Goal: Information Seeking & Learning: Learn about a topic

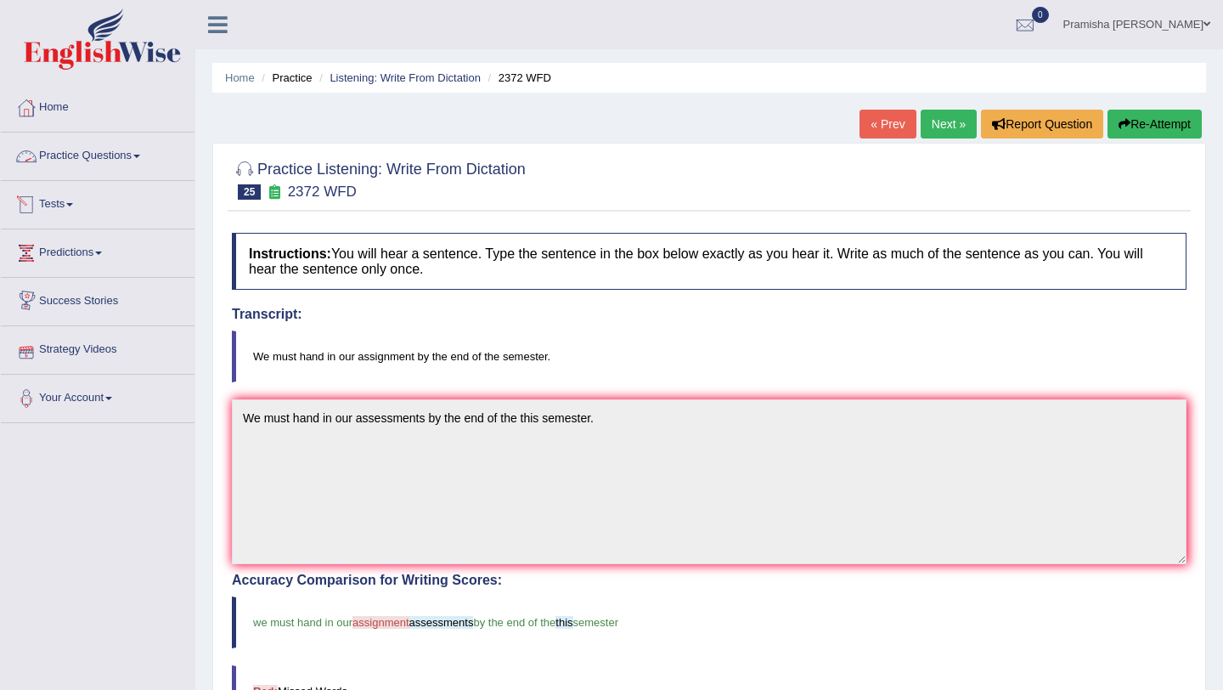
click at [81, 153] on link "Practice Questions" at bounding box center [98, 154] width 194 height 42
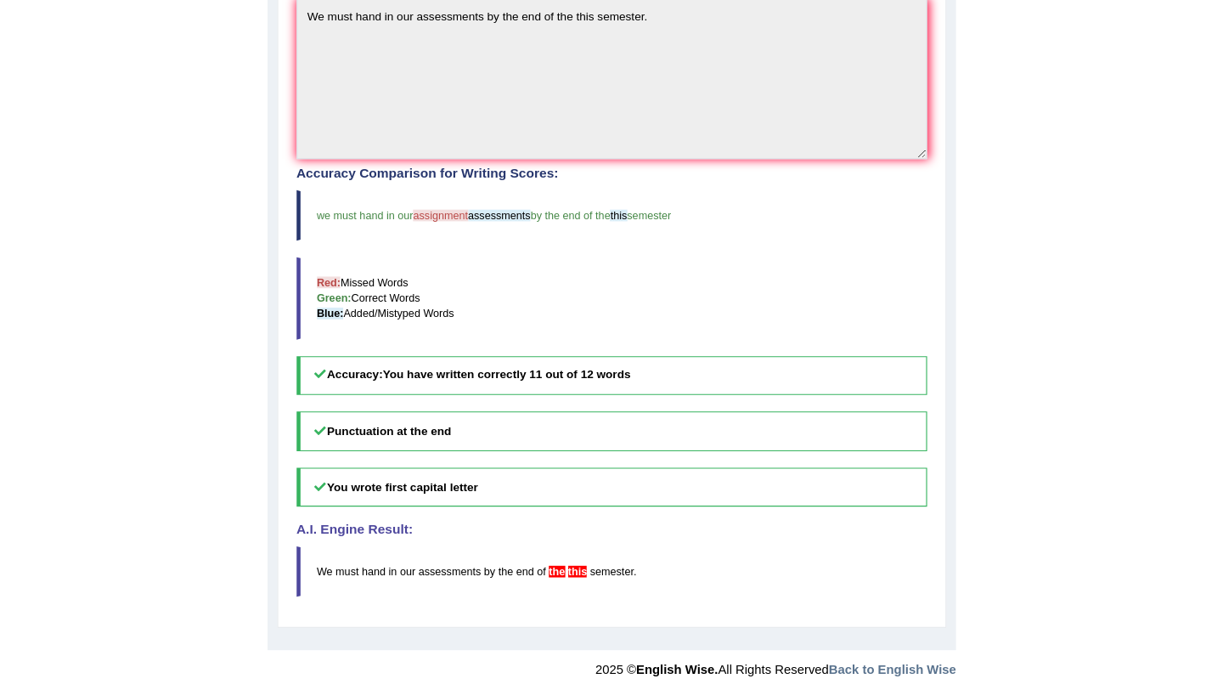
scroll to position [288, 0]
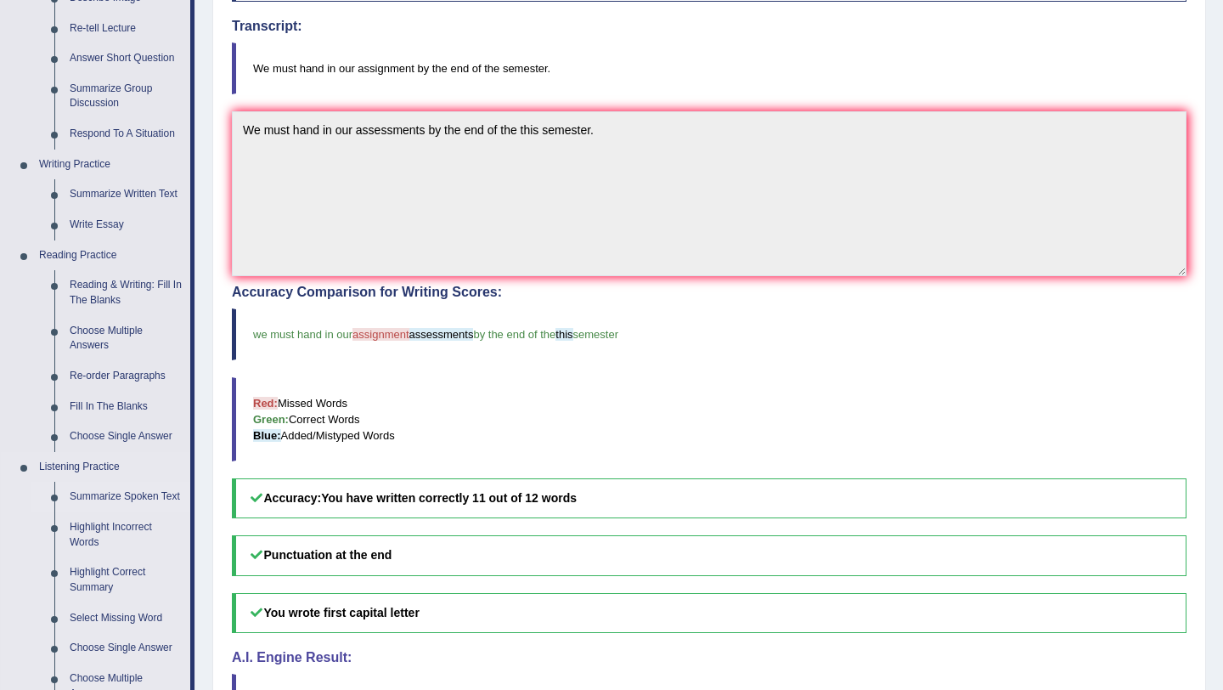
click at [127, 498] on link "Summarize Spoken Text" at bounding box center [126, 497] width 128 height 31
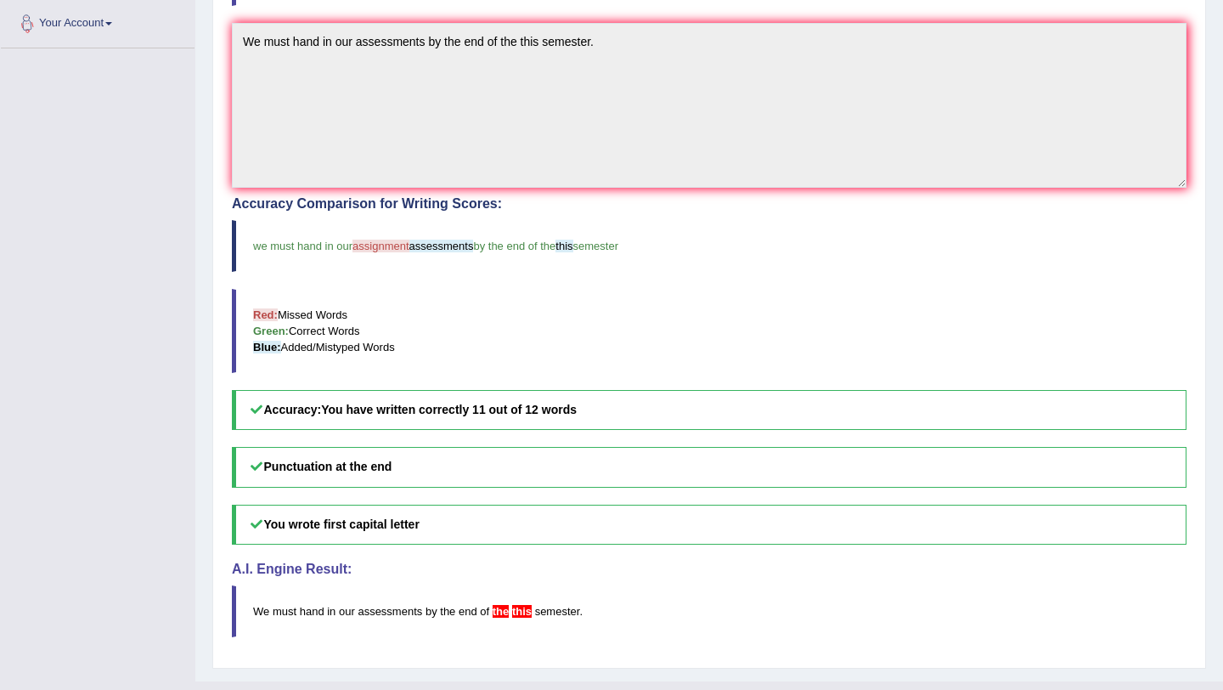
scroll to position [410, 0]
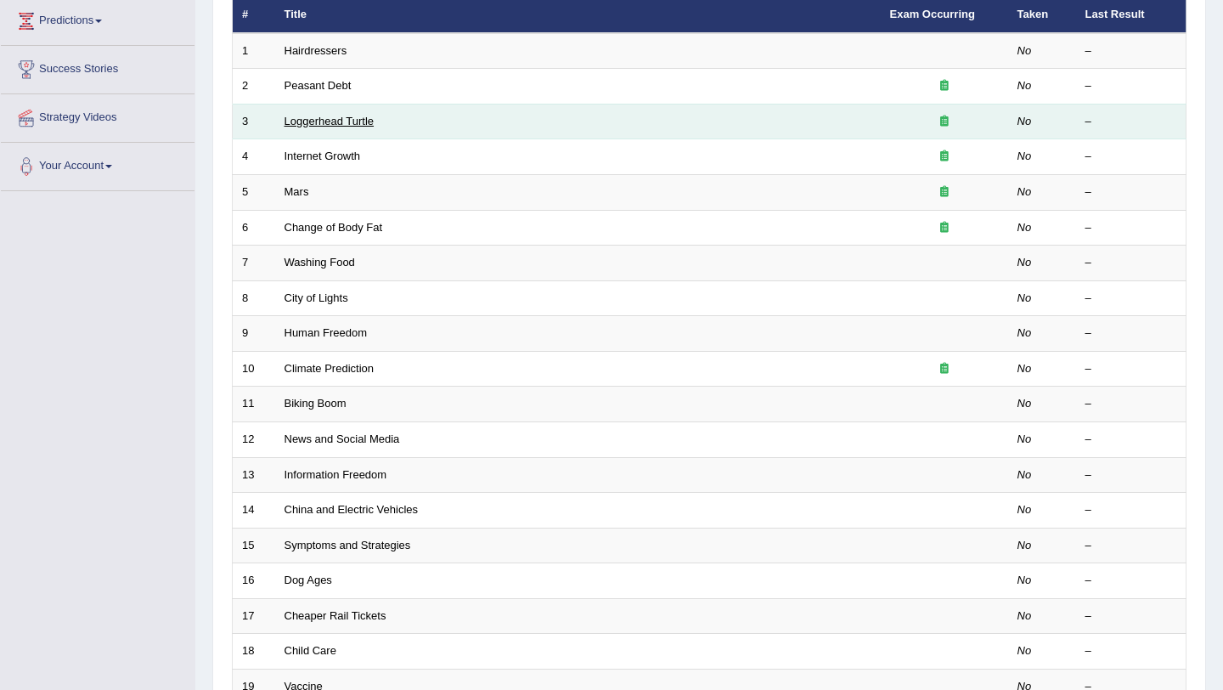
scroll to position [229, 0]
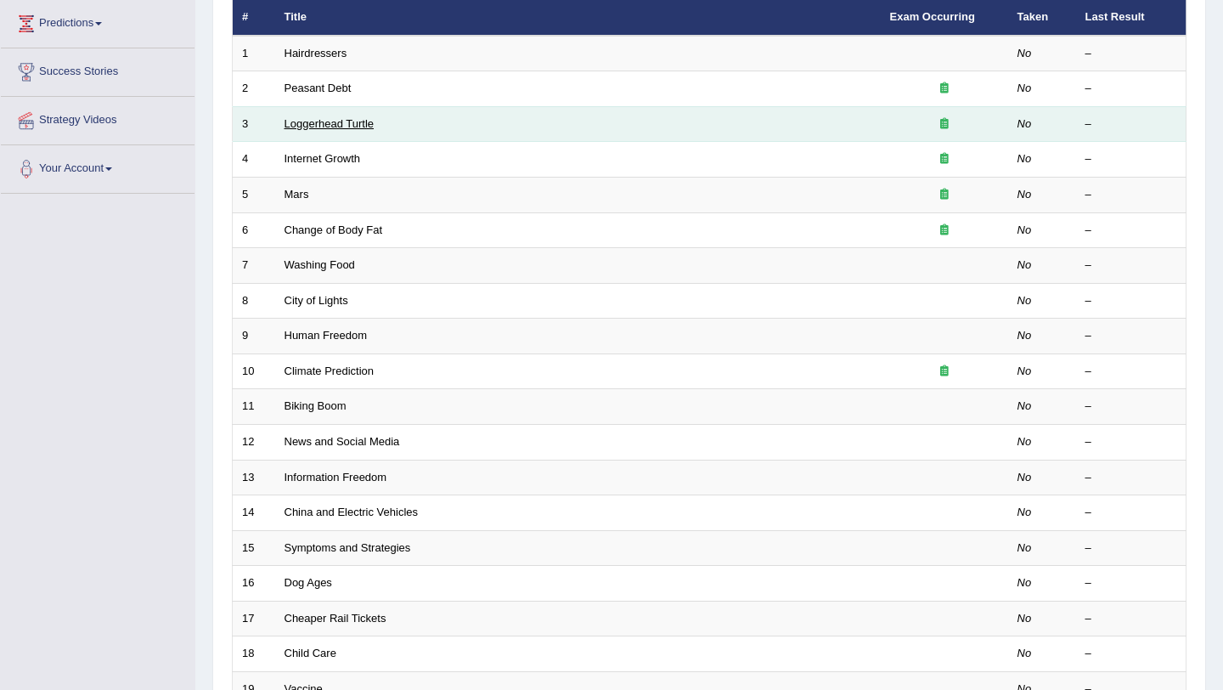
click at [335, 126] on link "Loggerhead Turtle" at bounding box center [330, 123] width 90 height 13
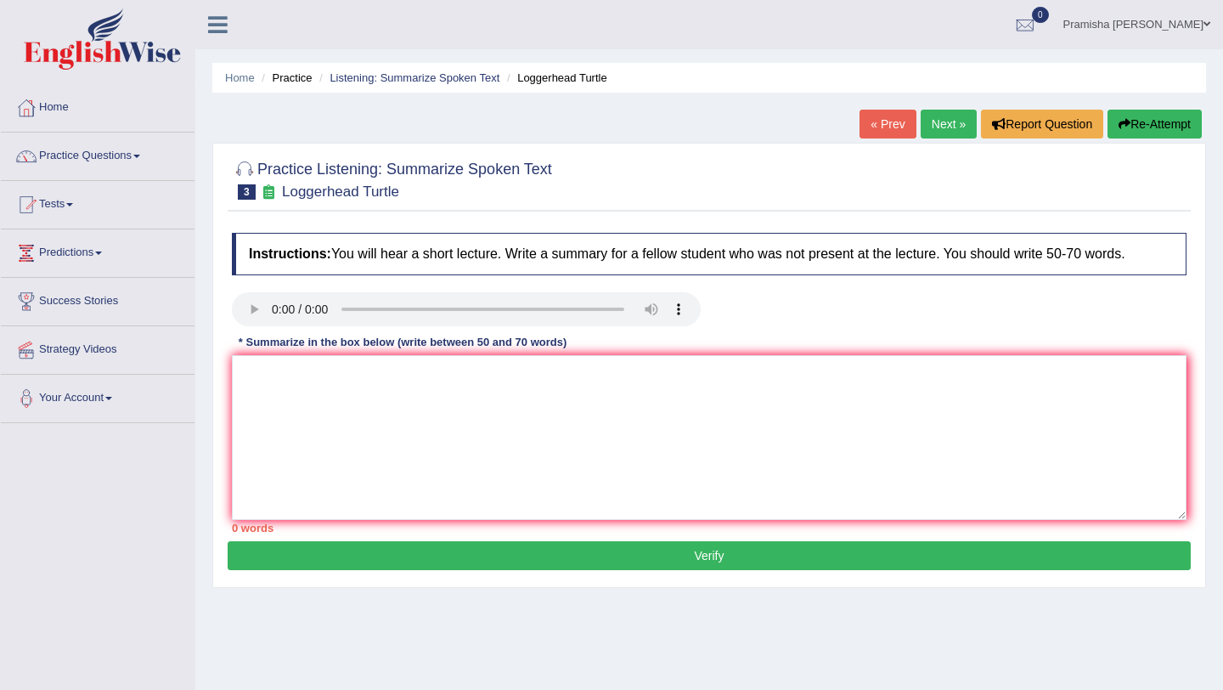
scroll to position [17, 0]
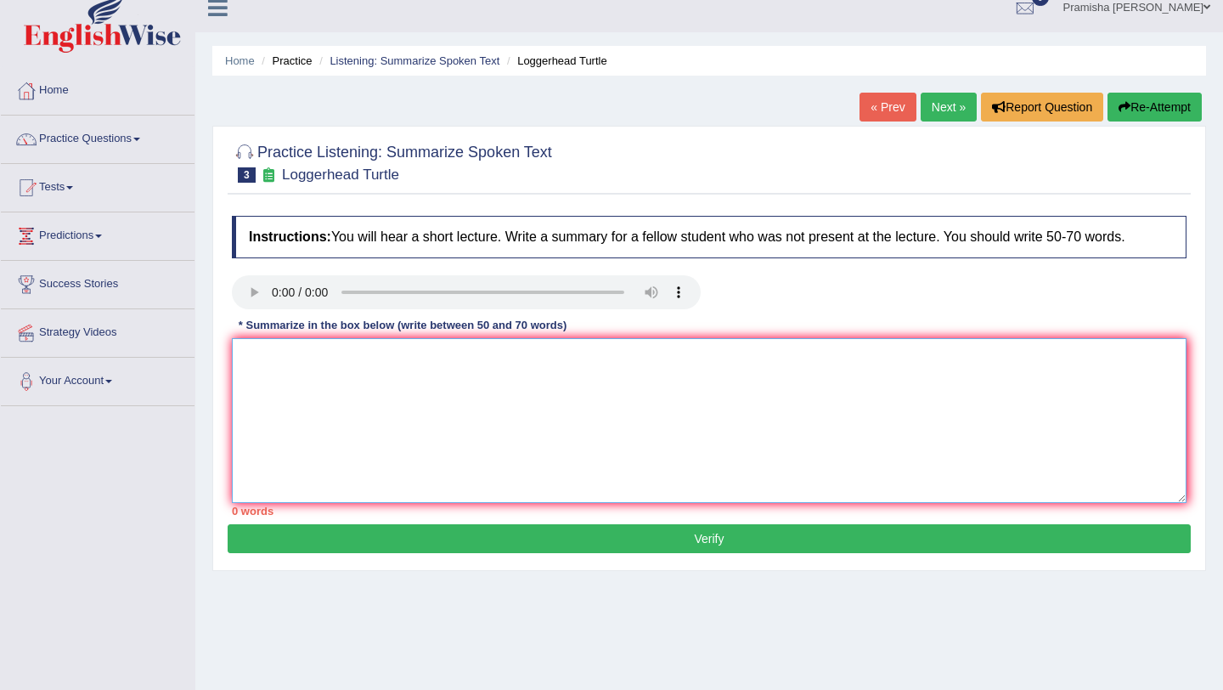
click at [426, 387] on textarea at bounding box center [709, 420] width 955 height 165
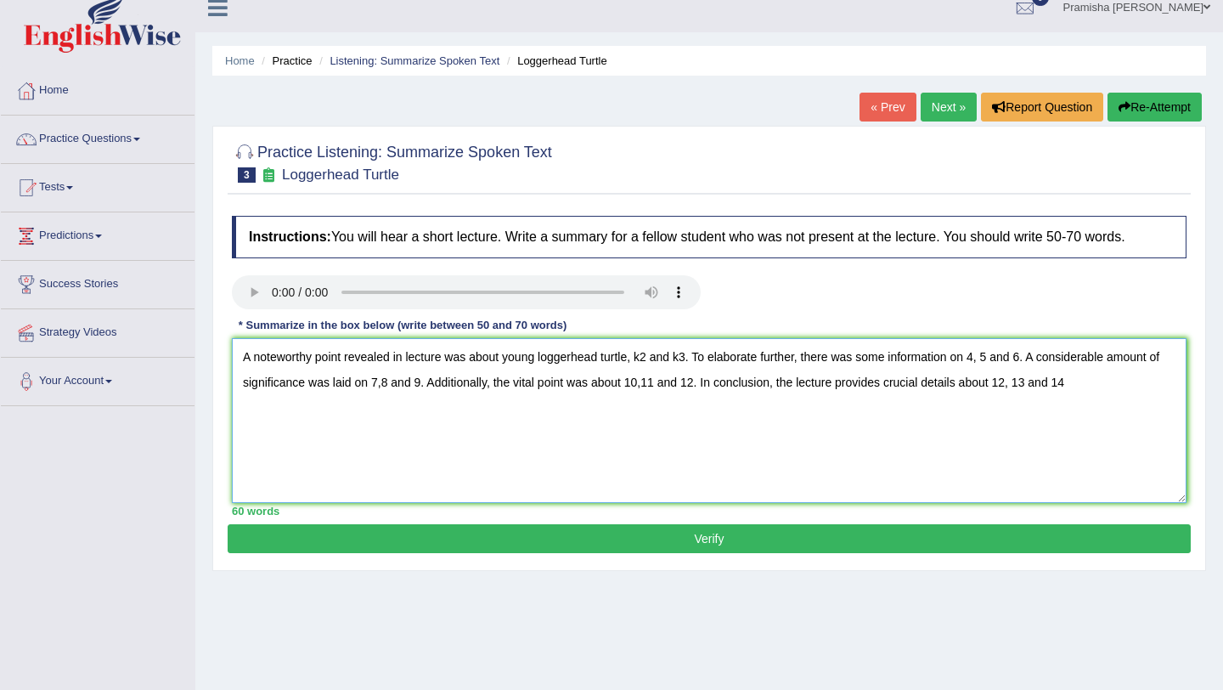
click at [1036, 385] on textarea "A noteworthy point revealed in lecture was about young loggerhead turtle, k2 an…" at bounding box center [709, 420] width 955 height 165
click at [1040, 385] on textarea "A noteworthy point revealed in lecture was about young loggerhead turtle, k2 an…" at bounding box center [709, 420] width 955 height 165
click at [1050, 390] on textarea "A noteworthy point revealed in lecture was about young loggerhead turtle, k2 an…" at bounding box center [709, 420] width 955 height 165
click at [651, 364] on textarea "A noteworthy point revealed in lecture was about young loggerhead turtle, k2 an…" at bounding box center [709, 420] width 955 height 165
click at [723, 358] on textarea "A noteworthy point revealed in lecture was about young loggerhead turtle, sea t…" at bounding box center [709, 420] width 955 height 165
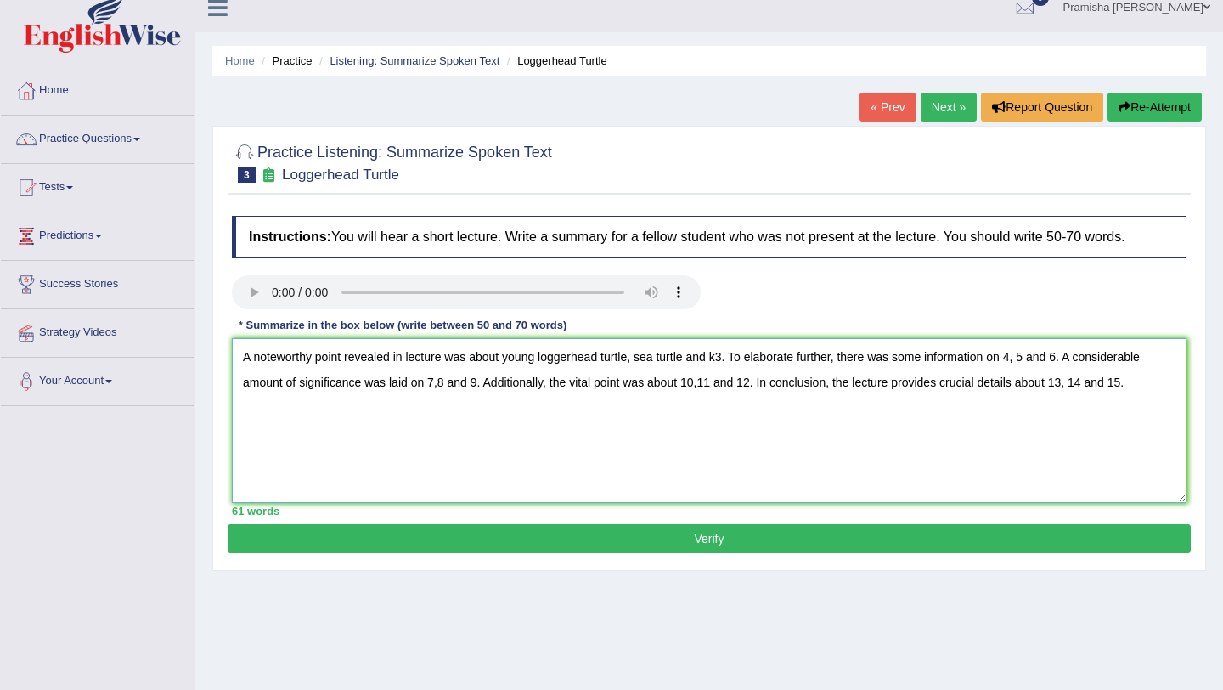
click at [727, 360] on textarea "A noteworthy point revealed in lecture was about young loggerhead turtle, sea t…" at bounding box center [709, 420] width 955 height 165
click at [832, 361] on textarea "A noteworthy point revealed in lecture was about young loggerhead turtle, sea t…" at bounding box center [709, 420] width 955 height 165
click at [1151, 363] on textarea "A noteworthy point revealed in lecture was about young loggerhead turtle, sea t…" at bounding box center [709, 420] width 955 height 165
click at [300, 387] on textarea "A noteworthy point revealed in lecture was about young loggerhead turtle, sea t…" at bounding box center [709, 420] width 955 height 165
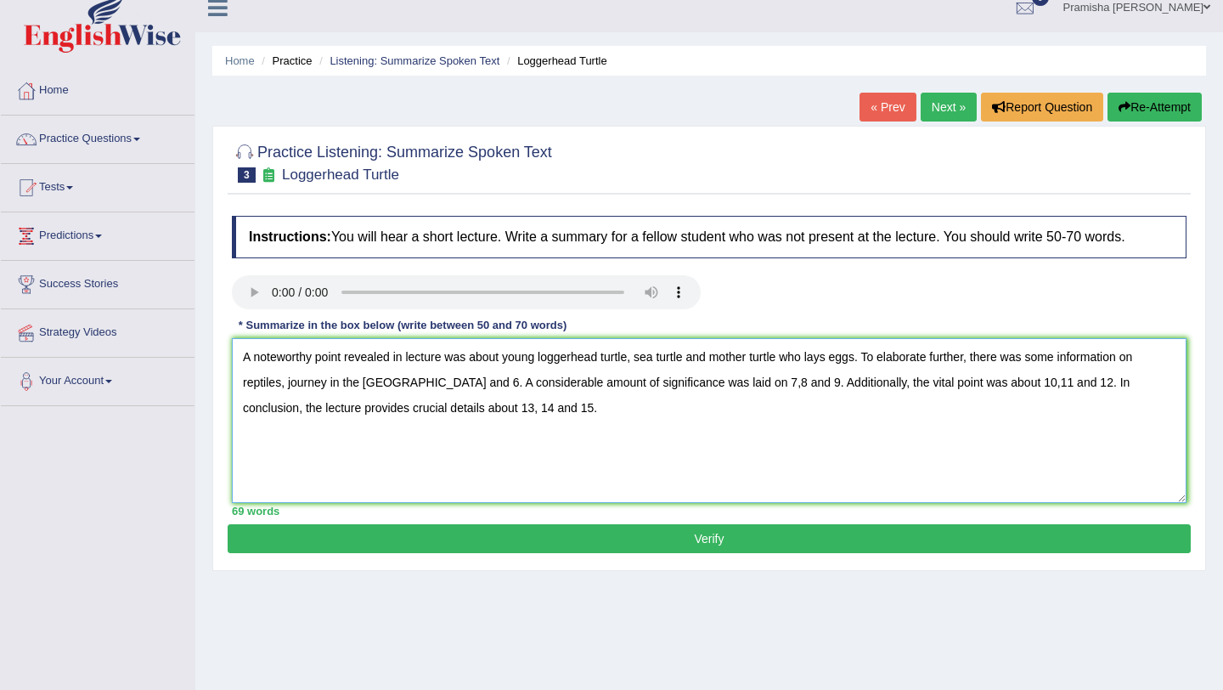
click at [471, 385] on textarea "A noteworthy point revealed in lecture was about young loggerhead turtle, sea t…" at bounding box center [709, 420] width 955 height 165
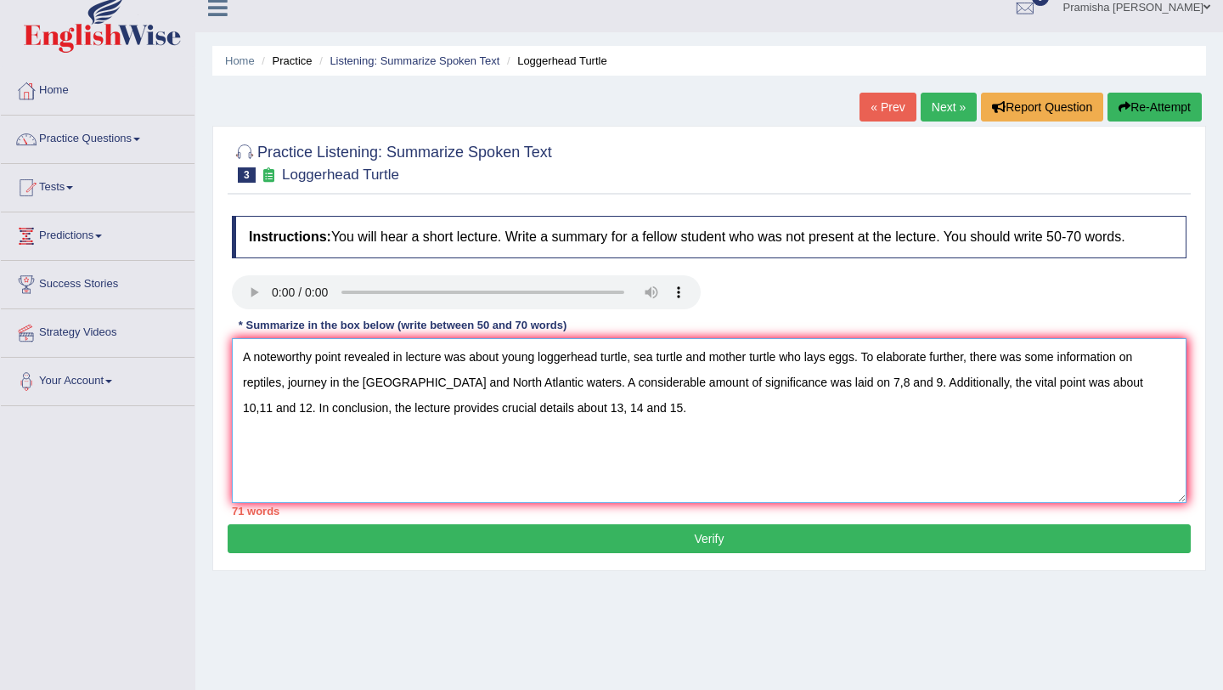
click at [665, 410] on textarea "A noteworthy point revealed in lecture was about young loggerhead turtle, sea t…" at bounding box center [709, 420] width 955 height 165
drag, startPoint x: 911, startPoint y: 384, endPoint x: 261, endPoint y: 413, distance: 650.5
click at [261, 413] on textarea "A noteworthy point revealed in lecture was about young loggerhead turtle, sea t…" at bounding box center [709, 420] width 955 height 165
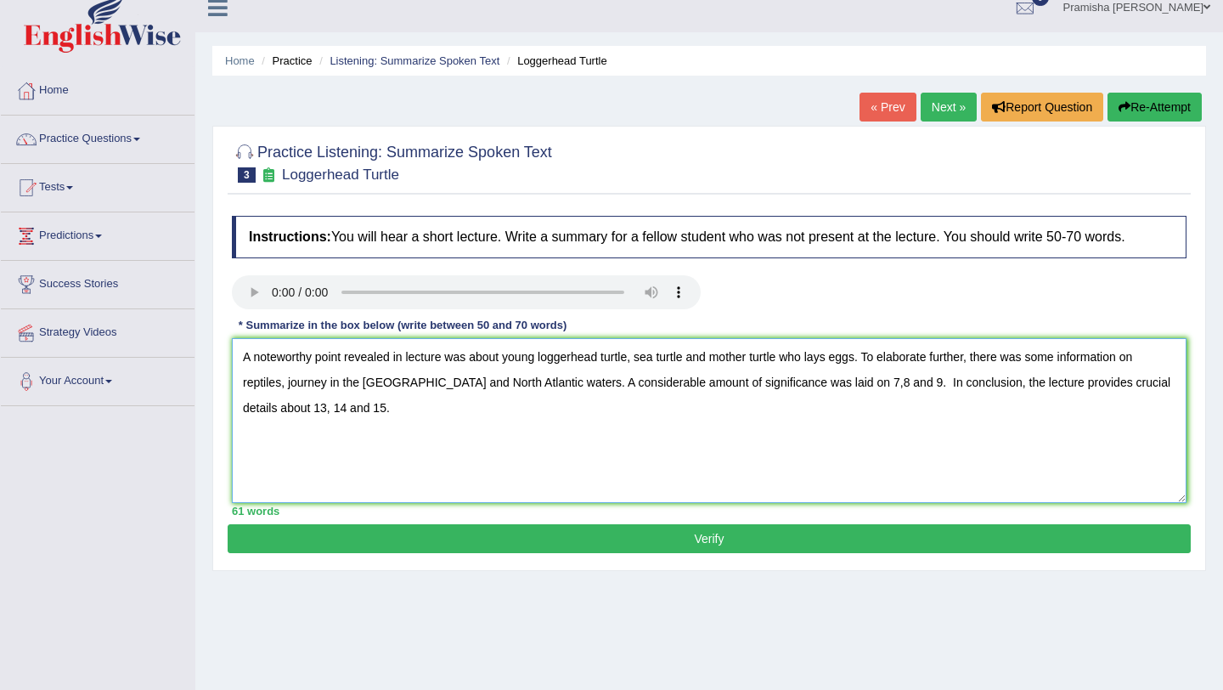
click at [903, 389] on textarea "A noteworthy point revealed in lecture was about young loggerhead turtle, sea t…" at bounding box center [709, 420] width 955 height 165
click at [903, 392] on textarea "A noteworthy point revealed in lecture was about young loggerhead turtle, sea t…" at bounding box center [709, 420] width 955 height 165
click at [1005, 390] on textarea "A noteworthy point revealed in lecture was about young loggerhead turtle, sea t…" at bounding box center [709, 420] width 955 height 165
click at [535, 415] on textarea "A noteworthy point revealed in lecture was about young loggerhead turtle, sea t…" at bounding box center [709, 420] width 955 height 165
click at [690, 419] on textarea "A noteworthy point revealed in lecture was about young loggerhead turtle, sea t…" at bounding box center [709, 420] width 955 height 165
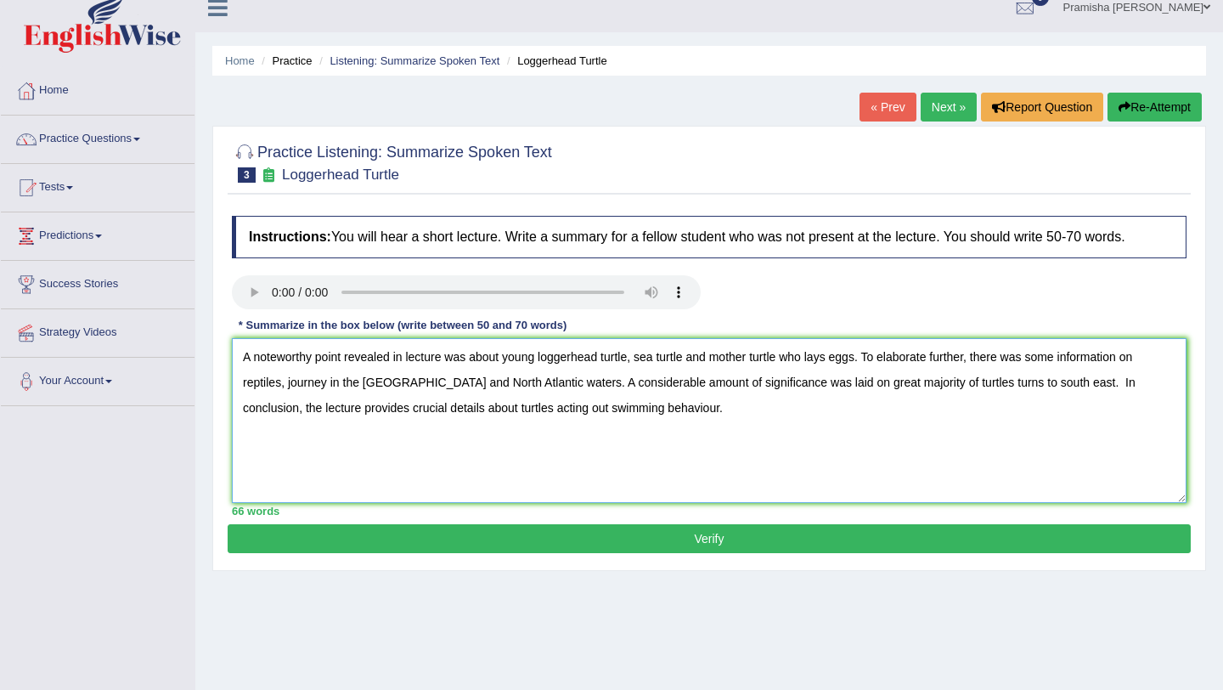
type textarea "A noteworthy point revealed in lecture was about young loggerhead turtle, sea t…"
click at [536, 531] on button "Verify" at bounding box center [709, 538] width 963 height 29
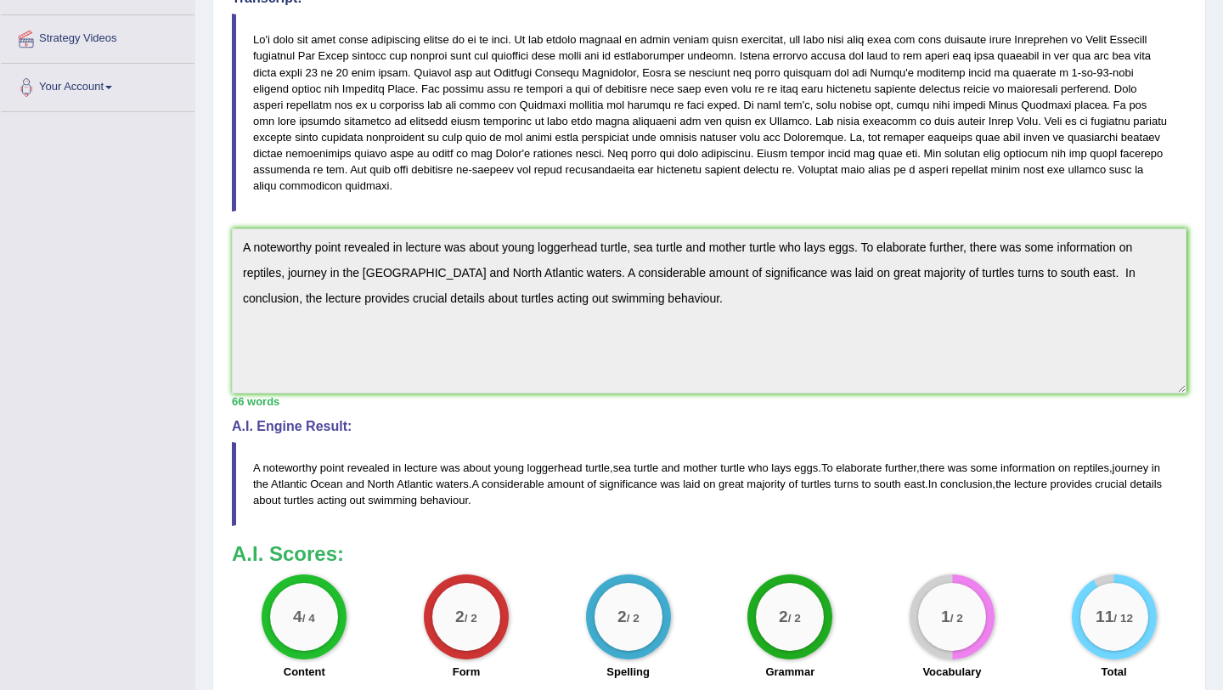
scroll to position [0, 0]
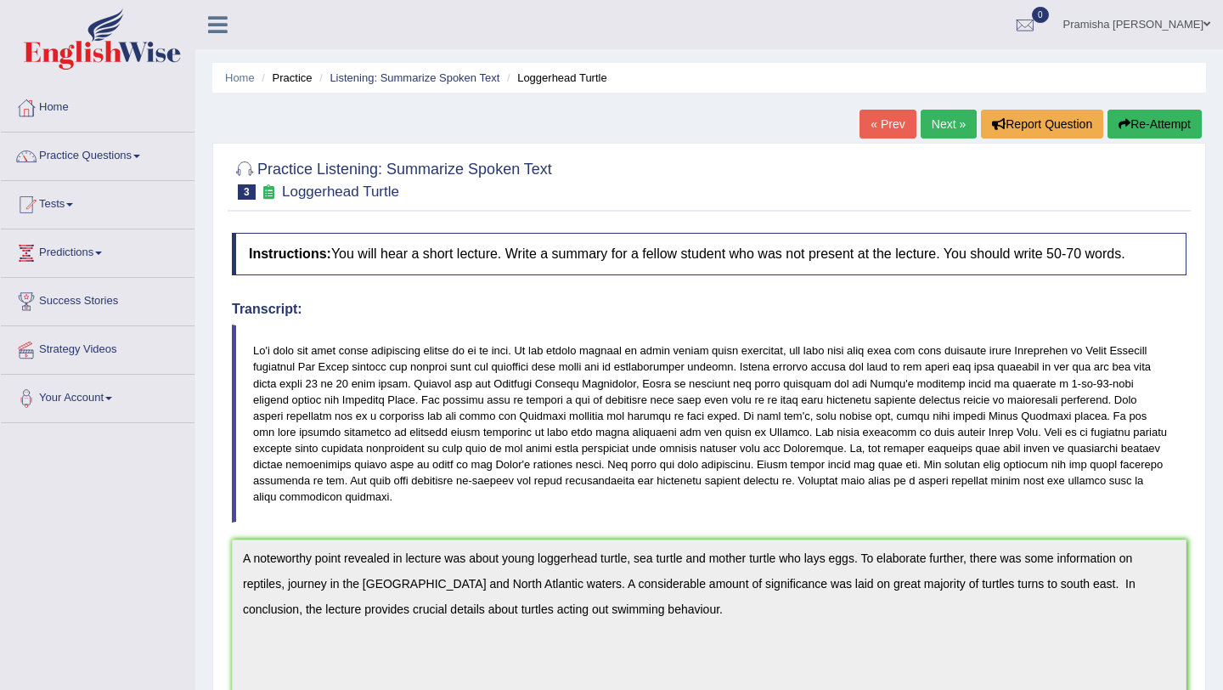
click at [952, 127] on link "Next »" at bounding box center [949, 124] width 56 height 29
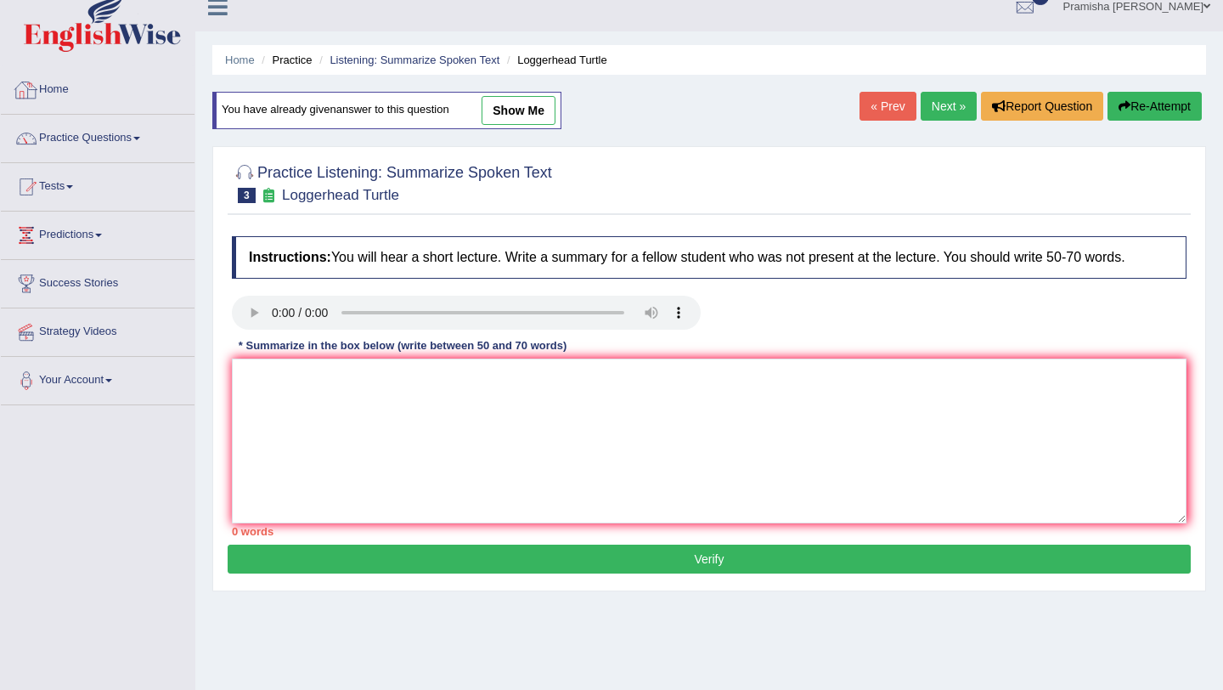
scroll to position [20, 0]
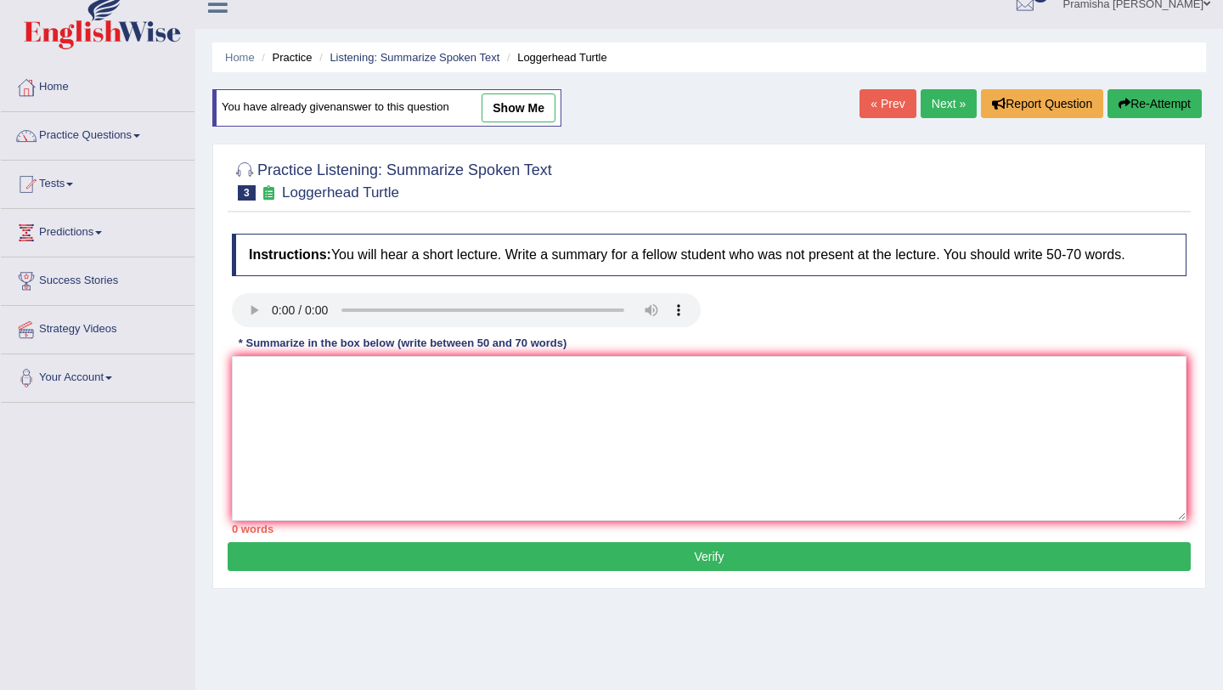
click at [946, 96] on link "Next »" at bounding box center [949, 103] width 56 height 29
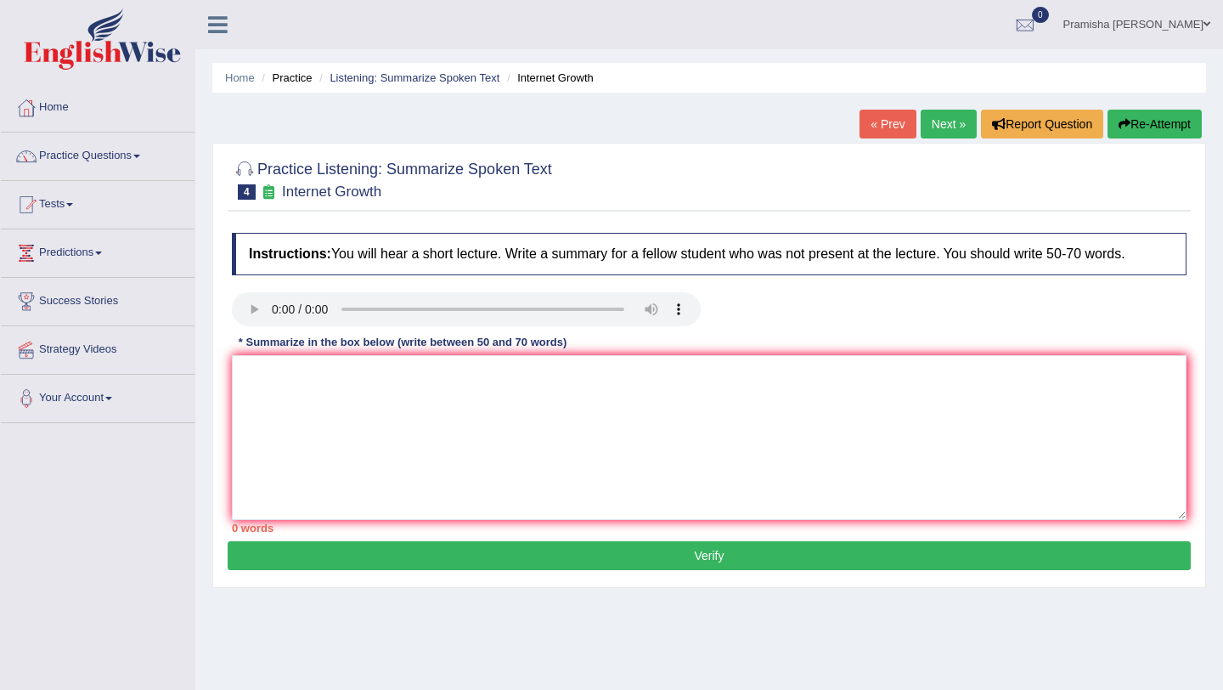
click at [943, 121] on link "Next »" at bounding box center [949, 124] width 56 height 29
click at [332, 421] on textarea at bounding box center [709, 437] width 955 height 165
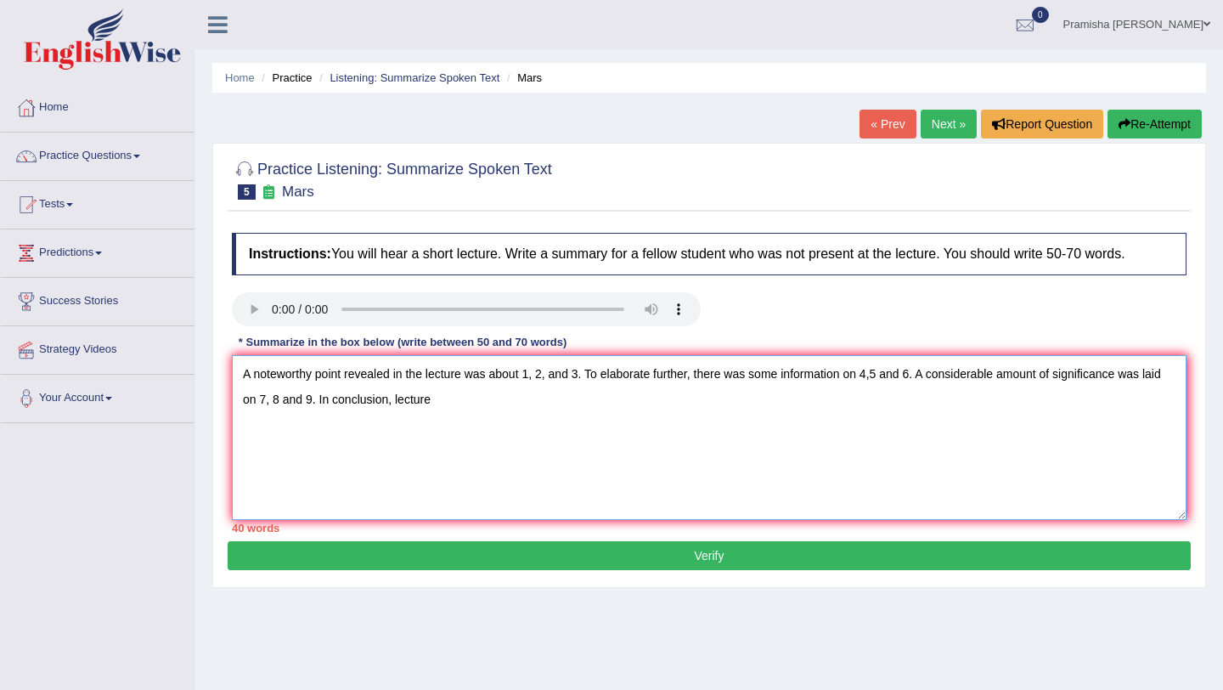
click at [398, 398] on textarea "A noteworthy point revealed in the lecture was about 1, 2, and 3. To elaborate …" at bounding box center [709, 437] width 955 height 165
click at [396, 403] on textarea "A noteworthy point revealed in the lecture was about 1, 2, and 3. To elaborate …" at bounding box center [709, 437] width 955 height 165
click at [488, 395] on textarea "A noteworthy point revealed in the lecture was about 1, 2, and 3. To elaborate …" at bounding box center [709, 437] width 955 height 165
click at [538, 379] on textarea "A noteworthy point revealed in the lecture was about 1, 2, and 3. To elaborate …" at bounding box center [709, 437] width 955 height 165
click at [568, 376] on textarea "A noteworthy point revealed in the lecture was about 2, and 3. To elaborate fur…" at bounding box center [709, 437] width 955 height 165
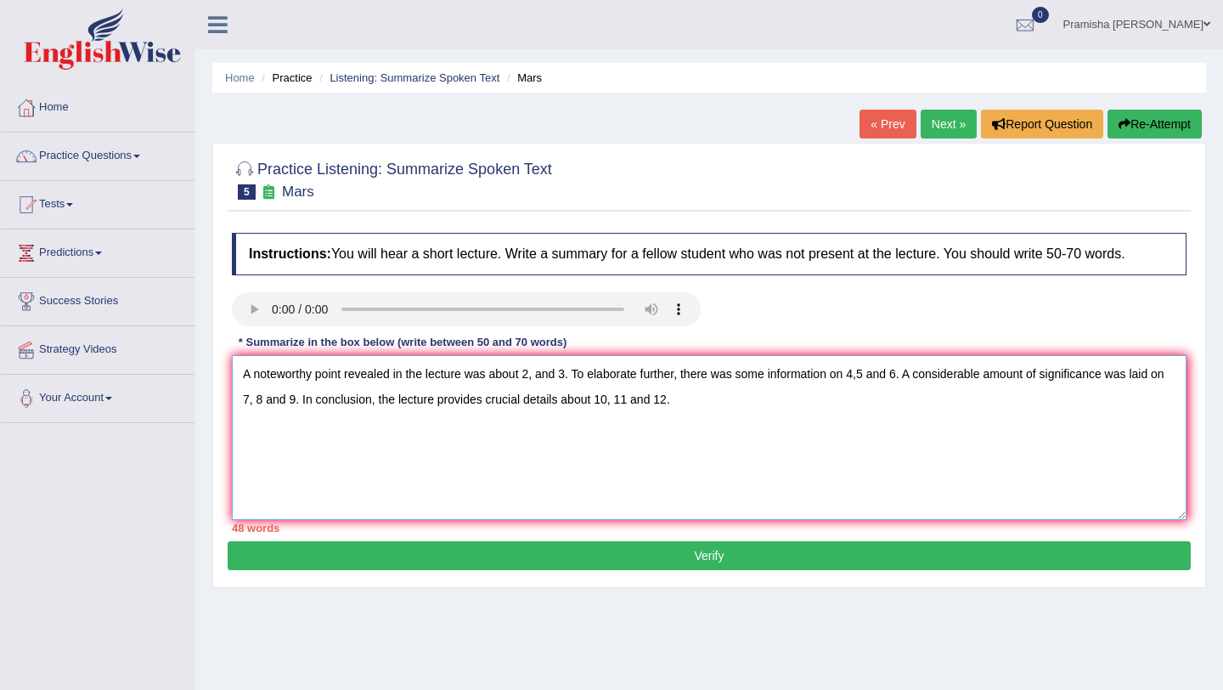
click at [526, 375] on textarea "A noteworthy point revealed in the lecture was about 2, and 3. To elaborate fur…" at bounding box center [709, 437] width 955 height 165
click at [553, 375] on textarea "A noteworthy point revealed in the lecture was about the mars2, and 3. To elabo…" at bounding box center [709, 437] width 955 height 165
click at [577, 376] on textarea "A noteworthy point revealed in the lecture was about the Mars2, and 3. To elabo…" at bounding box center [709, 437] width 955 height 165
click at [608, 376] on textarea "A noteworthy point revealed in the lecture was about the Mars, and 3. To elabor…" at bounding box center [709, 437] width 955 height 165
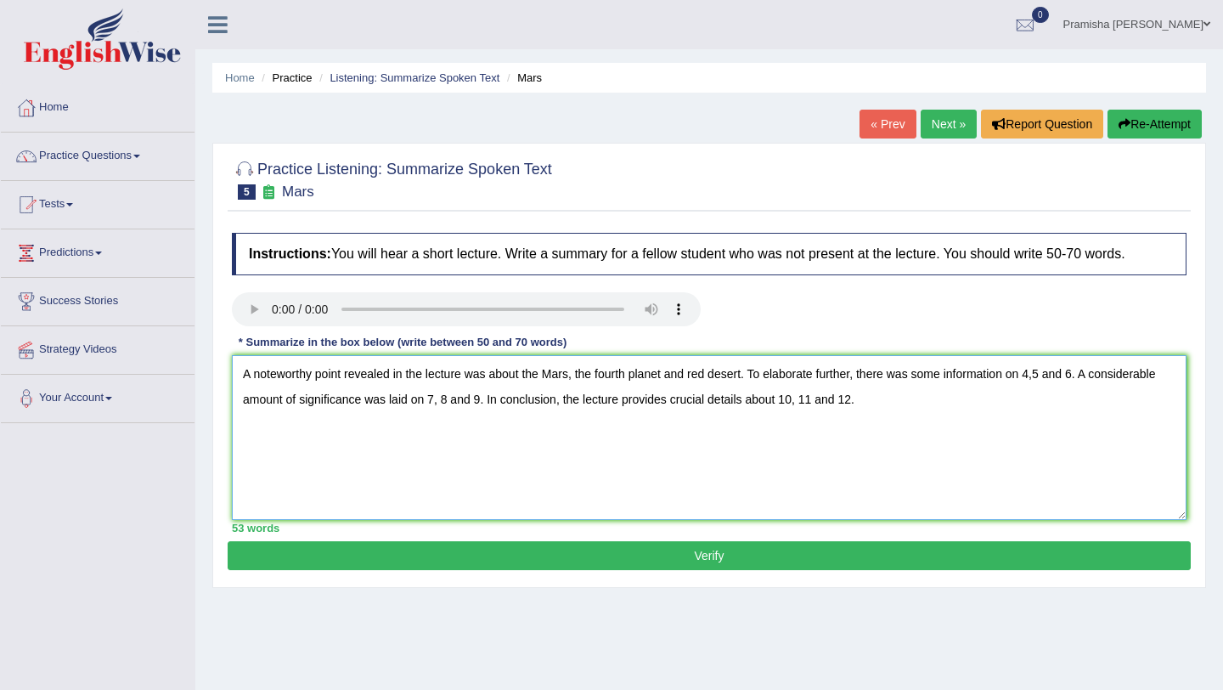
click at [1046, 378] on textarea "A noteworthy point revealed in the lecture was about the Mars, the fourth plane…" at bounding box center [709, 437] width 955 height 165
click at [747, 376] on textarea "A noteworthy point revealed in the lecture was about the Mars, the fourth plane…" at bounding box center [709, 437] width 955 height 165
click at [392, 402] on textarea "A noteworthy point revealed in the lecture was about the Mars, the fourth plane…" at bounding box center [709, 437] width 955 height 165
click at [406, 405] on textarea "A noteworthy point revealed in the lecture was about the Mars, the fourth plane…" at bounding box center [709, 437] width 955 height 165
click at [415, 406] on textarea "A noteworthy point revealed in the lecture was about the Mars, the fourth plane…" at bounding box center [709, 437] width 955 height 165
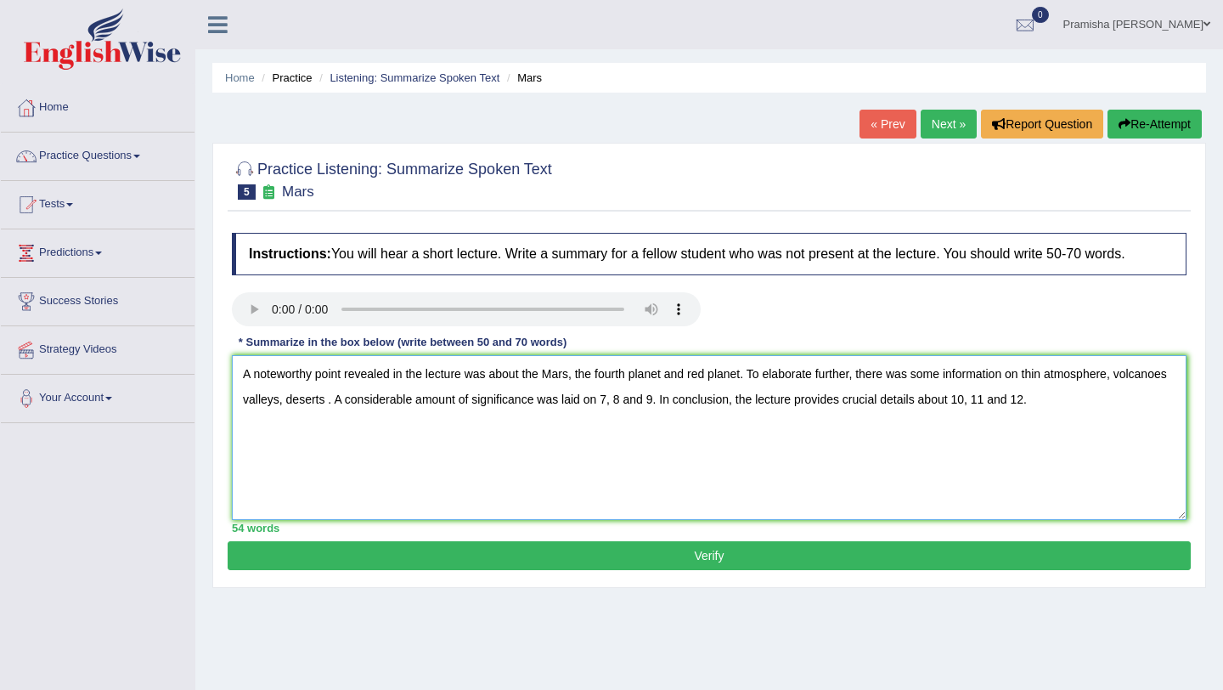
click at [345, 405] on textarea "A noteworthy point revealed in the lecture was about the Mars, the fourth plane…" at bounding box center [709, 437] width 955 height 165
click at [494, 436] on textarea "A noteworthy point revealed in the lecture was about the Mars, the fourth plane…" at bounding box center [709, 437] width 955 height 165
drag, startPoint x: 733, startPoint y: 400, endPoint x: 733, endPoint y: 457, distance: 56.9
click at [733, 409] on textarea "A noteworthy point revealed in the lecture was about the Mars, the fourth plane…" at bounding box center [709, 437] width 955 height 165
click at [771, 402] on textarea "A noteworthy point revealed in the lecture was about the Mars, the fourth plane…" at bounding box center [709, 437] width 955 height 165
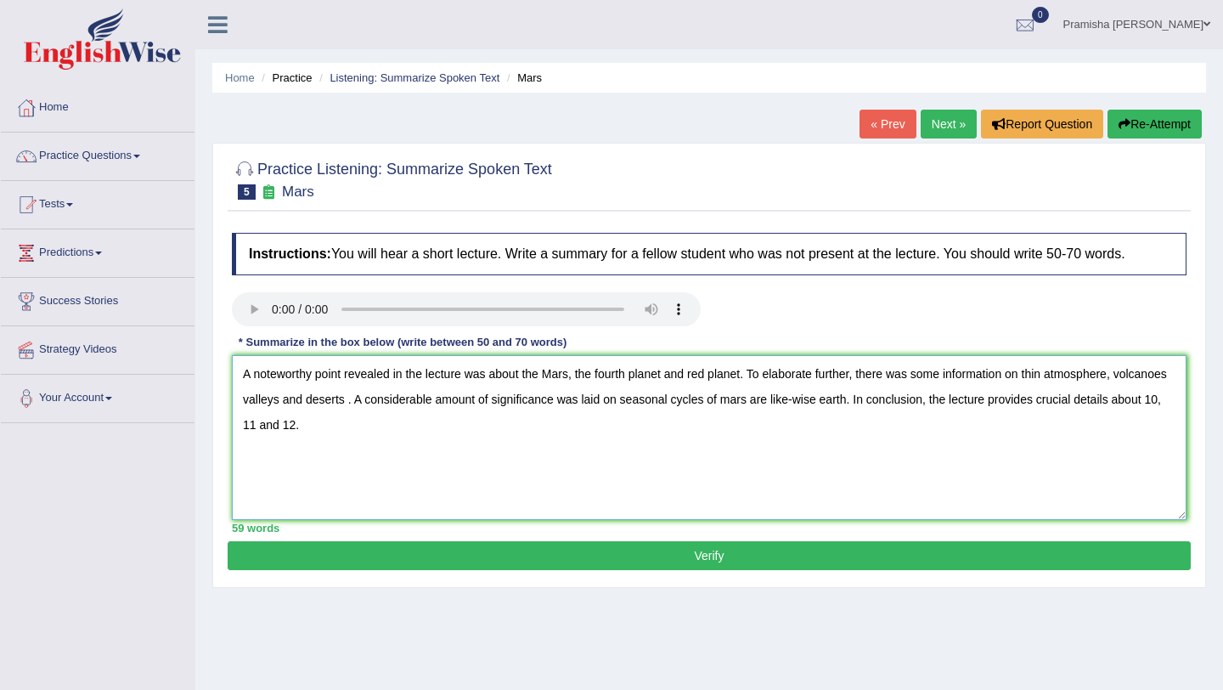
click at [784, 398] on textarea "A noteworthy point revealed in the lecture was about the Mars, the fourth plane…" at bounding box center [709, 437] width 955 height 165
click at [872, 403] on textarea "A noteworthy point revealed in the lecture was about the Mars, the fourth plane…" at bounding box center [709, 437] width 955 height 165
click at [877, 403] on textarea "A noteworthy point revealed in the lecture was about the Mars, the fourth plane…" at bounding box center [709, 437] width 955 height 165
click at [900, 403] on textarea "A noteworthy point revealed in the lecture was about the Mars, the fourth plane…" at bounding box center [709, 437] width 955 height 165
click at [425, 433] on textarea "A noteworthy point revealed in the lecture was about the Mars, the fourth plane…" at bounding box center [709, 437] width 955 height 165
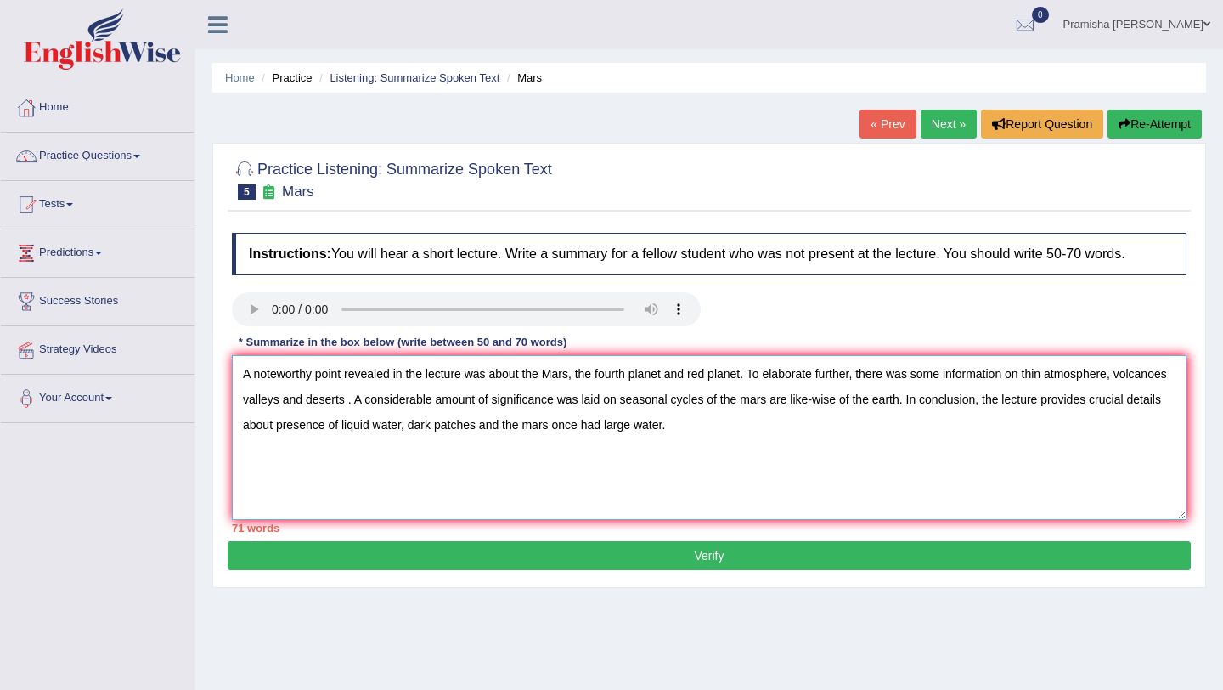
click at [629, 472] on textarea "A noteworthy point revealed in the lecture was about the Mars, the fourth plane…" at bounding box center [709, 437] width 955 height 165
click at [408, 408] on textarea "A noteworthy point revealed in the lecture was about the Mars, the fourth plane…" at bounding box center [709, 437] width 955 height 165
click at [401, 403] on textarea "A noteworthy point revealed in the lecture was about the Mars, the fourth plane…" at bounding box center [709, 437] width 955 height 165
click at [405, 403] on textarea "A noteworthy point revealed in the lecture was about the Mars, the fourth plane…" at bounding box center [709, 437] width 955 height 165
click at [595, 420] on textarea "A noteworthy point revealed in the lecture was about the Mars, the fourth plane…" at bounding box center [709, 437] width 955 height 165
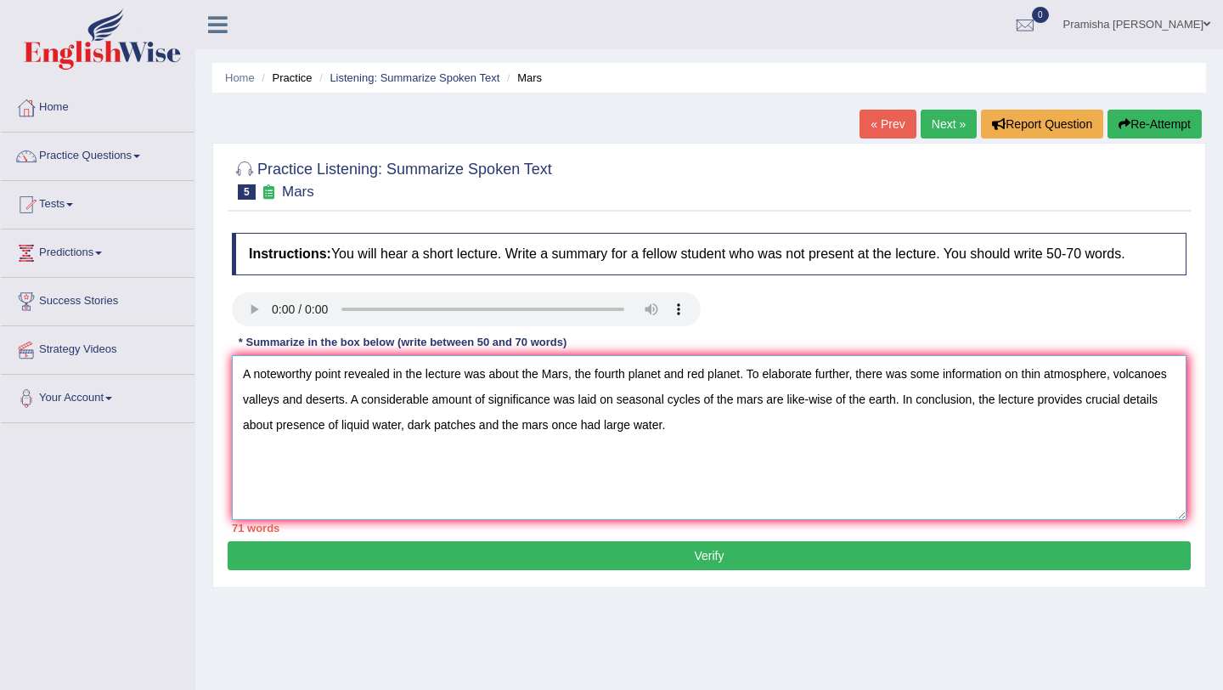
click at [598, 427] on textarea "A noteworthy point revealed in the lecture was about the Mars, the fourth plane…" at bounding box center [709, 437] width 955 height 165
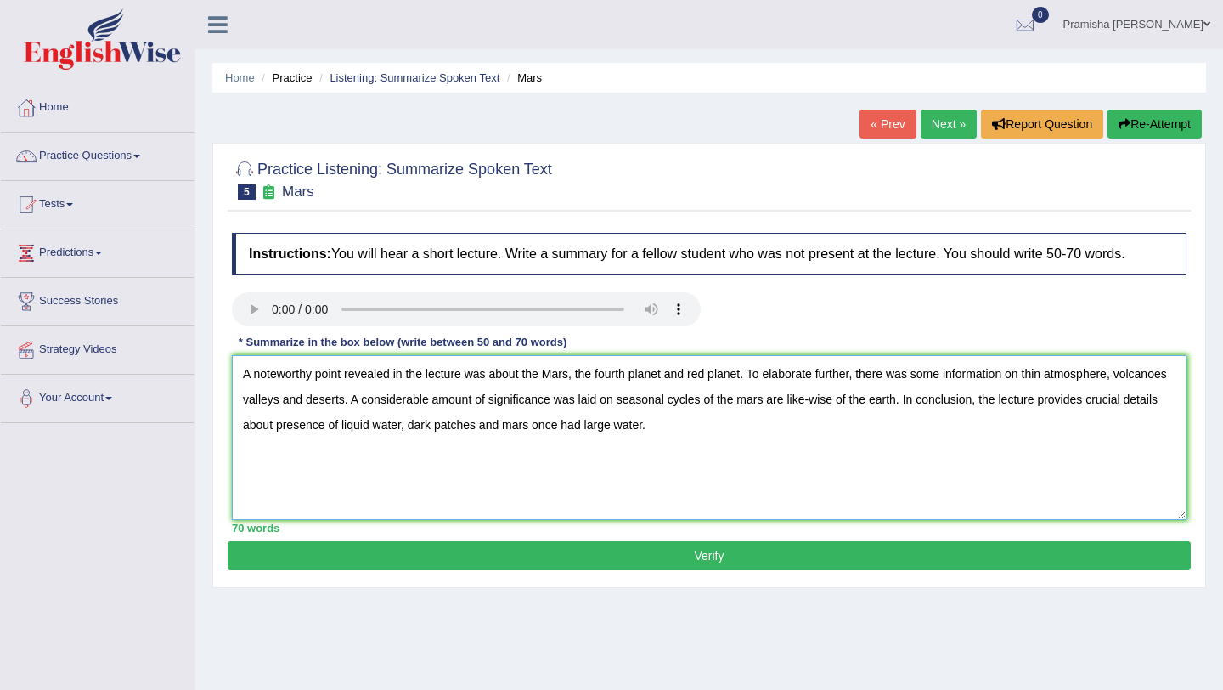
click at [753, 442] on textarea "A noteworthy point revealed in the lecture was about the Mars, the fourth plane…" at bounding box center [709, 437] width 955 height 165
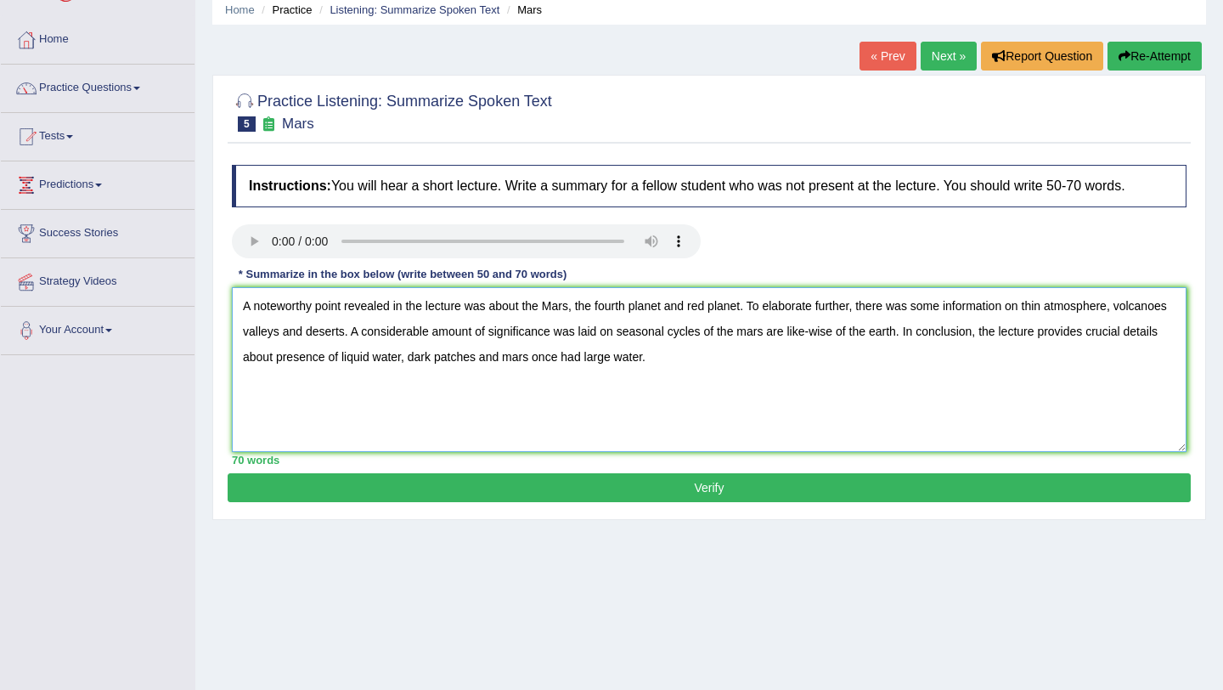
scroll to position [70, 0]
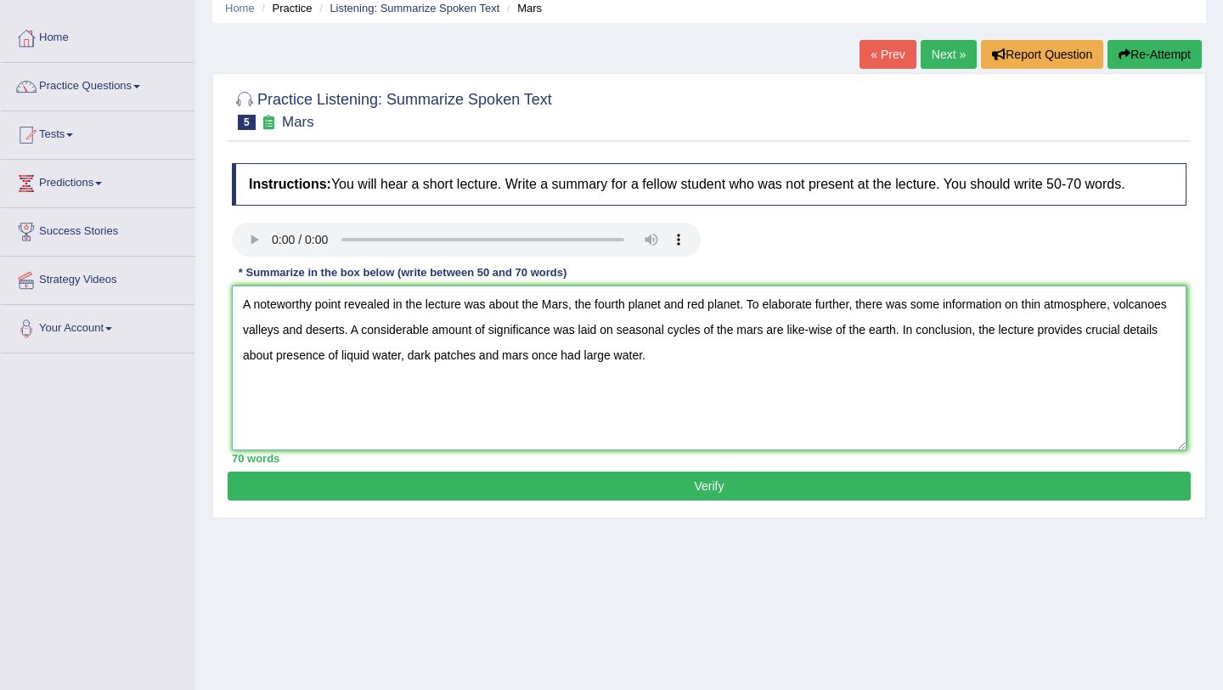
type textarea "A noteworthy point revealed in the lecture was about the Mars, the fourth plane…"
click at [733, 493] on button "Verify" at bounding box center [709, 485] width 963 height 29
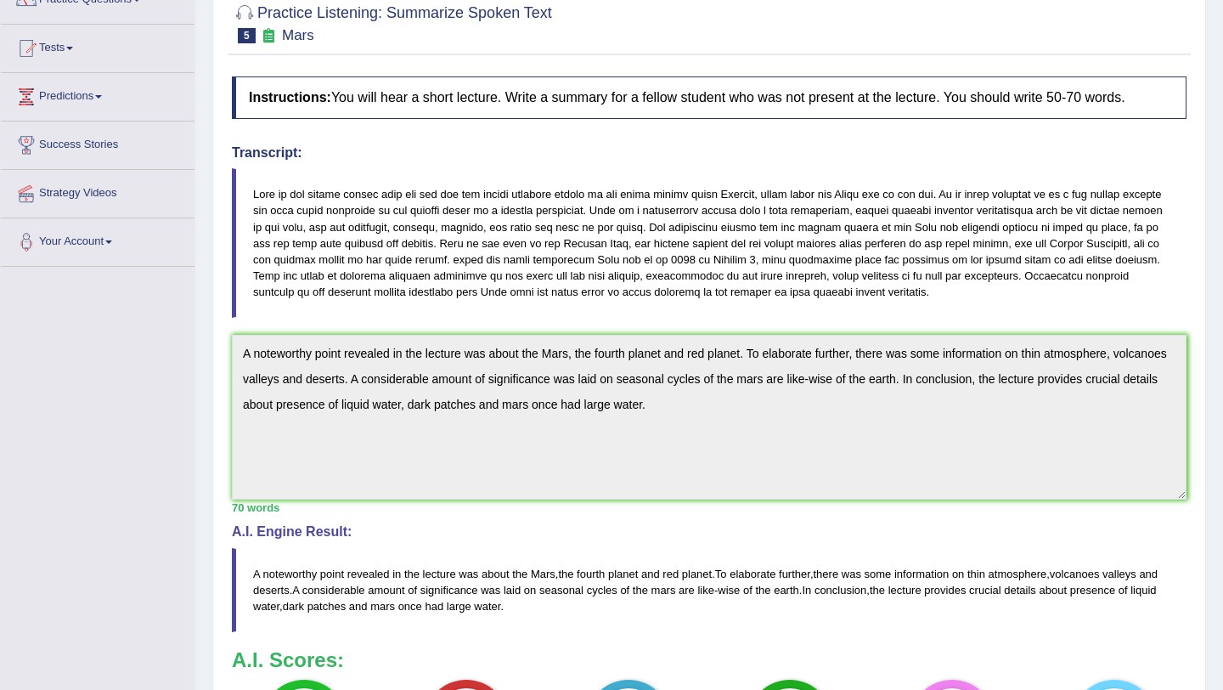
scroll to position [0, 0]
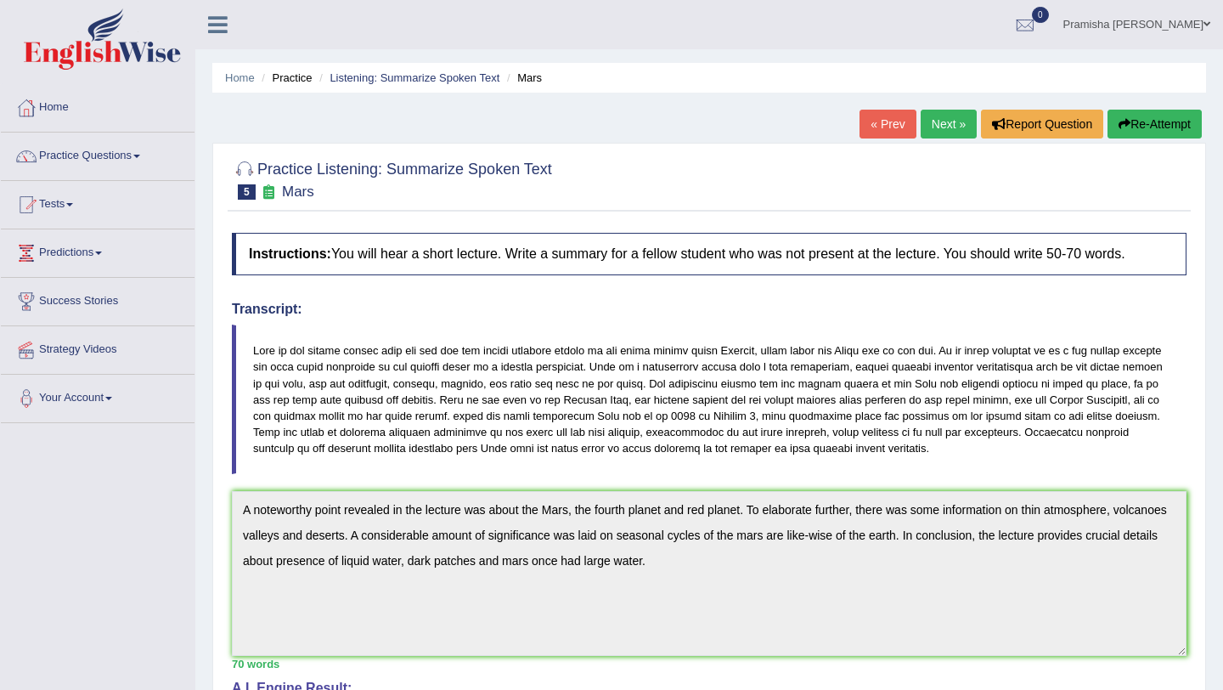
click at [1129, 130] on button "Re-Attempt" at bounding box center [1155, 124] width 94 height 29
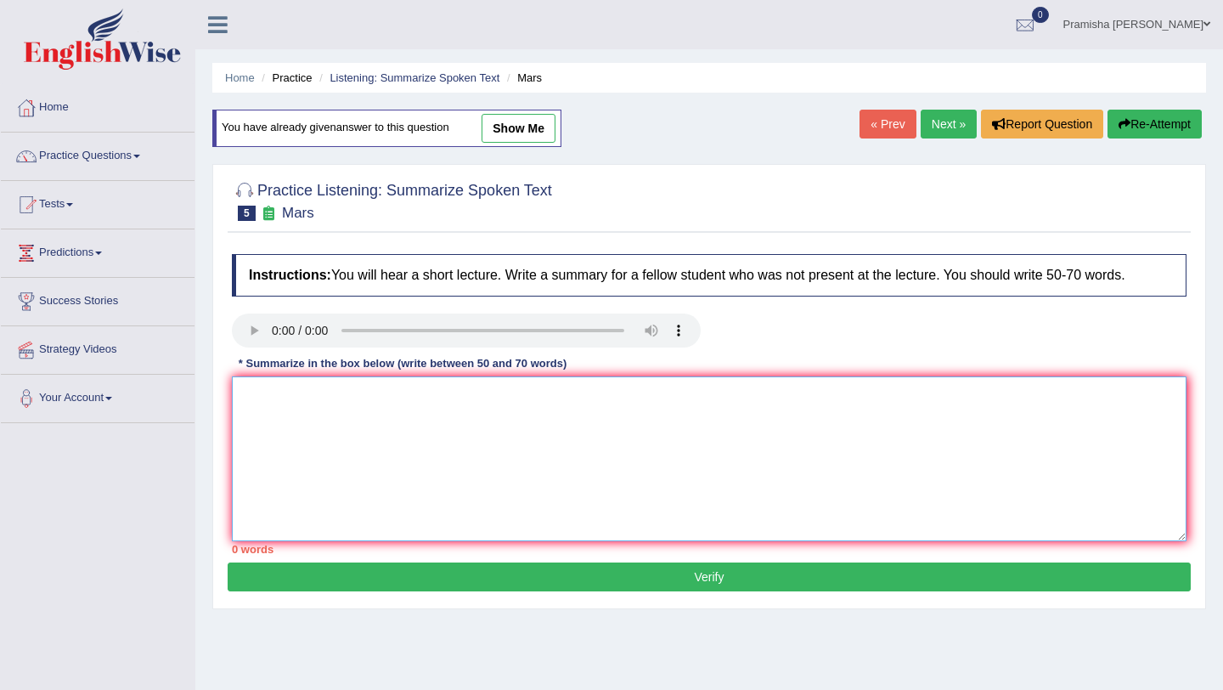
click at [603, 498] on textarea at bounding box center [709, 458] width 955 height 165
paste textarea "A noteworthy point revealed in the lecture was about the Mars, the fourth plane…"
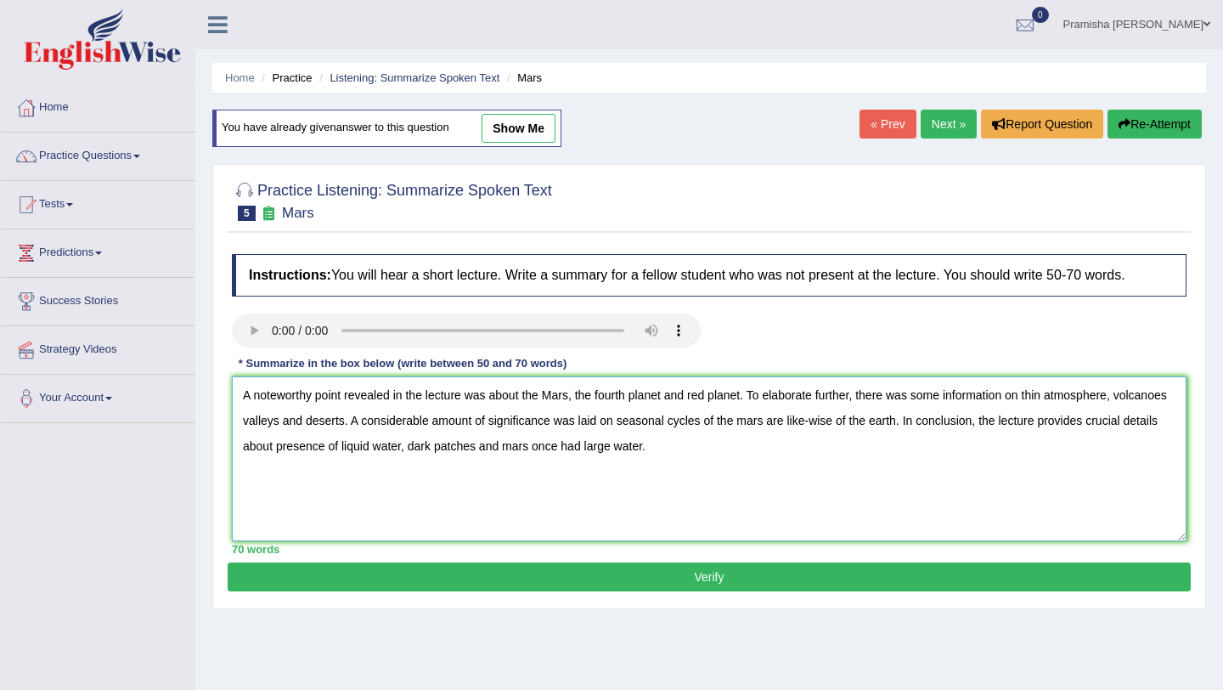
click at [541, 403] on textarea "A noteworthy point revealed in the lecture was about the Mars, the fourth plane…" at bounding box center [709, 458] width 955 height 165
click at [742, 421] on textarea "A noteworthy point revealed in the lecture was about Mars, the fourth planet an…" at bounding box center [709, 458] width 955 height 165
click at [849, 421] on textarea "A noteworthy point revealed in the lecture was about Mars, the fourth planet an…" at bounding box center [709, 458] width 955 height 165
type textarea "A noteworthy point revealed in the lecture was about Mars, the fourth planet an…"
click at [568, 573] on button "Verify" at bounding box center [709, 576] width 963 height 29
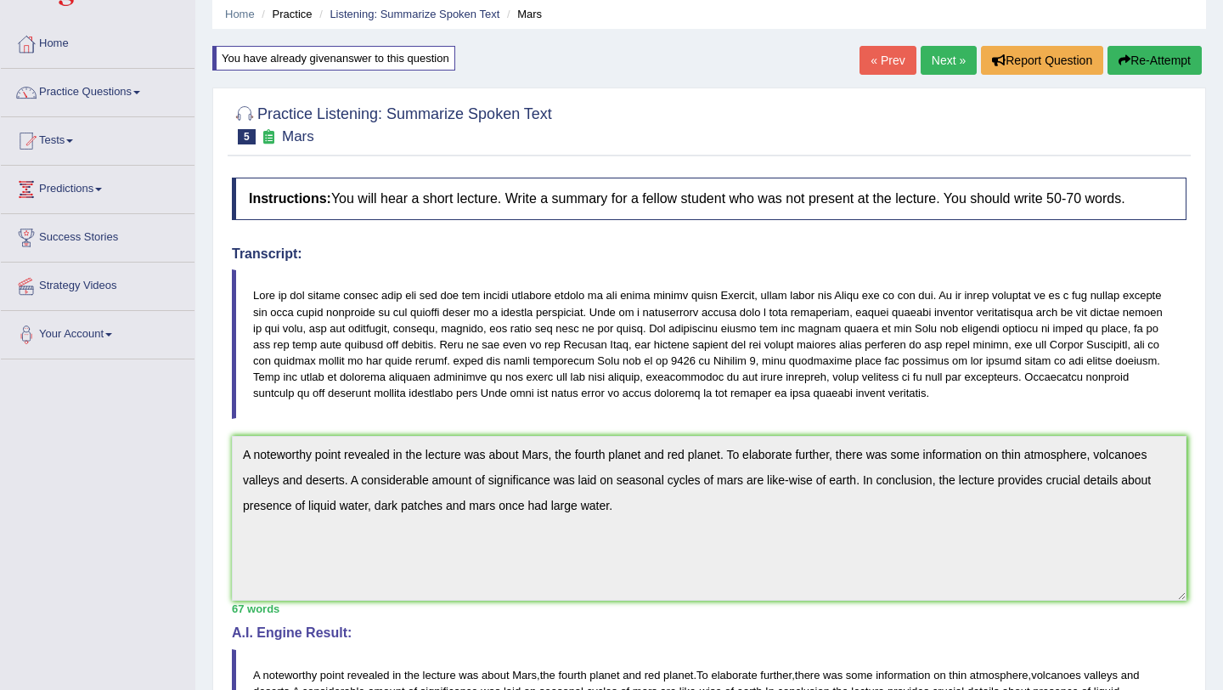
scroll to position [29, 0]
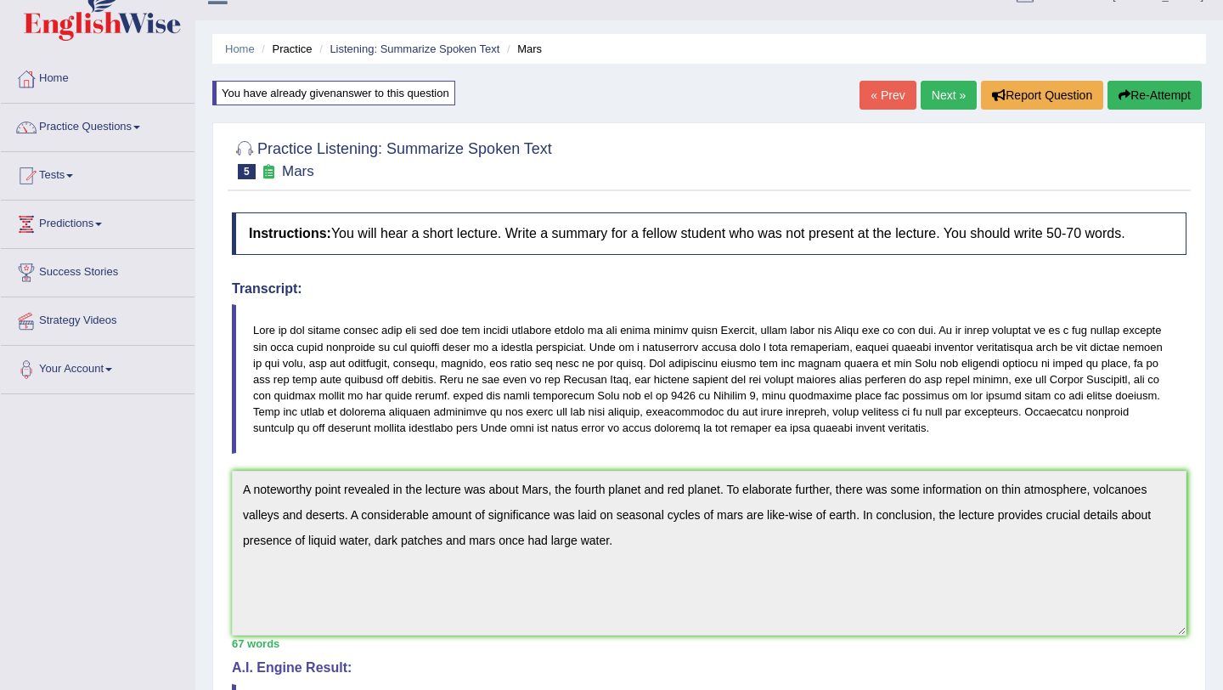
click at [945, 86] on link "Next »" at bounding box center [949, 95] width 56 height 29
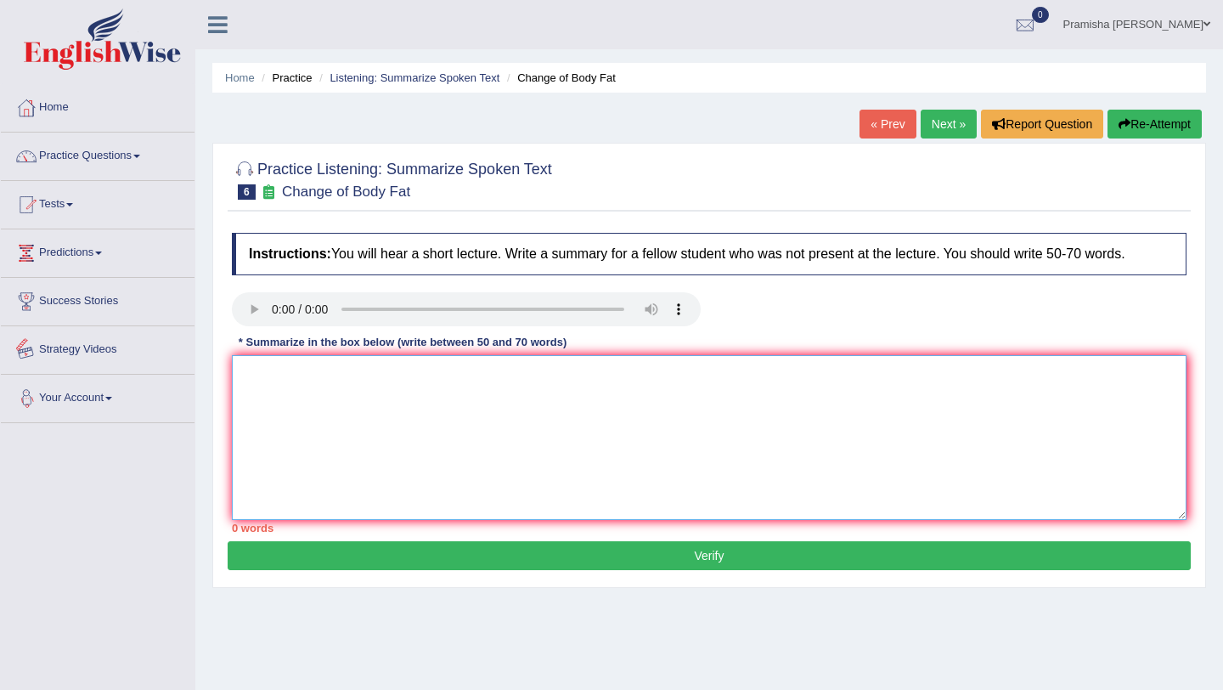
click at [301, 407] on textarea at bounding box center [709, 437] width 955 height 165
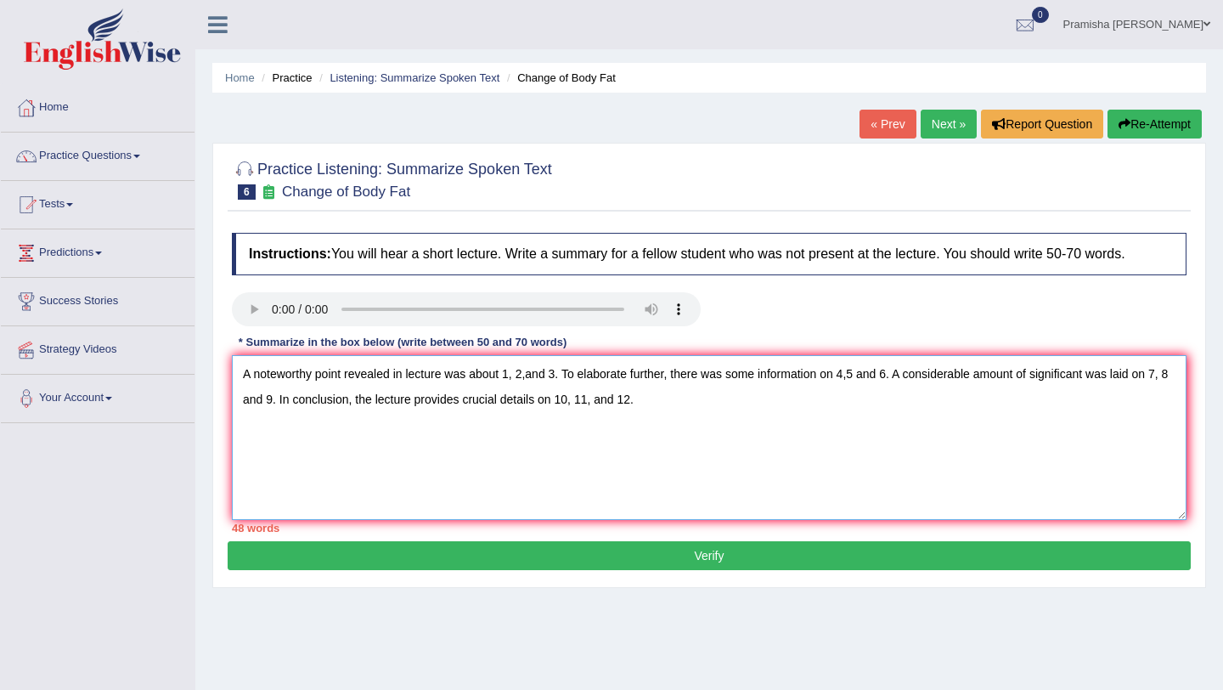
click at [557, 381] on textarea "A noteworthy point revealed in lecture was about 1, 2,and 3. To elaborate furth…" at bounding box center [709, 437] width 955 height 165
click at [942, 375] on textarea "A noteworthy point revealed in lecture was about recent study on diet. To elabo…" at bounding box center [709, 437] width 955 height 165
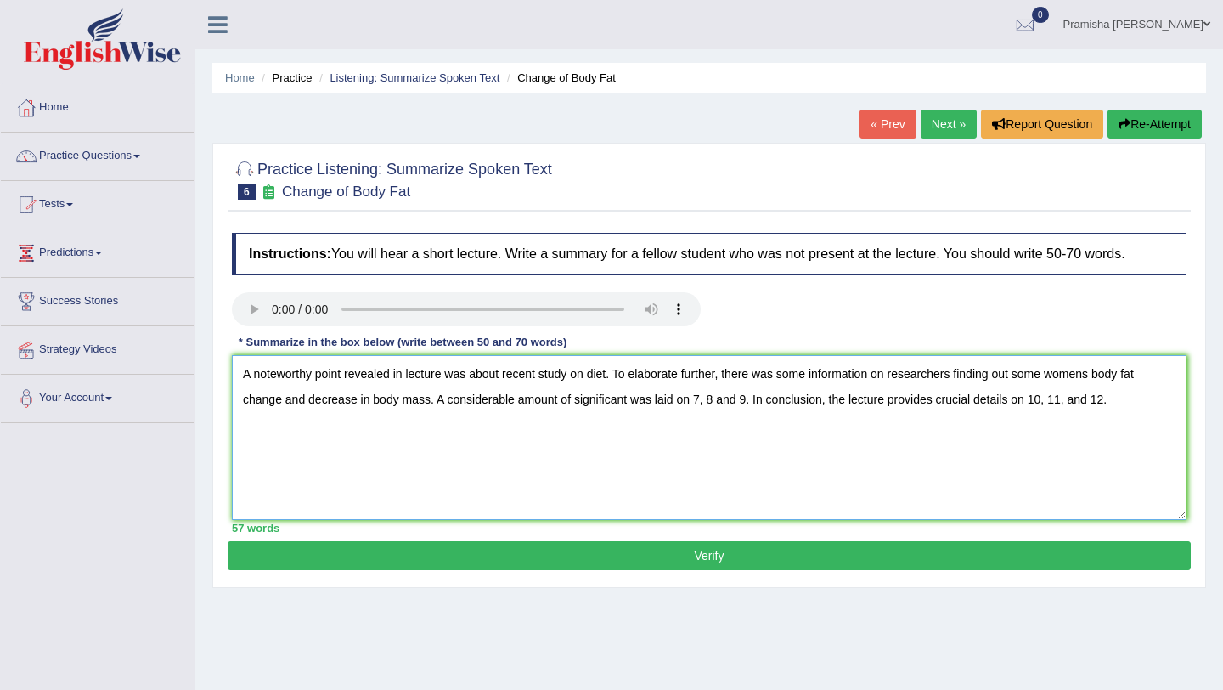
click at [754, 409] on textarea "A noteworthy point revealed in lecture was about recent study on diet. To elabo…" at bounding box center [709, 437] width 955 height 165
click at [751, 406] on textarea "A noteworthy point revealed in lecture was about recent study on diet. To elabo…" at bounding box center [709, 437] width 955 height 165
click at [409, 429] on textarea "A noteworthy point revealed in lecture was about recent study on diet. To elabo…" at bounding box center [709, 437] width 955 height 165
click at [556, 428] on textarea "A noteworthy point revealed in lecture was about recent study on diet. To elabo…" at bounding box center [709, 437] width 955 height 165
click at [644, 462] on textarea "A noteworthy point revealed in lecture was about recent study on diet. To elabo…" at bounding box center [709, 437] width 955 height 165
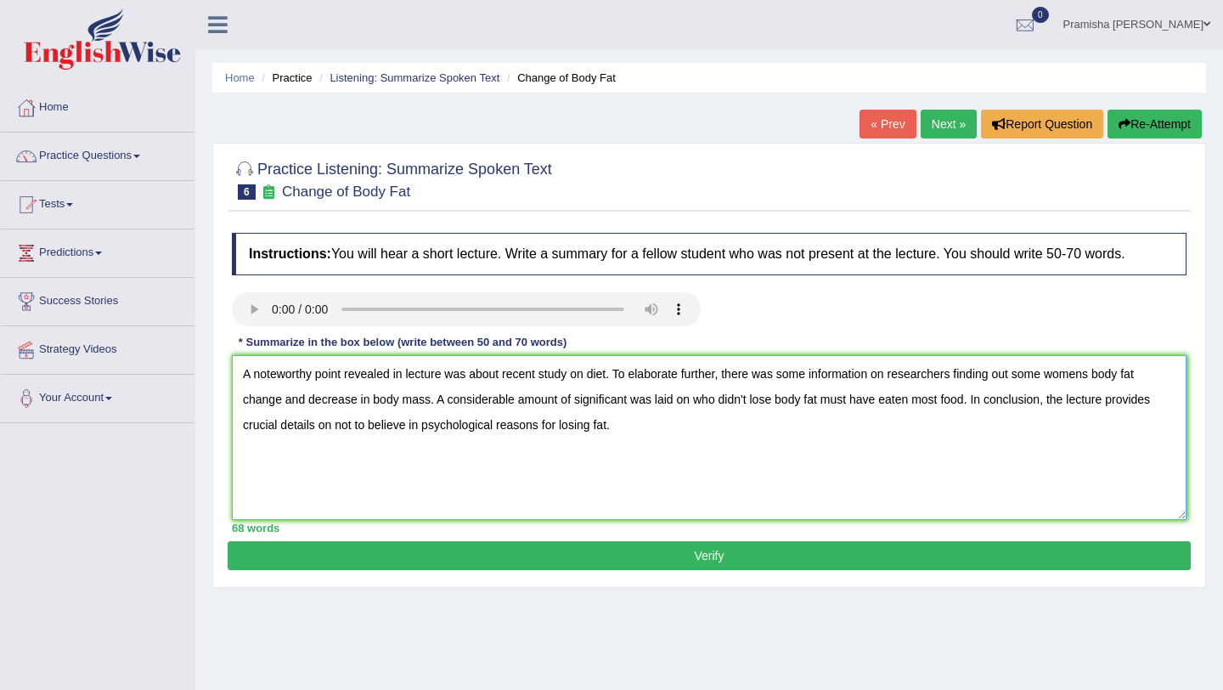
click at [508, 376] on textarea "A noteworthy point revealed in lecture was about recent study on diet. To elabo…" at bounding box center [709, 437] width 955 height 165
click at [508, 379] on textarea "A noteworthy point revealed in lecture was about recent study on diet. To elabo…" at bounding box center [709, 437] width 955 height 165
click at [505, 381] on textarea "A noteworthy point revealed in lecture was about recent study on diet. To elabo…" at bounding box center [709, 437] width 955 height 165
click at [544, 375] on textarea "A noteworthy point revealed in lecture was about recent study on diet. To elabo…" at bounding box center [709, 437] width 955 height 165
click at [676, 392] on textarea "A noteworthy point revealed in lecture was about recent survey study on diet. T…" at bounding box center [709, 437] width 955 height 165
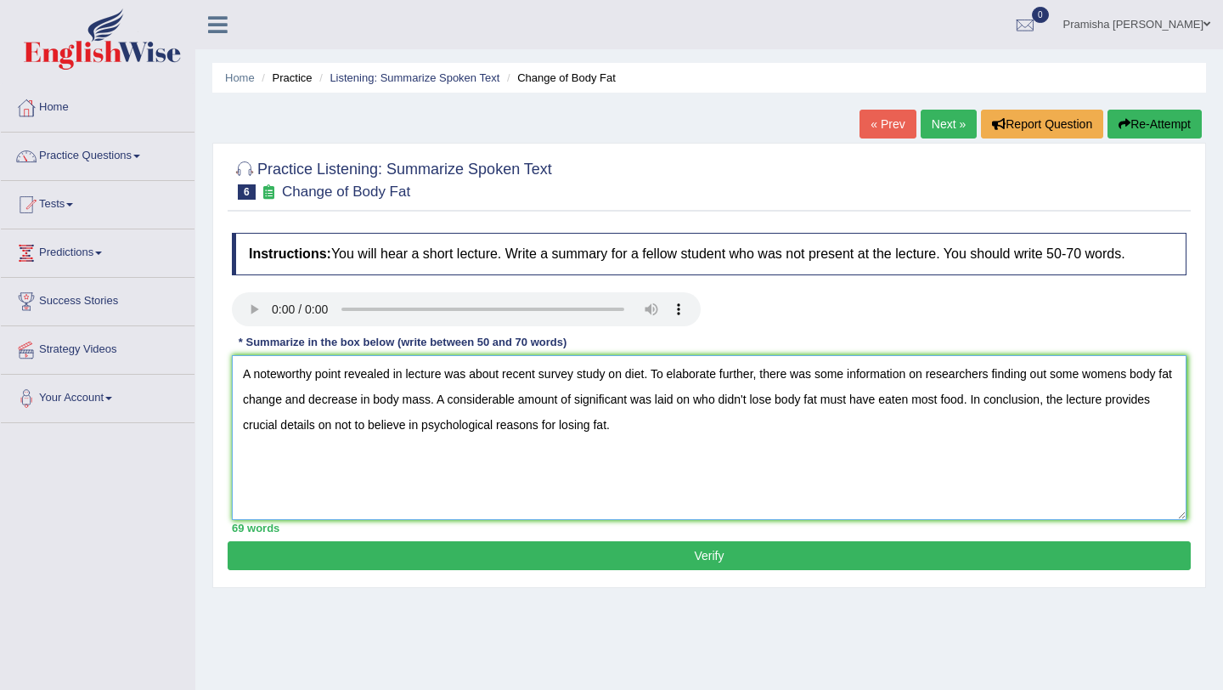
click at [299, 400] on textarea "A noteworthy point revealed in lecture was about recent survey study on diet. T…" at bounding box center [709, 437] width 955 height 165
type textarea "A noteworthy point revealed in lecture was about recent survey study on diet. T…"
click at [872, 546] on button "Verify" at bounding box center [709, 555] width 963 height 29
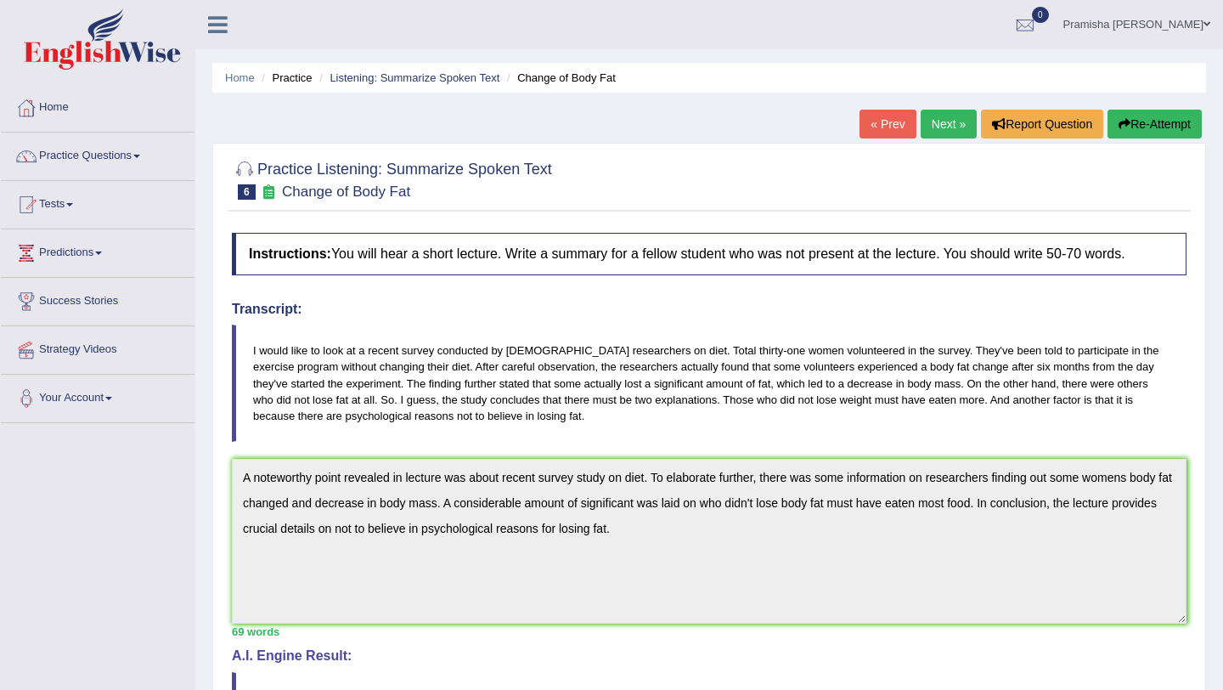
click at [1142, 123] on button "Re-Attempt" at bounding box center [1155, 124] width 94 height 29
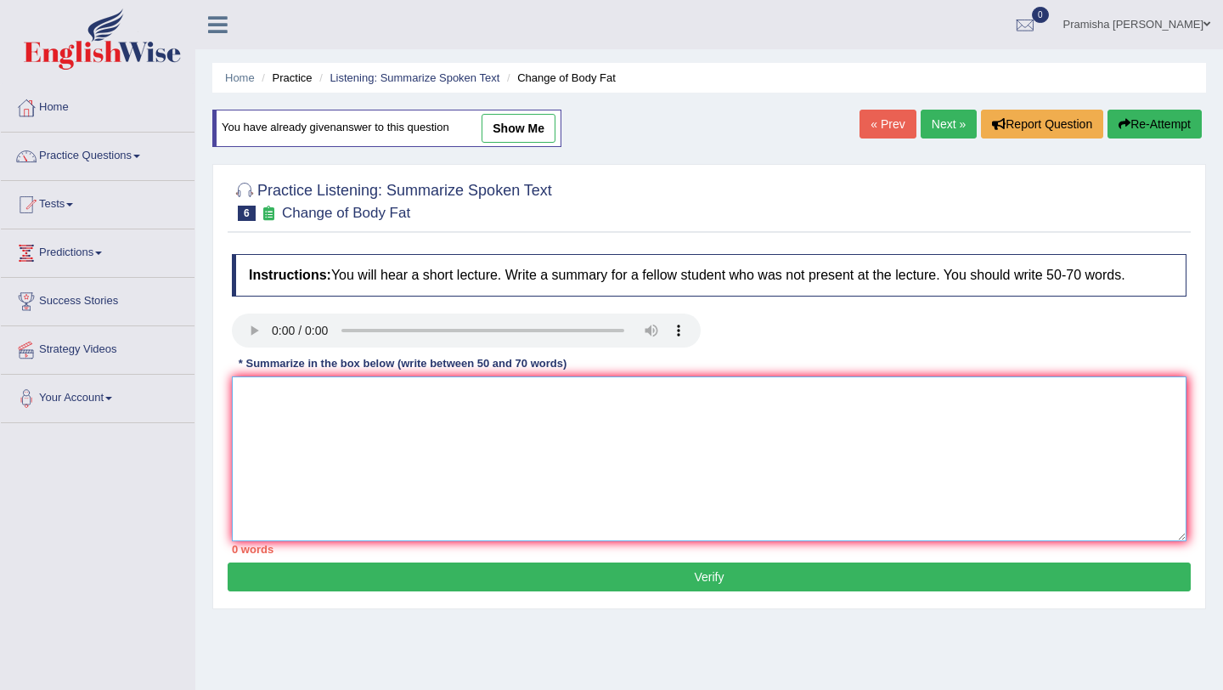
click at [656, 523] on textarea at bounding box center [709, 458] width 955 height 165
paste textarea "A noteworthy point revealed in lecture was about recent survey study on diet. T…"
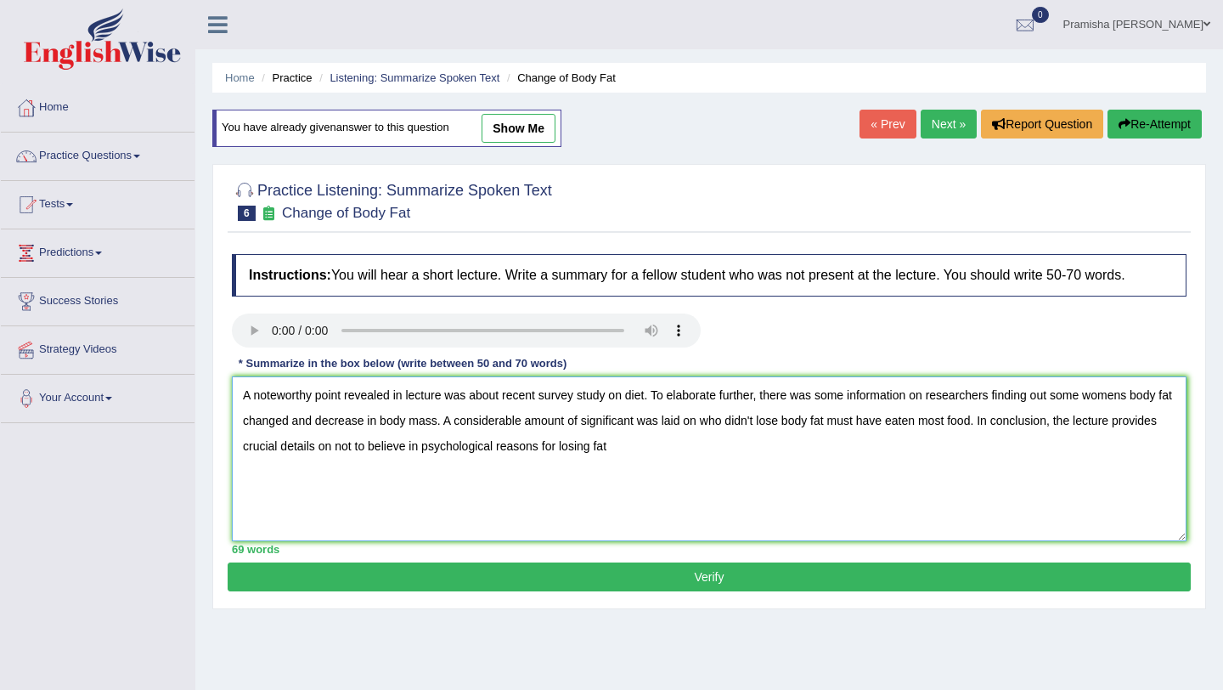
click at [1138, 398] on textarea "A noteworthy point revealed in lecture was about recent survey study on diet. T…" at bounding box center [709, 458] width 955 height 165
click at [306, 426] on textarea "A noteworthy point revealed in lecture was about recent survey study on diet. T…" at bounding box center [709, 458] width 955 height 165
type textarea "A noteworthy point revealed in lecture was about recent survey study on diet. T…"
click at [315, 586] on button "Verify" at bounding box center [709, 576] width 963 height 29
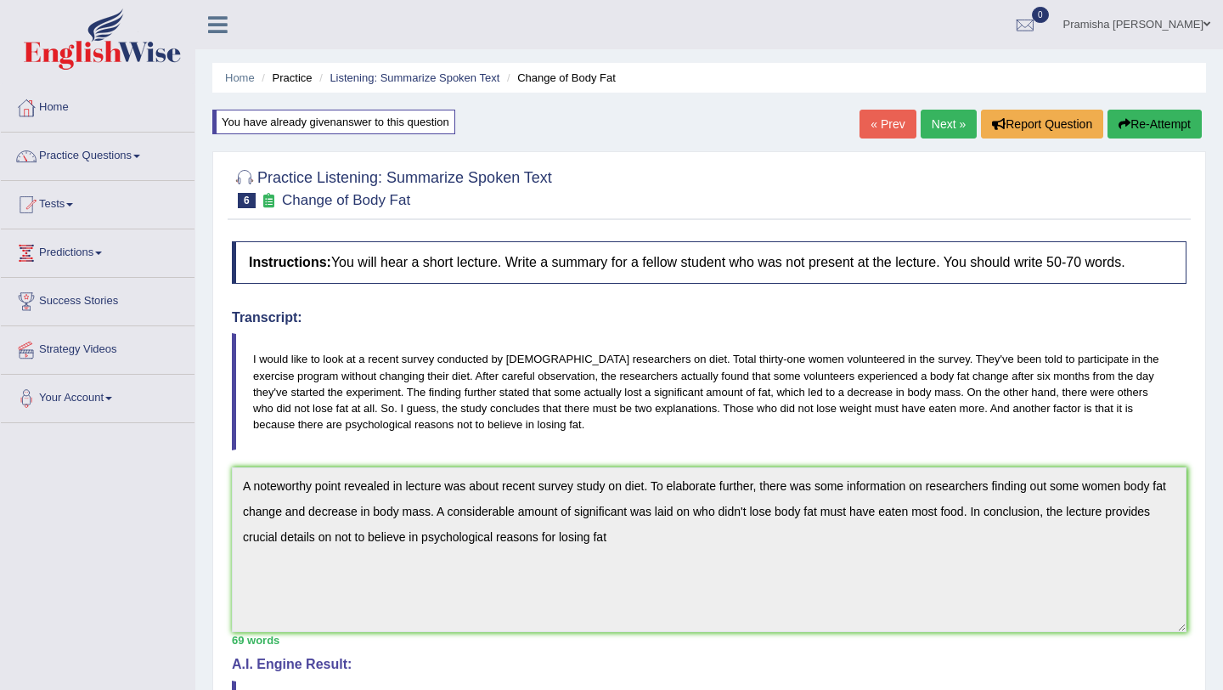
click at [1143, 125] on button "Re-Attempt" at bounding box center [1155, 124] width 94 height 29
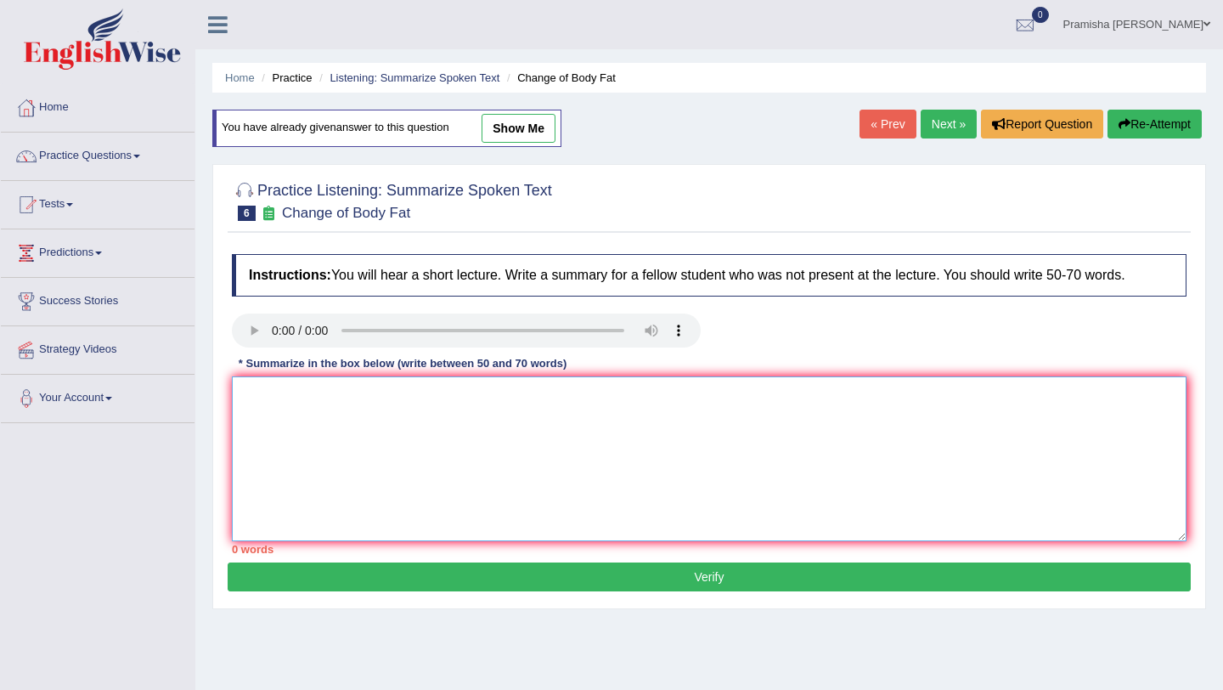
click at [731, 418] on textarea at bounding box center [709, 458] width 955 height 165
paste textarea "A noteworthy point revealed in lecture was about recent survey study on diet. T…"
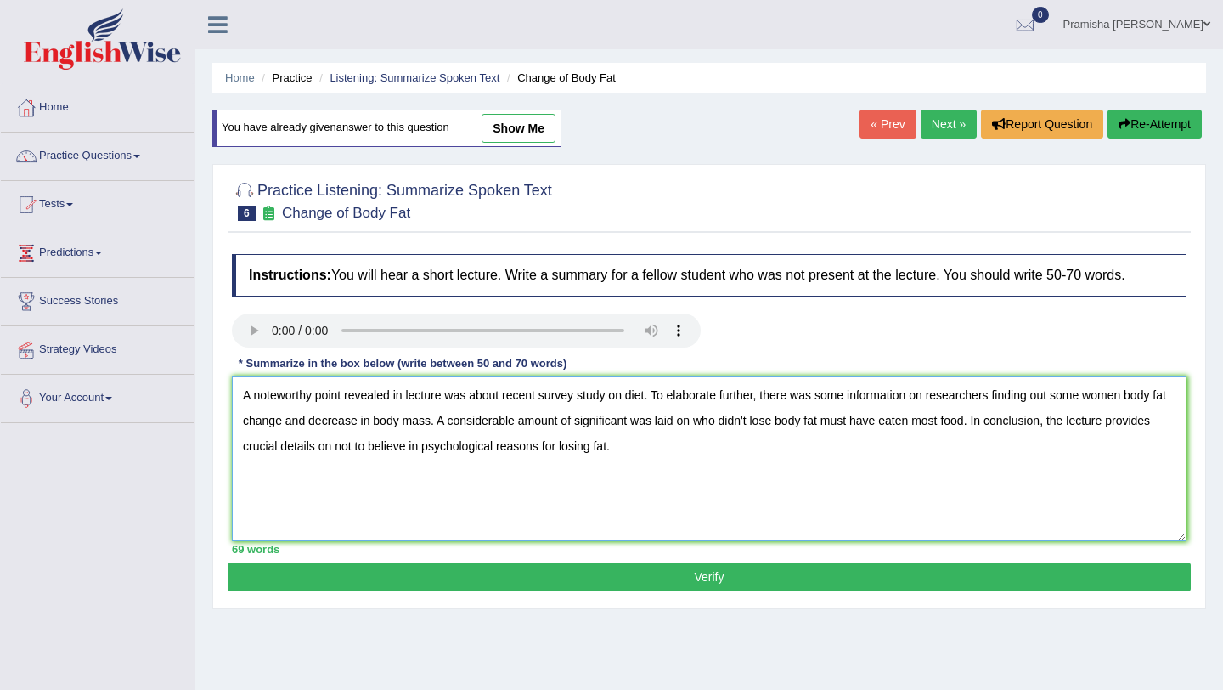
click at [1059, 402] on textarea "A noteworthy point revealed in lecture was about recent survey study on diet. T…" at bounding box center [709, 458] width 955 height 165
type textarea "A noteworthy point revealed in lecture was about recent survey study on diet. T…"
click at [925, 595] on div "Practice Listening: Summarize Spoken Text 6 Change of Body Fat Instructions: Yo…" at bounding box center [709, 386] width 994 height 445
click at [923, 575] on button "Verify" at bounding box center [709, 576] width 963 height 29
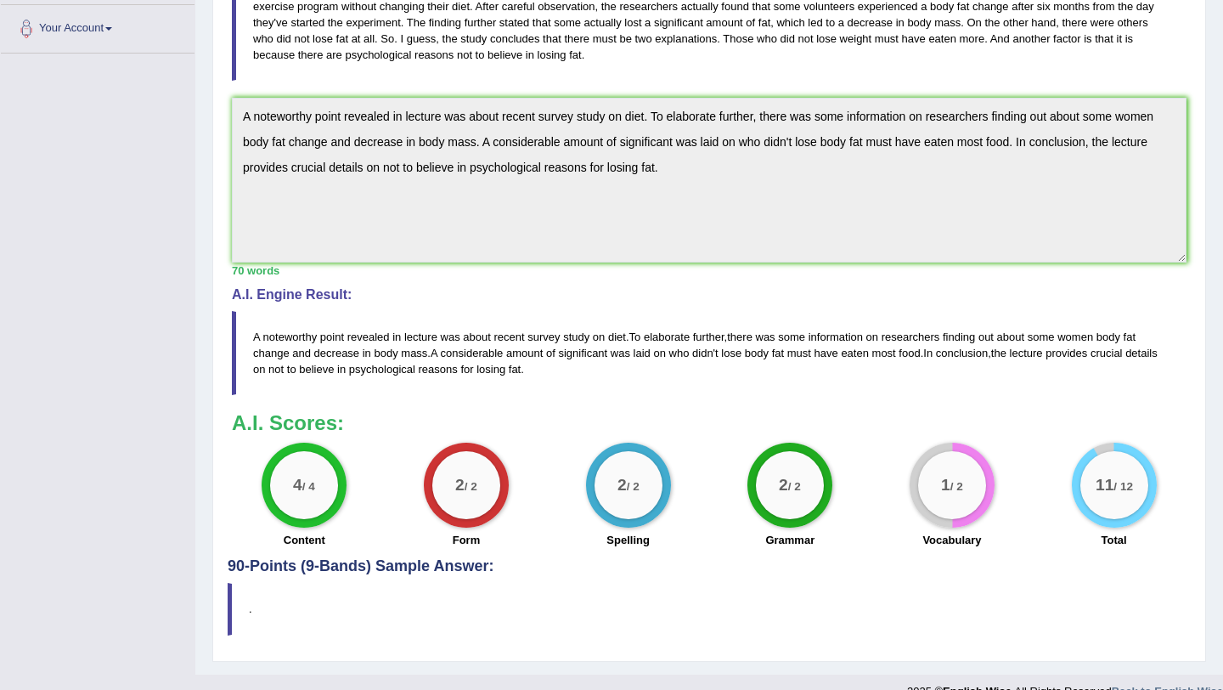
scroll to position [397, 0]
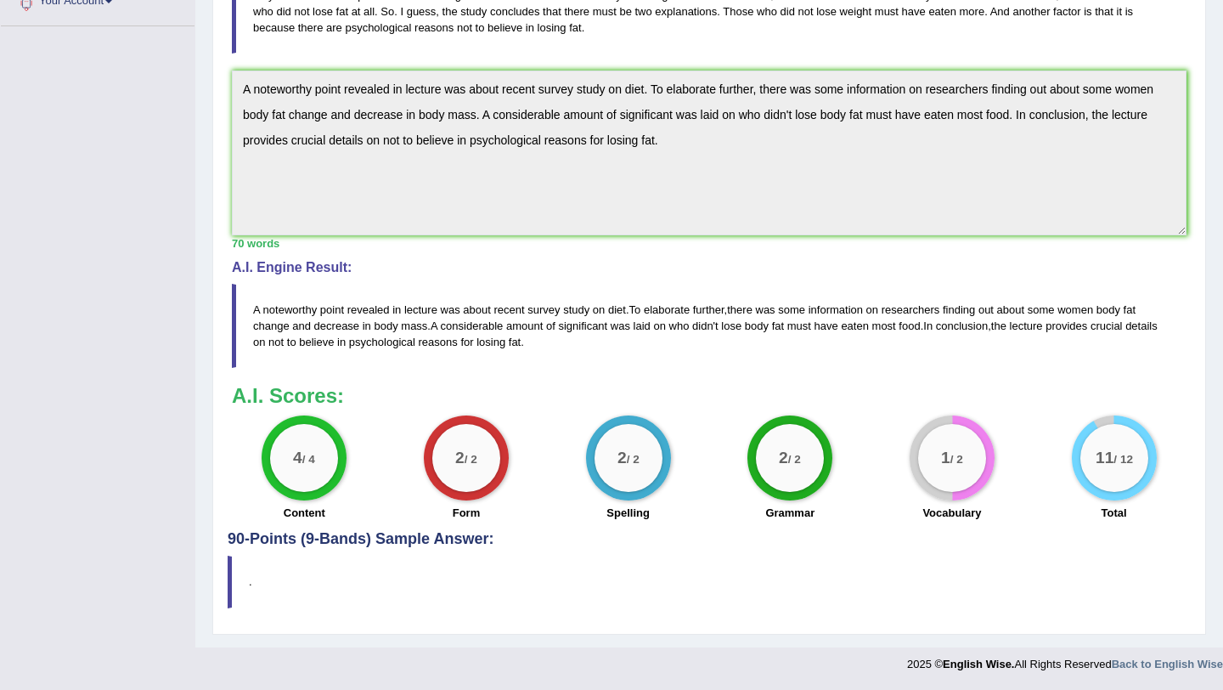
drag, startPoint x: 930, startPoint y: 474, endPoint x: 922, endPoint y: 491, distance: 18.6
click at [922, 491] on div "1 / 2 Vocabulary" at bounding box center [953, 470] width 162 height 110
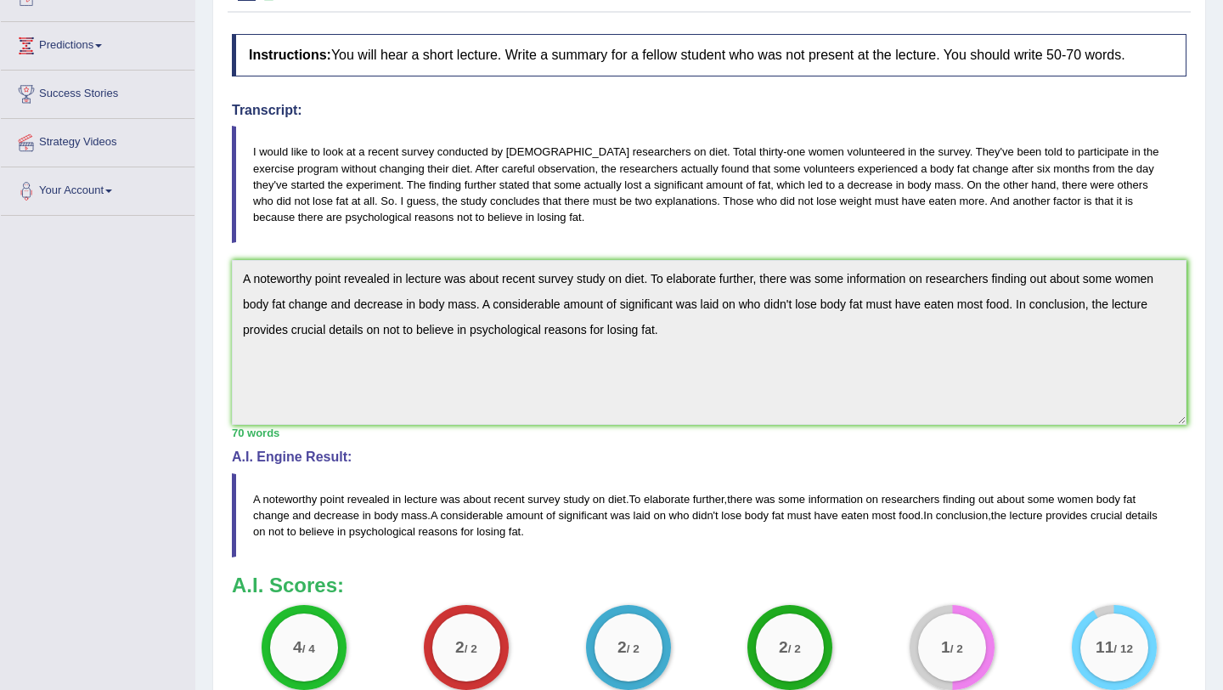
scroll to position [206, 0]
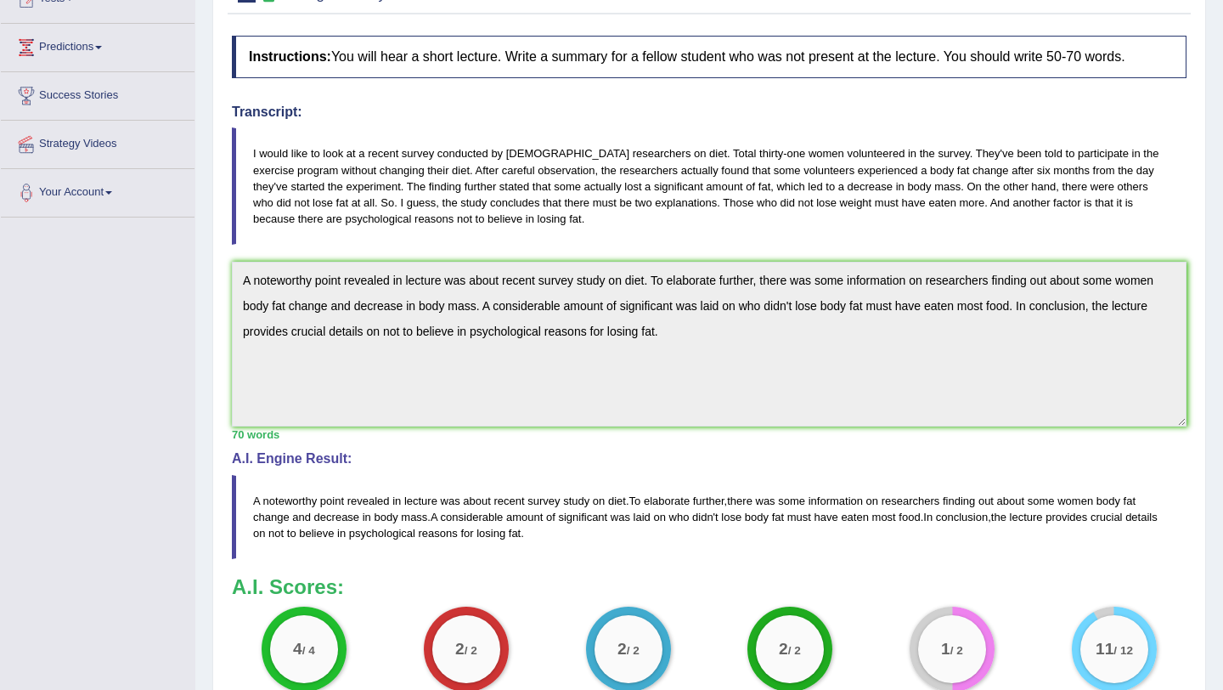
click at [221, 268] on div "Practice Listening: Summarize Spoken Text 6 Change of Body Fat Instructions: Yo…" at bounding box center [709, 385] width 994 height 879
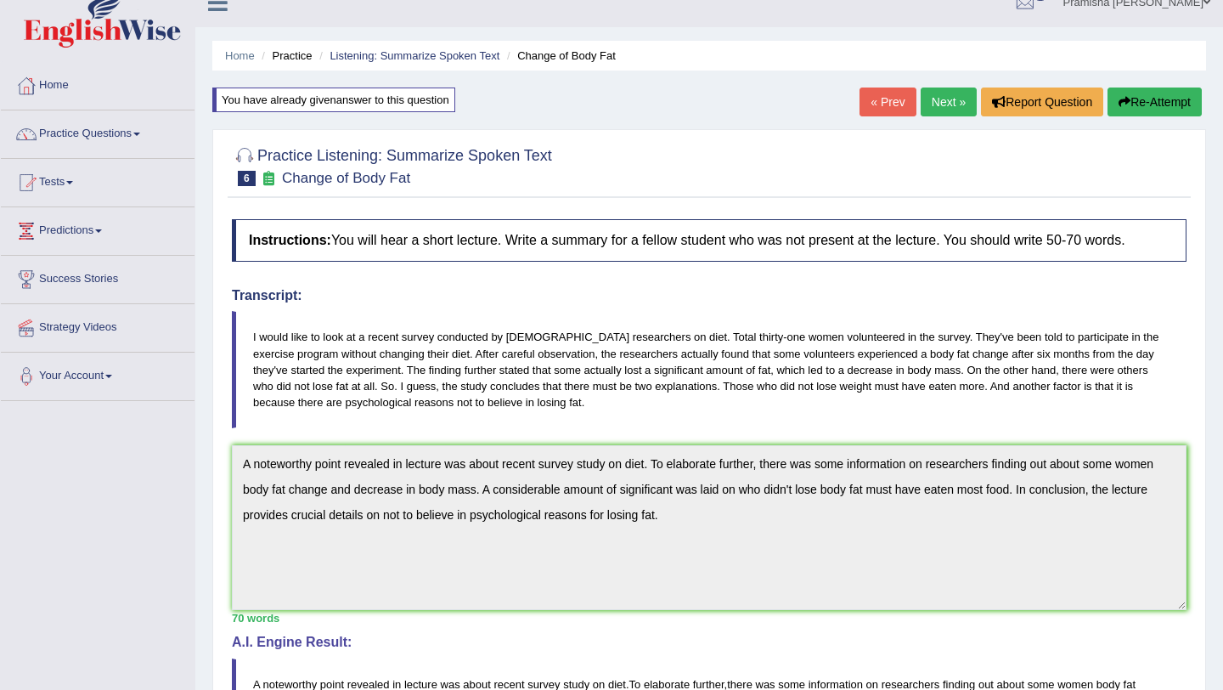
scroll to position [14, 0]
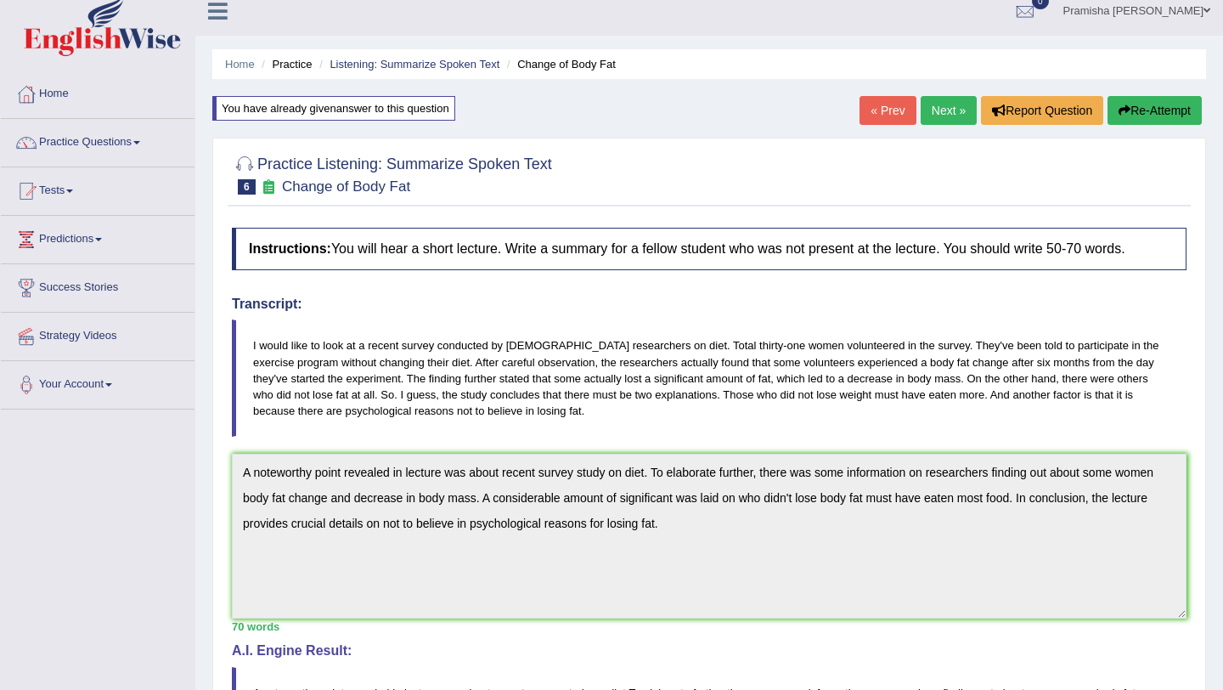
click at [1142, 118] on button "Re-Attempt" at bounding box center [1155, 110] width 94 height 29
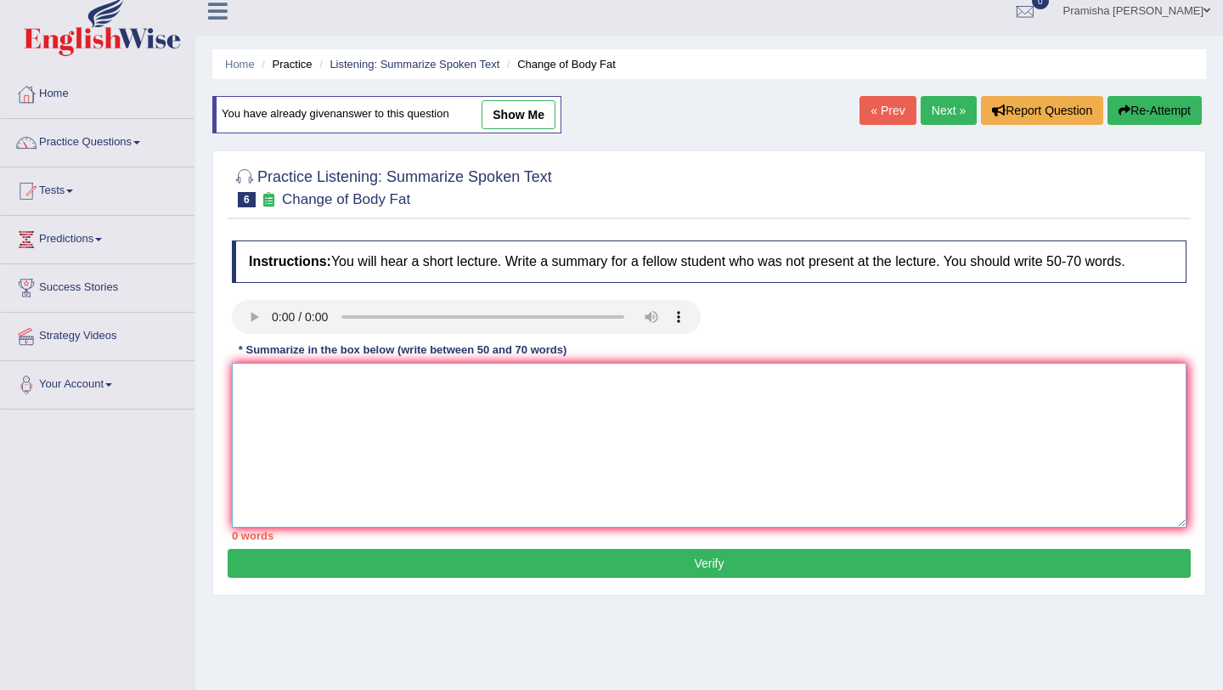
click at [599, 437] on textarea at bounding box center [709, 445] width 955 height 165
paste textarea "A noteworthy point revealed in lecture was about recent survey study on diet. T…"
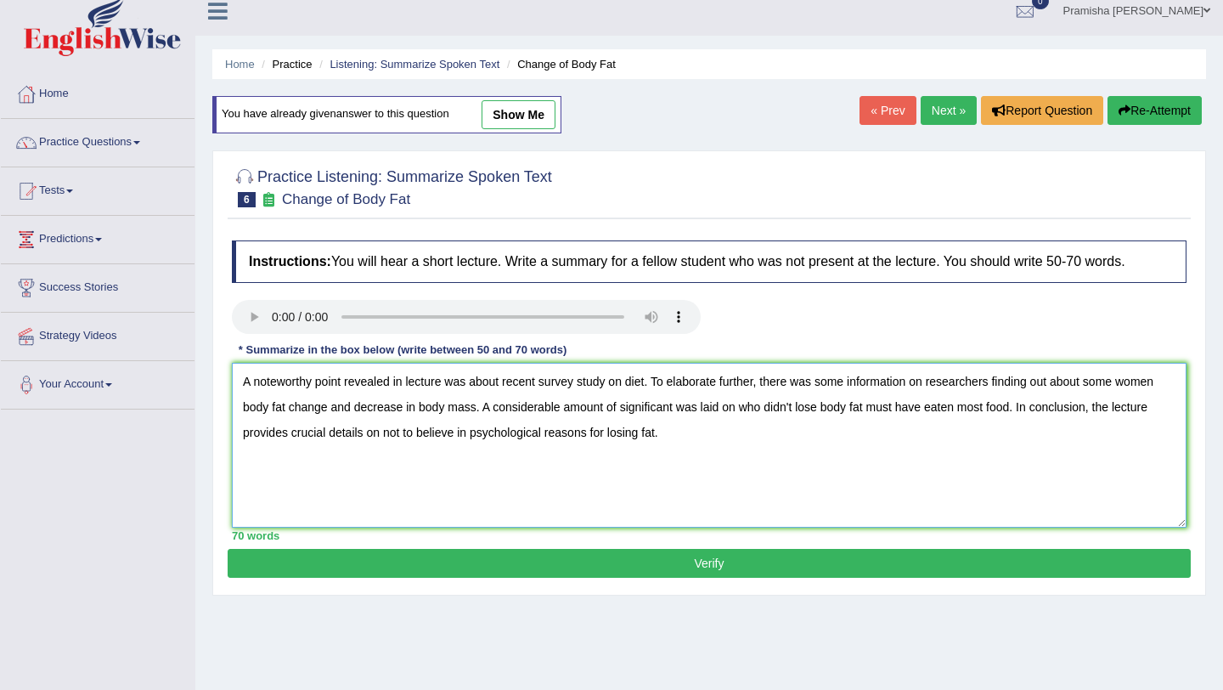
click at [646, 437] on textarea "A noteworthy point revealed in lecture was about recent survey study on diet. T…" at bounding box center [709, 445] width 955 height 165
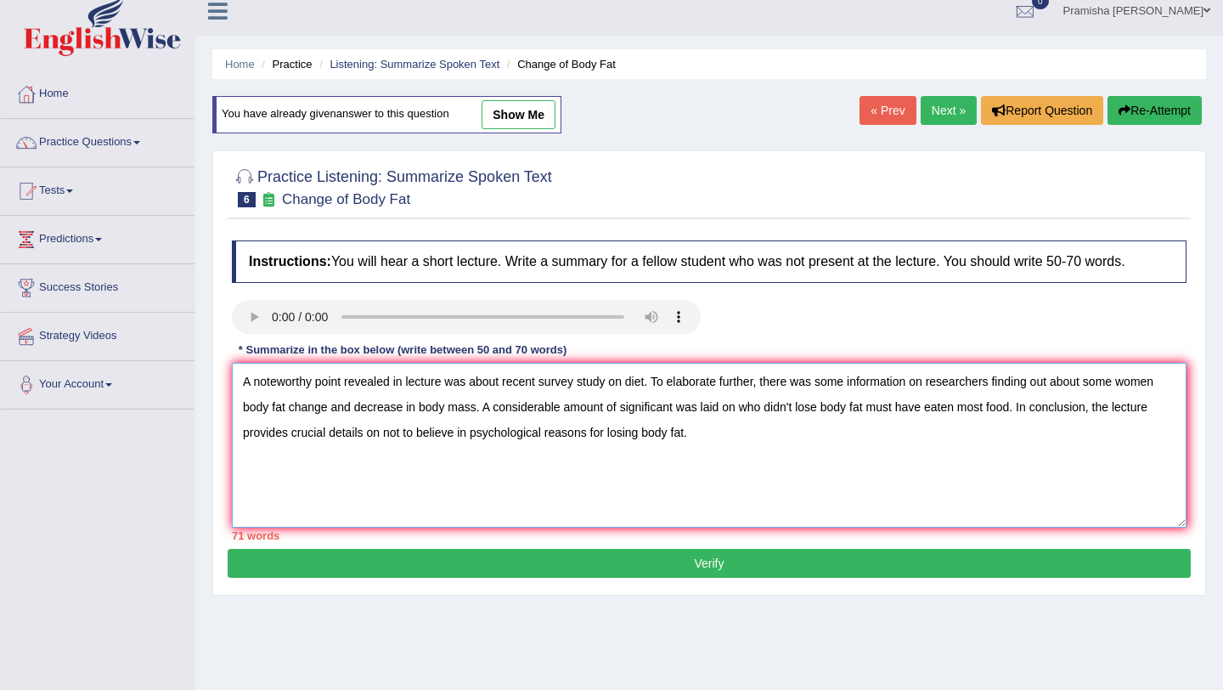
click at [1086, 384] on textarea "A noteworthy point revealed in lecture was about recent survey study on diet. T…" at bounding box center [709, 445] width 955 height 165
click at [1093, 388] on textarea "A noteworthy point revealed in lecture was about recent survey study on diet. T…" at bounding box center [709, 445] width 955 height 165
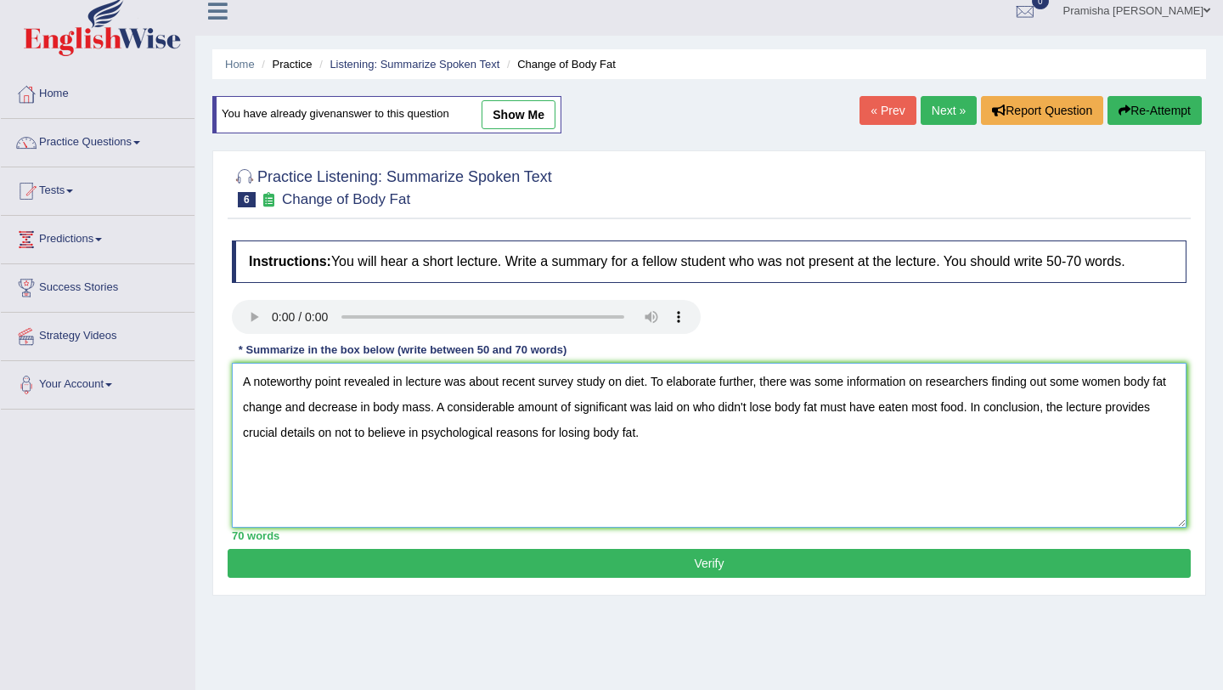
click at [1033, 386] on textarea "A noteworthy point revealed in lecture was about recent survey study on diet. T…" at bounding box center [709, 445] width 955 height 165
click at [883, 443] on textarea "A noteworthy point revealed in lecture was about recent survey study on diet. T…" at bounding box center [709, 445] width 955 height 165
type textarea "A noteworthy point revealed in lecture was about recent survey study on diet. T…"
click at [738, 568] on button "Verify" at bounding box center [709, 563] width 963 height 29
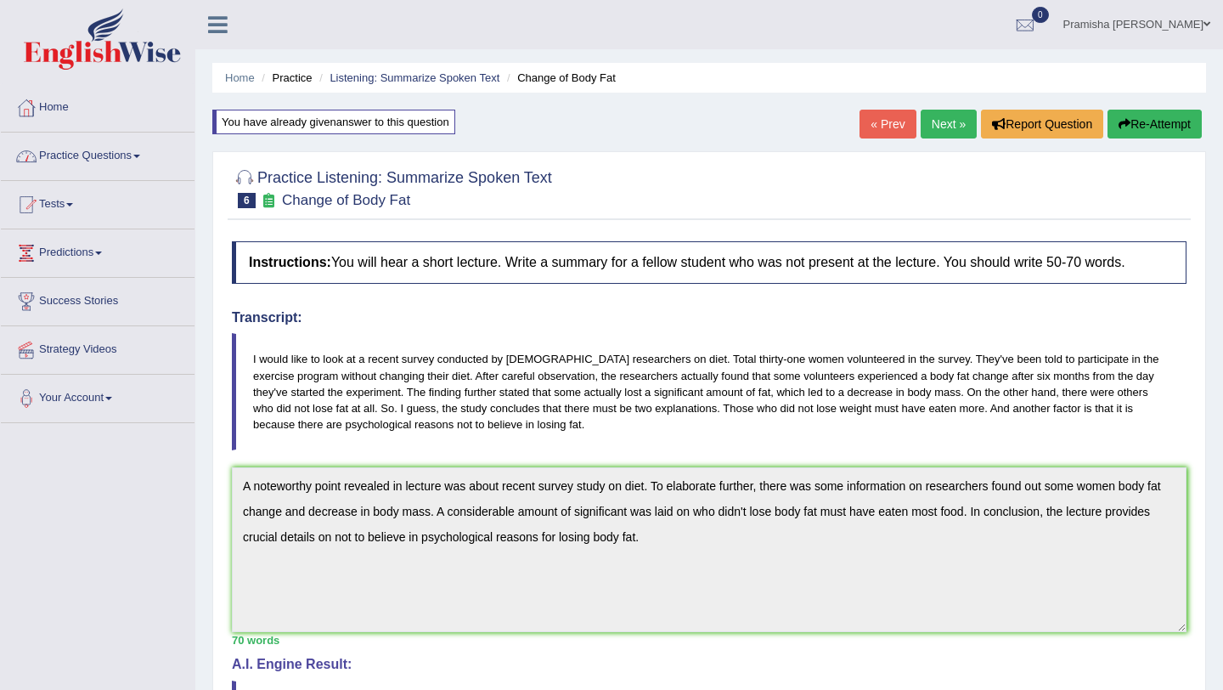
click at [103, 148] on link "Practice Questions" at bounding box center [98, 154] width 194 height 42
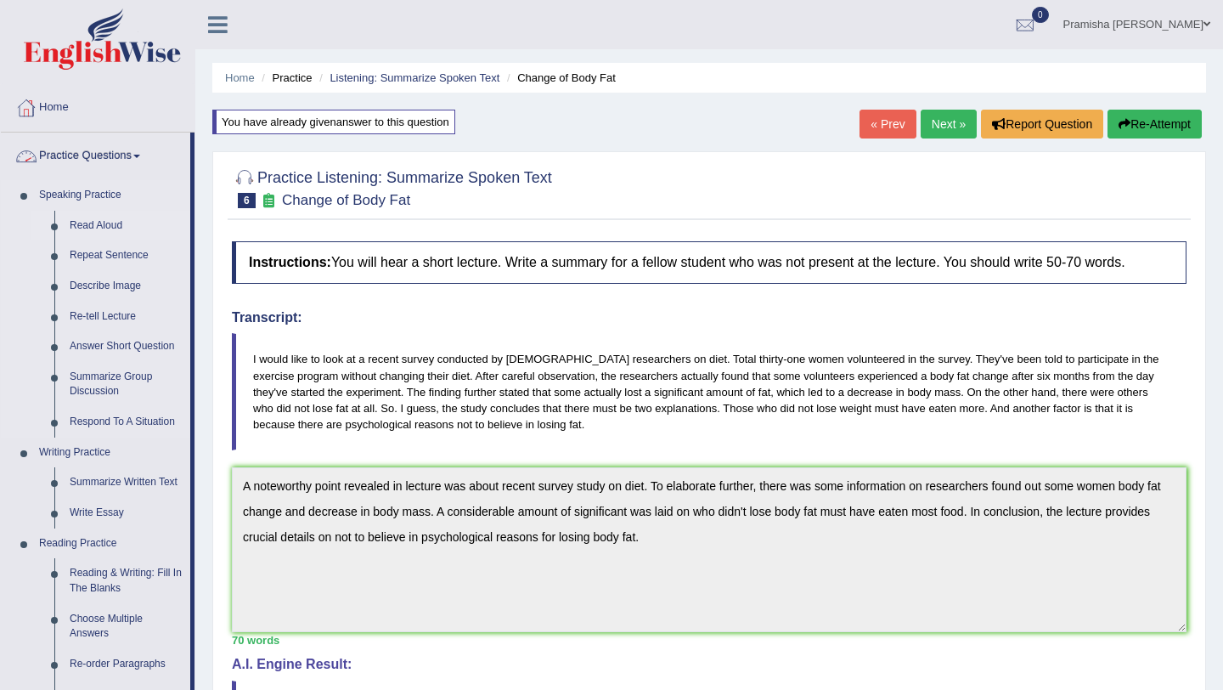
click at [107, 229] on link "Read Aloud" at bounding box center [126, 226] width 128 height 31
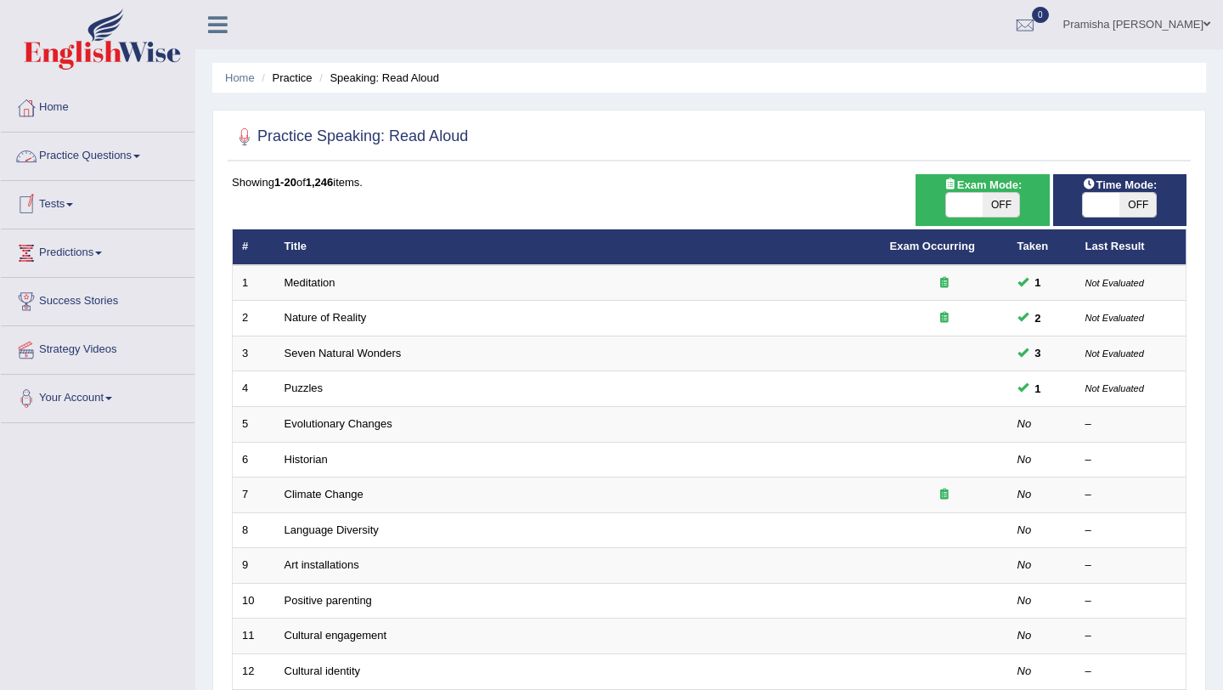
click at [98, 157] on link "Practice Questions" at bounding box center [98, 154] width 194 height 42
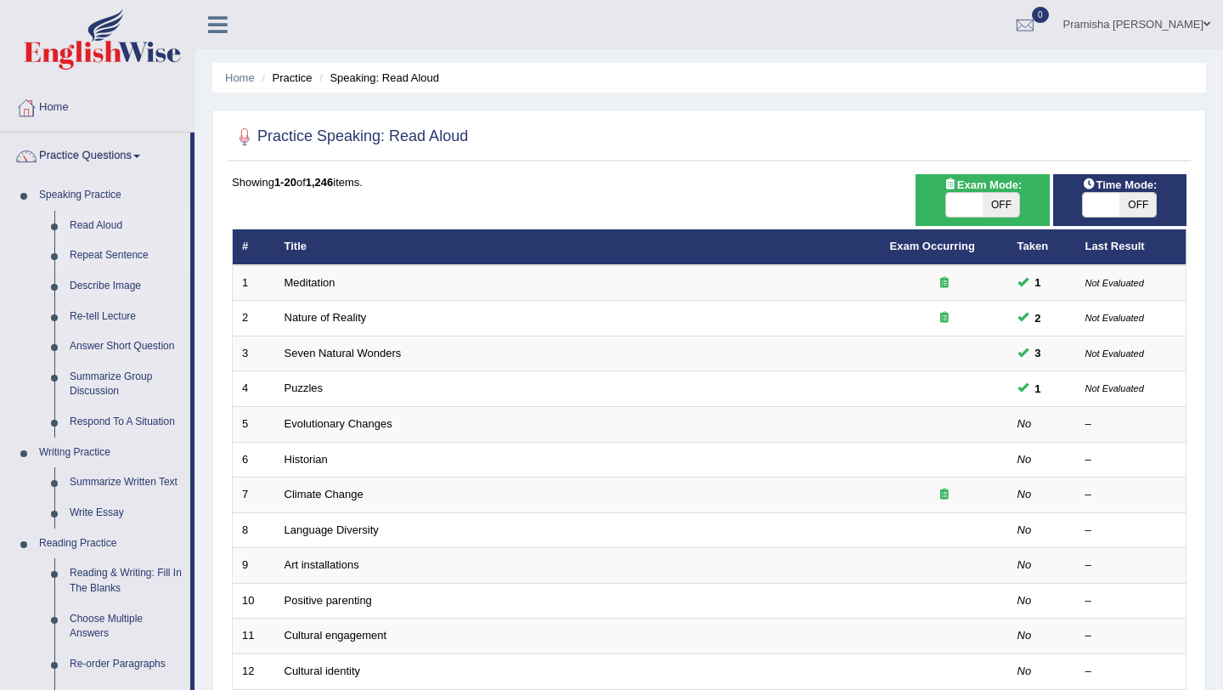
click at [105, 255] on link "Repeat Sentence" at bounding box center [126, 255] width 128 height 31
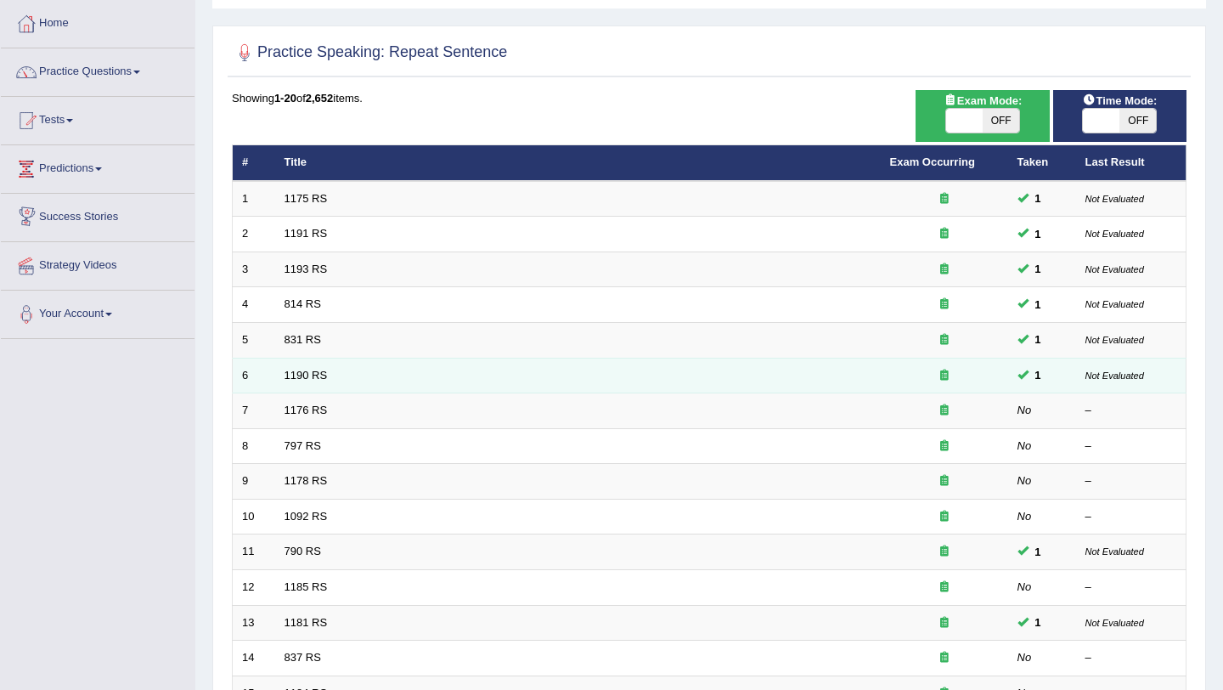
scroll to position [240, 0]
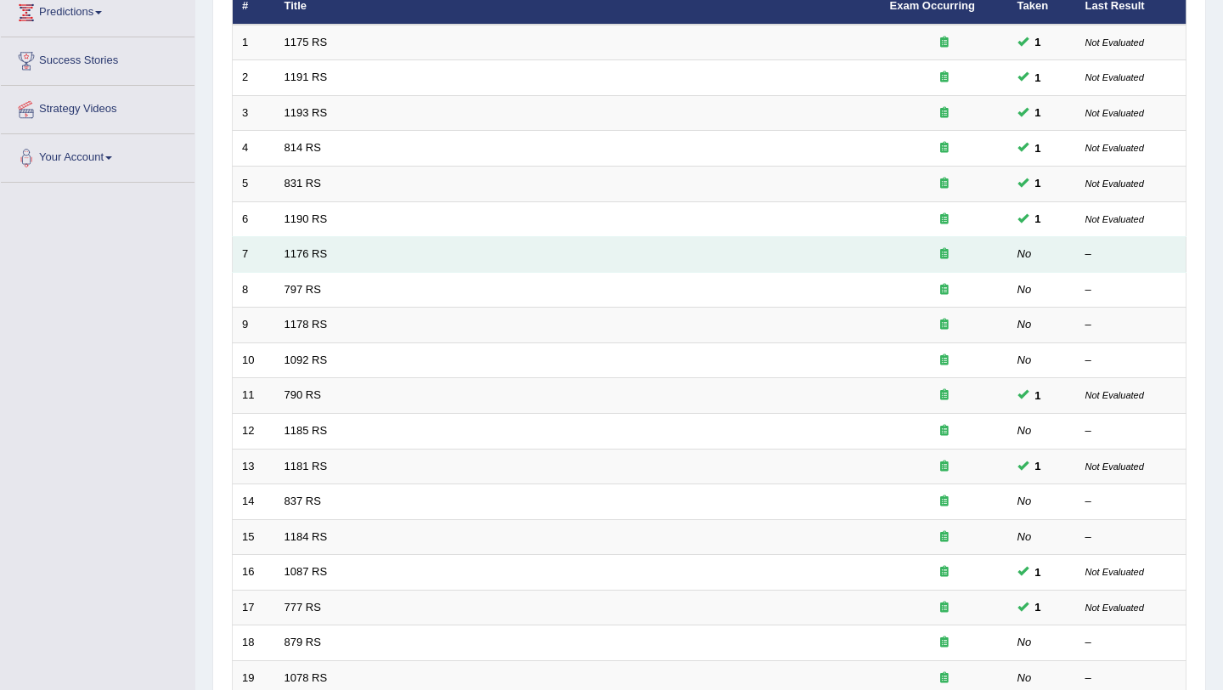
click at [714, 251] on td "1176 RS" at bounding box center [578, 255] width 606 height 36
click at [312, 252] on link "1176 RS" at bounding box center [306, 253] width 43 height 13
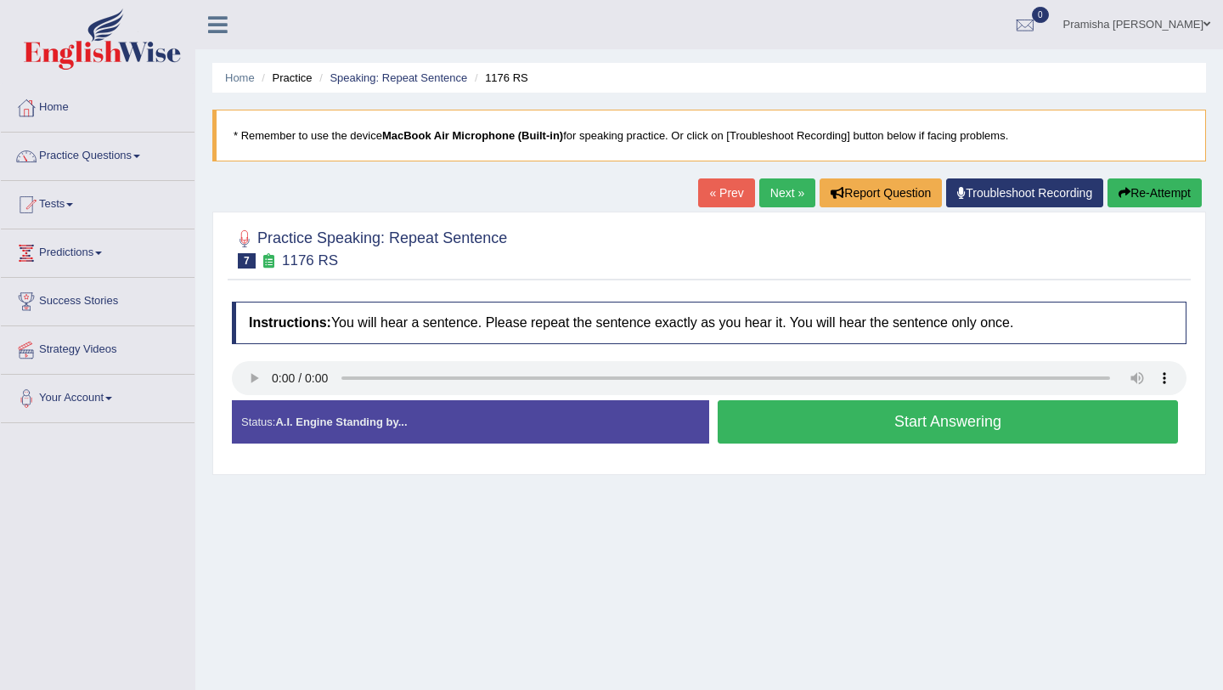
click at [834, 426] on button "Start Answering" at bounding box center [948, 421] width 460 height 43
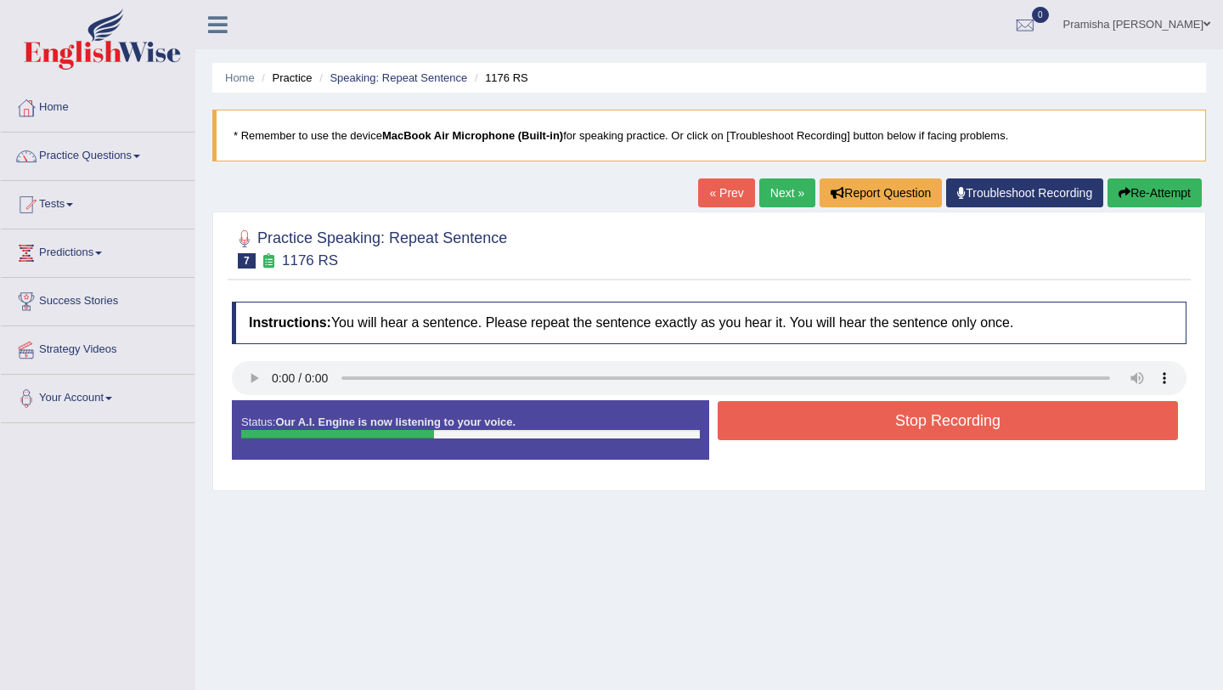
click at [764, 418] on button "Stop Recording" at bounding box center [948, 420] width 460 height 39
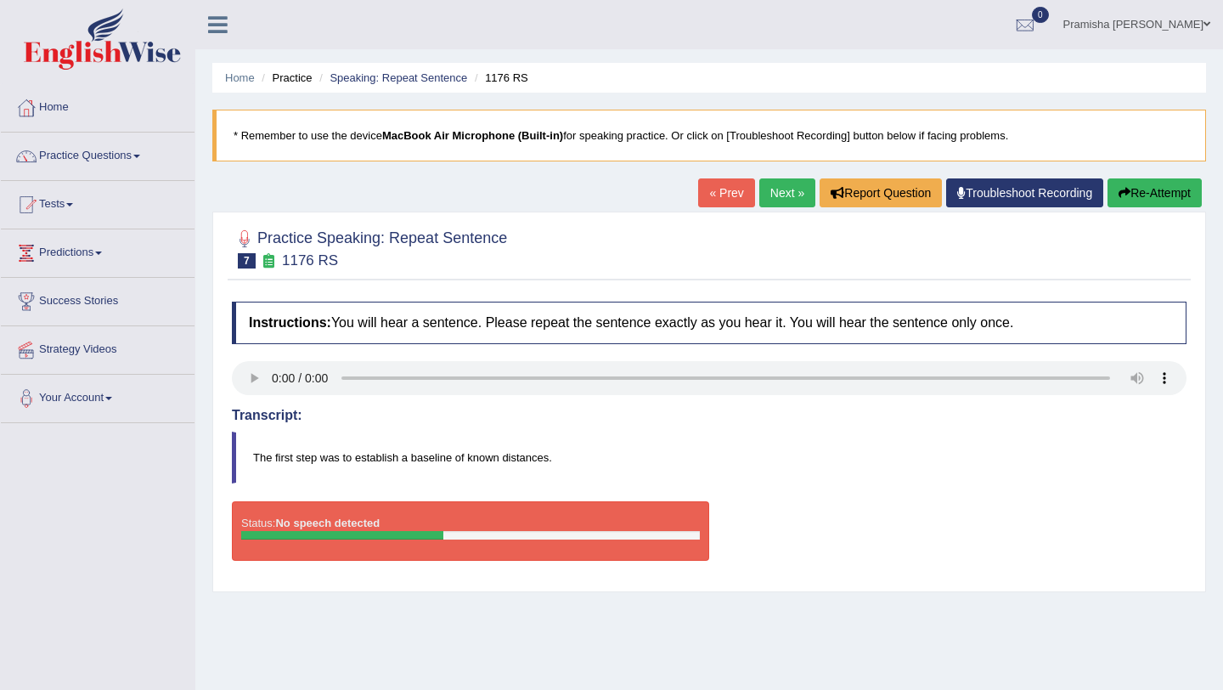
click at [1151, 188] on button "Re-Attempt" at bounding box center [1155, 192] width 94 height 29
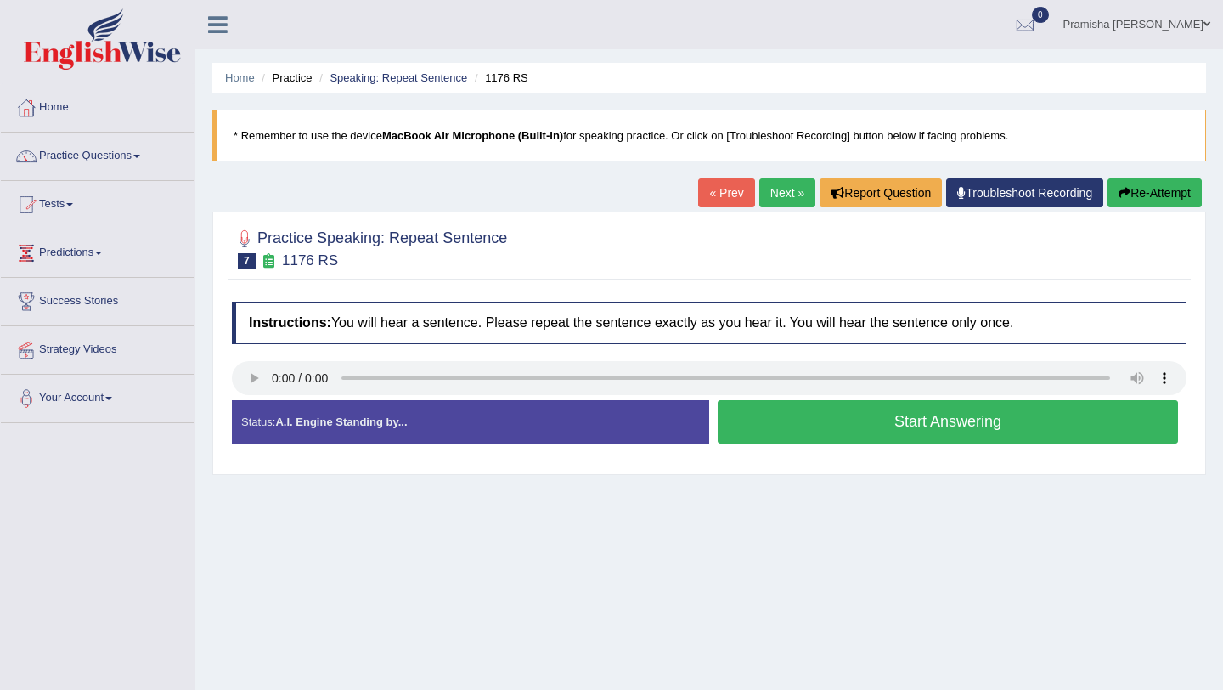
click at [805, 424] on button "Start Answering" at bounding box center [948, 421] width 460 height 43
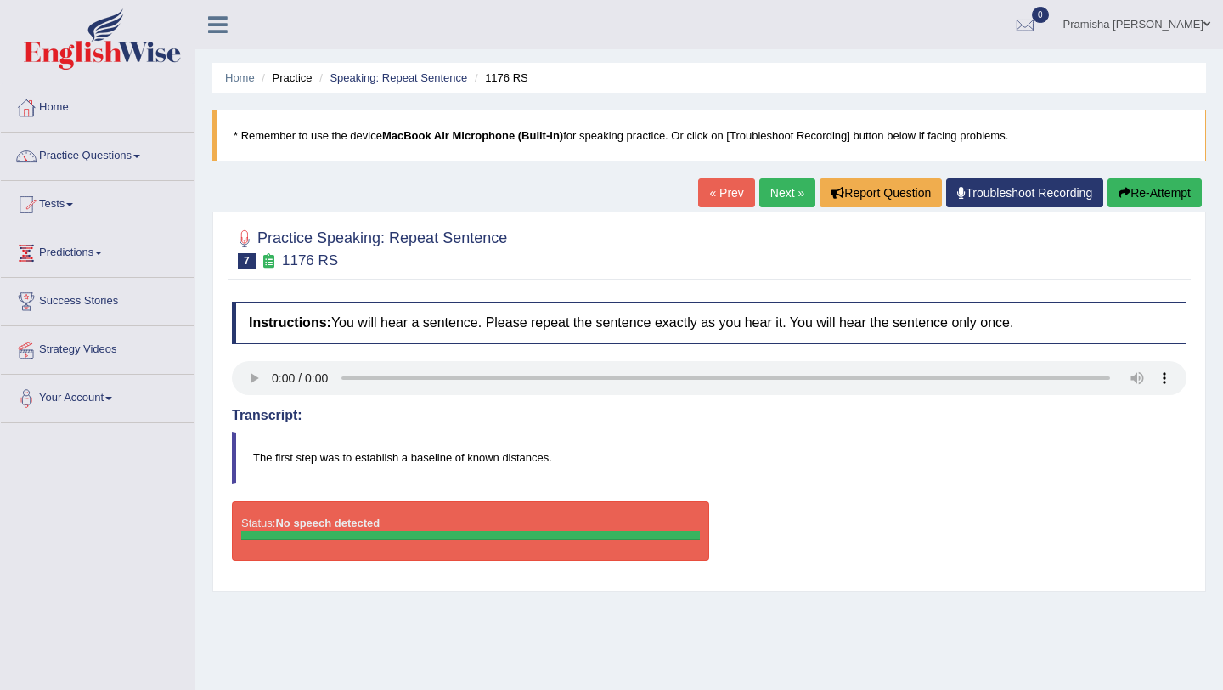
click at [1165, 183] on button "Re-Attempt" at bounding box center [1155, 192] width 94 height 29
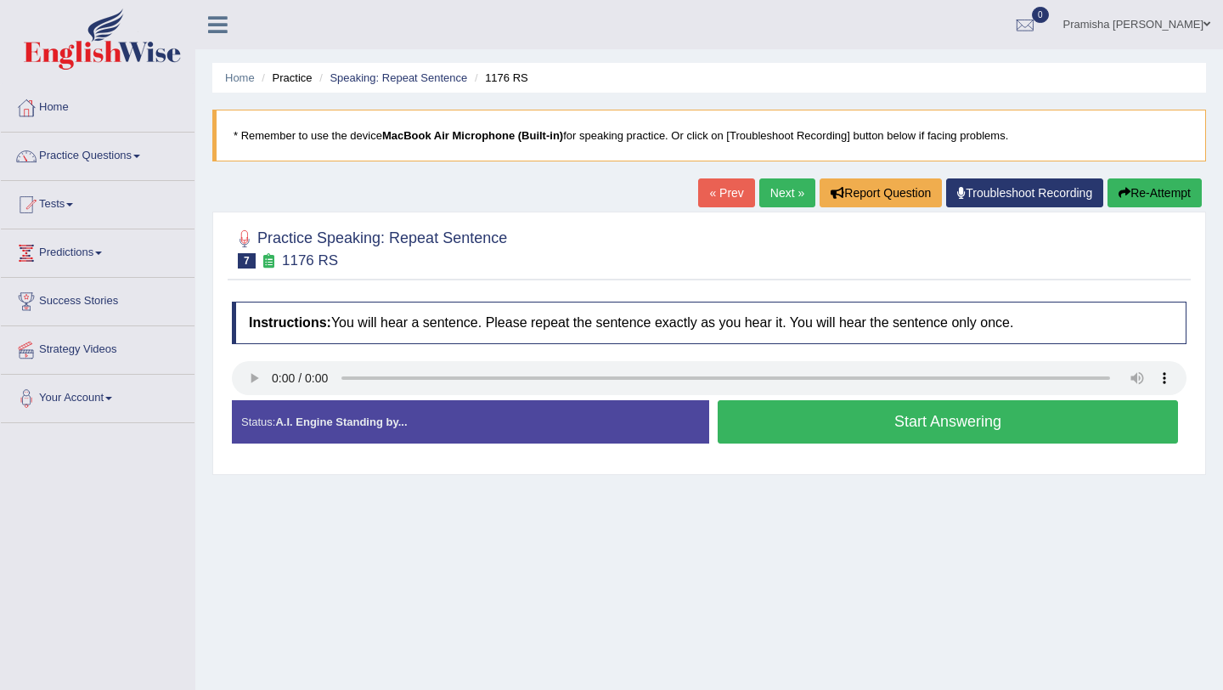
click at [870, 431] on button "Start Answering" at bounding box center [948, 421] width 460 height 43
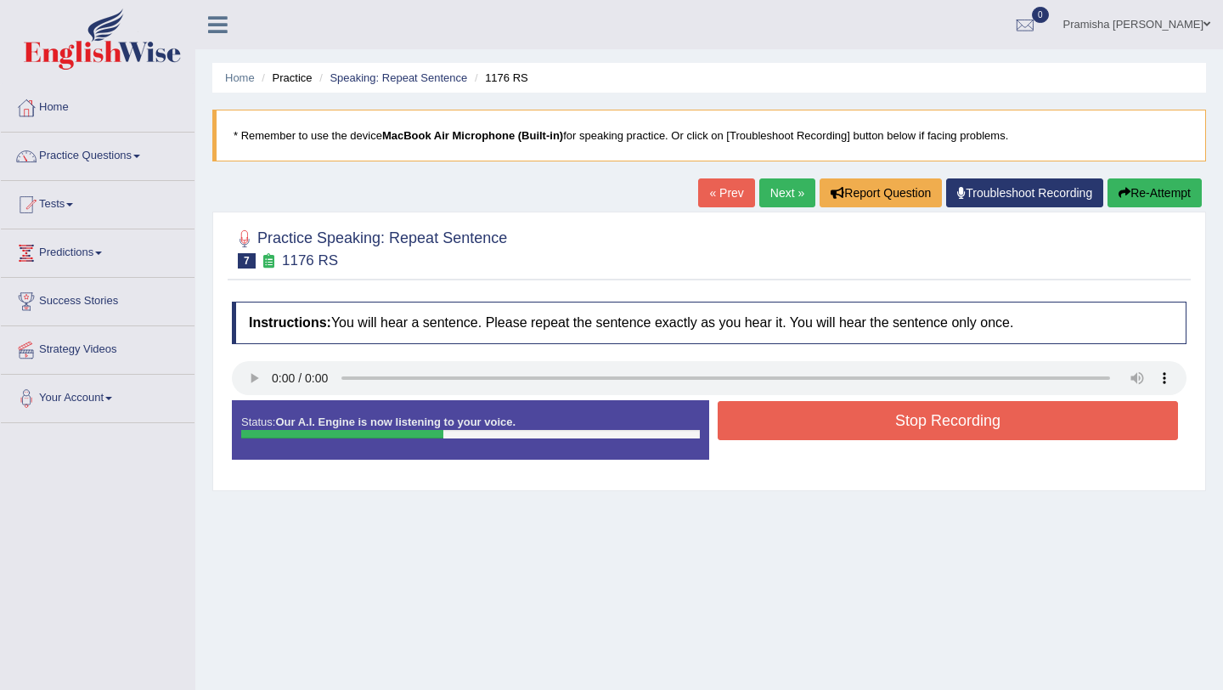
click at [890, 420] on button "Stop Recording" at bounding box center [948, 420] width 460 height 39
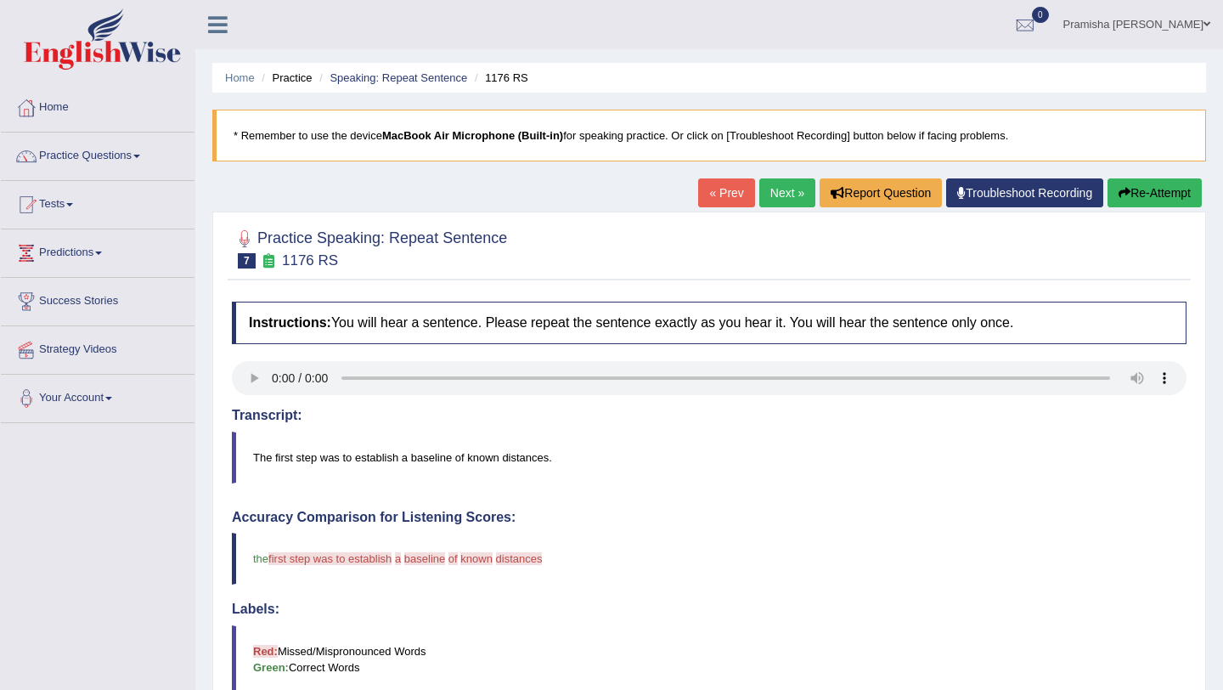
click at [1137, 188] on button "Re-Attempt" at bounding box center [1155, 192] width 94 height 29
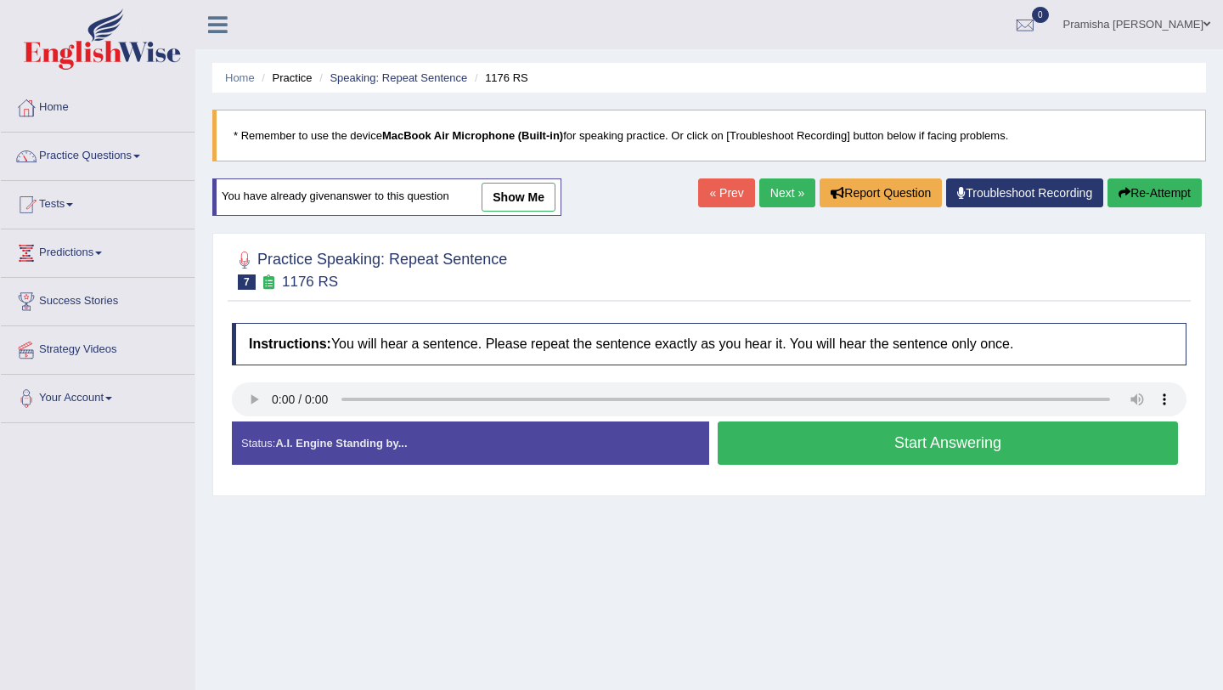
click at [838, 450] on button "Start Answering" at bounding box center [948, 442] width 460 height 43
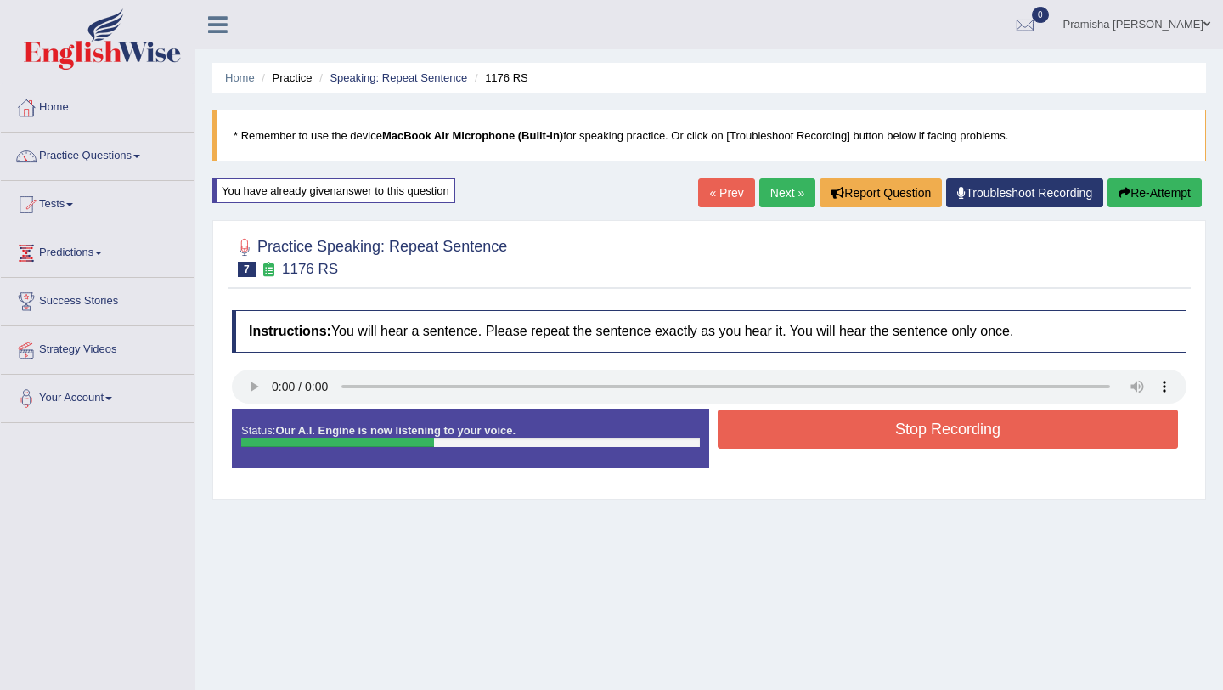
click at [849, 432] on button "Stop Recording" at bounding box center [948, 428] width 460 height 39
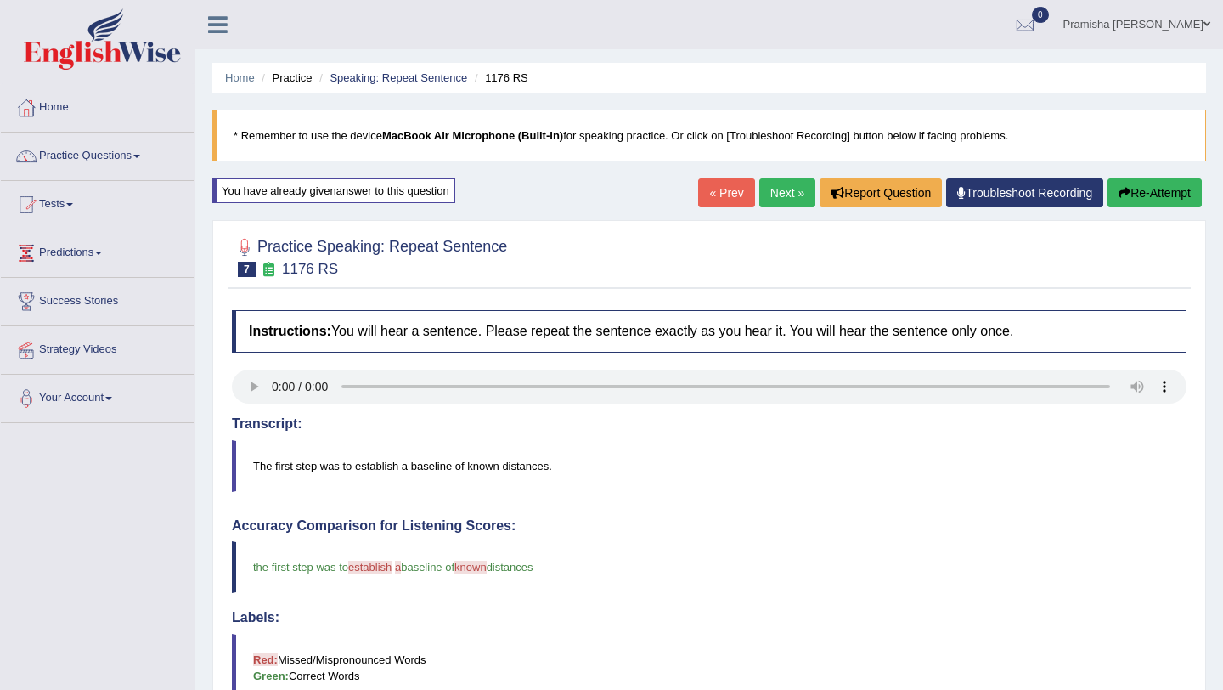
click at [768, 195] on link "Next »" at bounding box center [787, 192] width 56 height 29
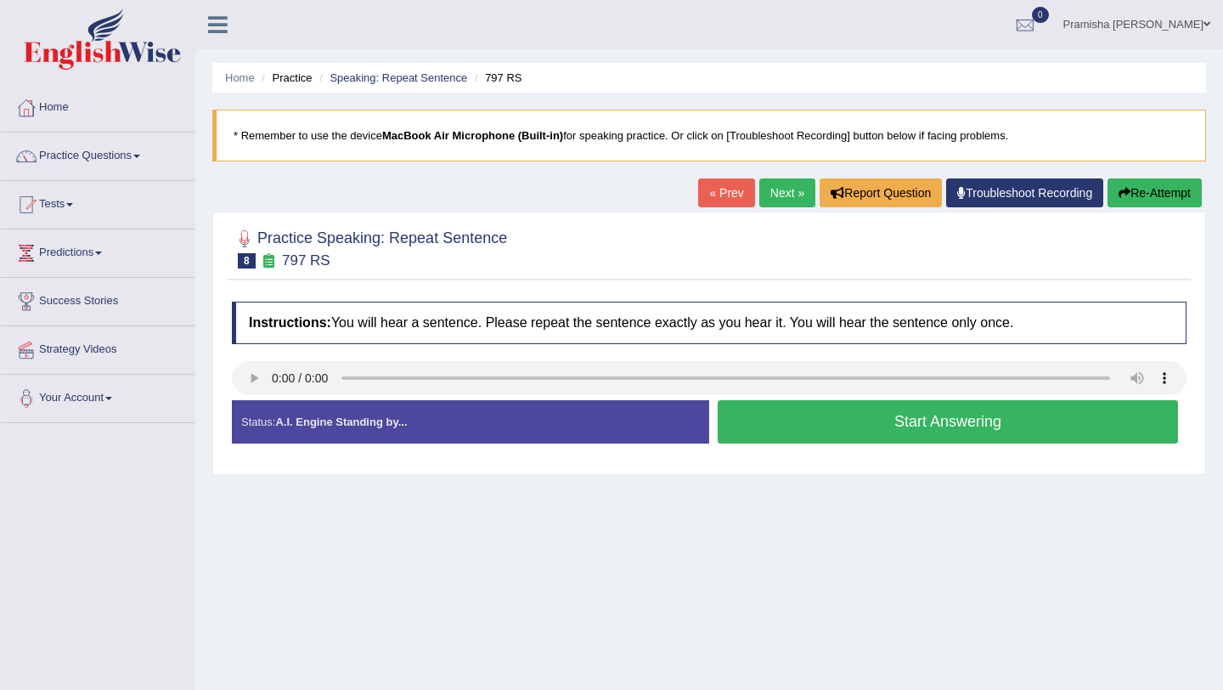
click at [891, 424] on button "Start Answering" at bounding box center [948, 421] width 460 height 43
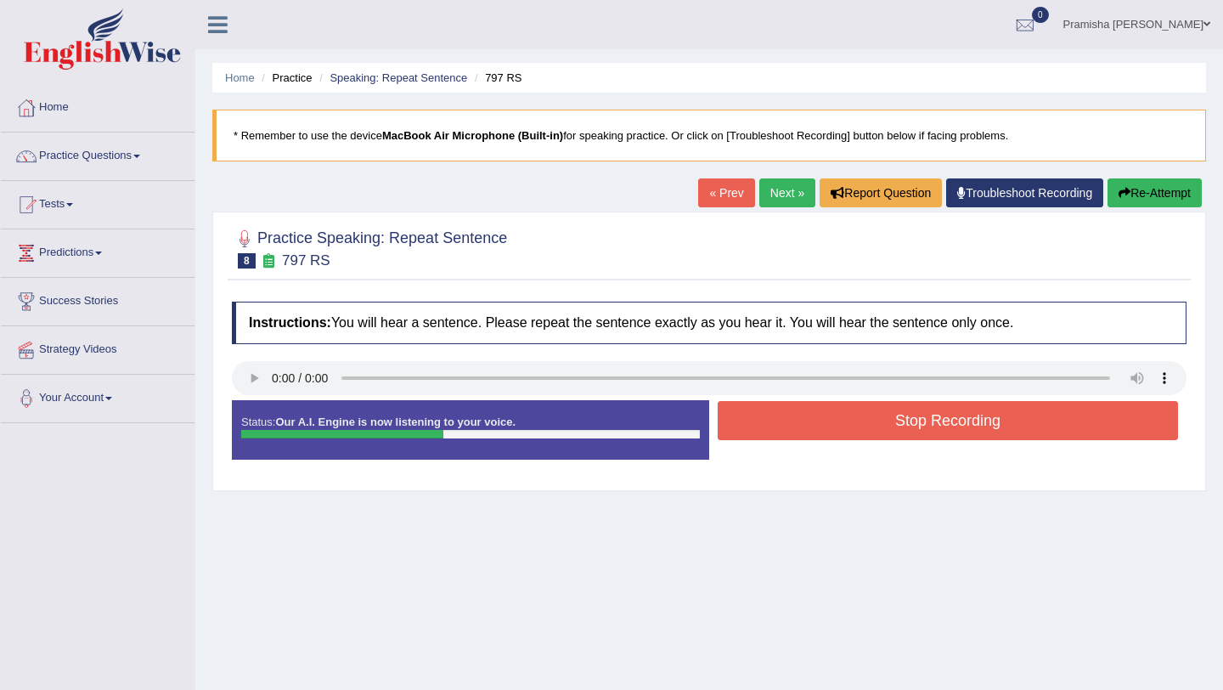
click at [891, 424] on button "Stop Recording" at bounding box center [948, 420] width 460 height 39
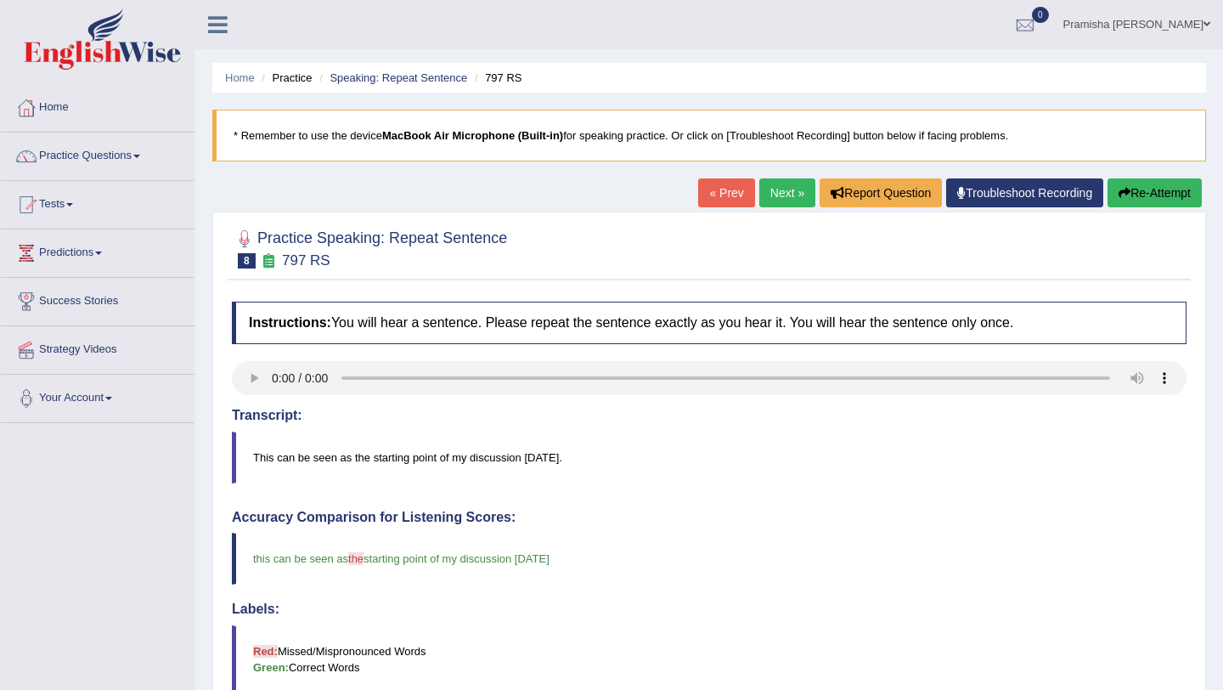
click at [772, 190] on link "Next »" at bounding box center [787, 192] width 56 height 29
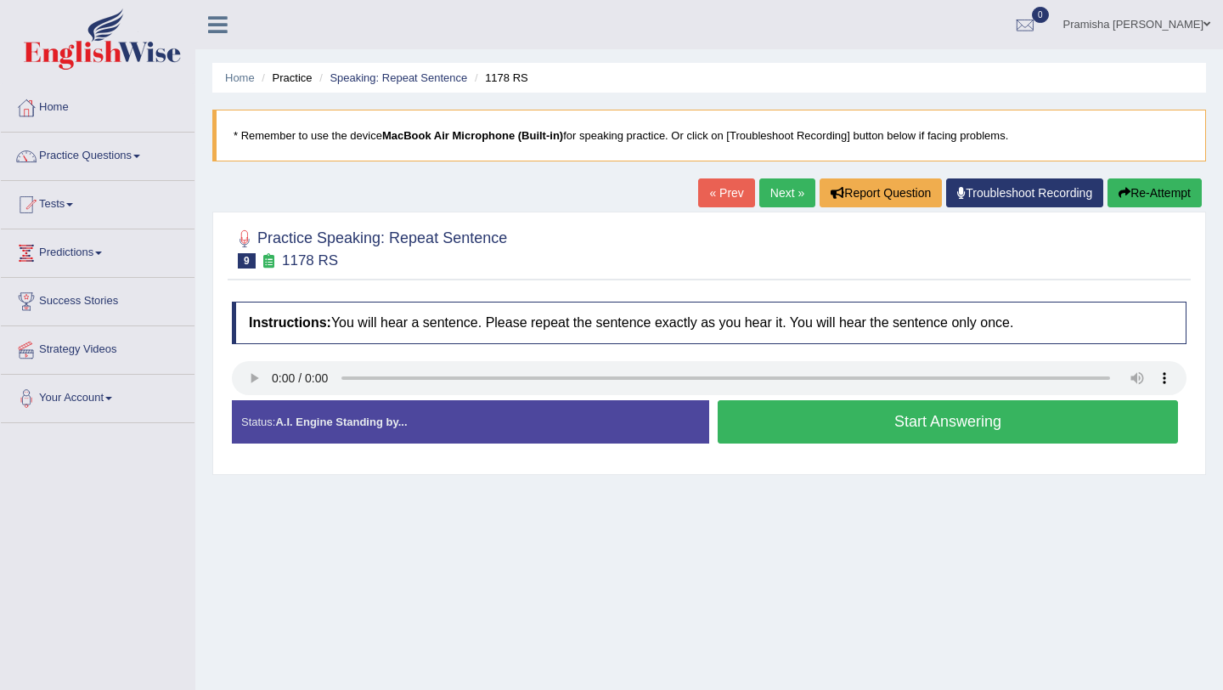
click at [898, 423] on button "Start Answering" at bounding box center [948, 421] width 460 height 43
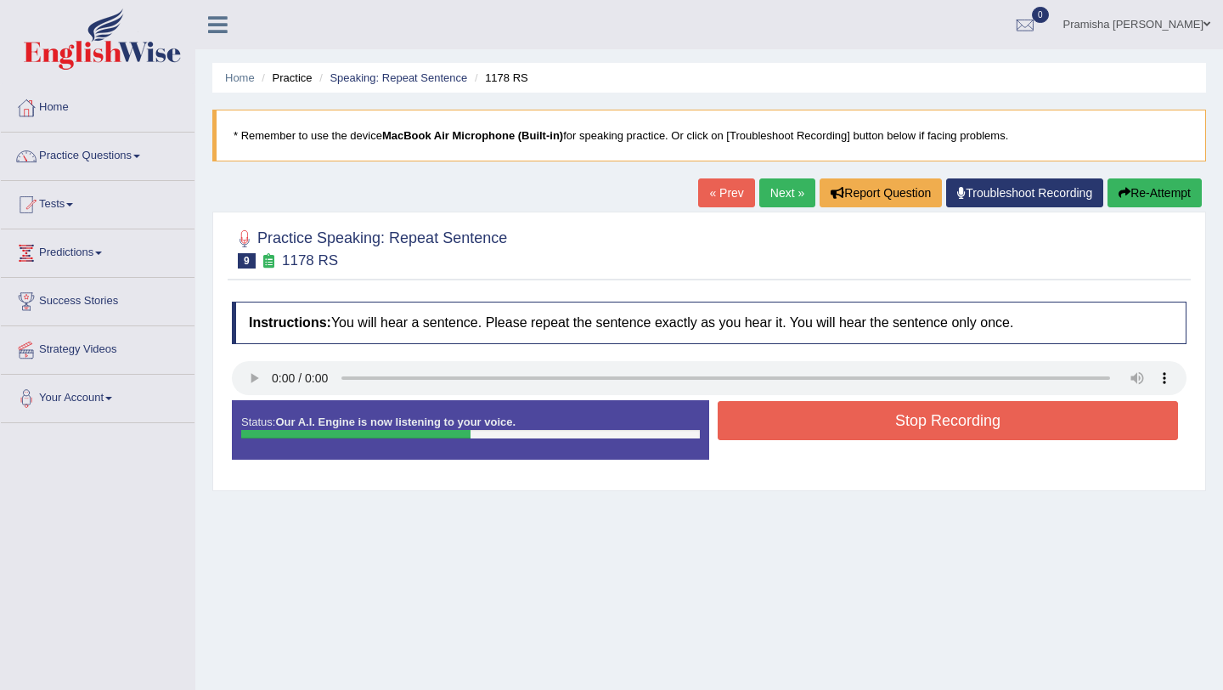
click at [898, 423] on button "Stop Recording" at bounding box center [948, 420] width 460 height 39
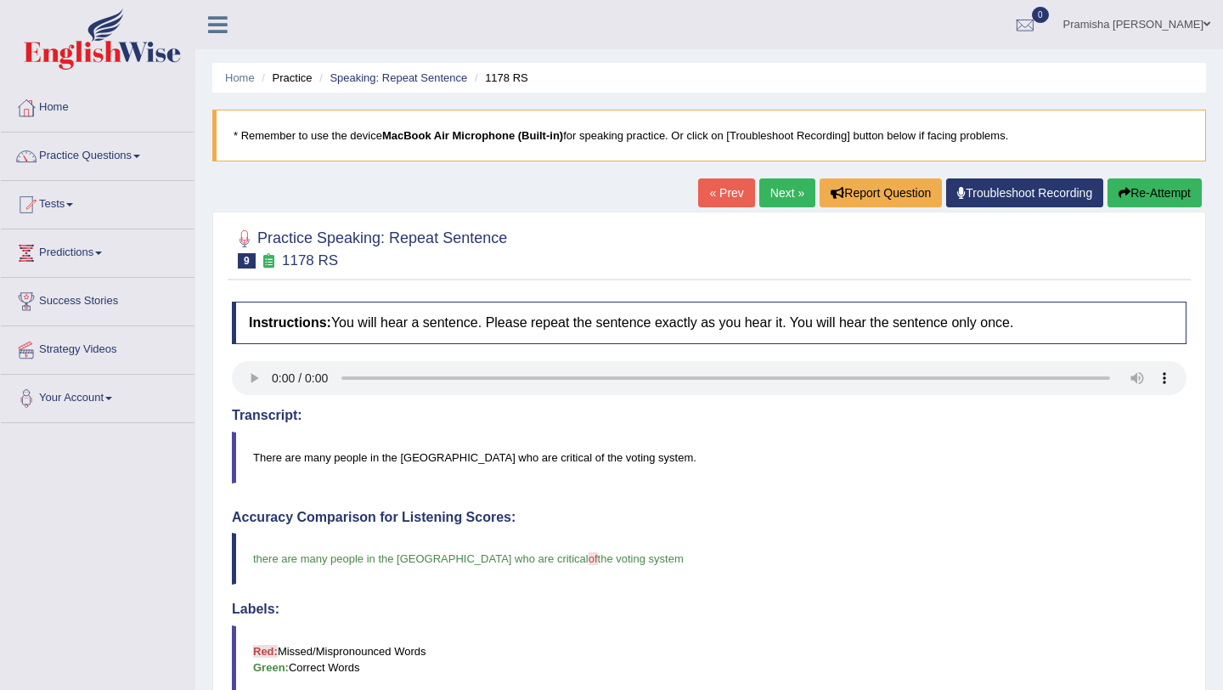
click at [776, 197] on link "Next »" at bounding box center [787, 192] width 56 height 29
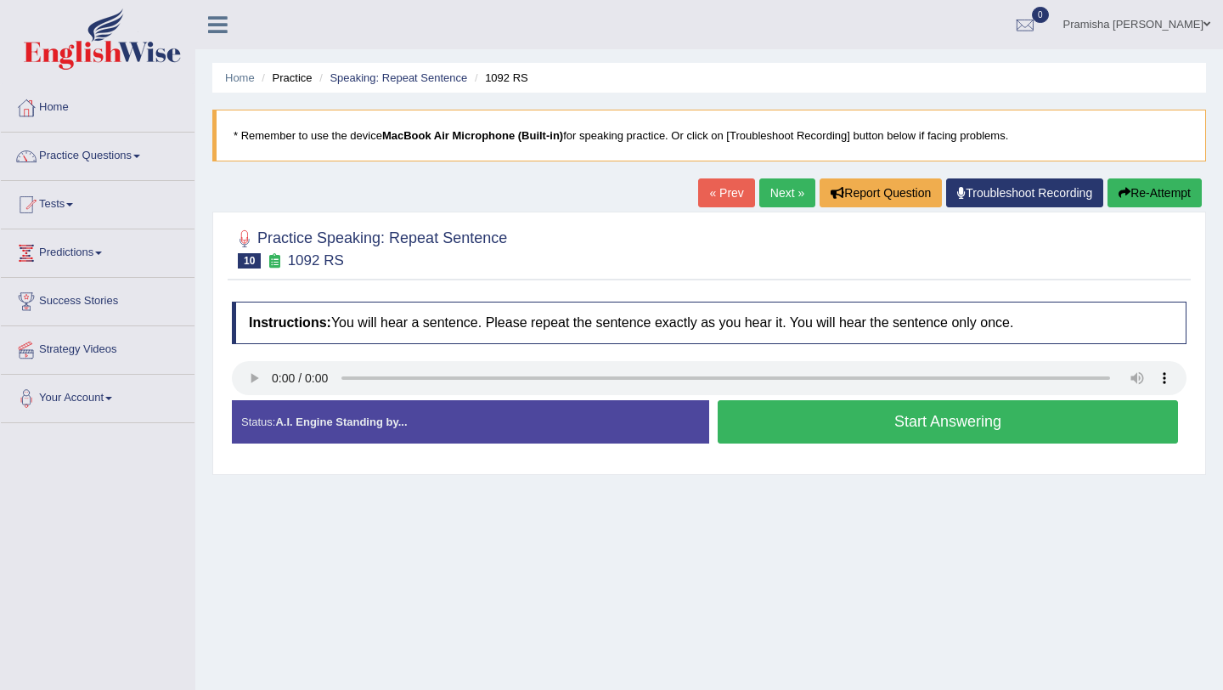
click at [815, 417] on button "Start Answering" at bounding box center [948, 421] width 460 height 43
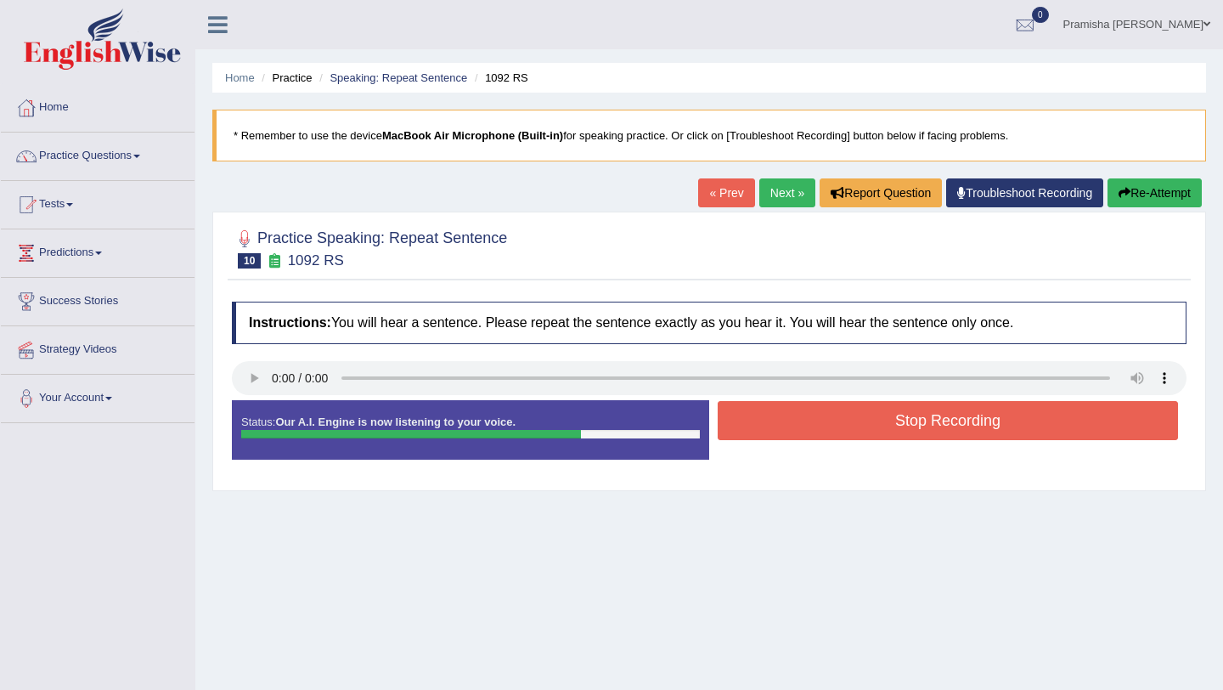
click at [815, 417] on button "Stop Recording" at bounding box center [948, 420] width 460 height 39
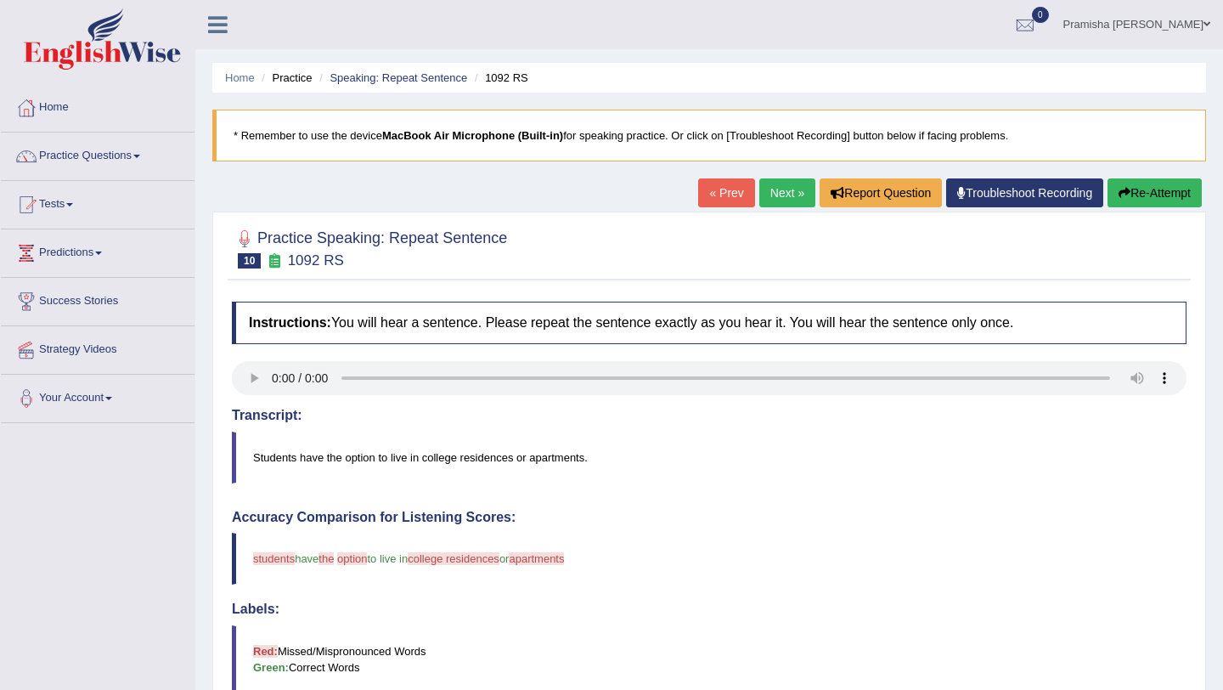
click at [772, 192] on link "Next »" at bounding box center [787, 192] width 56 height 29
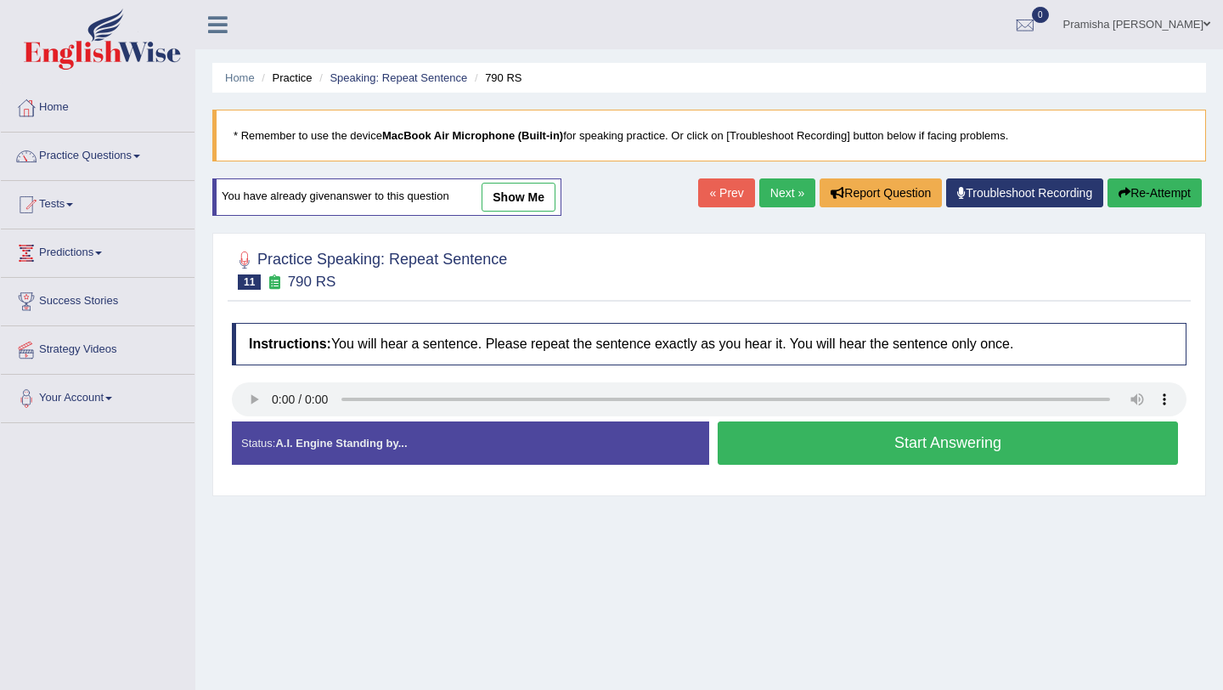
click at [844, 443] on button "Start Answering" at bounding box center [948, 442] width 460 height 43
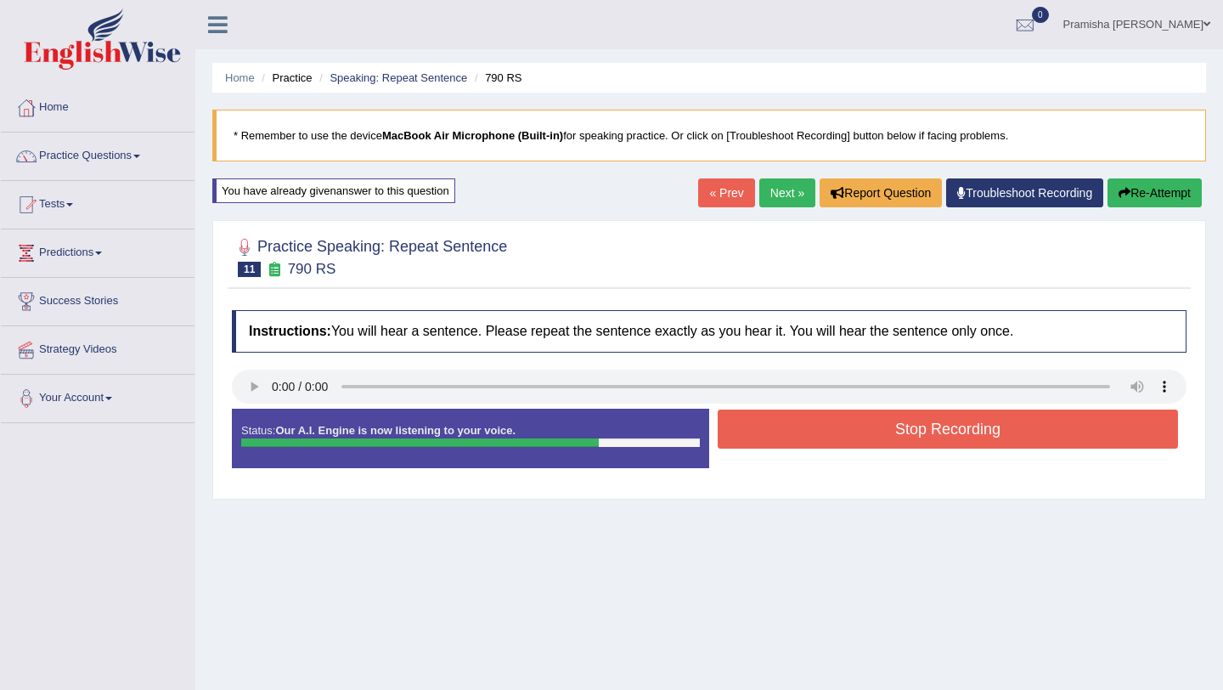
click at [839, 443] on button "Stop Recording" at bounding box center [948, 428] width 460 height 39
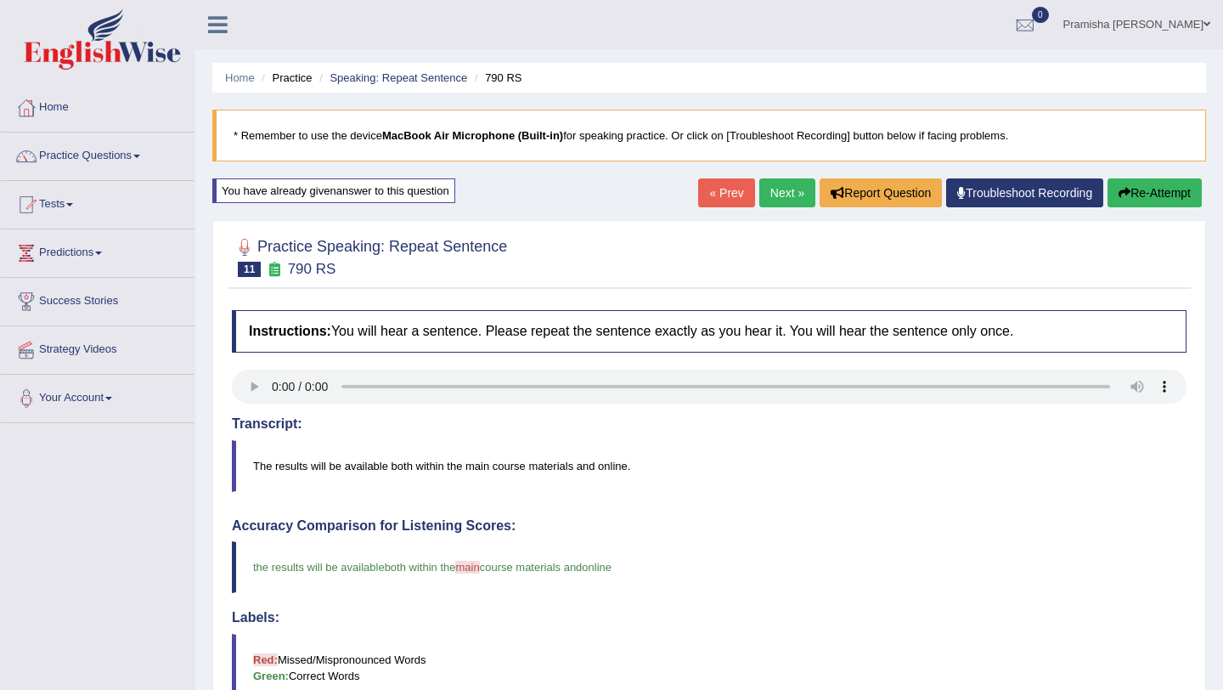
click at [776, 194] on link "Next »" at bounding box center [787, 192] width 56 height 29
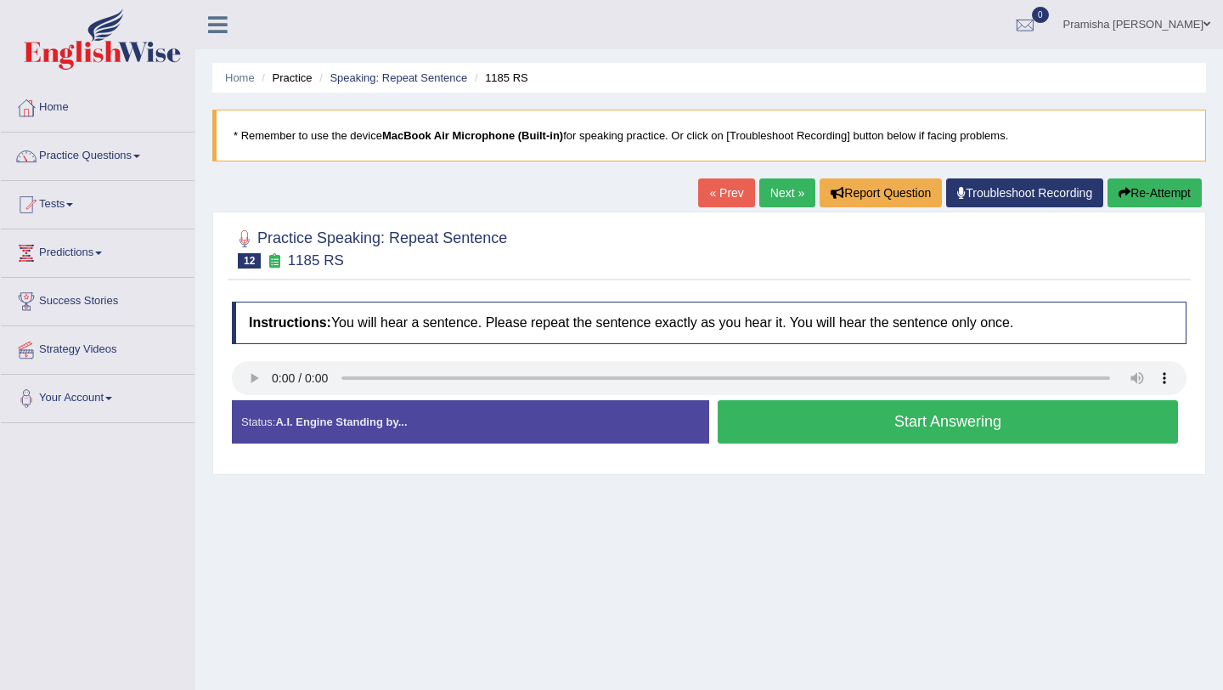
click at [776, 194] on link "Next »" at bounding box center [787, 192] width 56 height 29
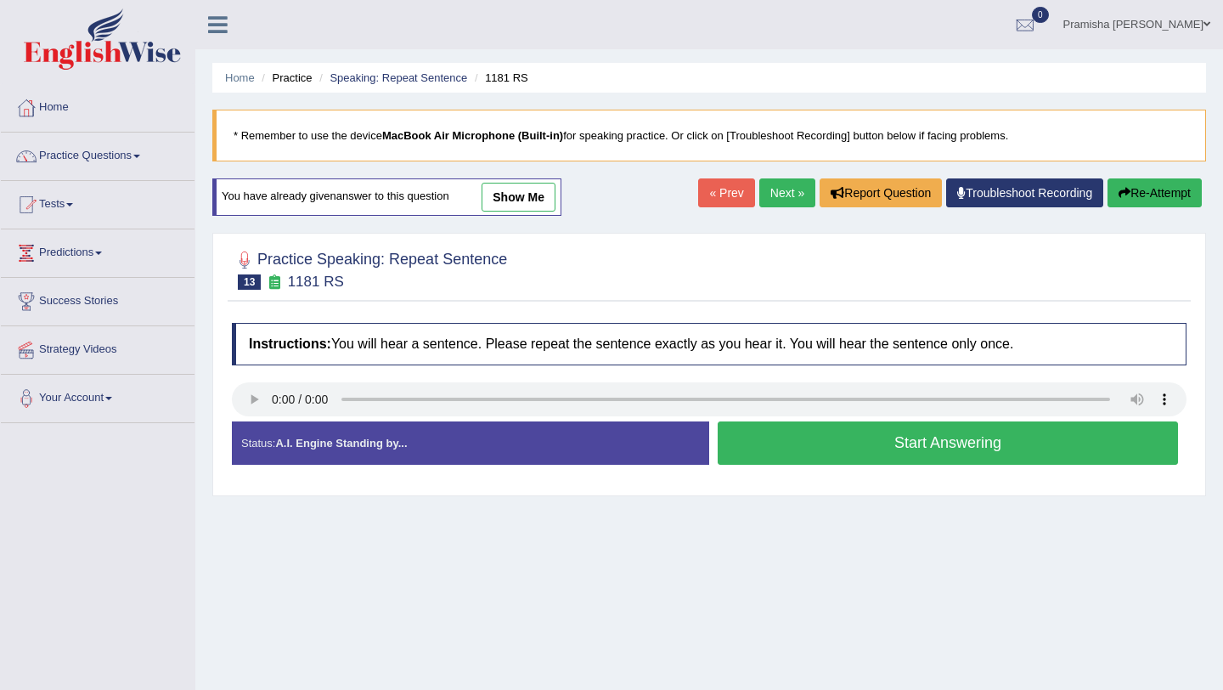
click at [843, 445] on button "Start Answering" at bounding box center [948, 442] width 460 height 43
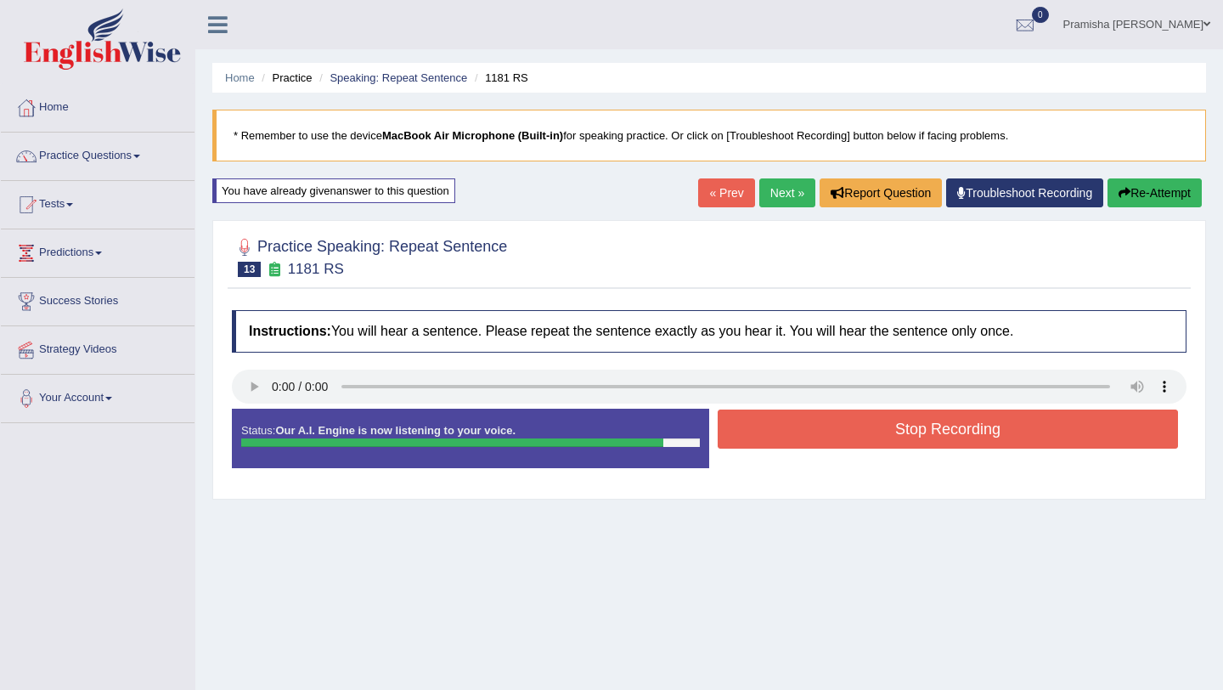
click at [848, 429] on button "Stop Recording" at bounding box center [948, 428] width 460 height 39
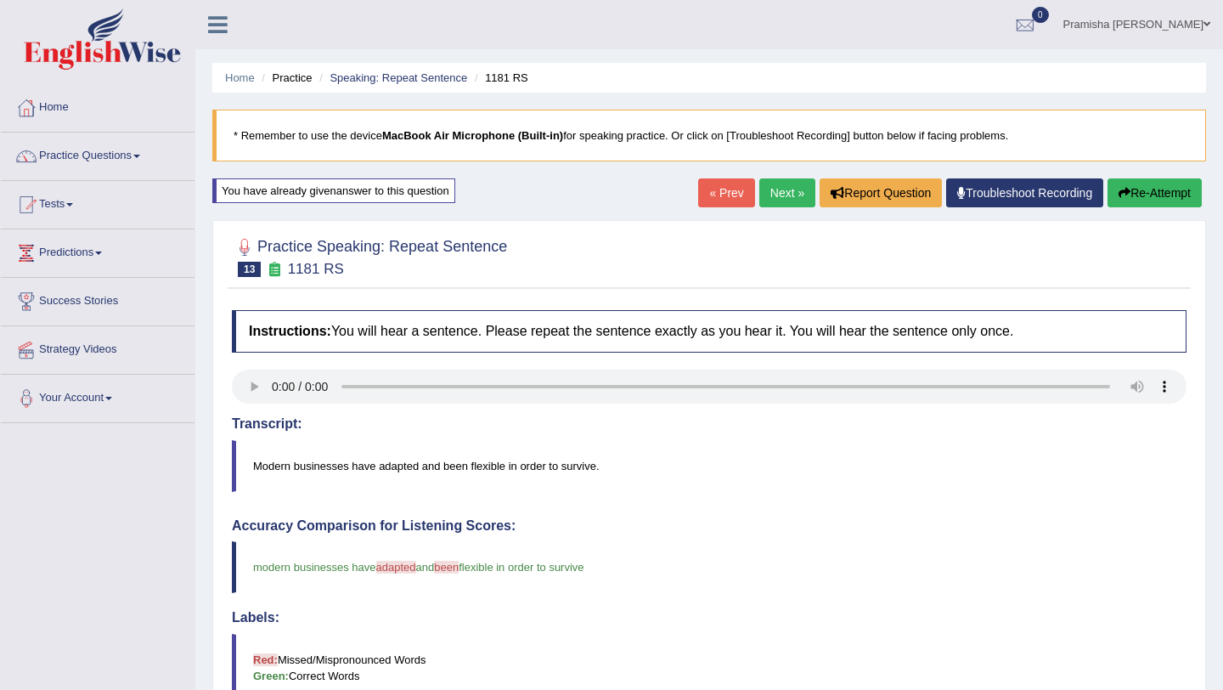
click at [780, 180] on link "Next »" at bounding box center [787, 192] width 56 height 29
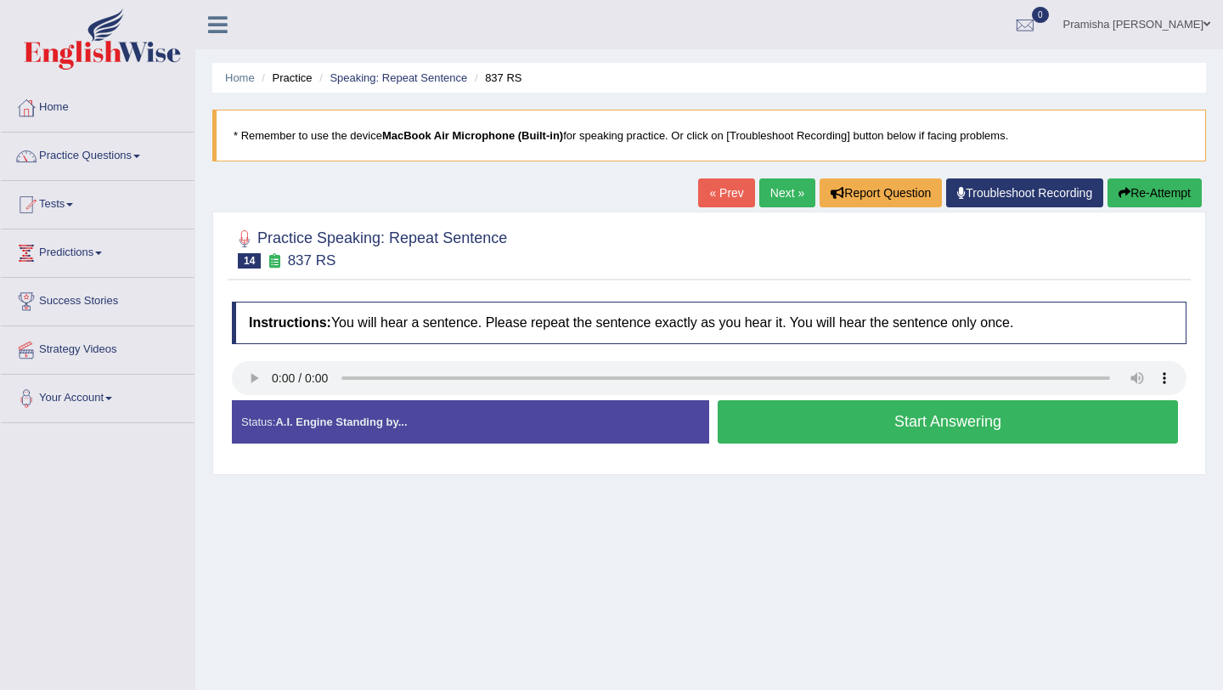
click at [795, 420] on button "Start Answering" at bounding box center [948, 421] width 460 height 43
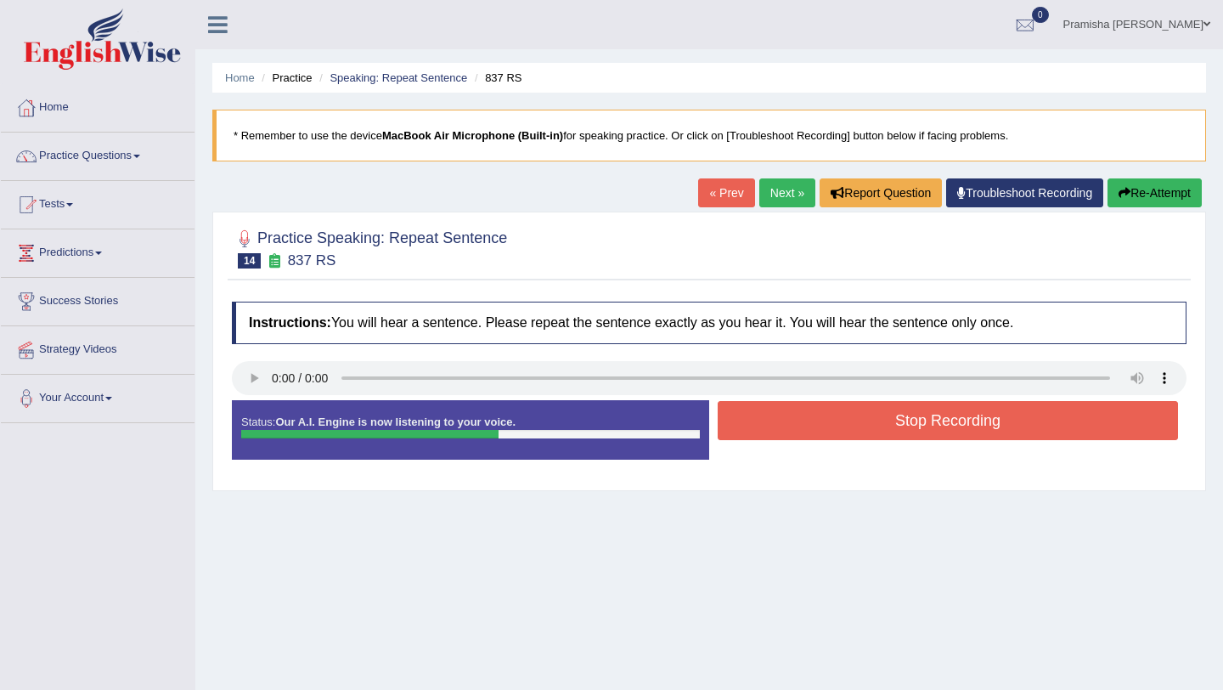
click at [795, 420] on button "Stop Recording" at bounding box center [948, 420] width 460 height 39
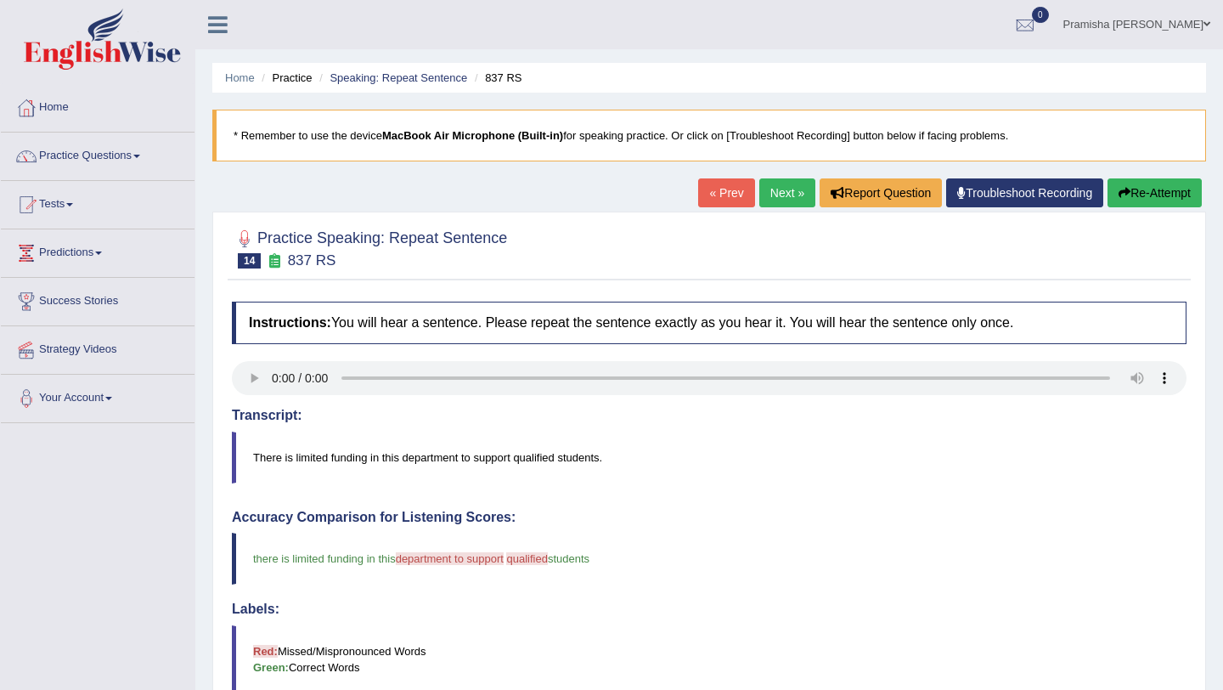
click at [769, 194] on link "Next »" at bounding box center [787, 192] width 56 height 29
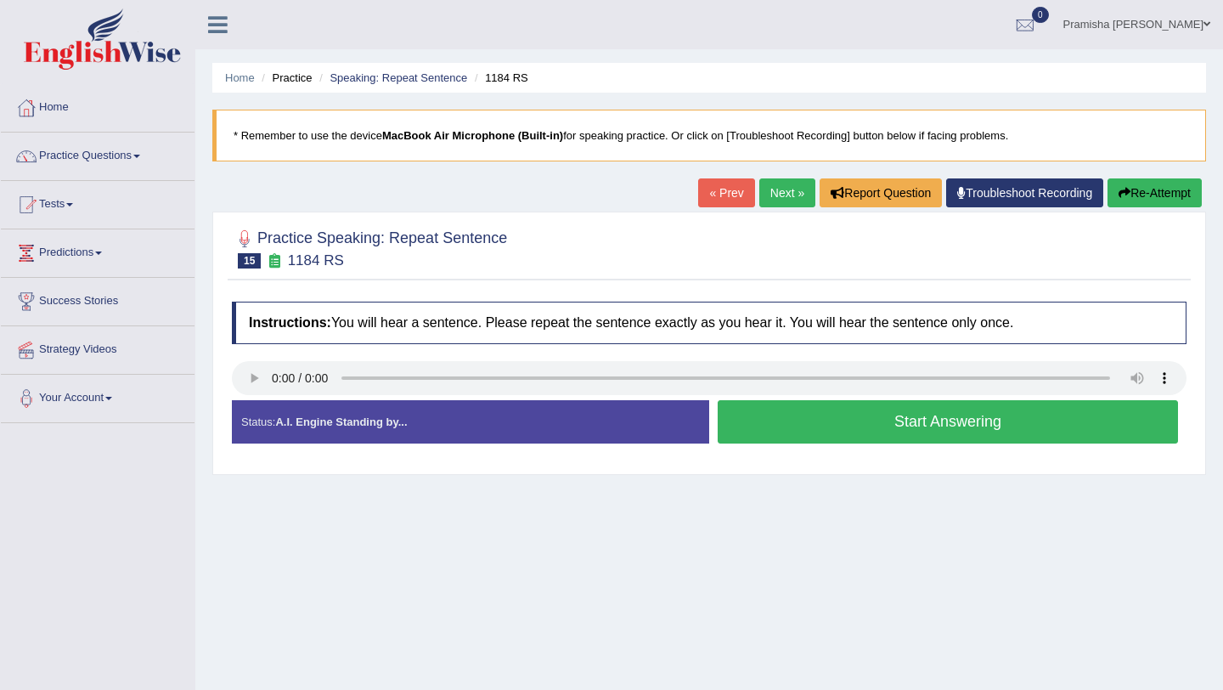
click at [816, 430] on button "Start Answering" at bounding box center [948, 421] width 460 height 43
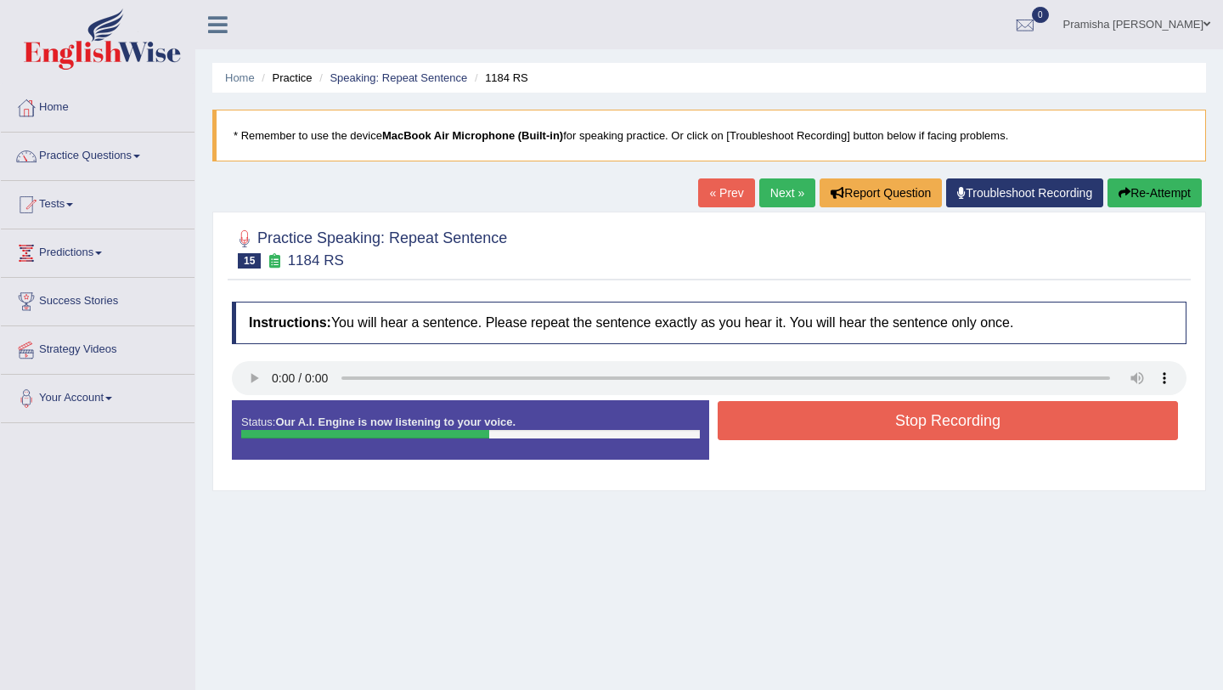
click at [816, 430] on button "Stop Recording" at bounding box center [948, 420] width 460 height 39
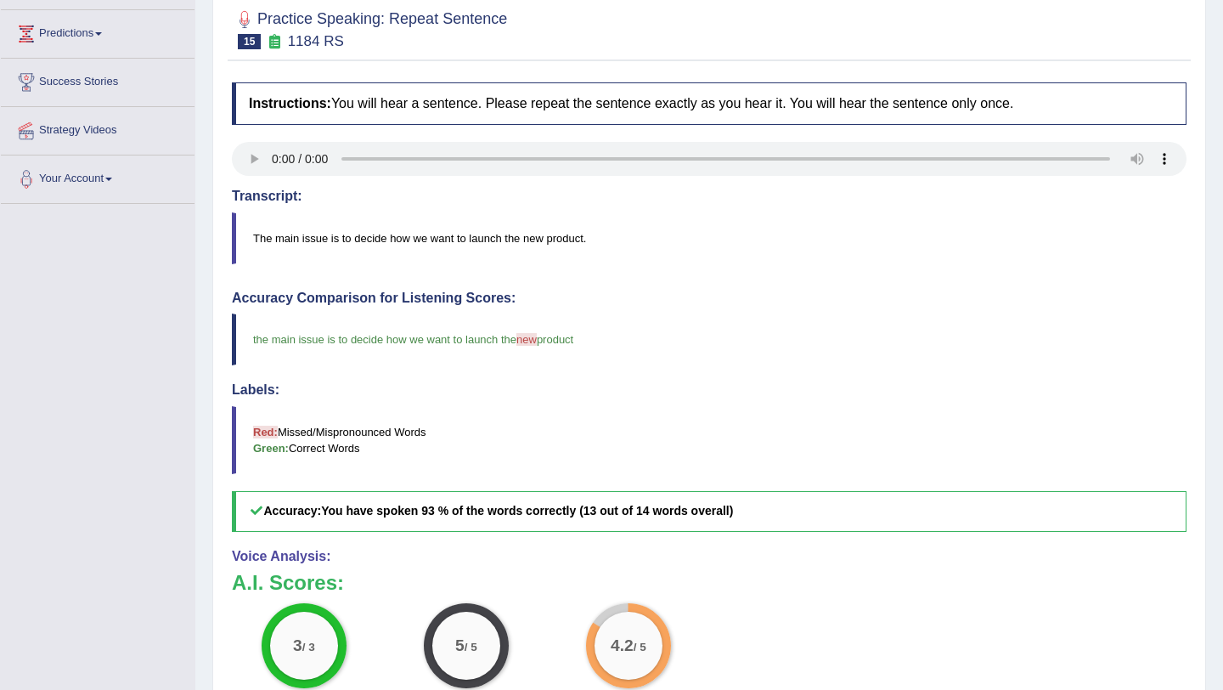
scroll to position [19, 0]
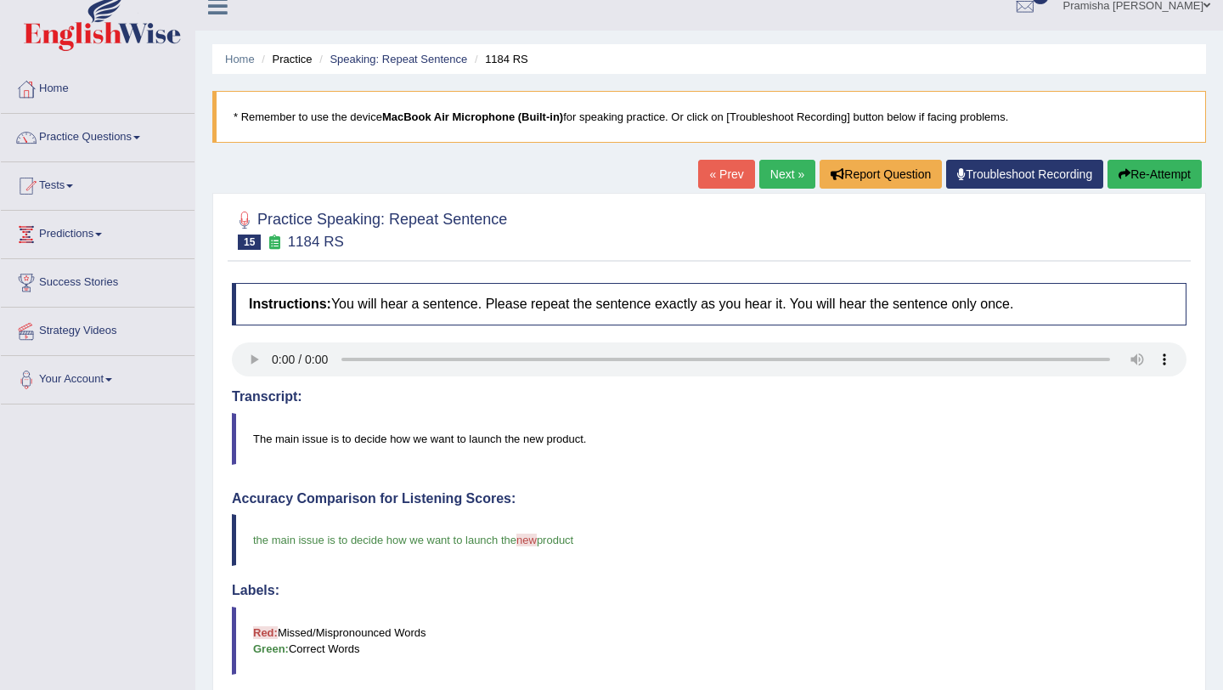
click at [1146, 170] on button "Re-Attempt" at bounding box center [1155, 174] width 94 height 29
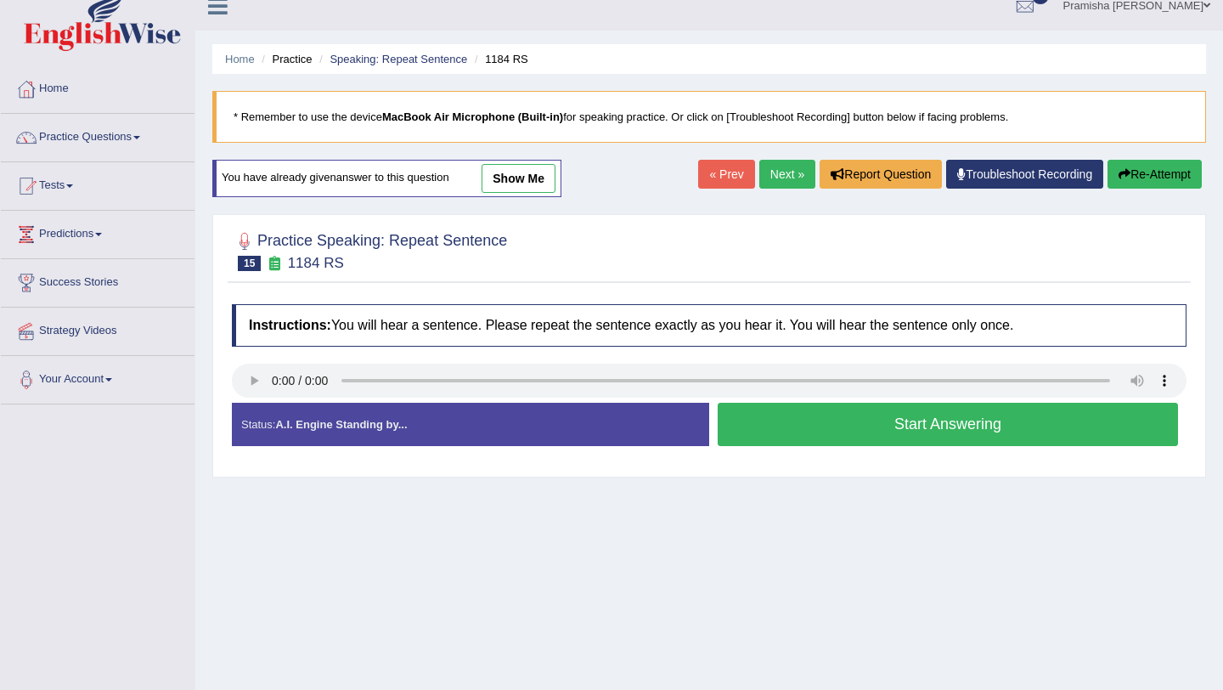
click at [800, 429] on button "Start Answering" at bounding box center [948, 424] width 460 height 43
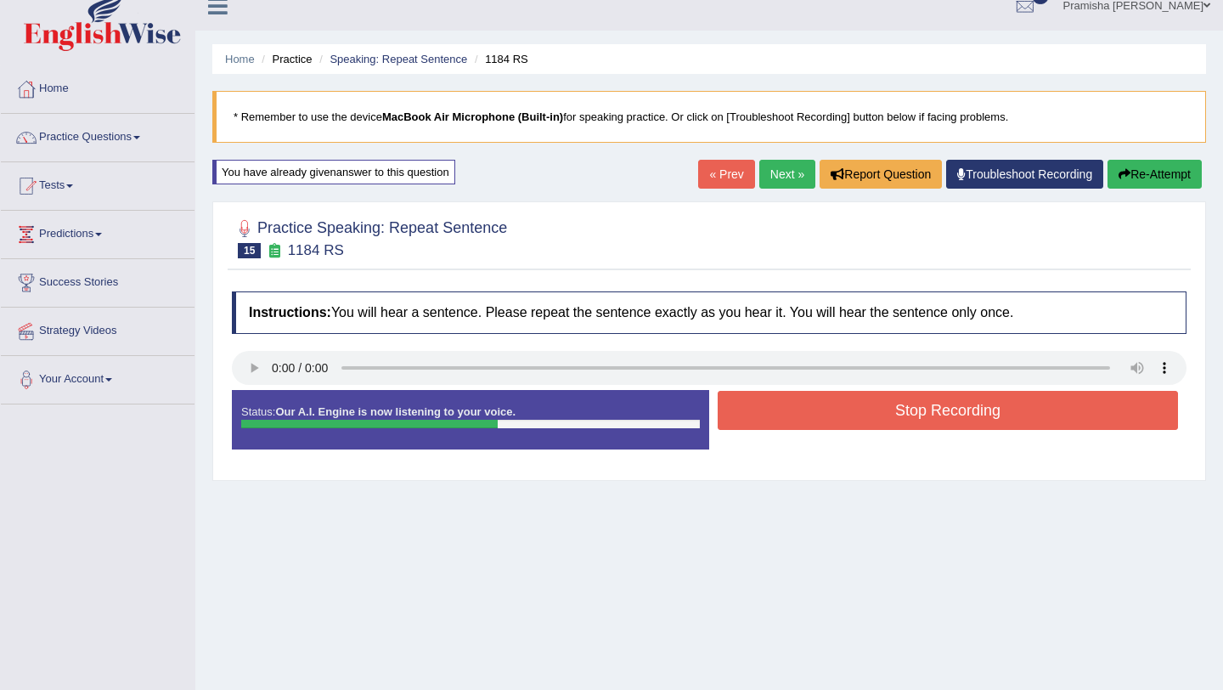
click at [806, 411] on button "Stop Recording" at bounding box center [948, 410] width 460 height 39
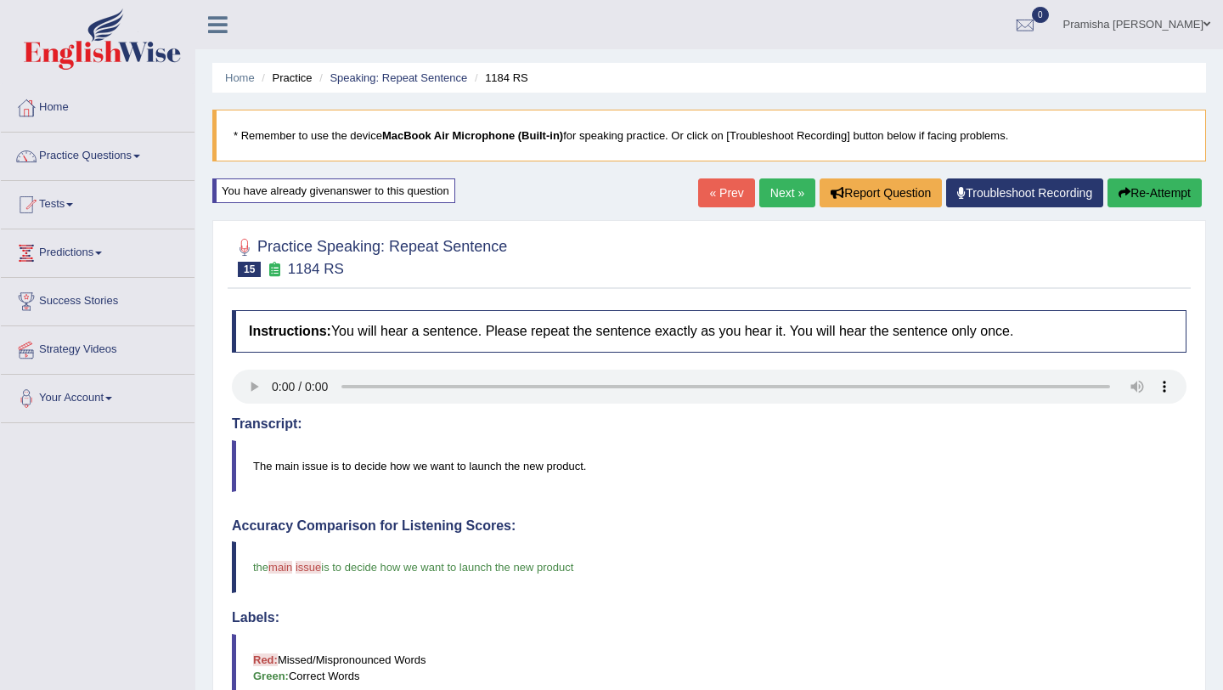
click at [1146, 203] on button "Re-Attempt" at bounding box center [1155, 192] width 94 height 29
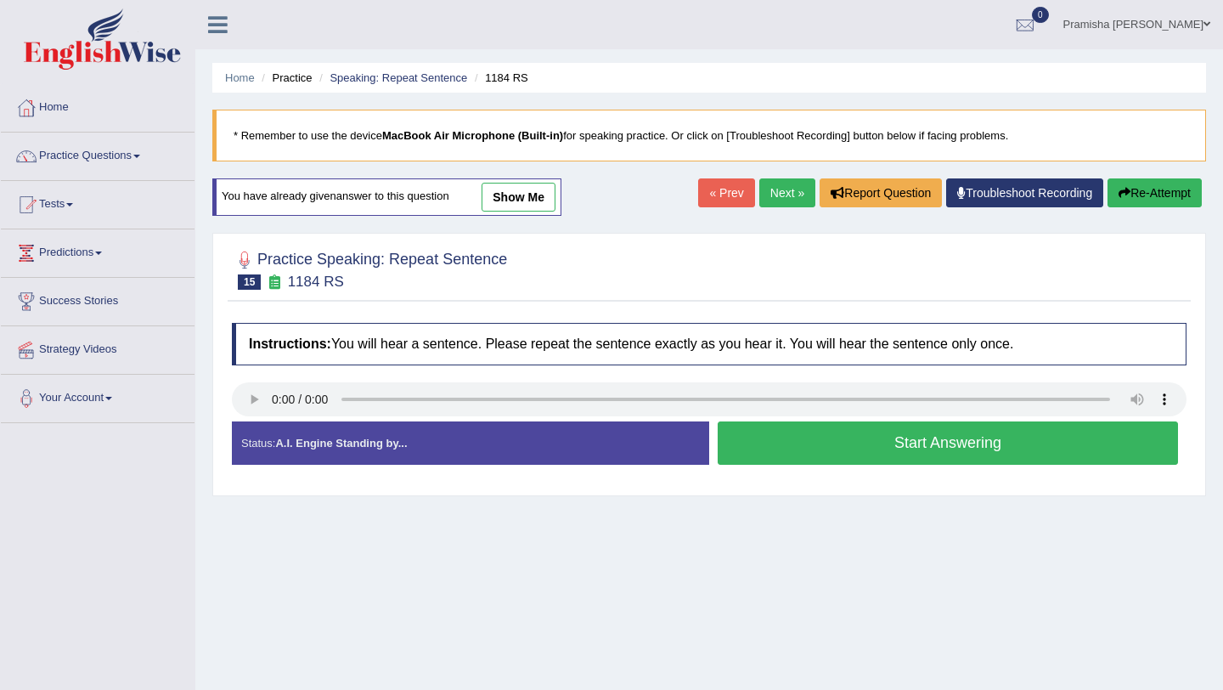
click at [877, 440] on button "Start Answering" at bounding box center [948, 442] width 460 height 43
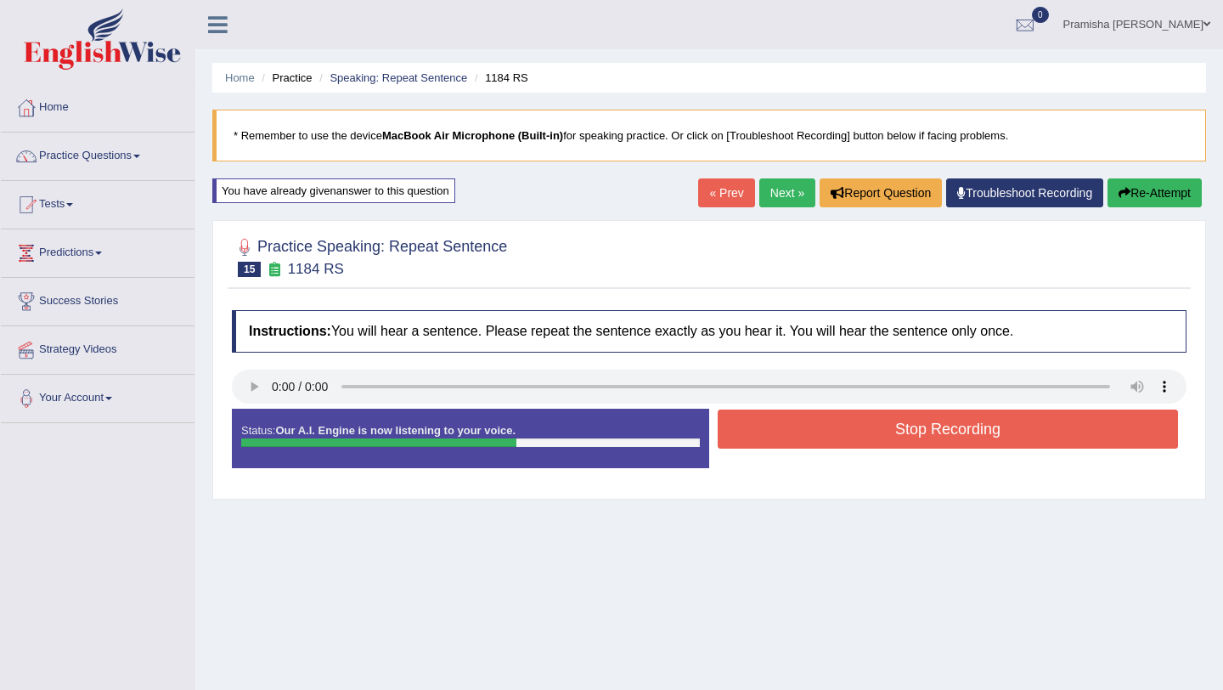
click at [877, 440] on button "Stop Recording" at bounding box center [948, 428] width 460 height 39
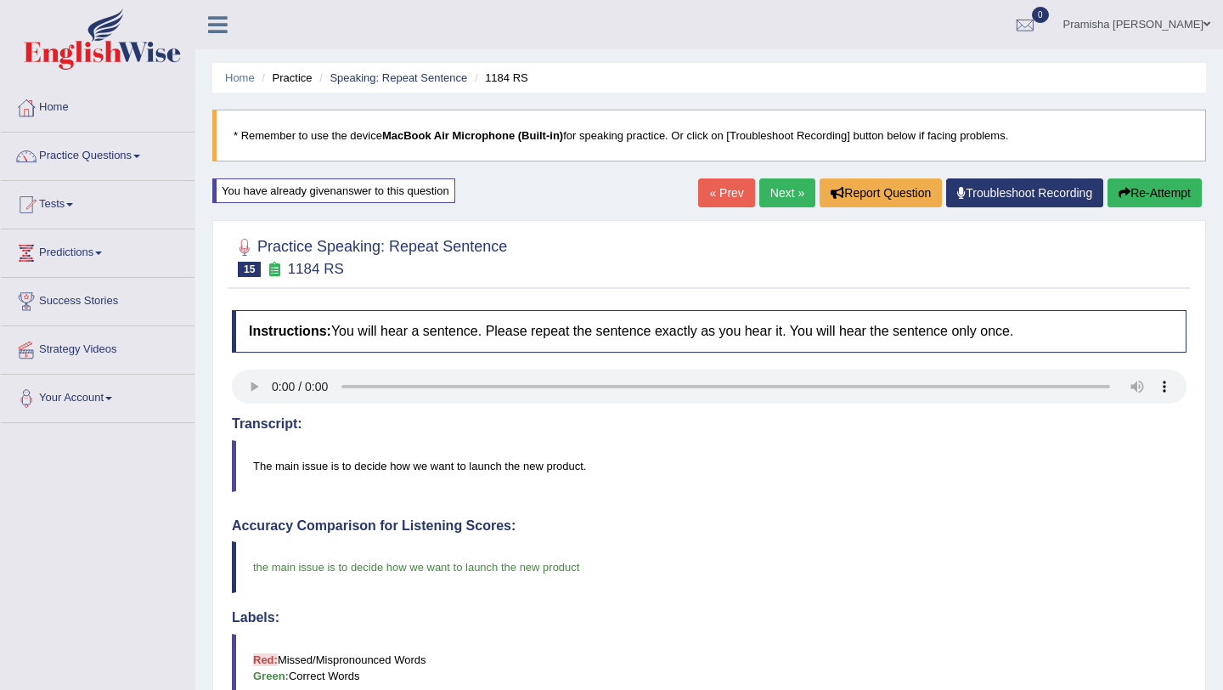
click at [1128, 200] on button "Re-Attempt" at bounding box center [1155, 192] width 94 height 29
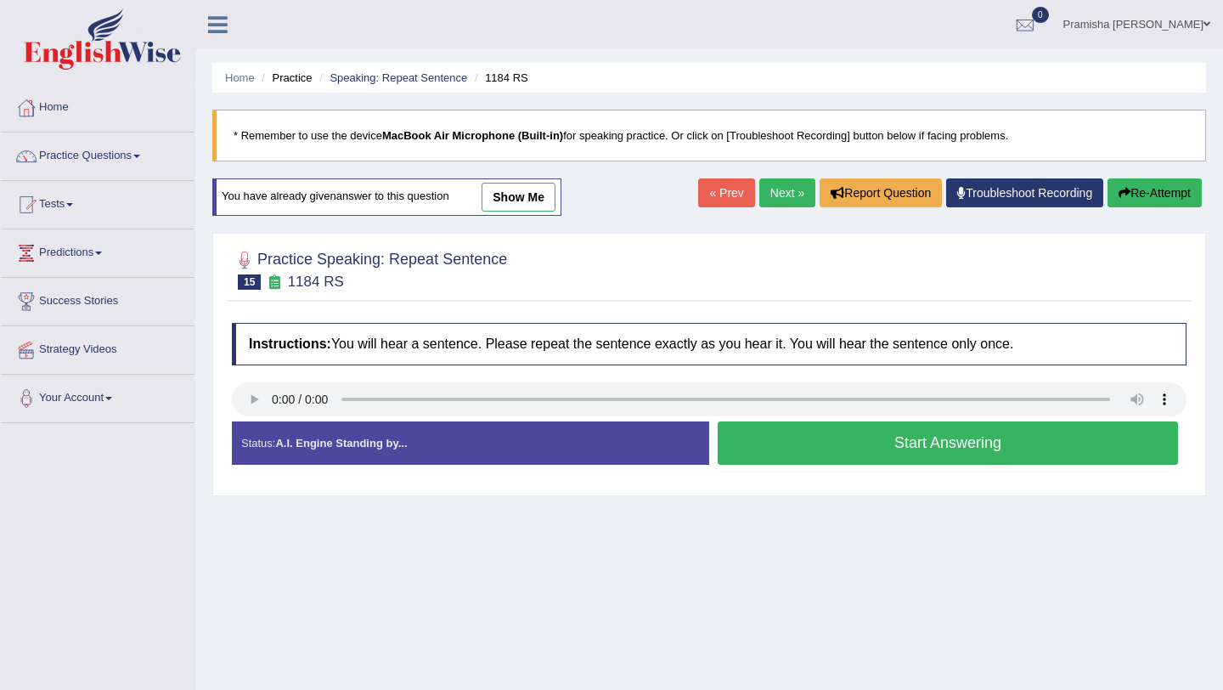
click at [832, 442] on button "Start Answering" at bounding box center [948, 442] width 460 height 43
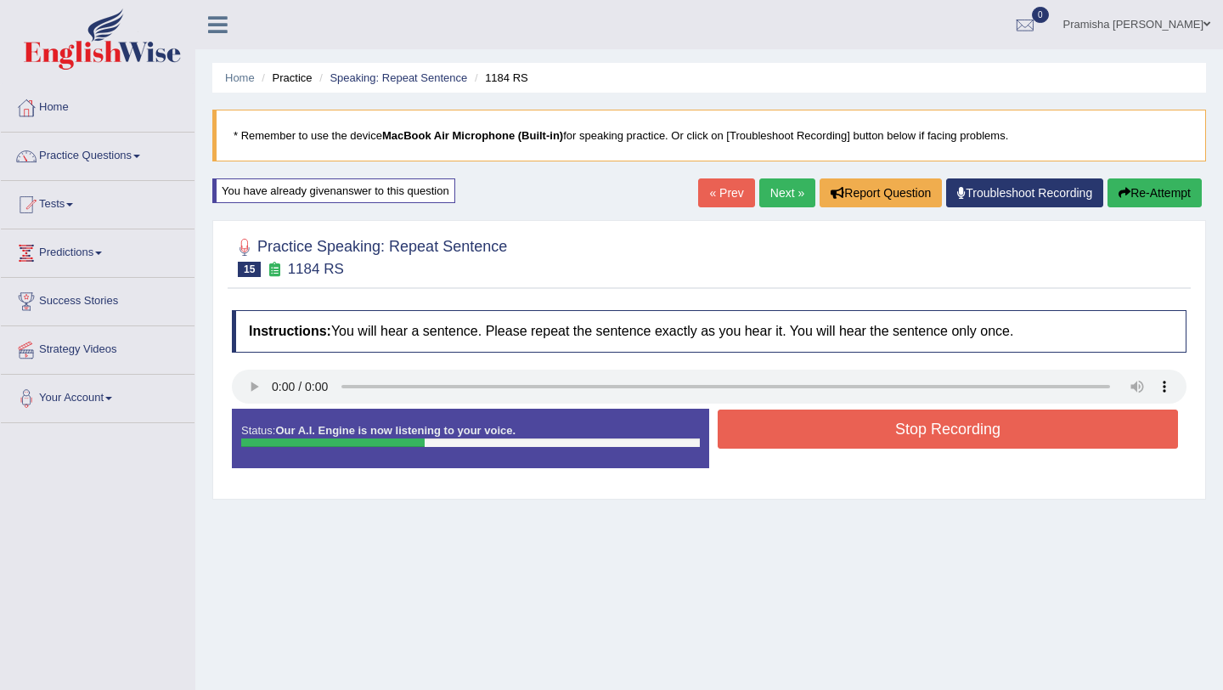
click at [832, 442] on button "Stop Recording" at bounding box center [948, 428] width 460 height 39
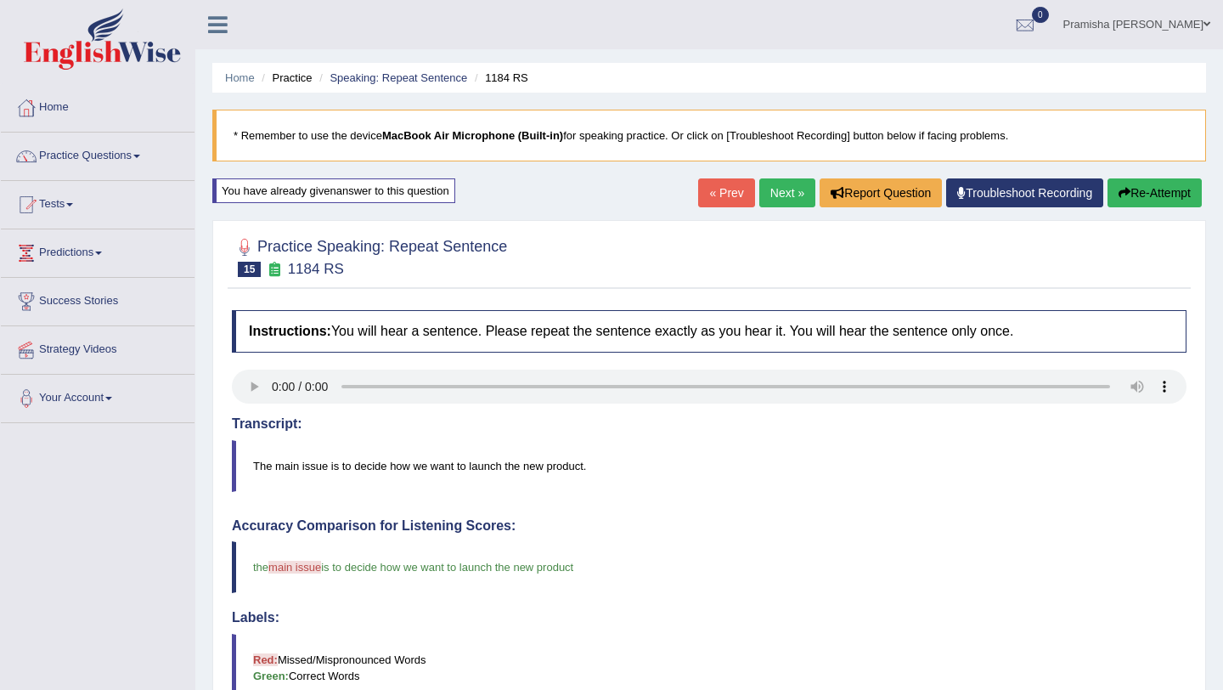
click at [1139, 189] on button "Re-Attempt" at bounding box center [1155, 192] width 94 height 29
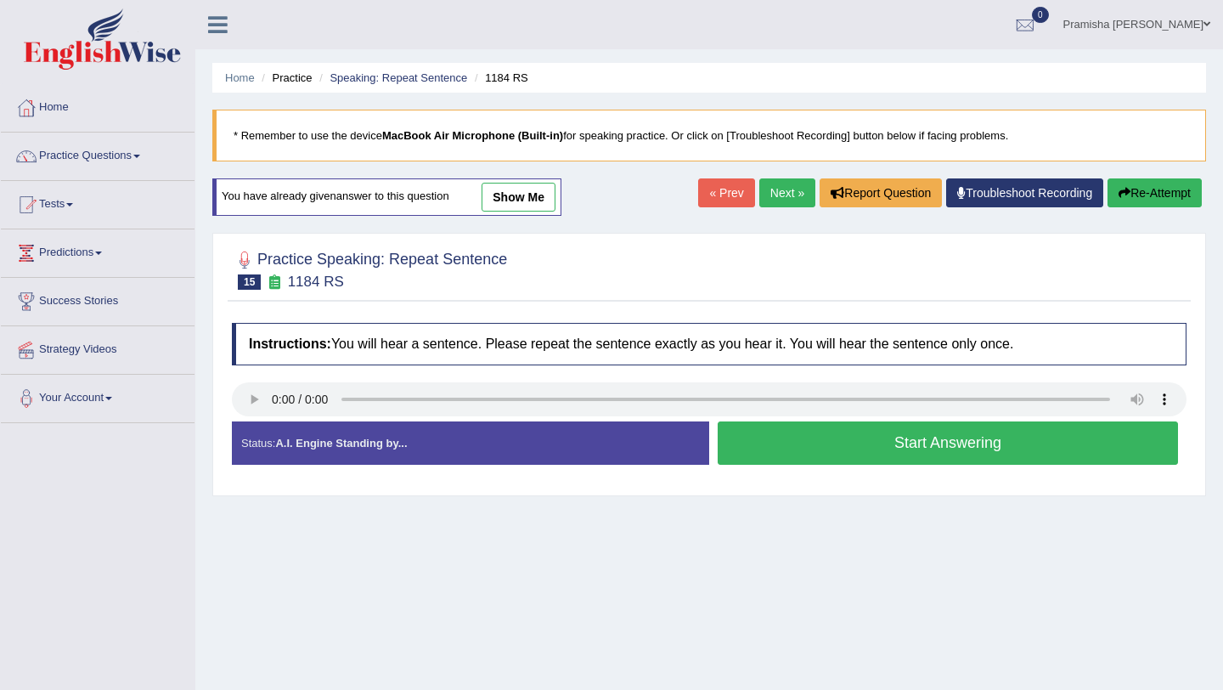
click at [821, 445] on button "Start Answering" at bounding box center [948, 442] width 460 height 43
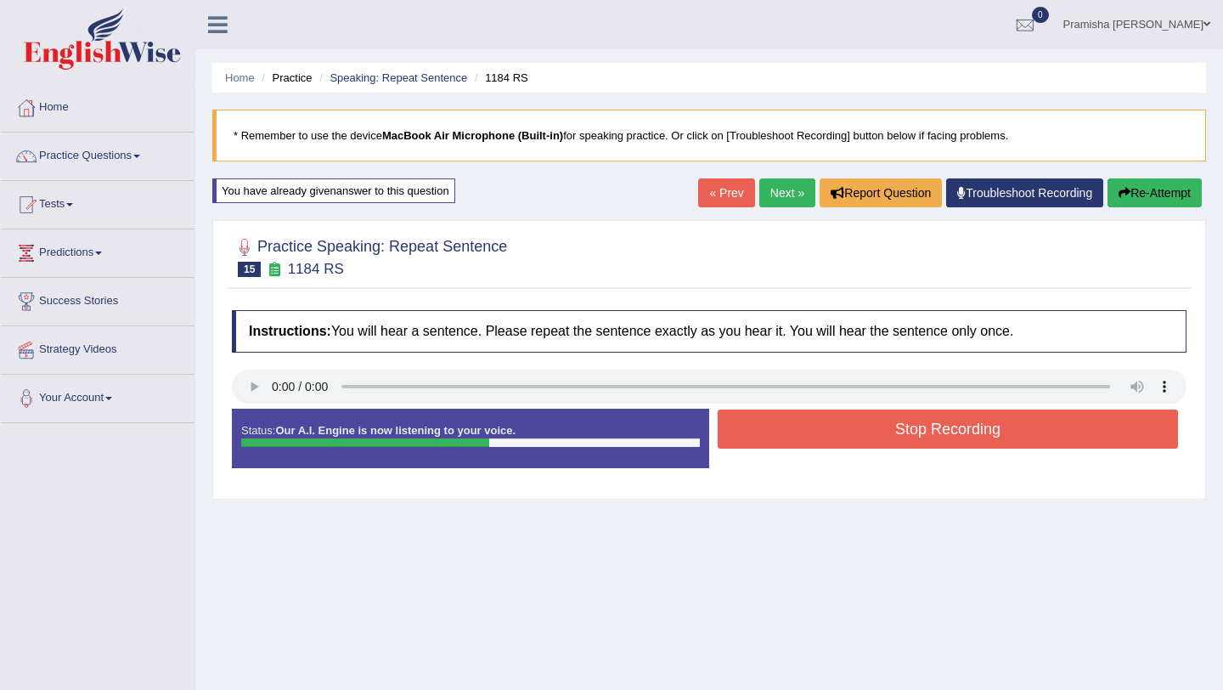
click at [846, 441] on button "Stop Recording" at bounding box center [948, 428] width 460 height 39
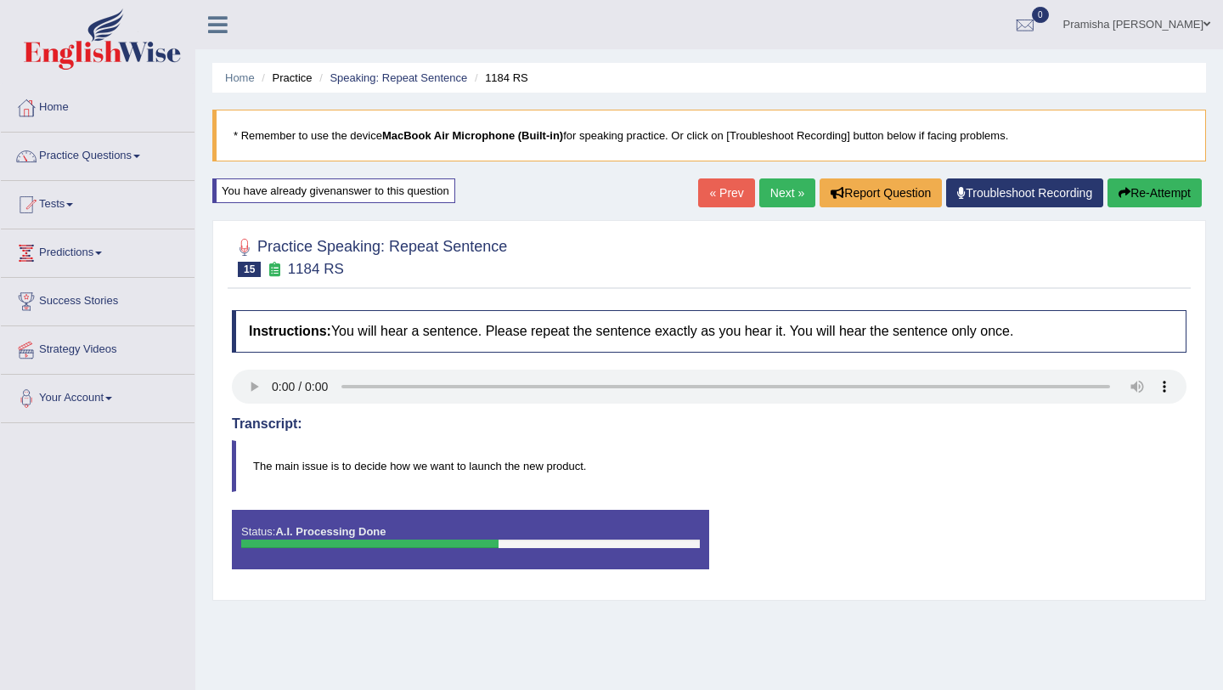
click at [1142, 195] on body "Toggle navigation Home Practice Questions Speaking Practice Read Aloud Repeat S…" at bounding box center [611, 345] width 1223 height 690
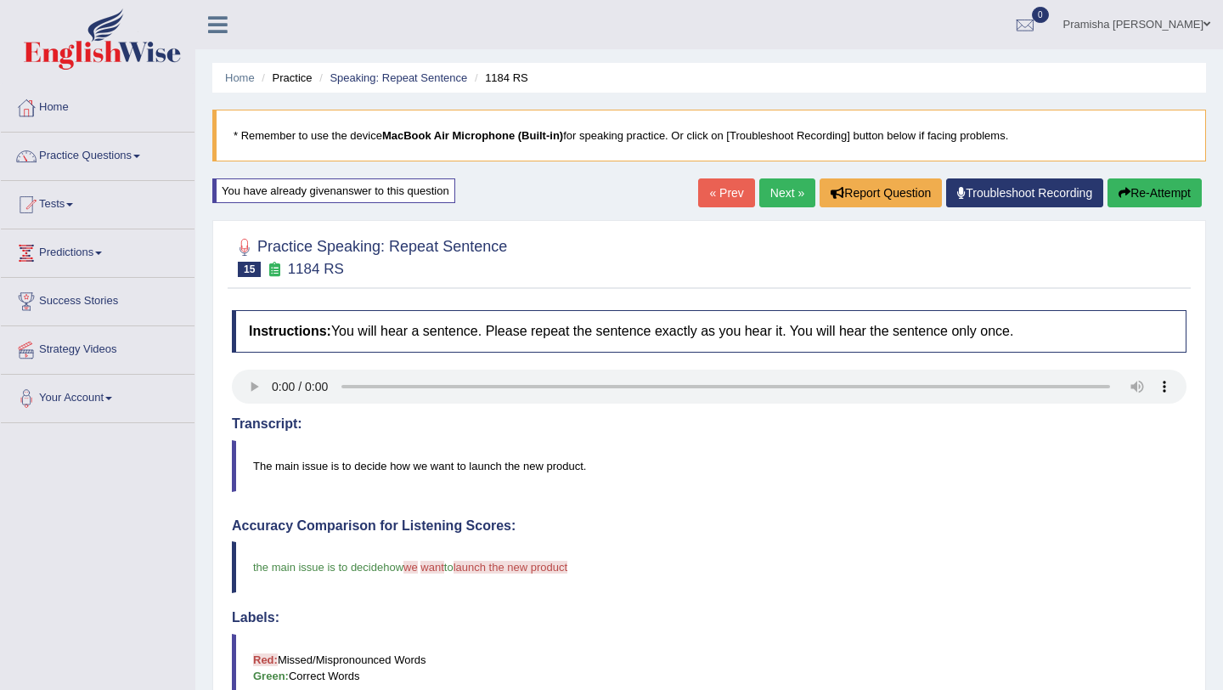
click at [1142, 195] on body "Toggle navigation Home Practice Questions Speaking Practice Read Aloud Repeat S…" at bounding box center [611, 345] width 1223 height 690
click at [1132, 189] on button "Re-Attempt" at bounding box center [1155, 192] width 94 height 29
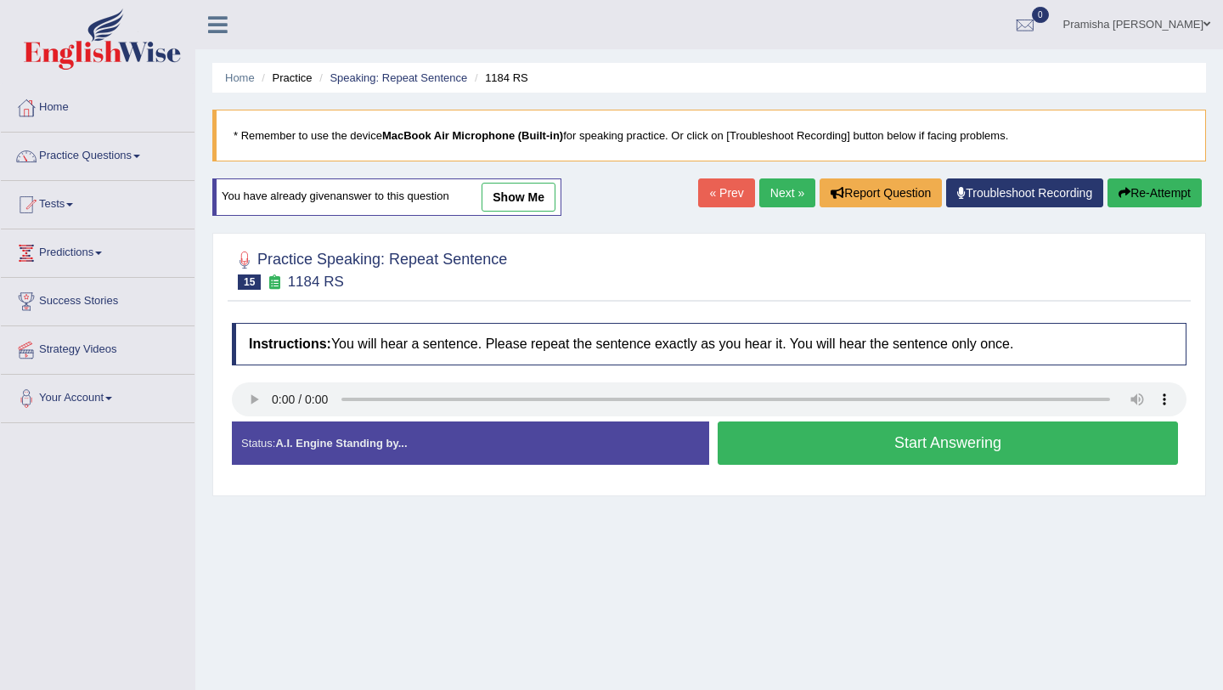
click at [822, 443] on button "Start Answering" at bounding box center [948, 442] width 460 height 43
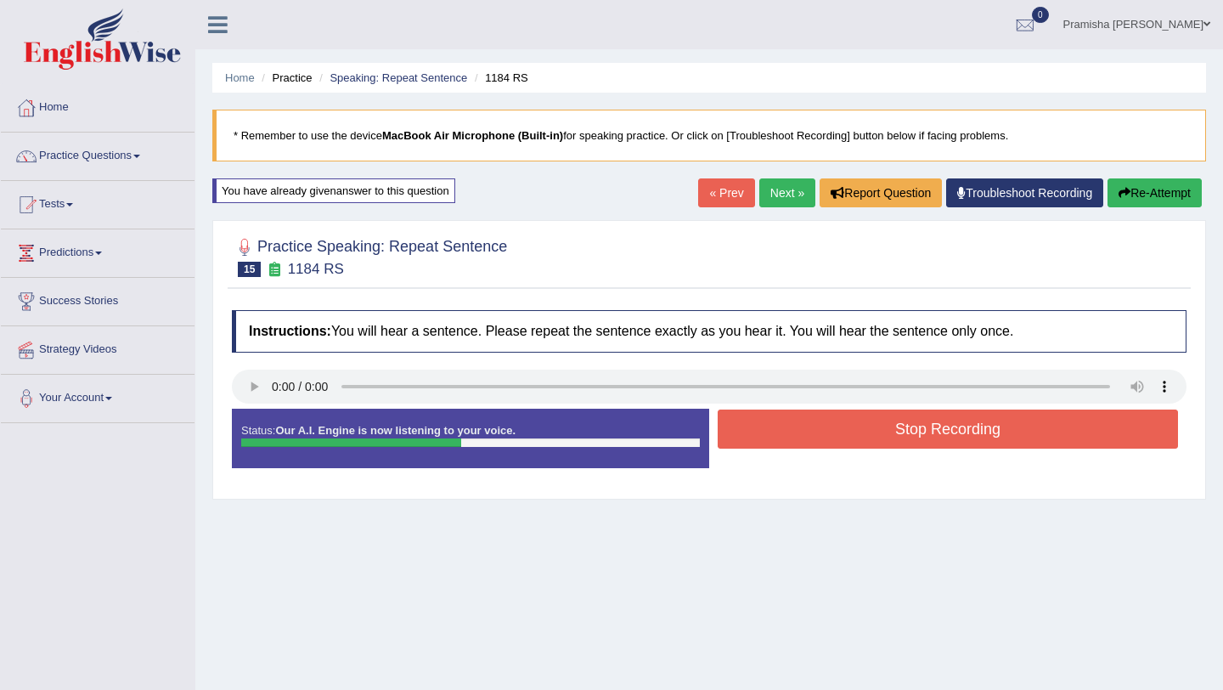
click at [822, 443] on button "Stop Recording" at bounding box center [948, 428] width 460 height 39
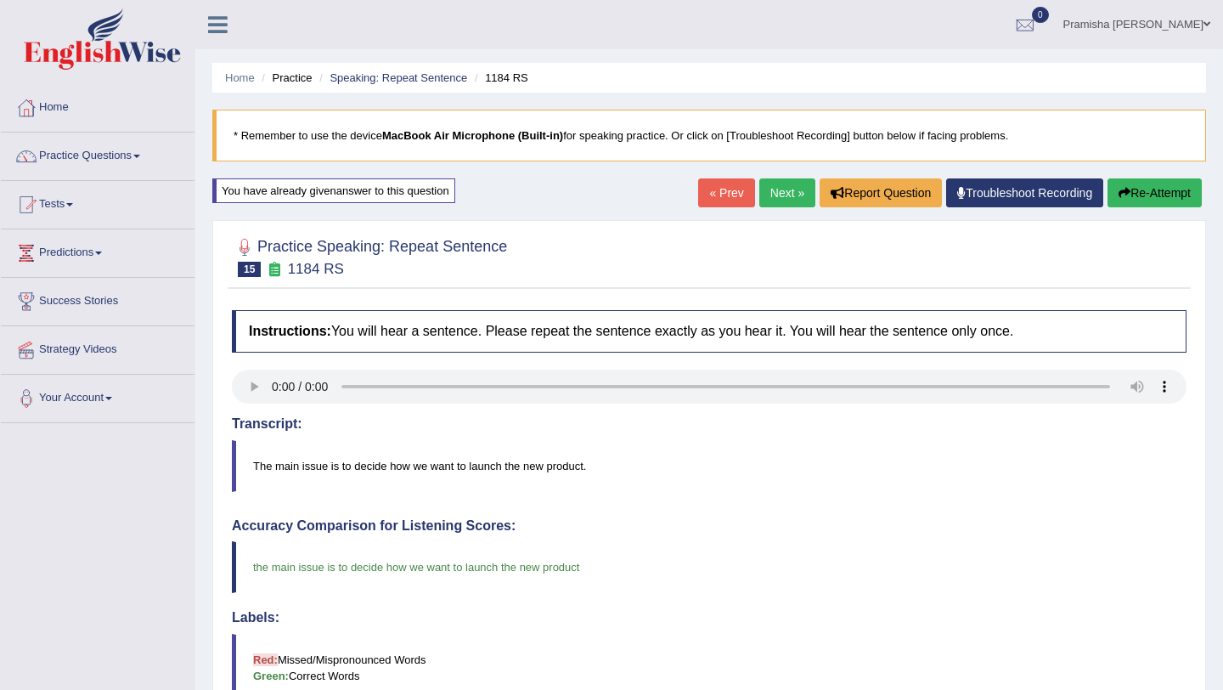
click at [1157, 195] on button "Re-Attempt" at bounding box center [1155, 192] width 94 height 29
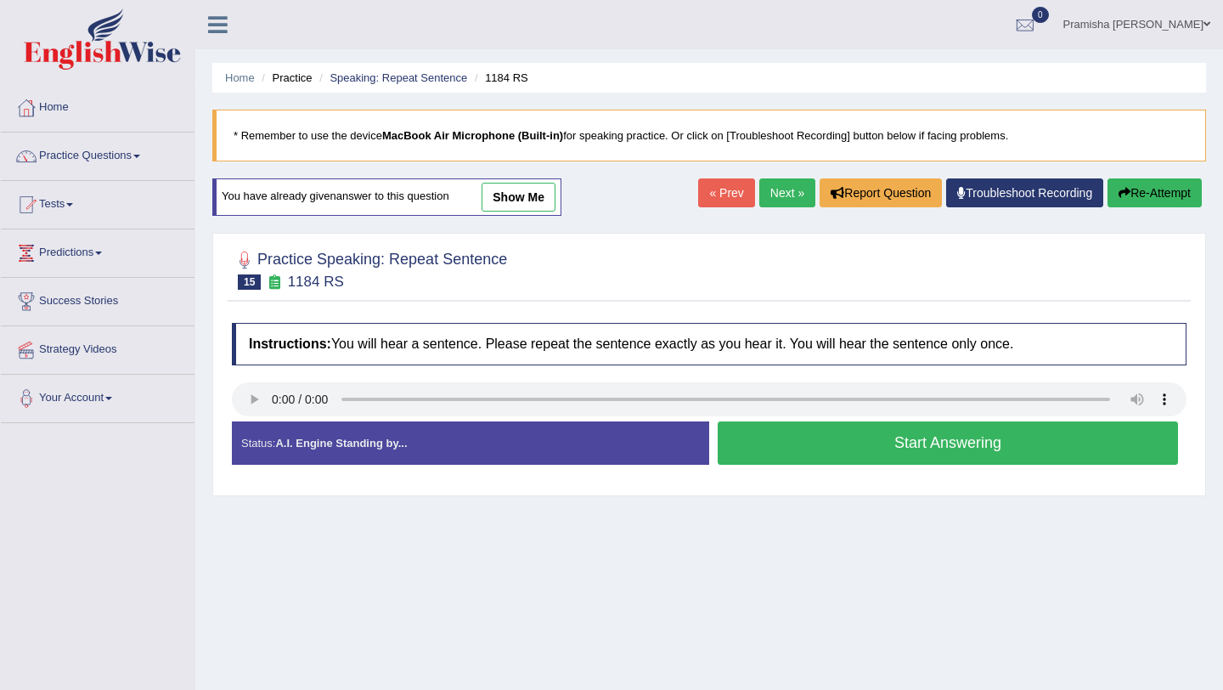
click at [835, 440] on button "Start Answering" at bounding box center [948, 442] width 460 height 43
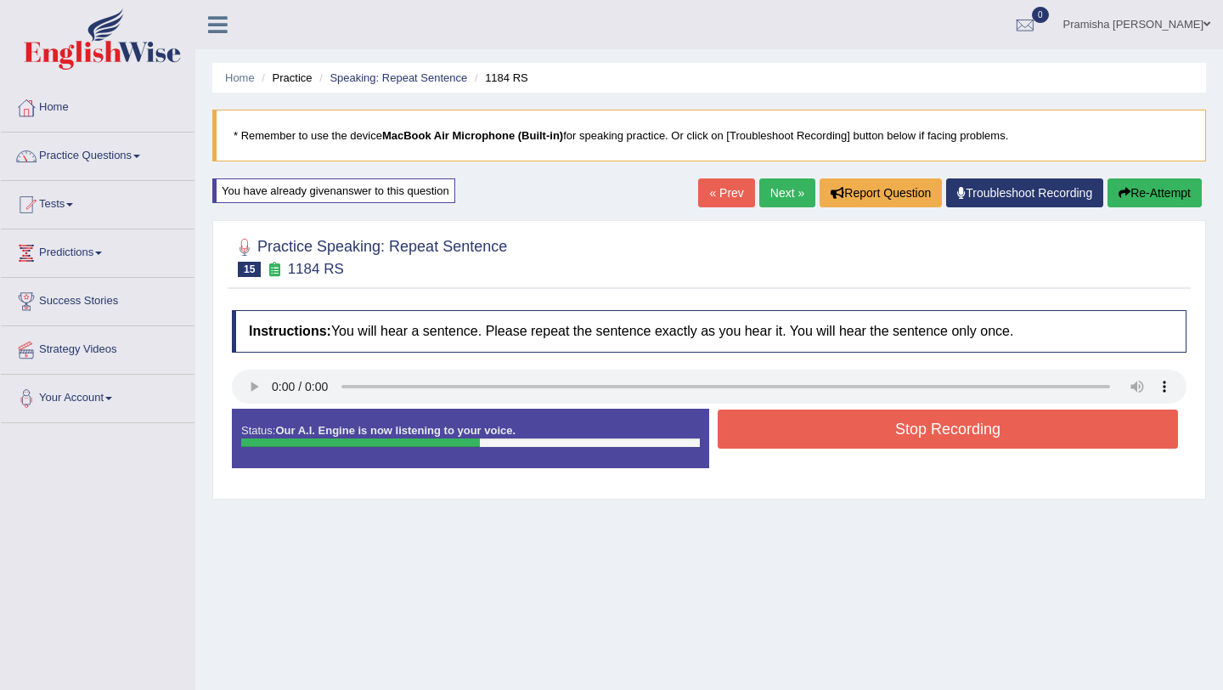
click at [847, 437] on button "Stop Recording" at bounding box center [948, 428] width 460 height 39
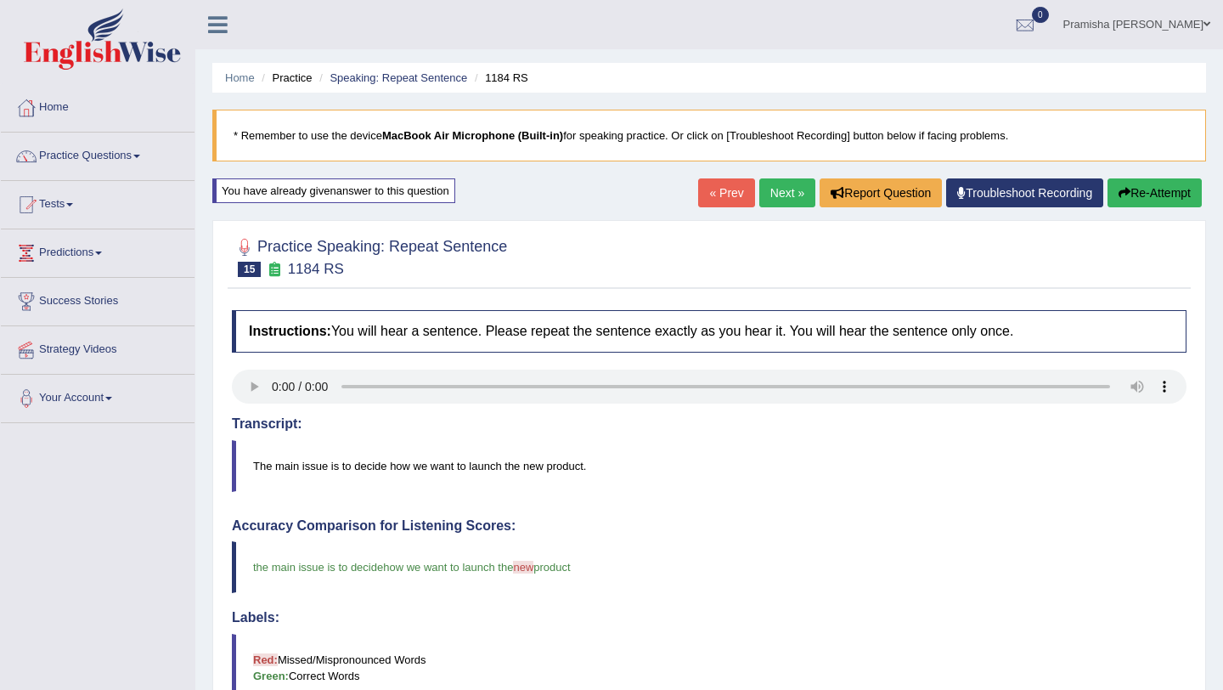
click at [1149, 200] on button "Re-Attempt" at bounding box center [1155, 192] width 94 height 29
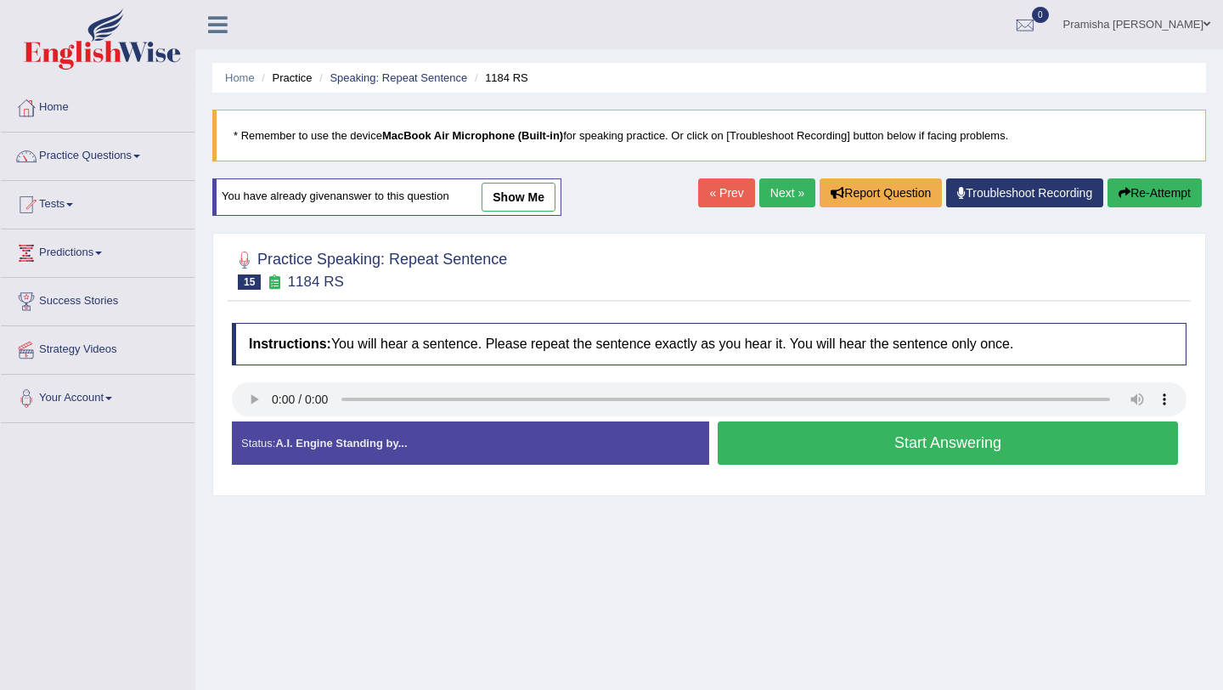
click at [870, 447] on button "Start Answering" at bounding box center [948, 442] width 460 height 43
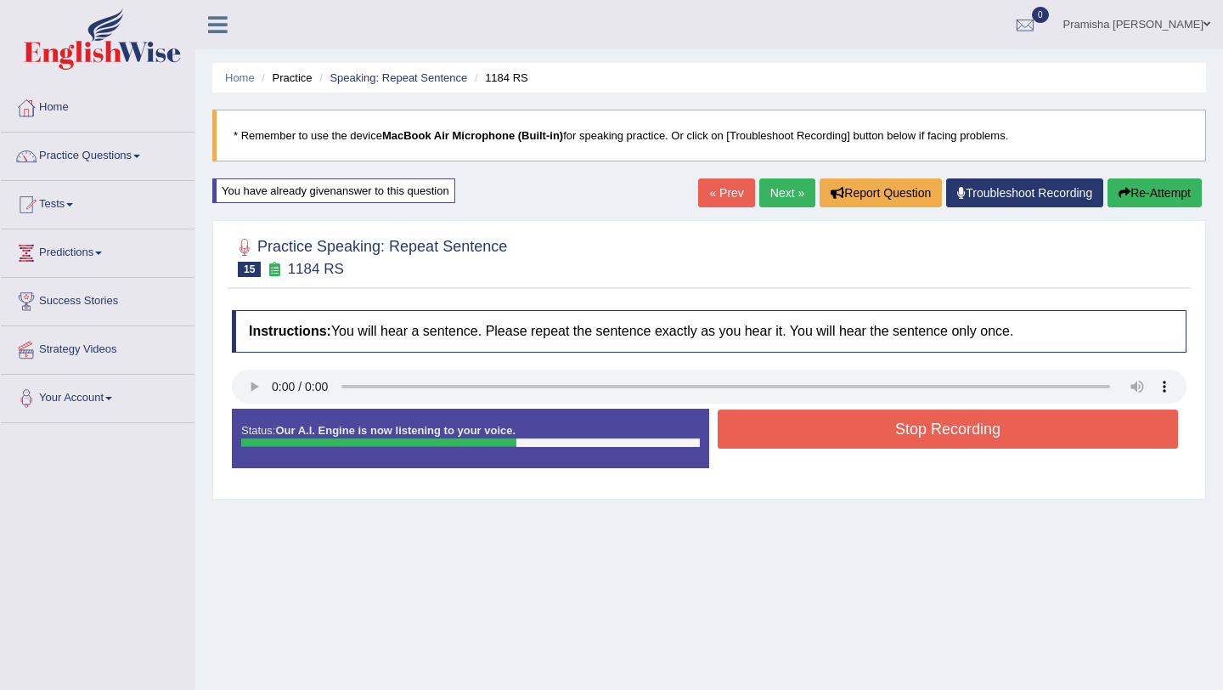
click at [871, 431] on button "Stop Recording" at bounding box center [948, 428] width 460 height 39
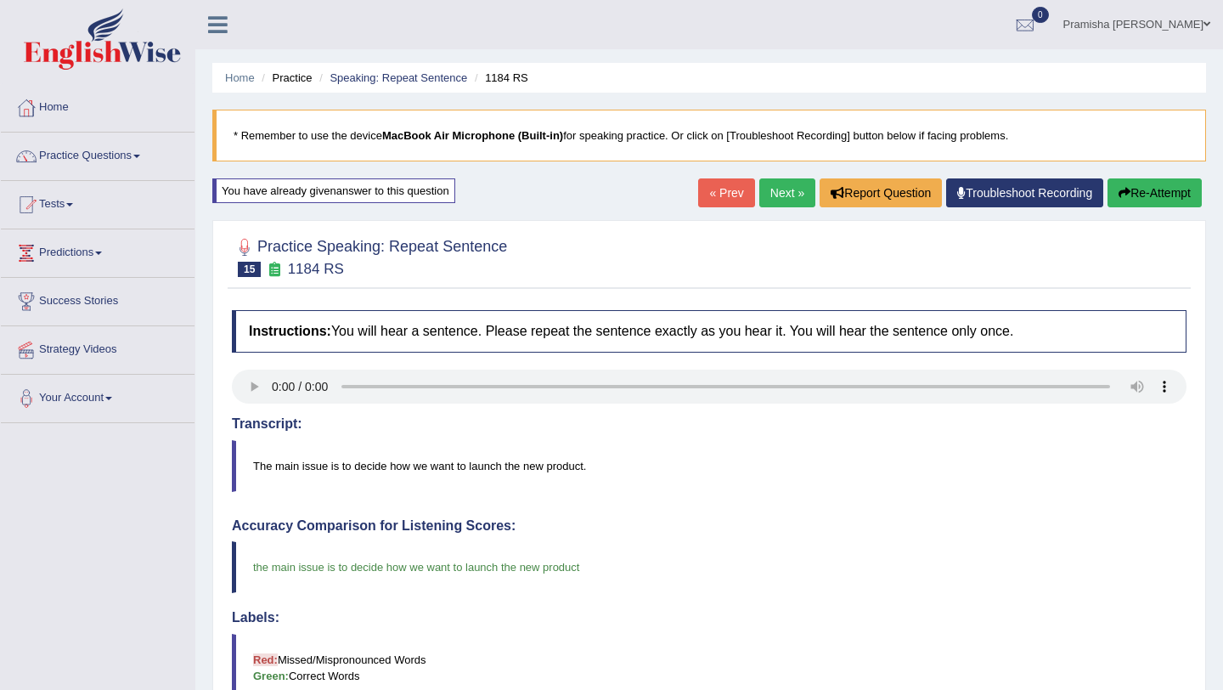
click at [1159, 194] on button "Re-Attempt" at bounding box center [1155, 192] width 94 height 29
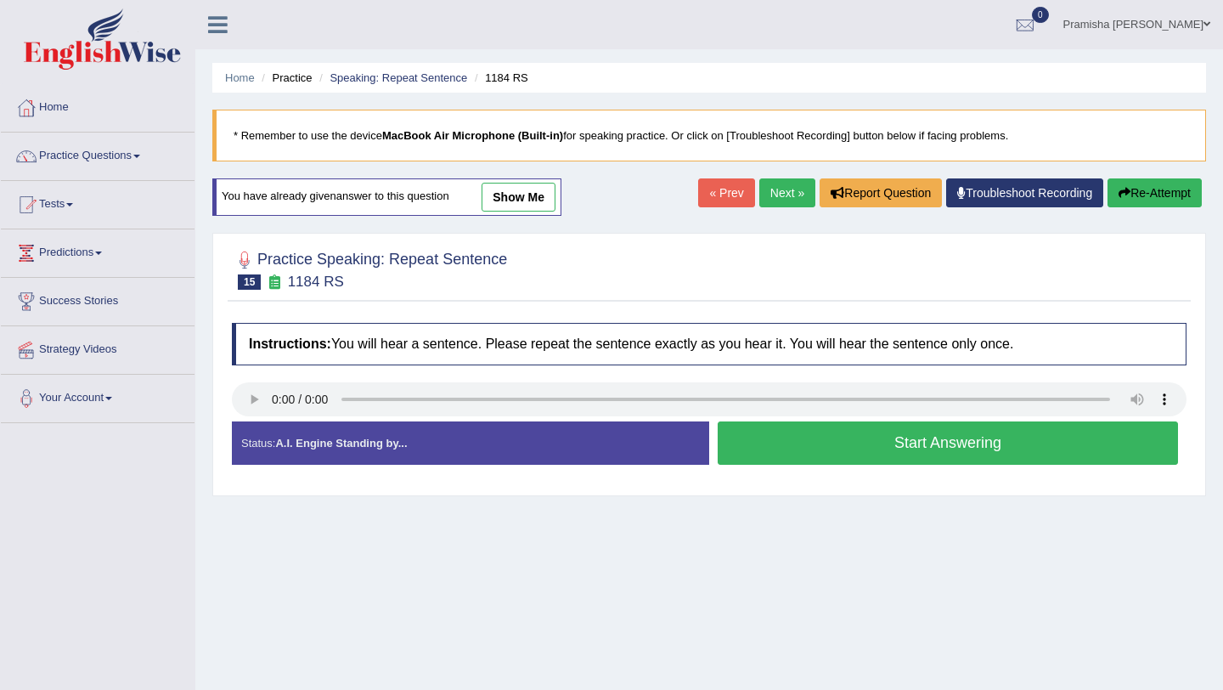
click at [843, 433] on button "Start Answering" at bounding box center [948, 442] width 460 height 43
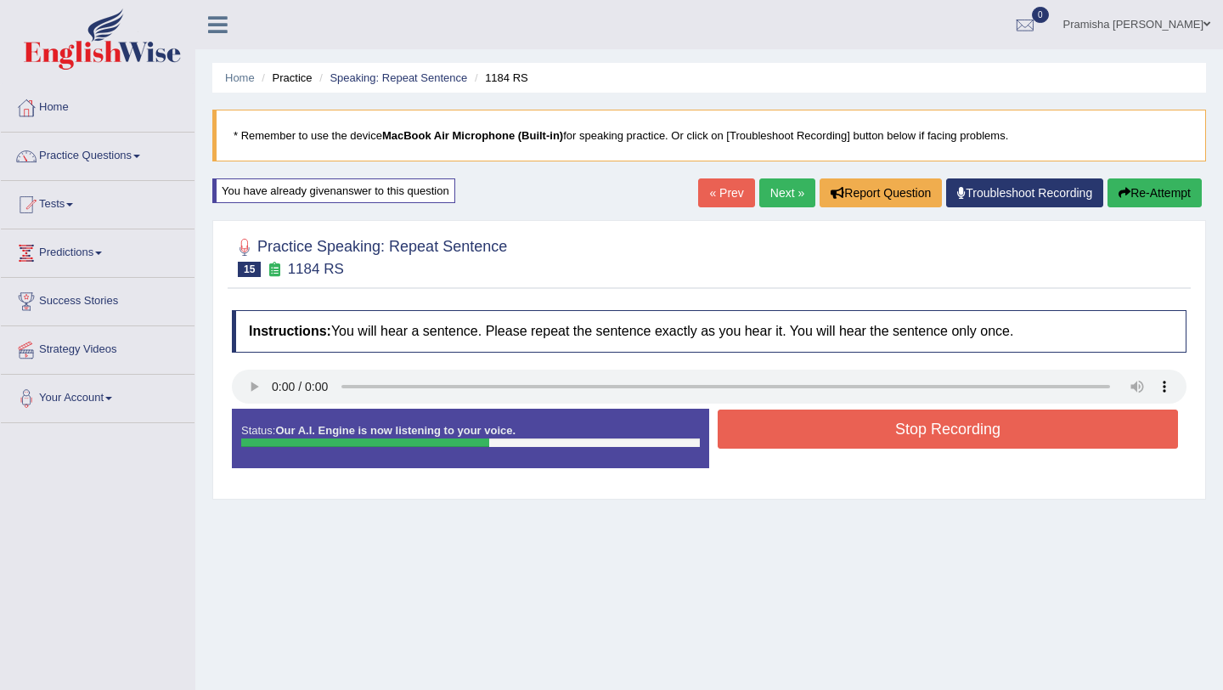
click at [841, 434] on button "Stop Recording" at bounding box center [948, 428] width 460 height 39
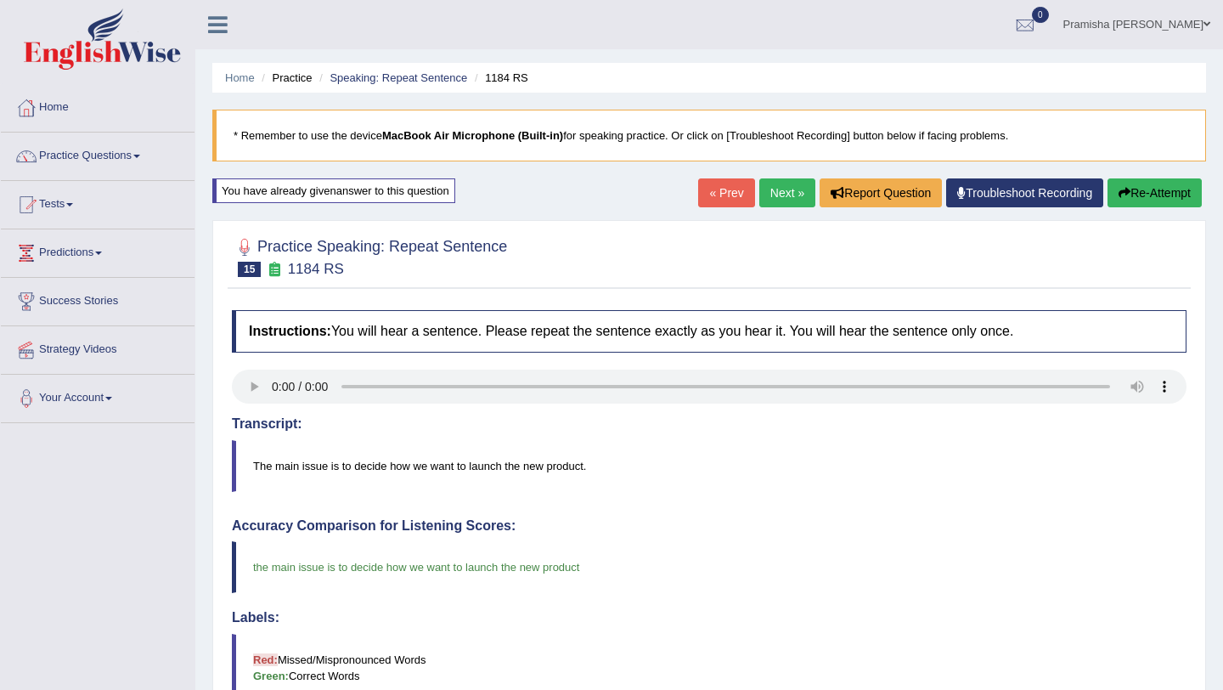
click at [1170, 183] on button "Re-Attempt" at bounding box center [1155, 192] width 94 height 29
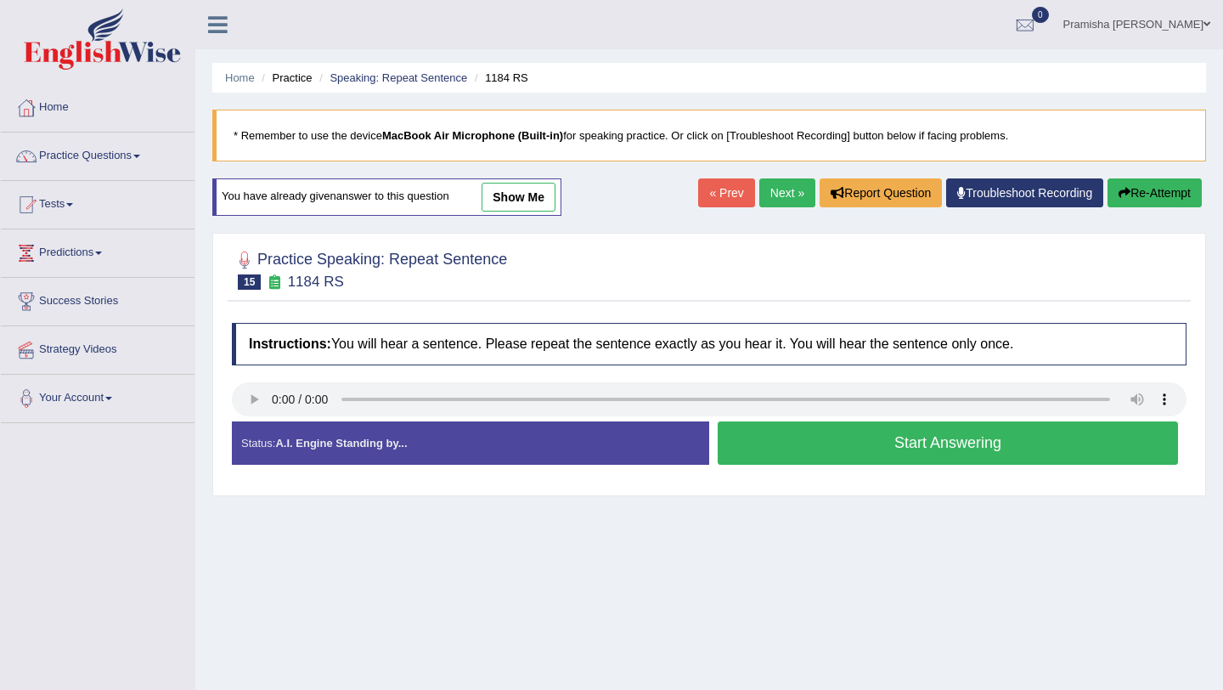
click at [804, 437] on button "Start Answering" at bounding box center [948, 442] width 460 height 43
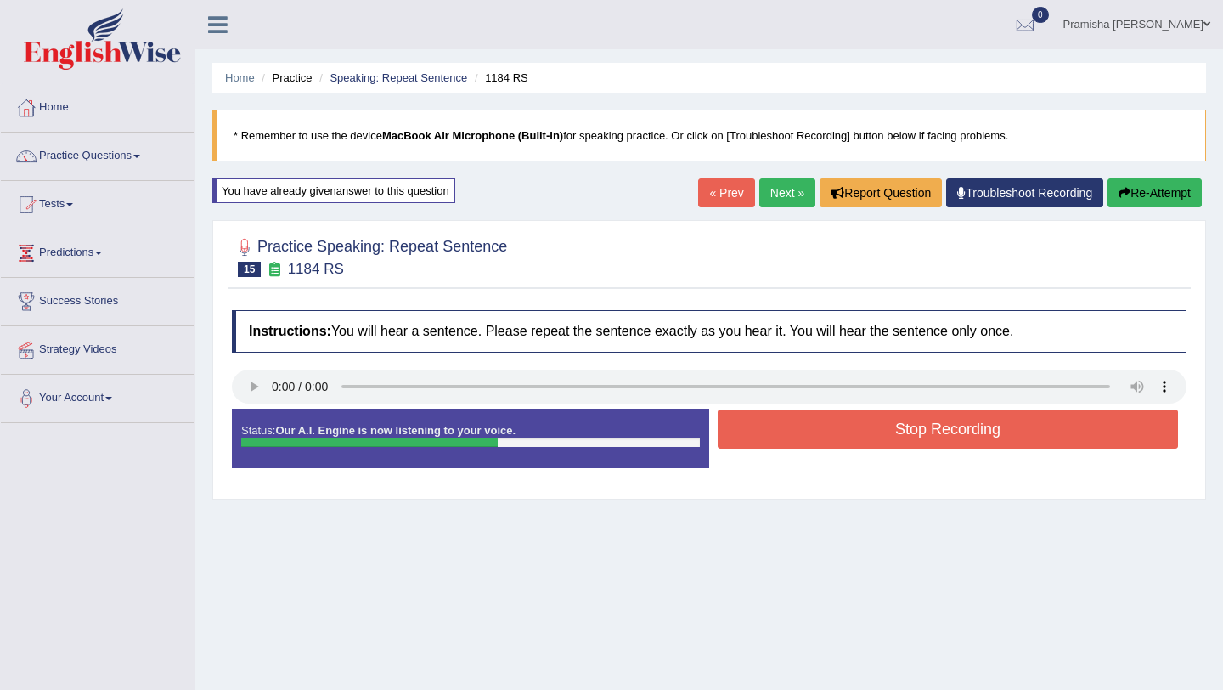
click at [804, 437] on button "Stop Recording" at bounding box center [948, 428] width 460 height 39
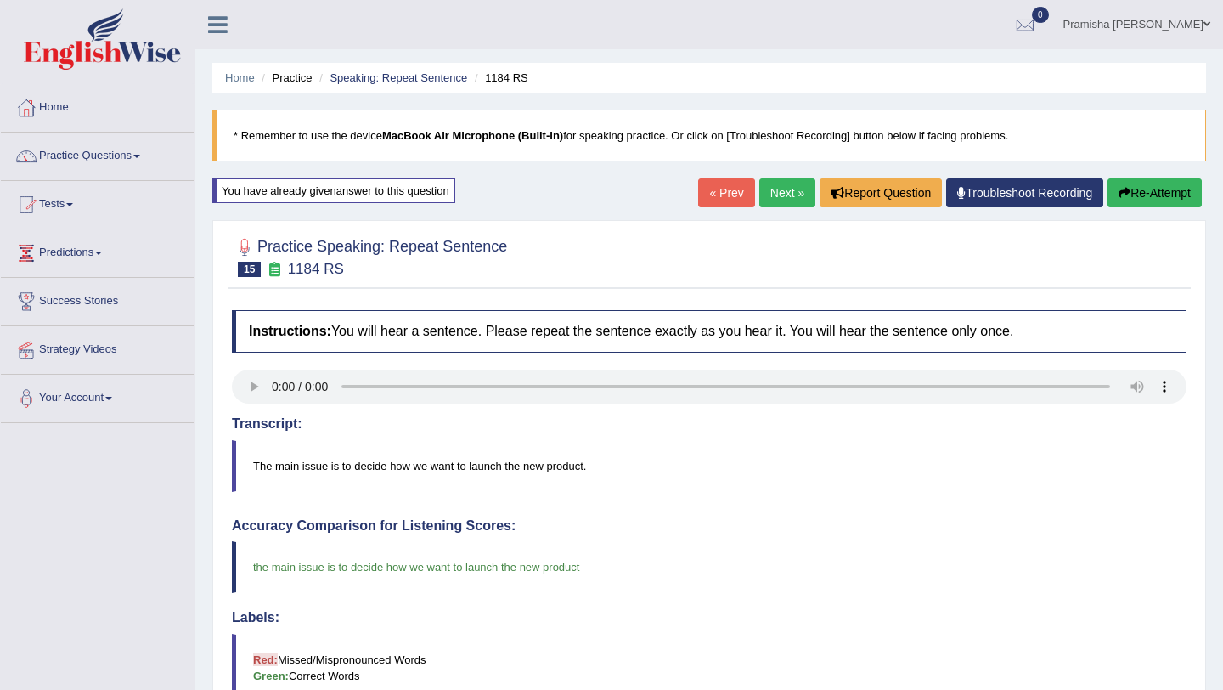
click at [776, 196] on link "Next »" at bounding box center [787, 192] width 56 height 29
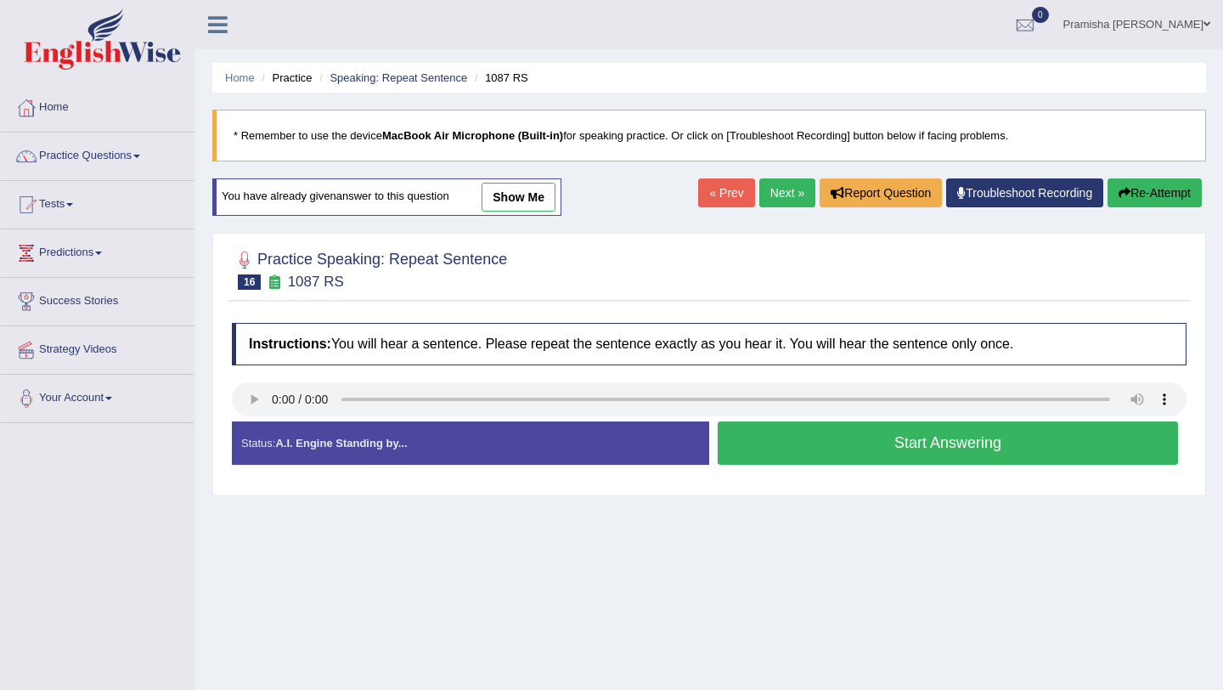
click at [806, 447] on button "Start Answering" at bounding box center [948, 442] width 460 height 43
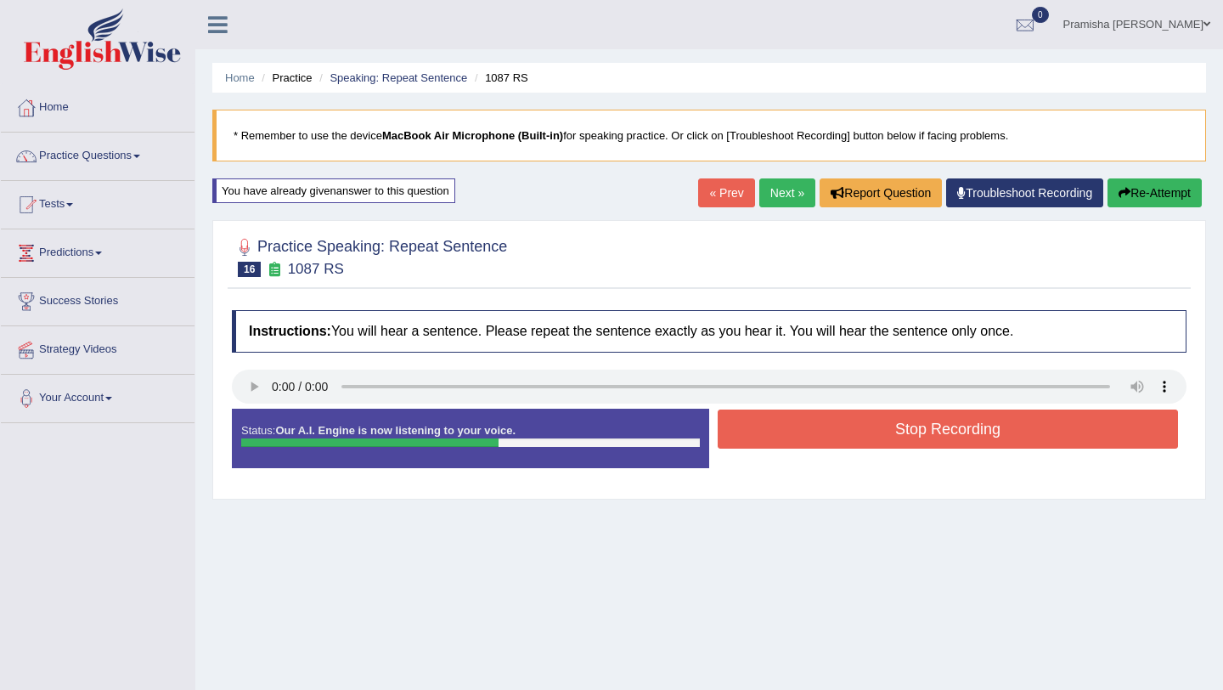
click at [879, 423] on button "Stop Recording" at bounding box center [948, 428] width 460 height 39
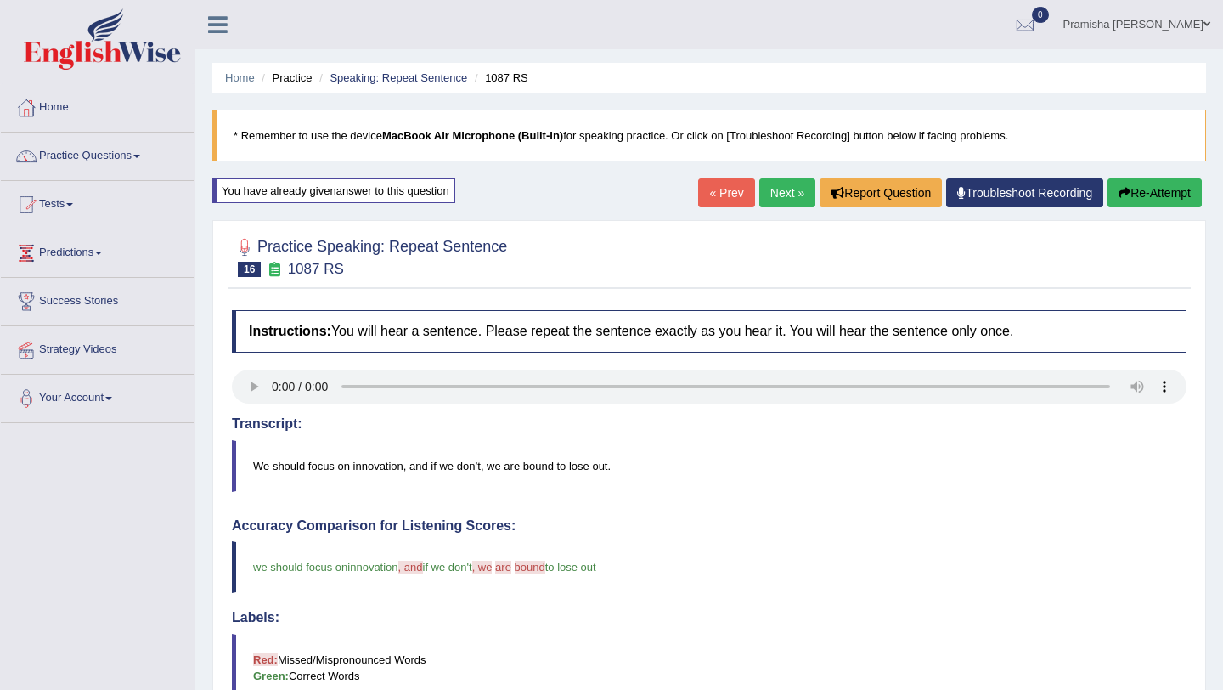
click at [773, 189] on link "Next »" at bounding box center [787, 192] width 56 height 29
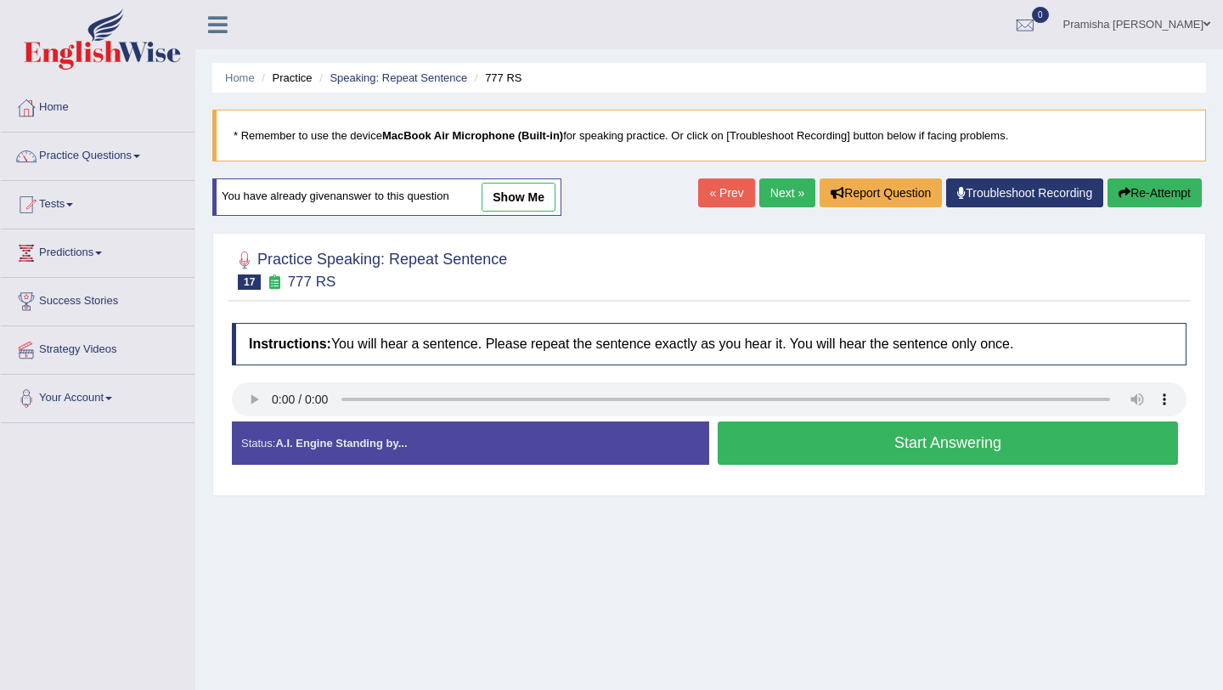
click at [841, 443] on button "Start Answering" at bounding box center [948, 442] width 460 height 43
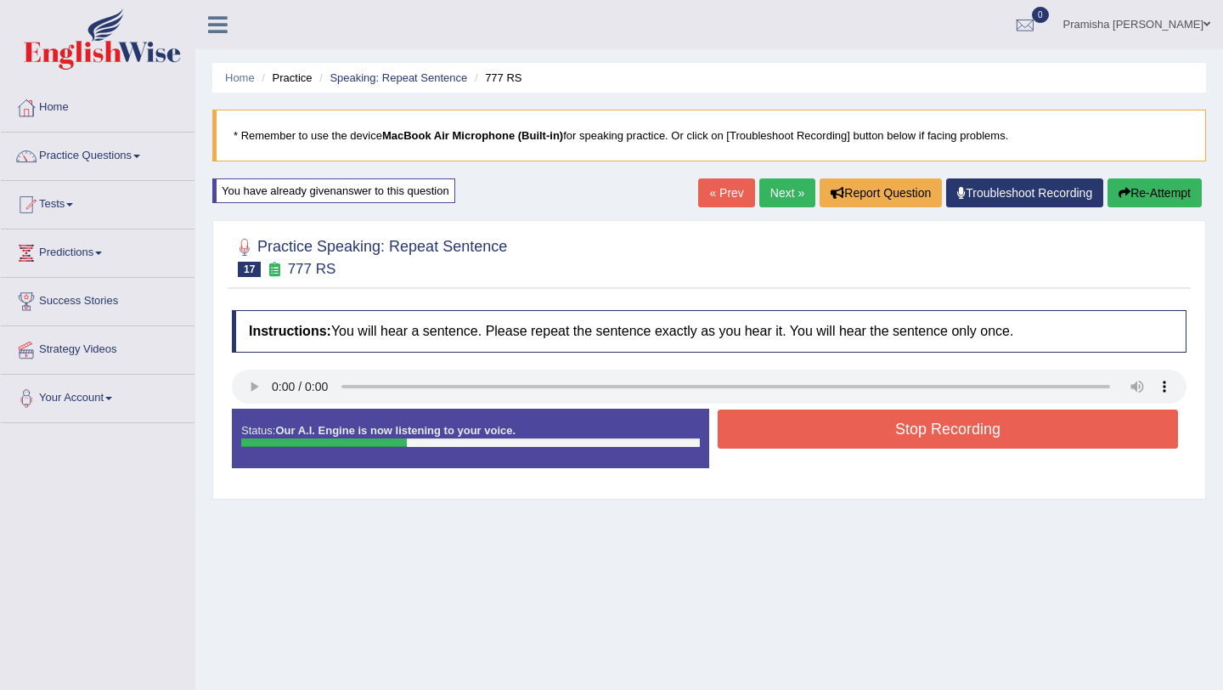
click at [841, 443] on button "Stop Recording" at bounding box center [948, 428] width 460 height 39
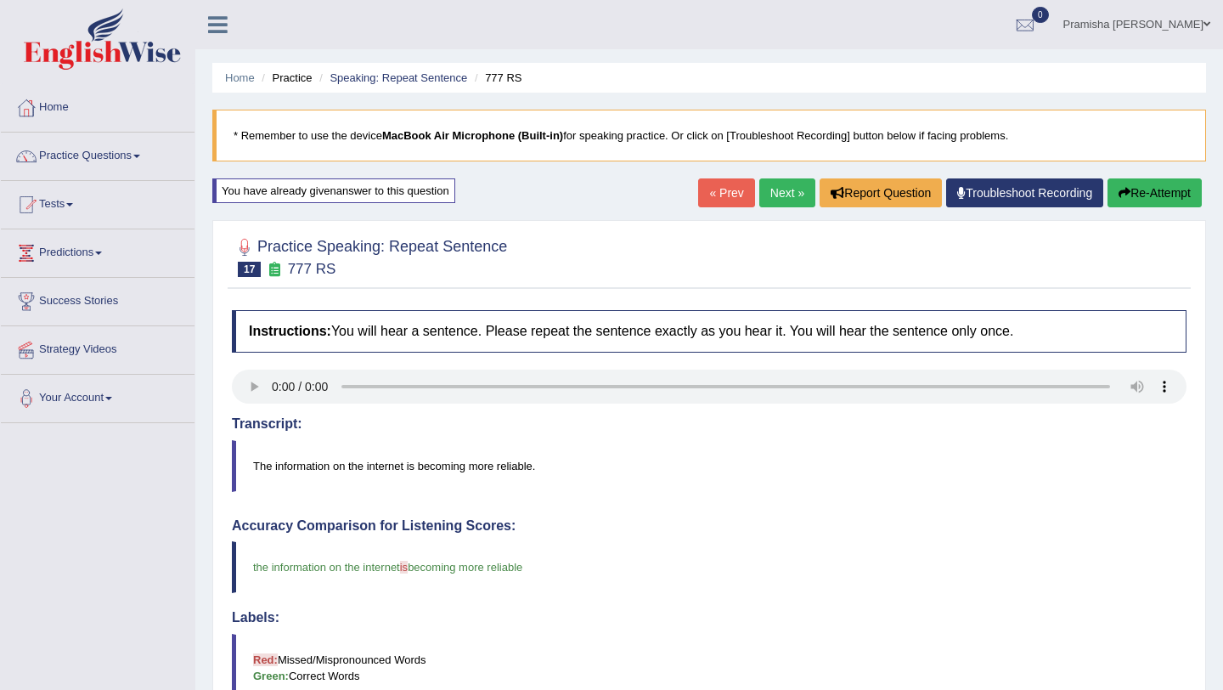
click at [781, 191] on link "Next »" at bounding box center [787, 192] width 56 height 29
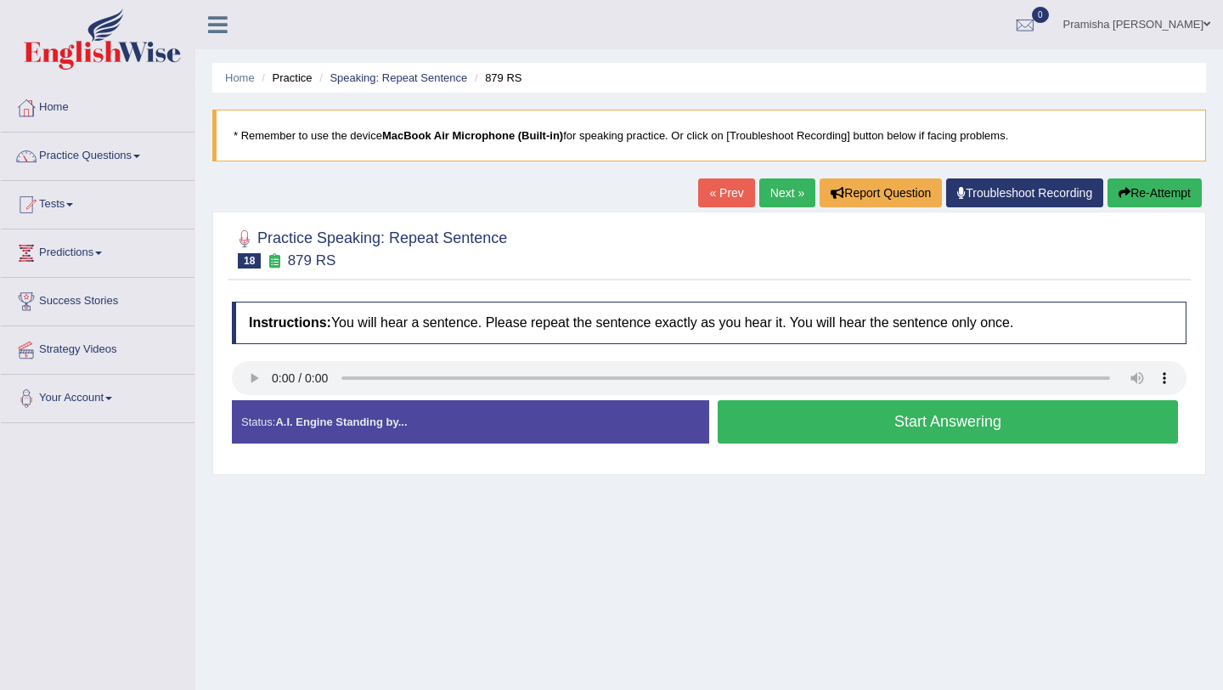
click at [772, 418] on button "Start Answering" at bounding box center [948, 421] width 460 height 43
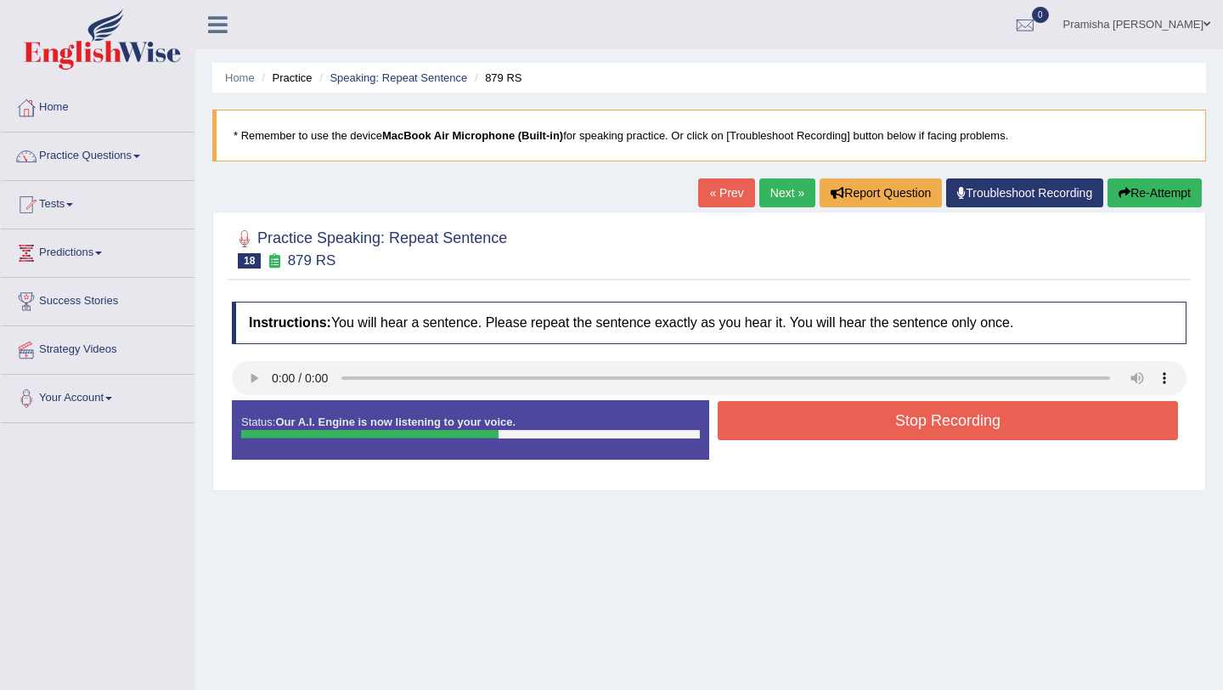
click at [784, 418] on button "Stop Recording" at bounding box center [948, 420] width 460 height 39
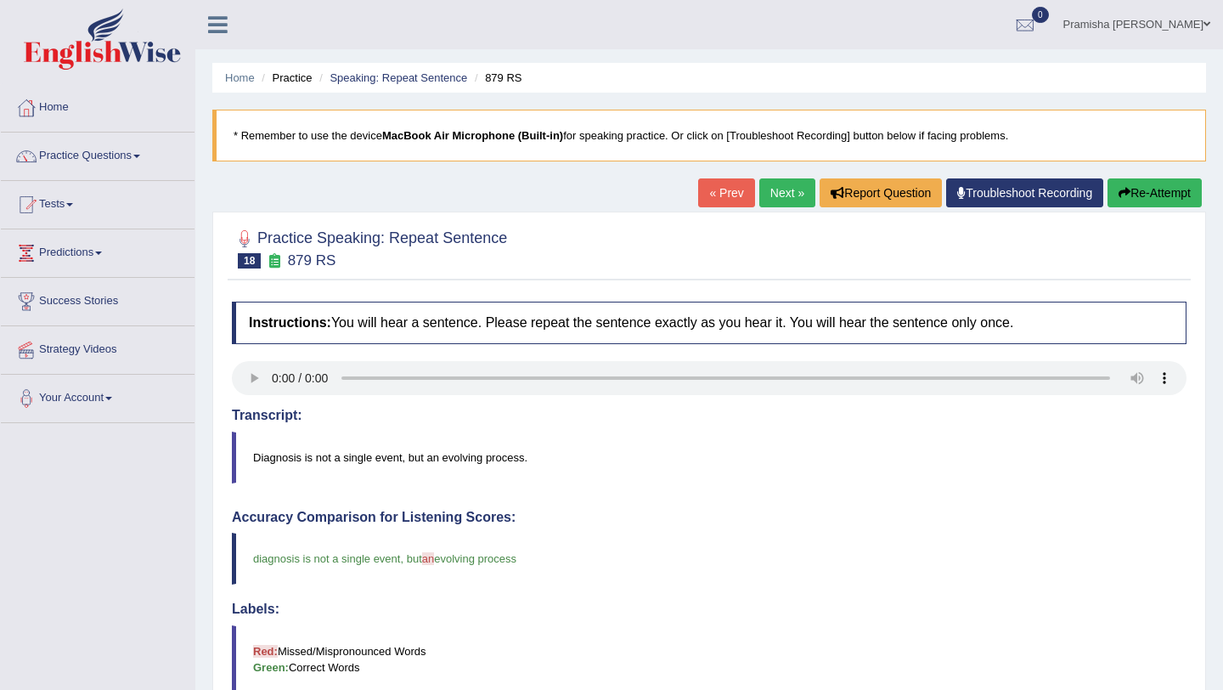
click at [767, 188] on link "Next »" at bounding box center [787, 192] width 56 height 29
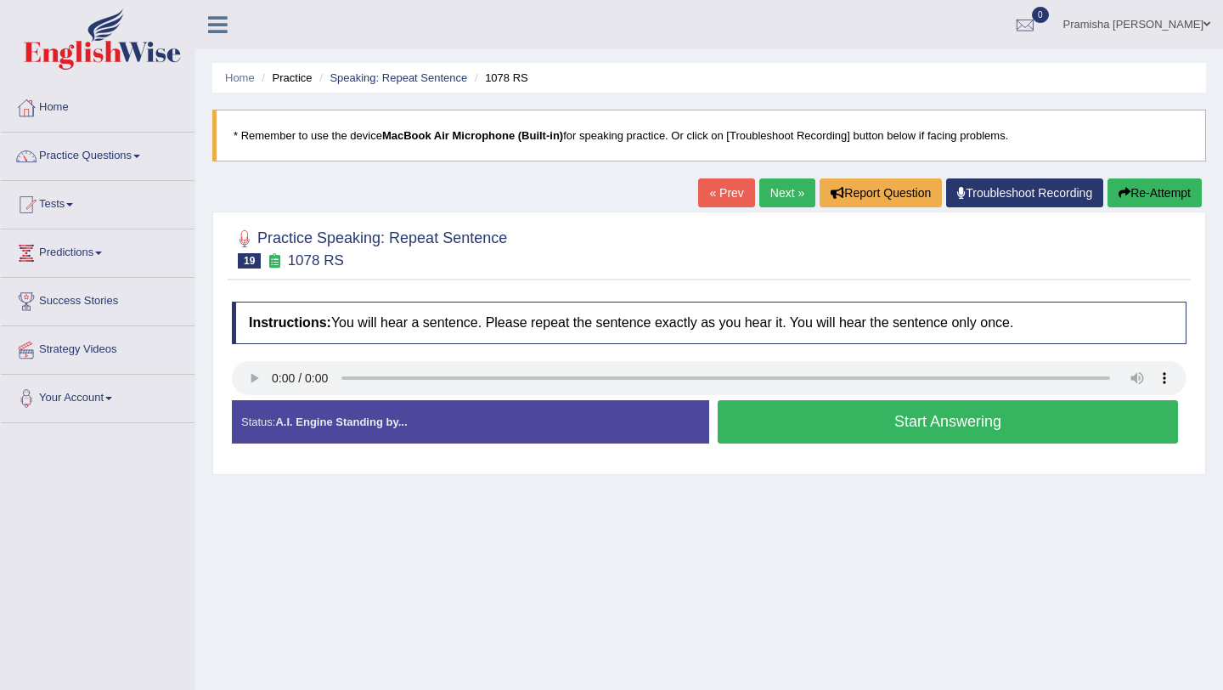
click at [778, 426] on button "Start Answering" at bounding box center [948, 421] width 460 height 43
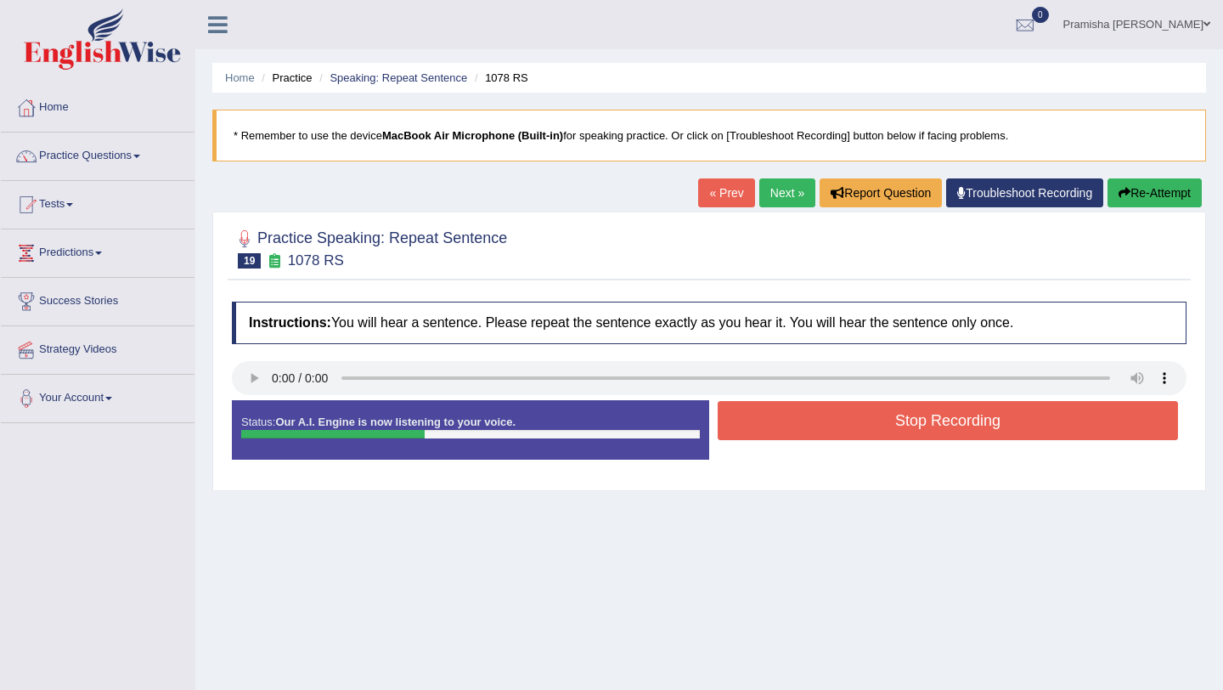
click at [778, 426] on button "Stop Recording" at bounding box center [948, 420] width 460 height 39
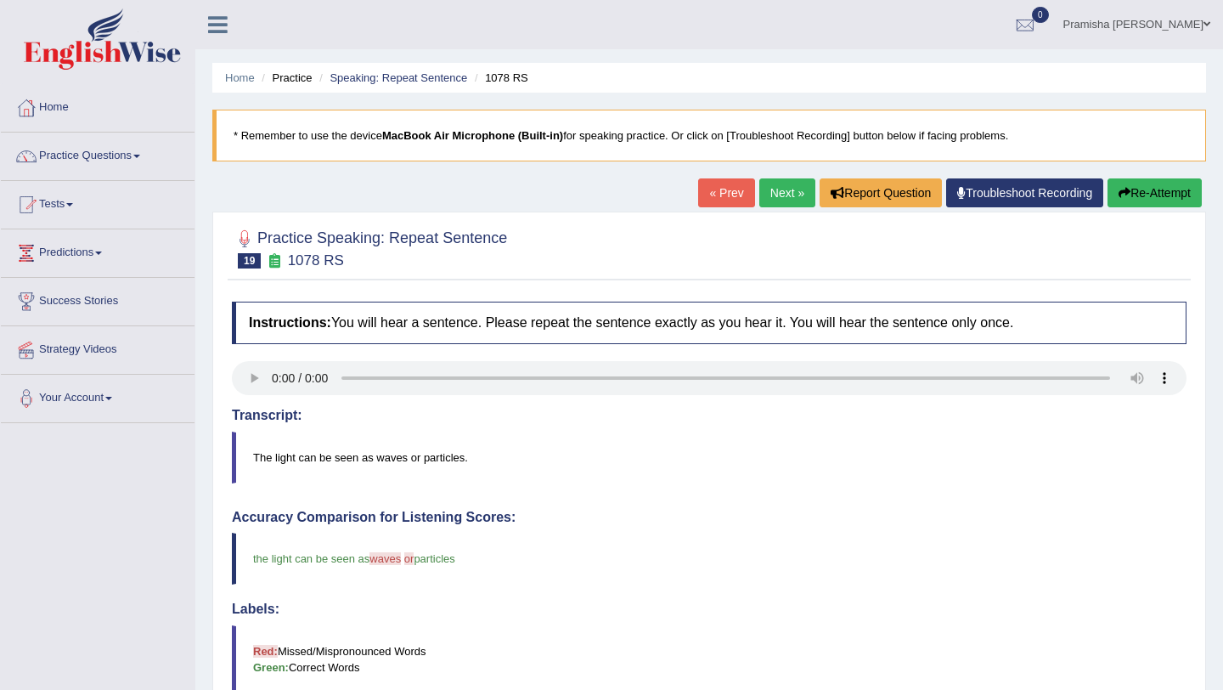
click at [780, 178] on link "Next »" at bounding box center [787, 192] width 56 height 29
click at [777, 194] on link "Next »" at bounding box center [787, 192] width 56 height 29
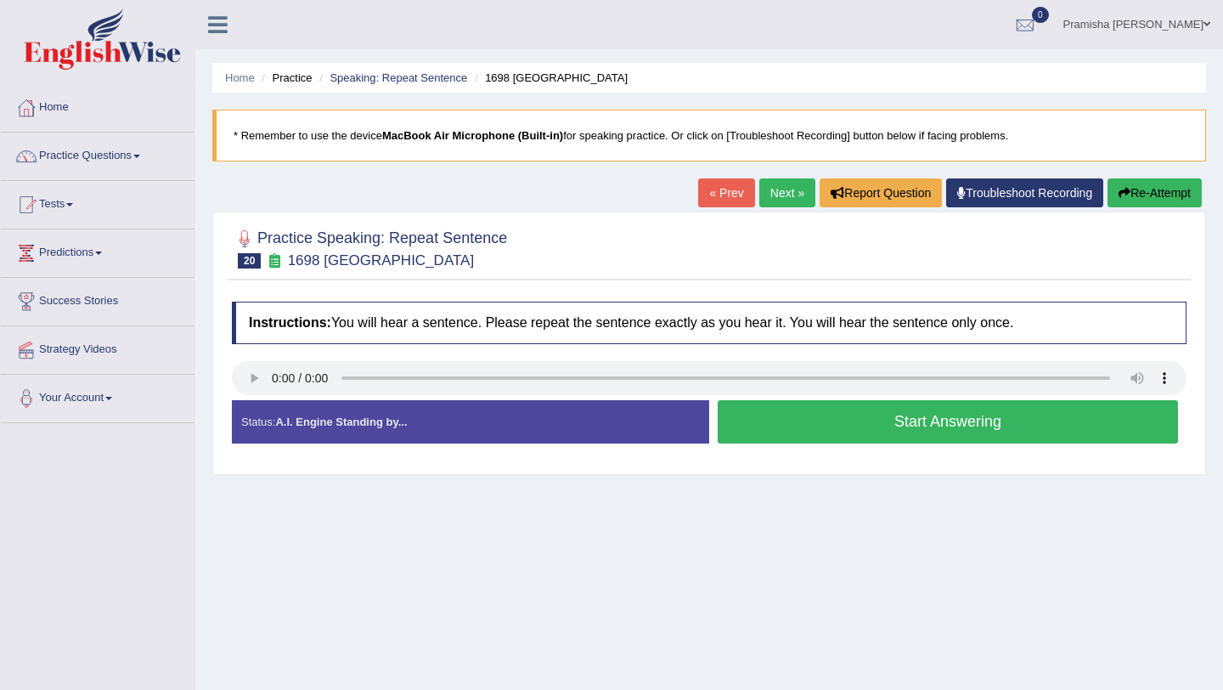
click at [878, 427] on button "Start Answering" at bounding box center [948, 421] width 460 height 43
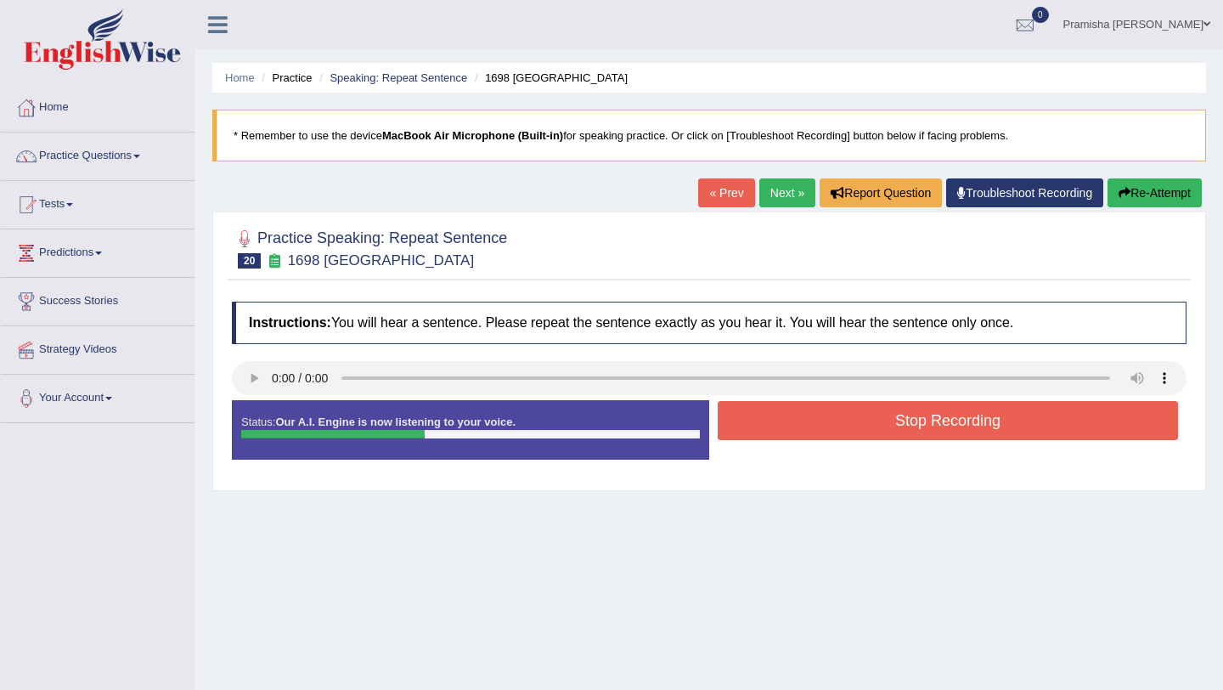
click at [878, 427] on button "Stop Recording" at bounding box center [948, 420] width 460 height 39
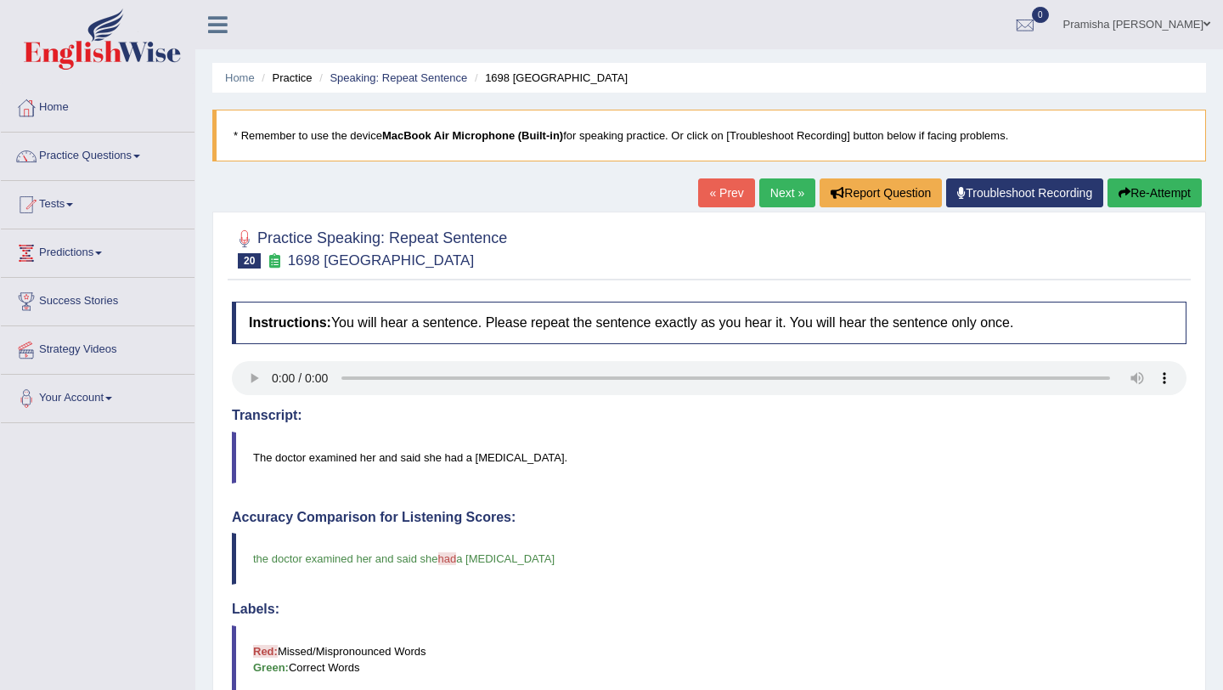
click at [779, 195] on link "Next »" at bounding box center [787, 192] width 56 height 29
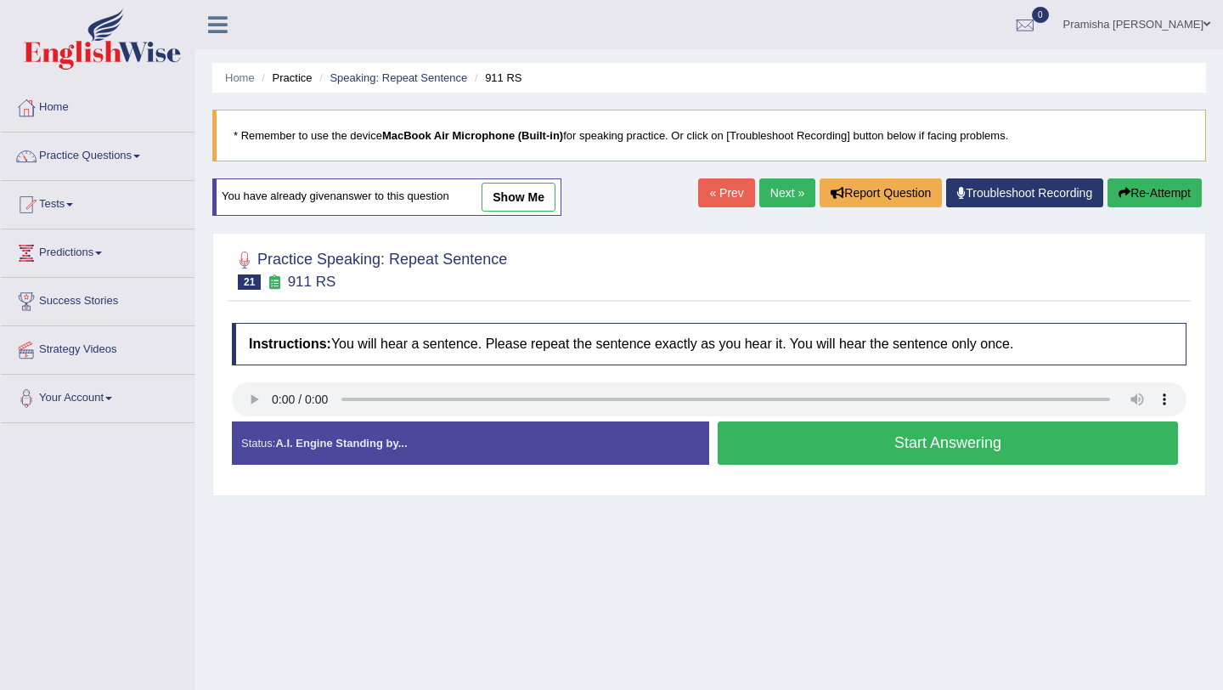
click at [822, 445] on button "Start Answering" at bounding box center [948, 442] width 460 height 43
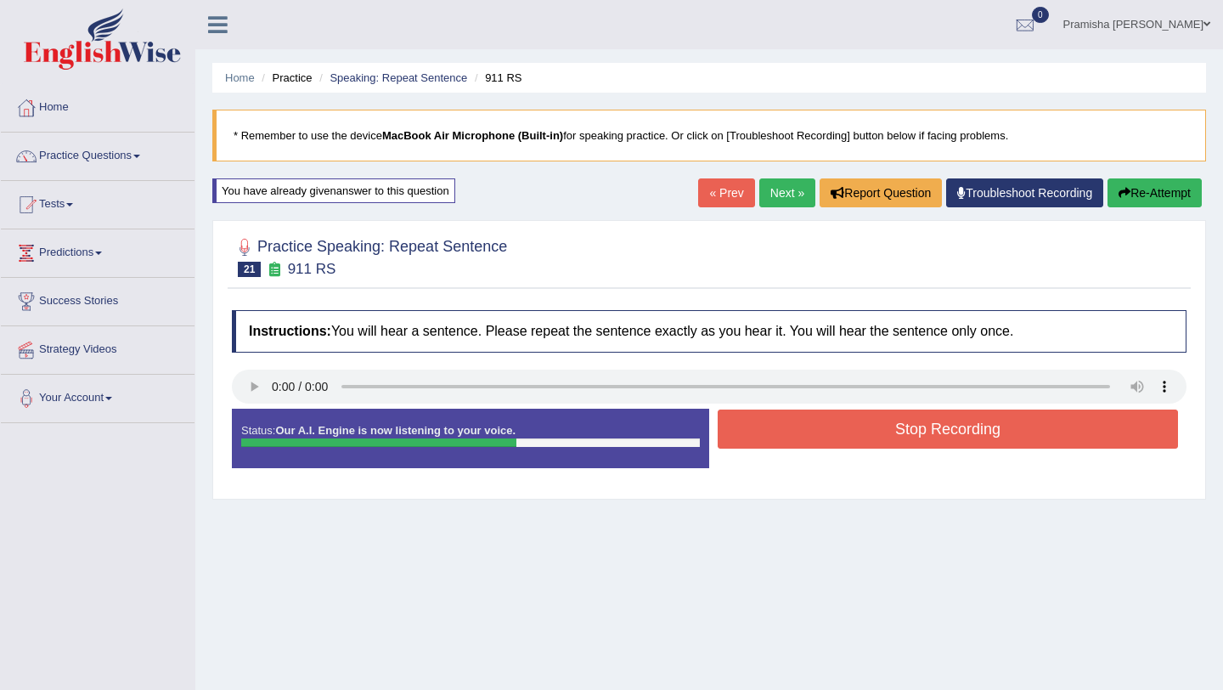
click at [826, 441] on button "Stop Recording" at bounding box center [948, 428] width 460 height 39
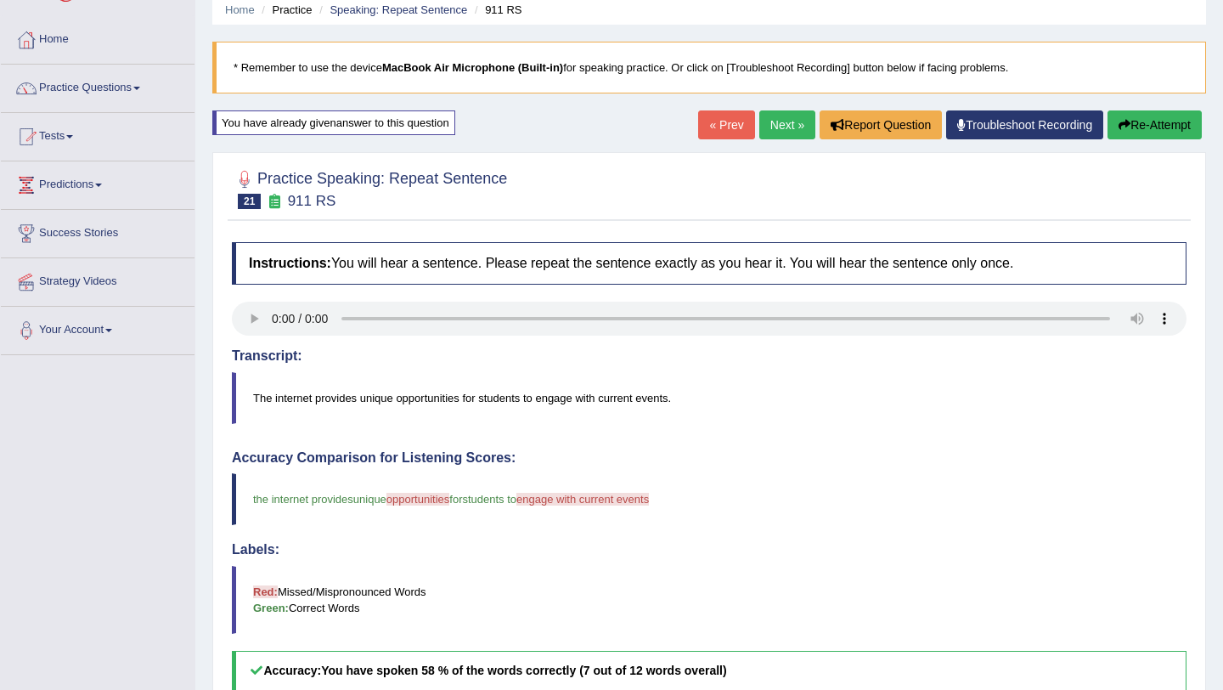
scroll to position [65, 0]
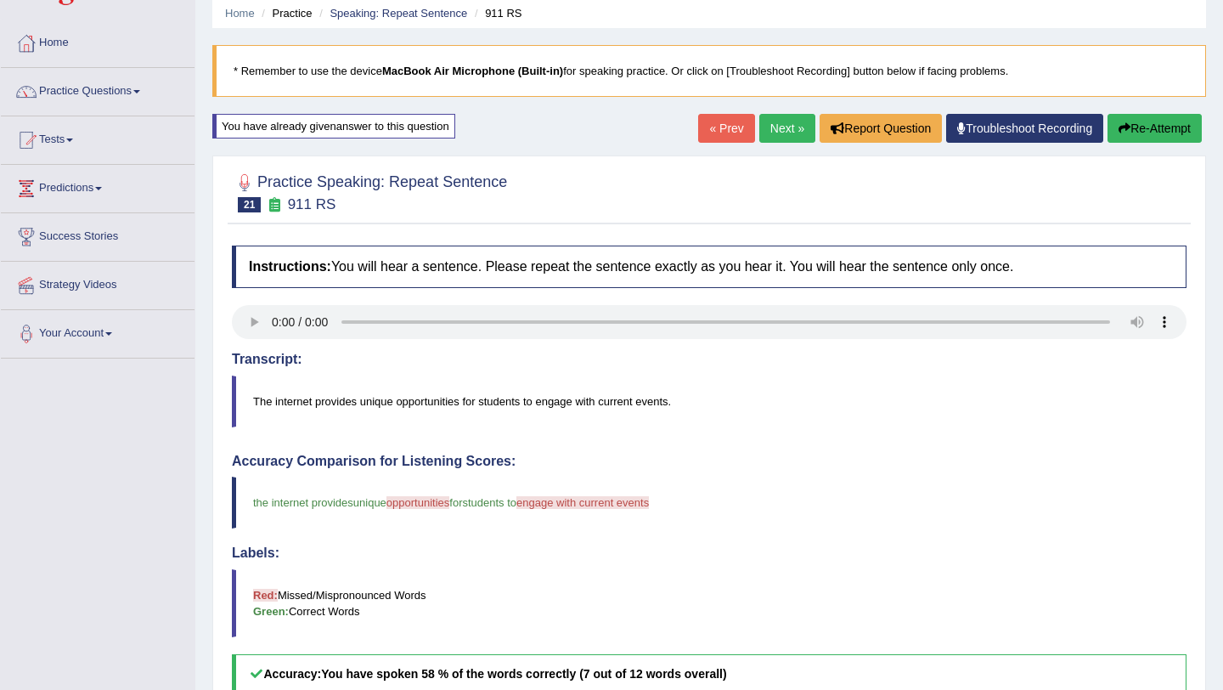
click at [779, 128] on link "Next »" at bounding box center [787, 128] width 56 height 29
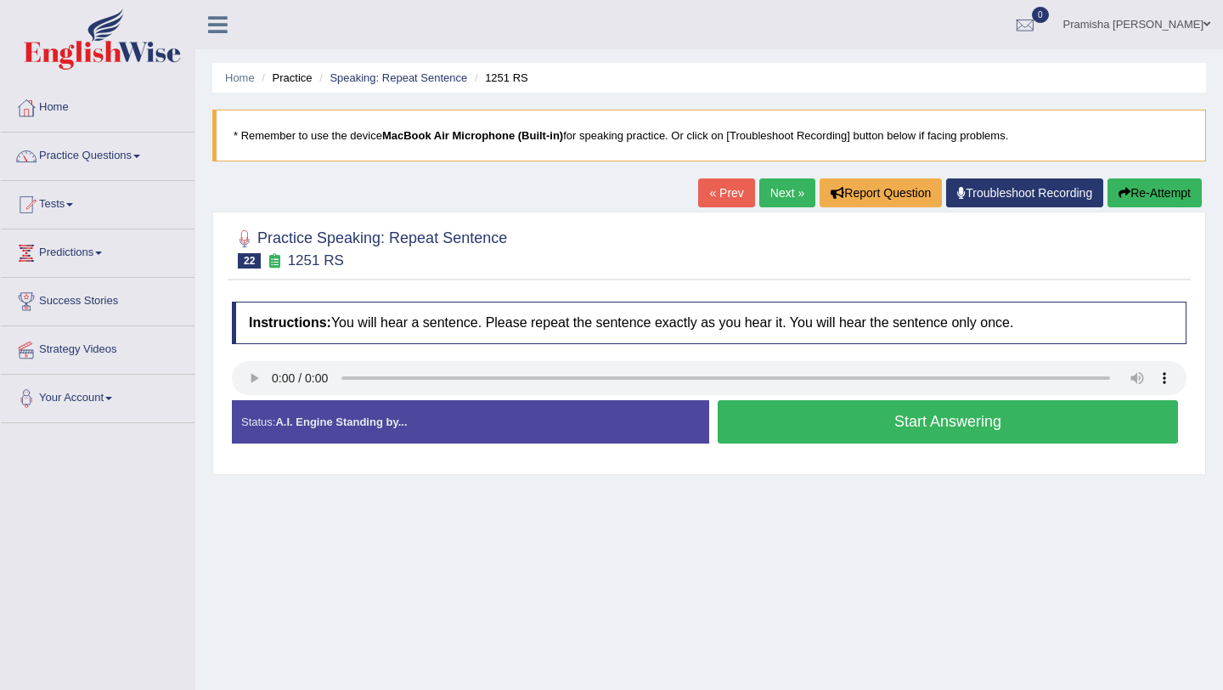
click at [871, 428] on button "Start Answering" at bounding box center [948, 421] width 460 height 43
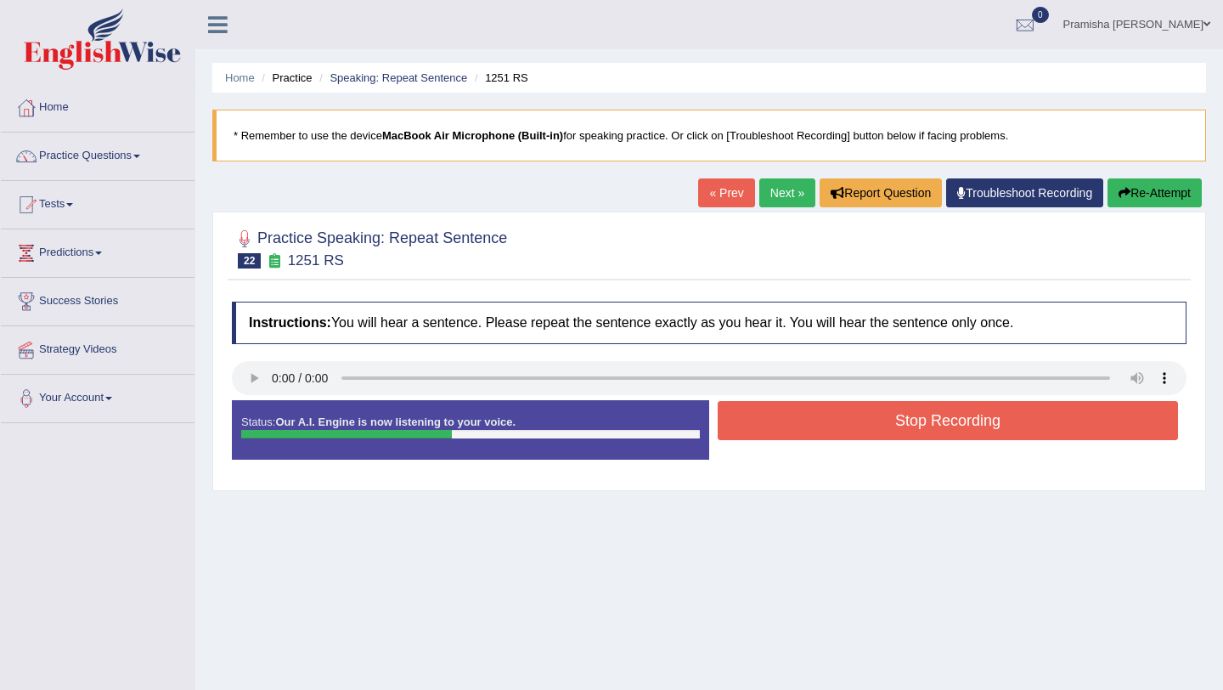
click at [929, 420] on button "Stop Recording" at bounding box center [948, 420] width 460 height 39
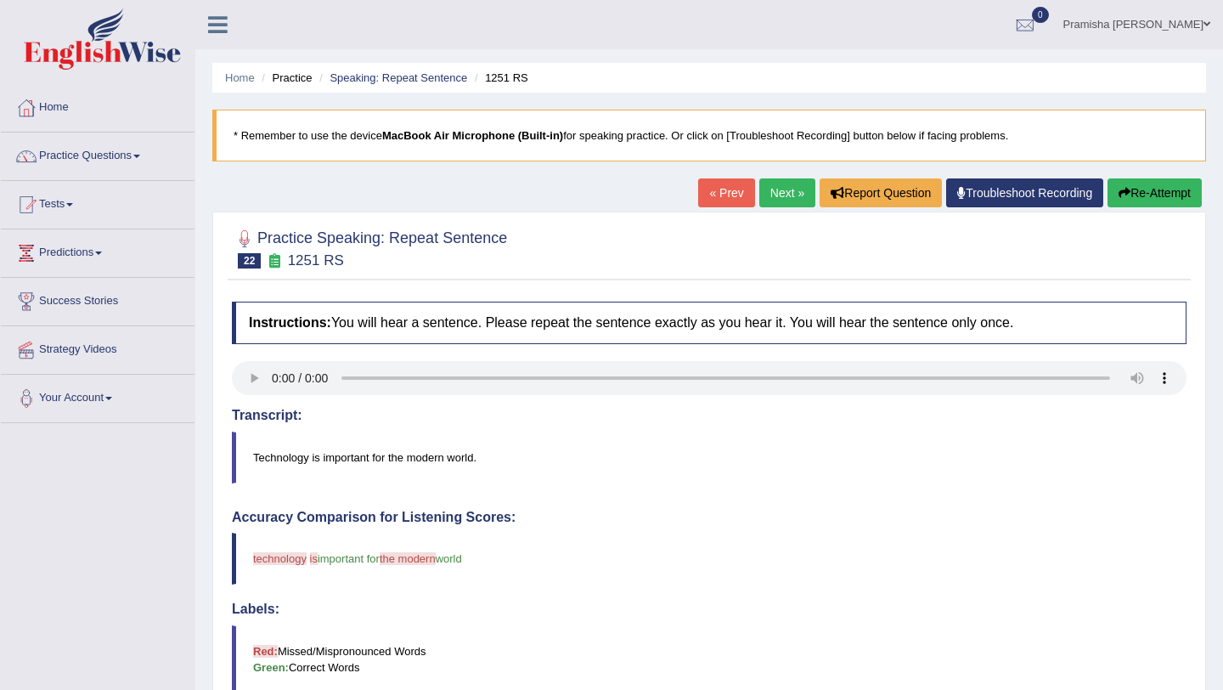
click at [1160, 190] on button "Re-Attempt" at bounding box center [1155, 192] width 94 height 29
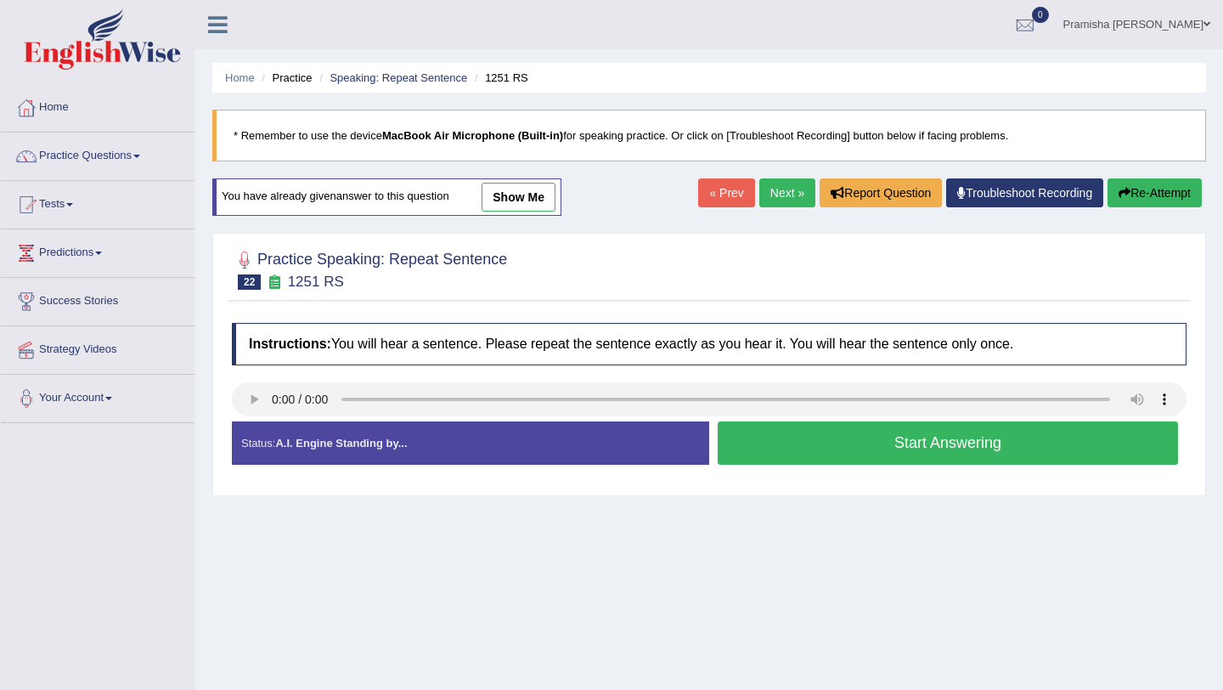
click at [944, 452] on button "Start Answering" at bounding box center [948, 442] width 460 height 43
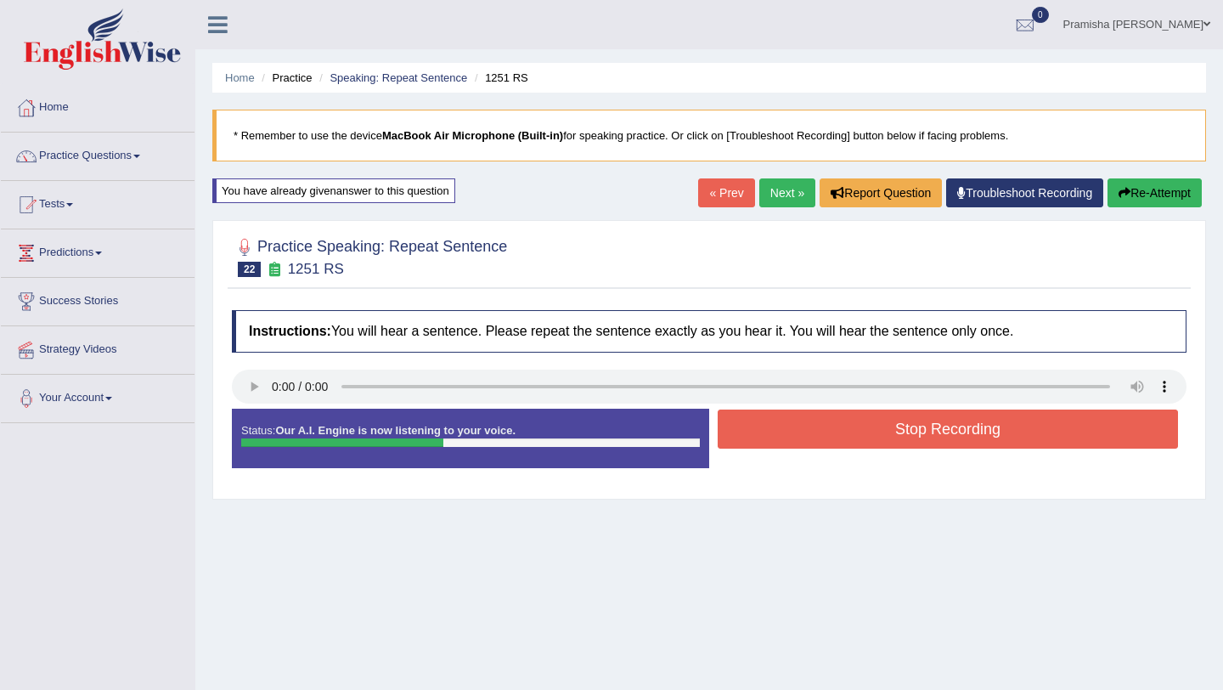
click at [950, 444] on button "Stop Recording" at bounding box center [948, 428] width 460 height 39
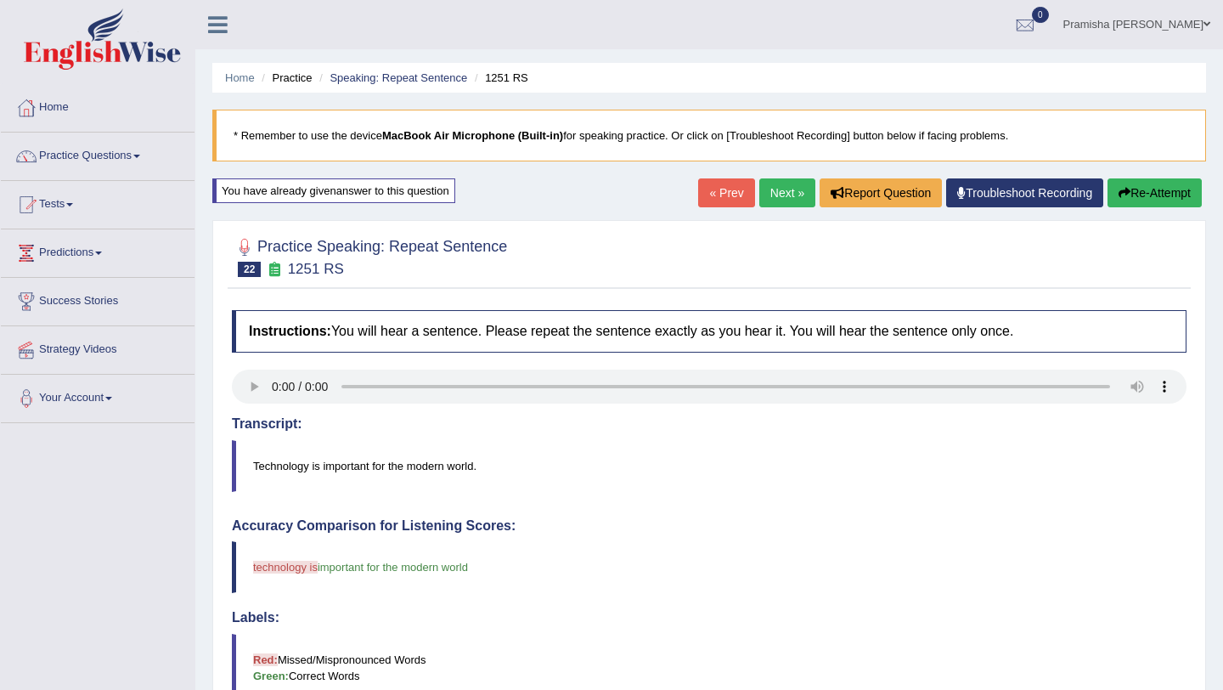
click at [1145, 196] on button "Re-Attempt" at bounding box center [1155, 192] width 94 height 29
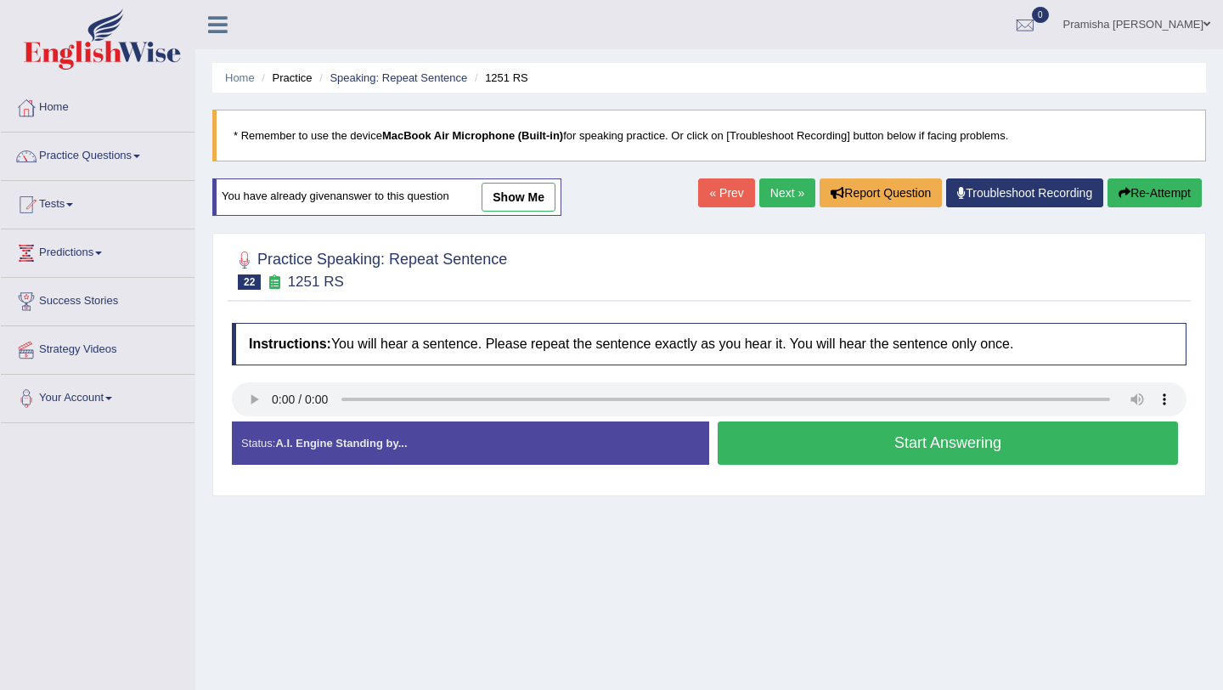
click at [874, 452] on button "Start Answering" at bounding box center [948, 442] width 460 height 43
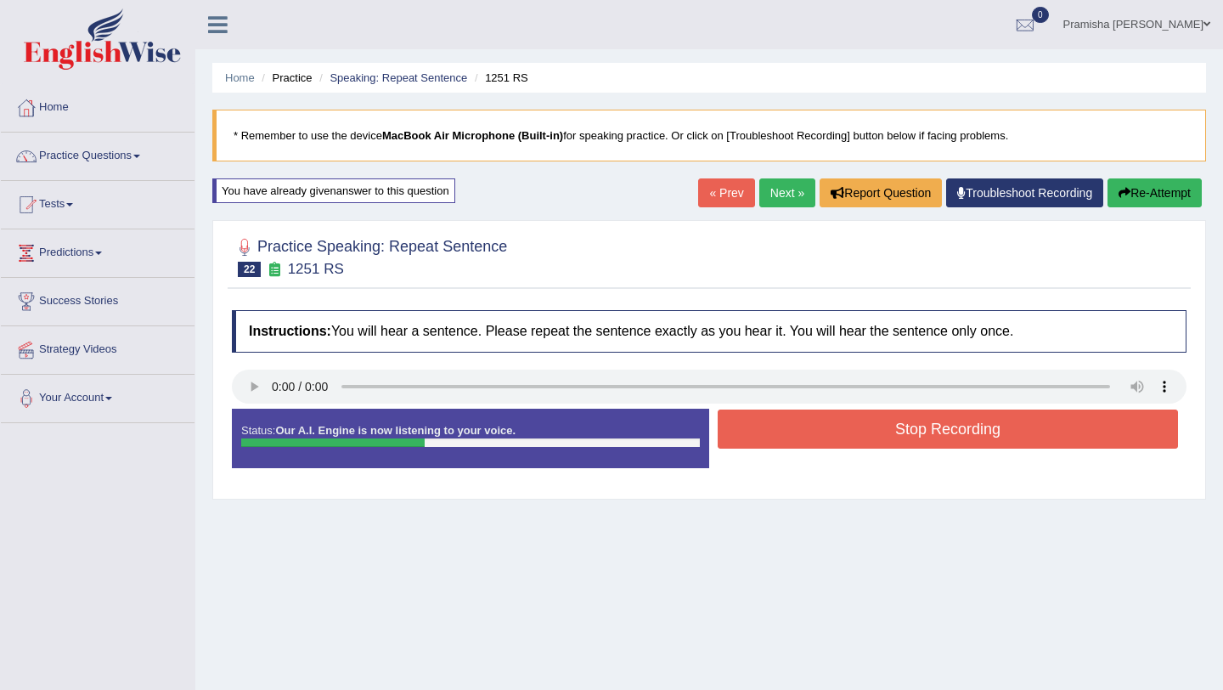
click at [877, 431] on button "Stop Recording" at bounding box center [948, 428] width 460 height 39
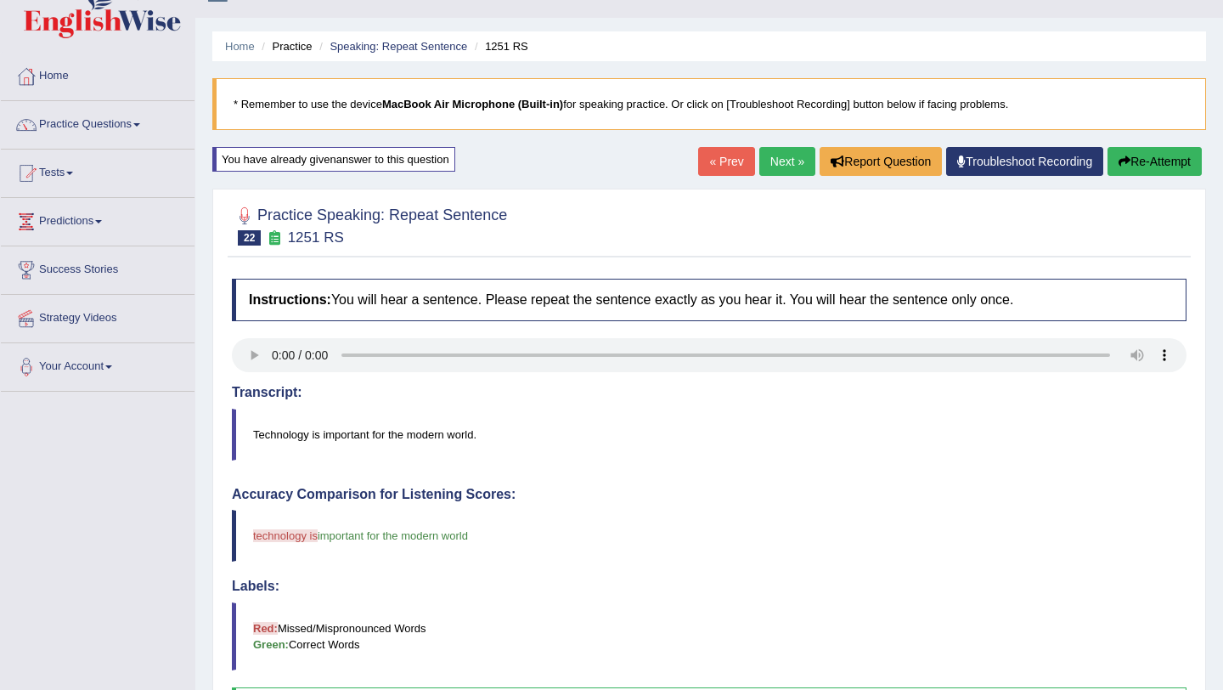
scroll to position [31, 0]
click at [1143, 165] on button "Re-Attempt" at bounding box center [1155, 162] width 94 height 29
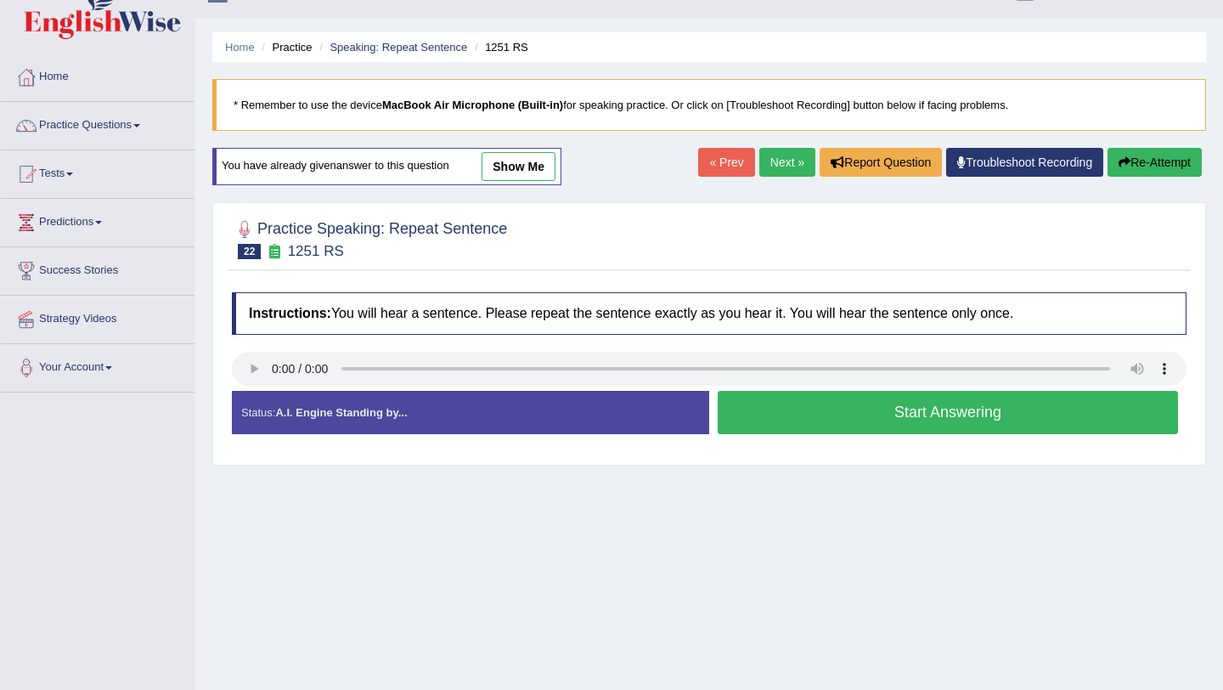
click at [795, 419] on button "Start Answering" at bounding box center [948, 412] width 460 height 43
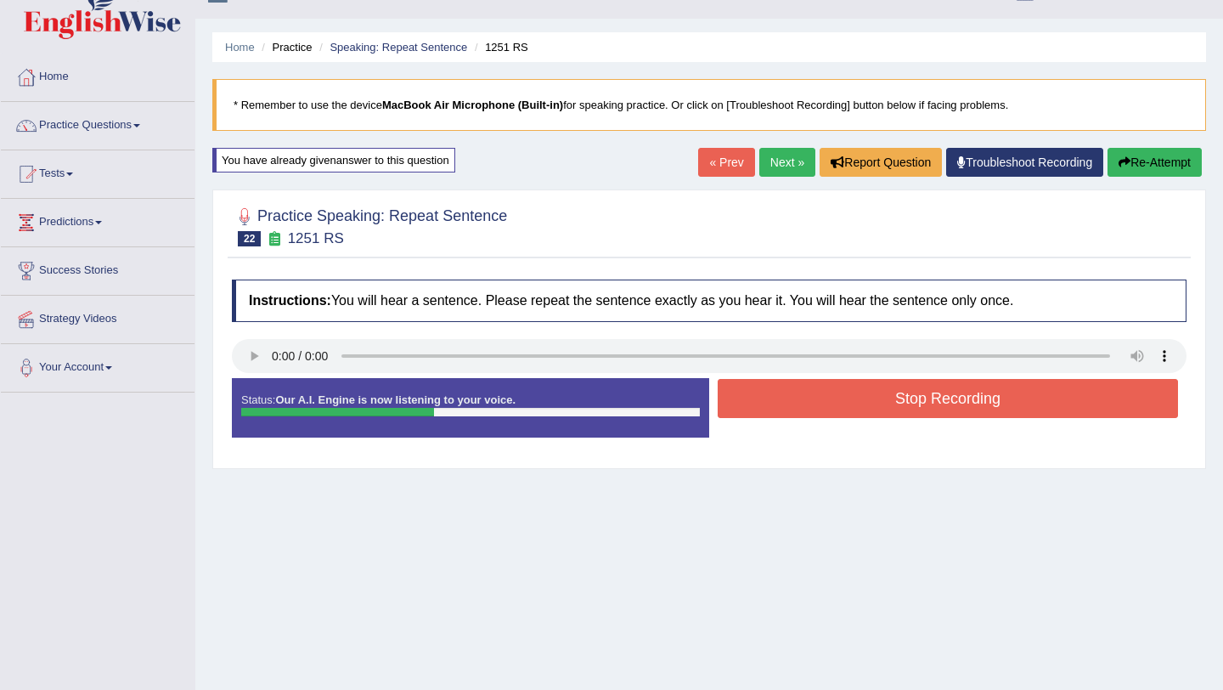
click at [804, 398] on button "Stop Recording" at bounding box center [948, 398] width 460 height 39
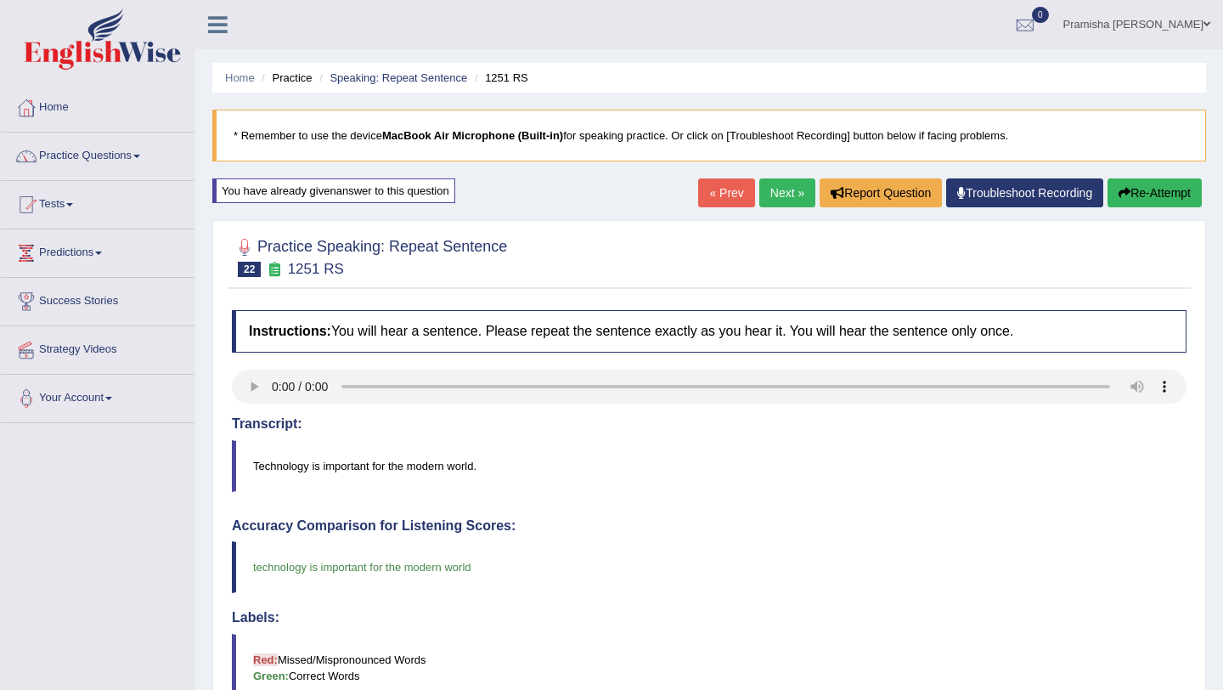
click at [1144, 189] on button "Re-Attempt" at bounding box center [1155, 192] width 94 height 29
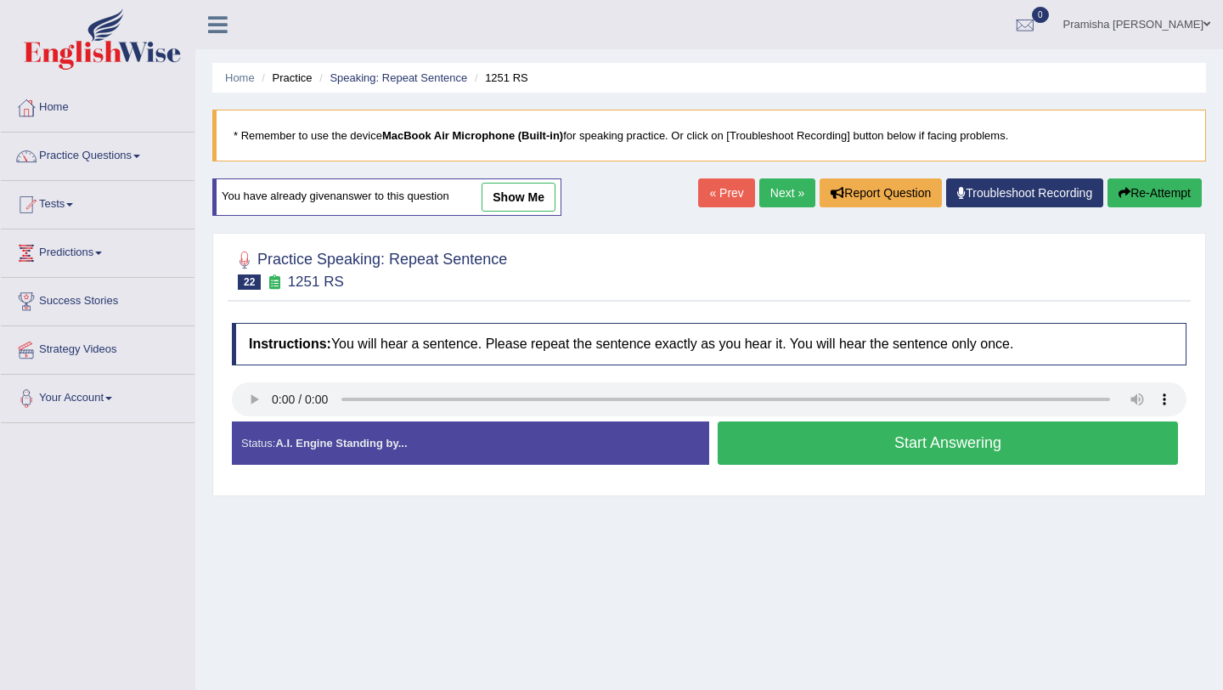
click at [836, 440] on button "Start Answering" at bounding box center [948, 442] width 460 height 43
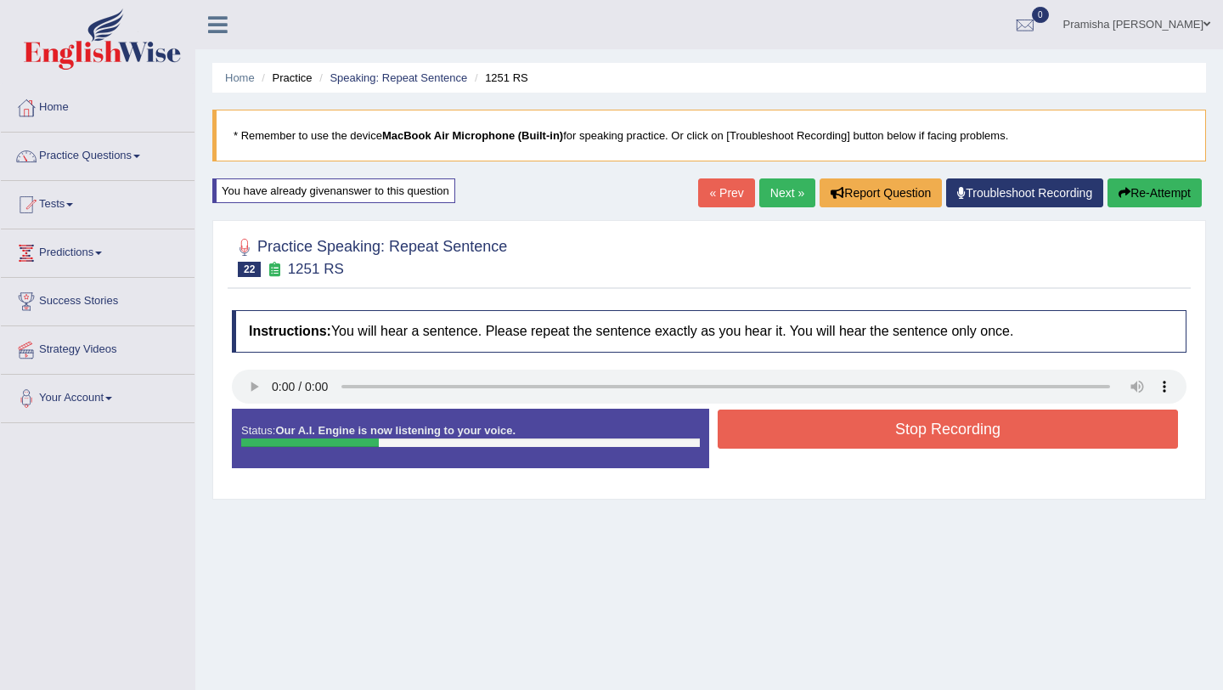
click at [836, 440] on button "Stop Recording" at bounding box center [948, 428] width 460 height 39
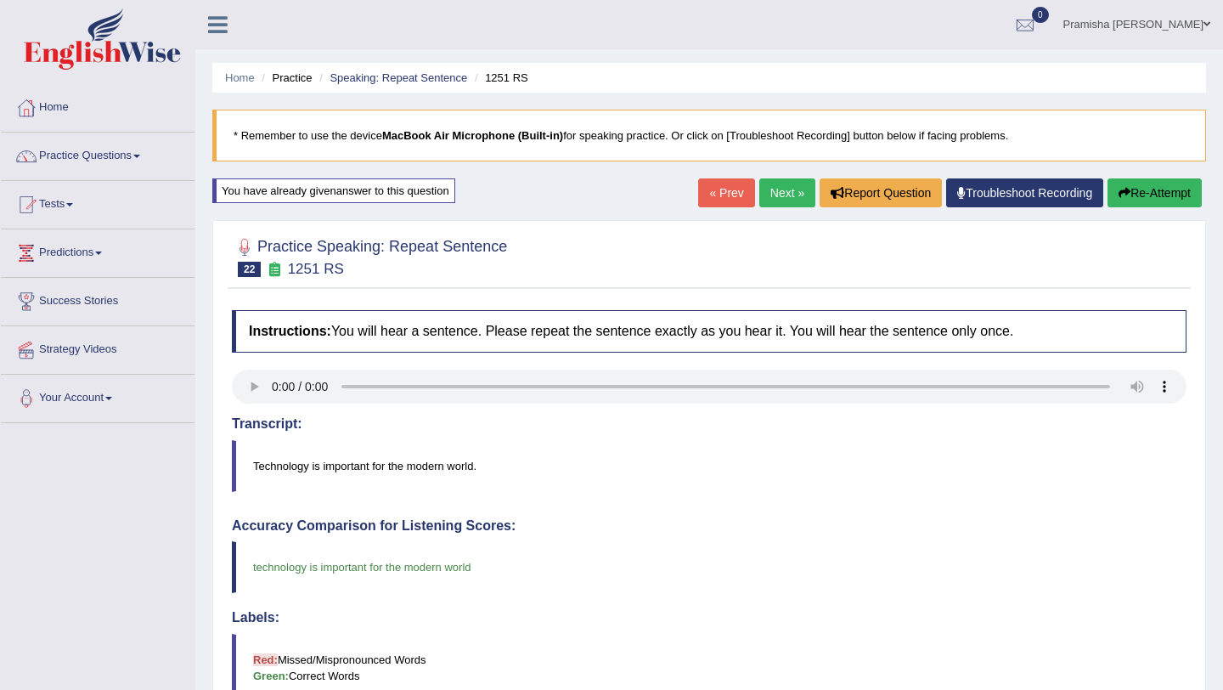
click at [779, 194] on link "Next »" at bounding box center [787, 192] width 56 height 29
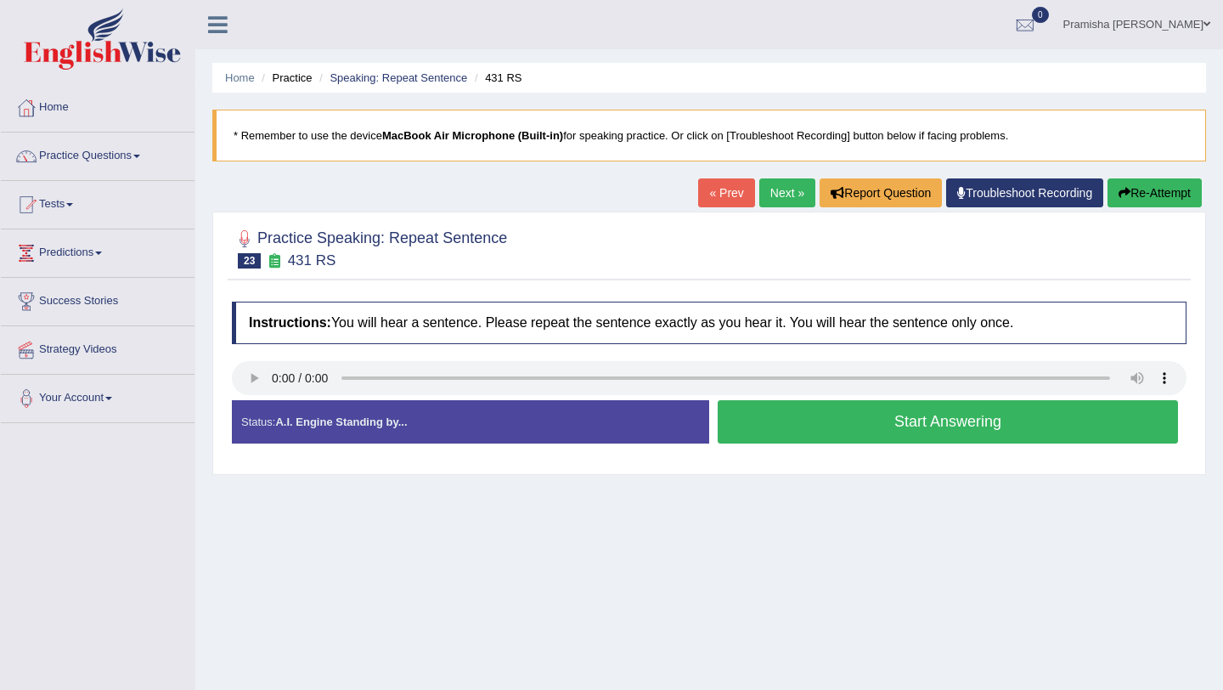
click at [894, 413] on button "Start Answering" at bounding box center [948, 421] width 460 height 43
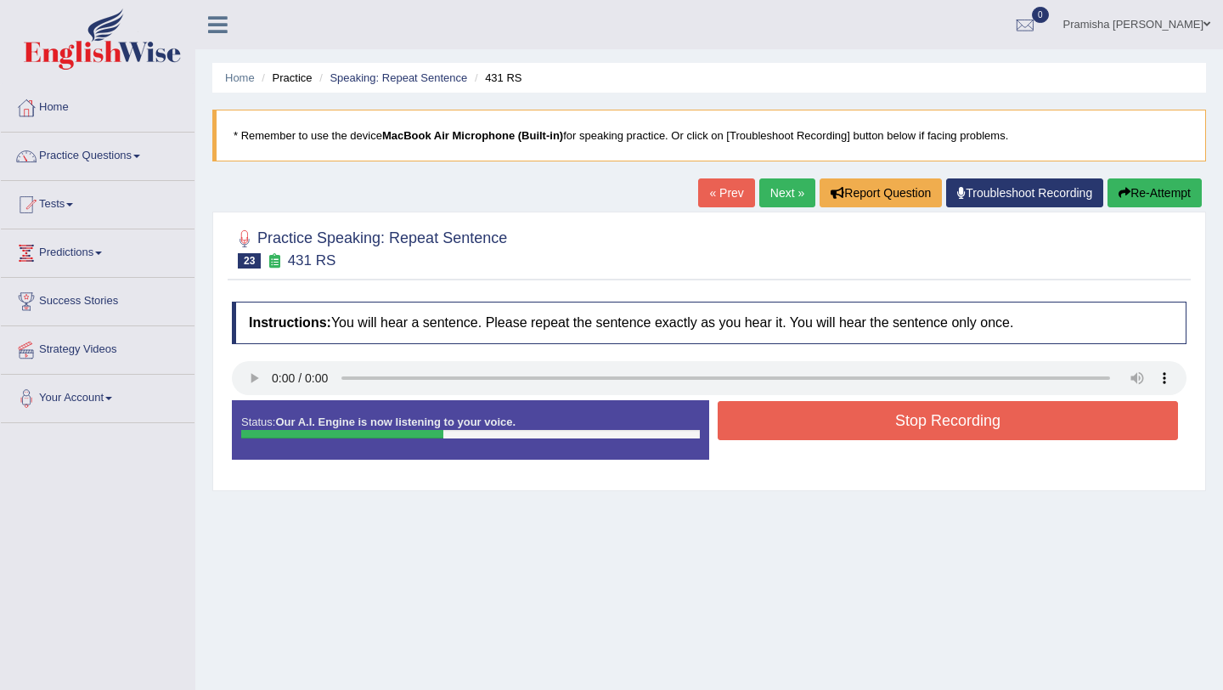
click at [893, 407] on button "Stop Recording" at bounding box center [948, 420] width 460 height 39
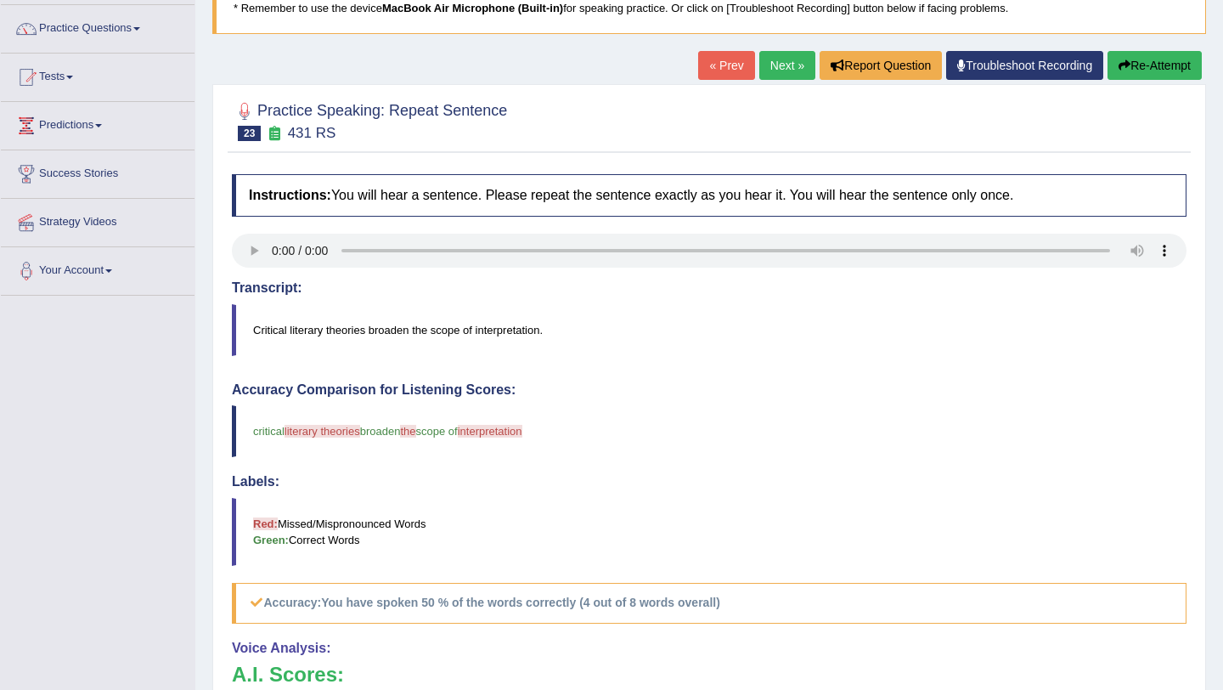
scroll to position [106, 0]
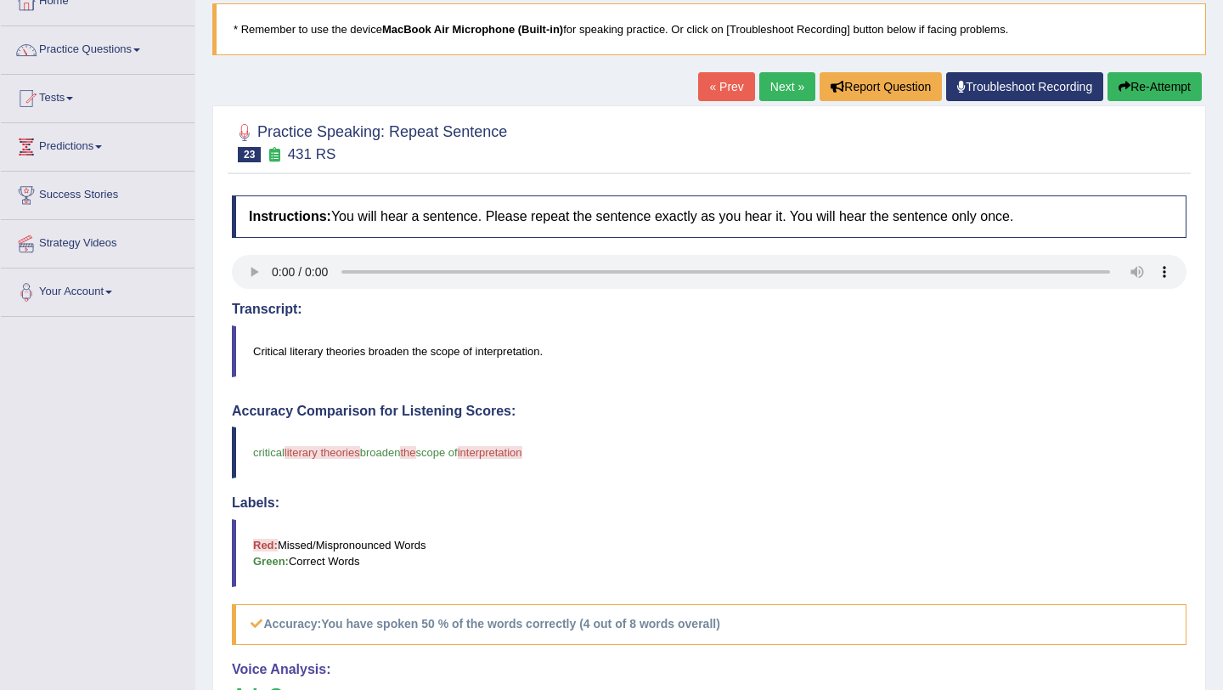
click at [1131, 82] on button "Re-Attempt" at bounding box center [1155, 86] width 94 height 29
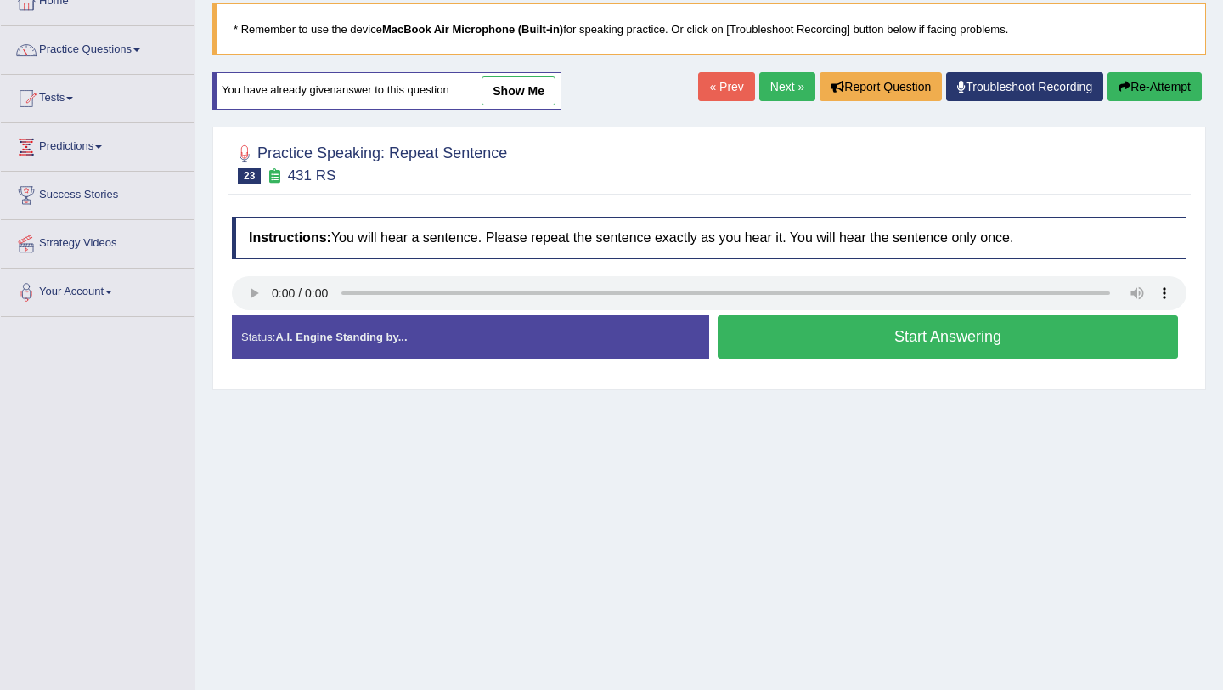
click at [799, 339] on button "Start Answering" at bounding box center [948, 336] width 460 height 43
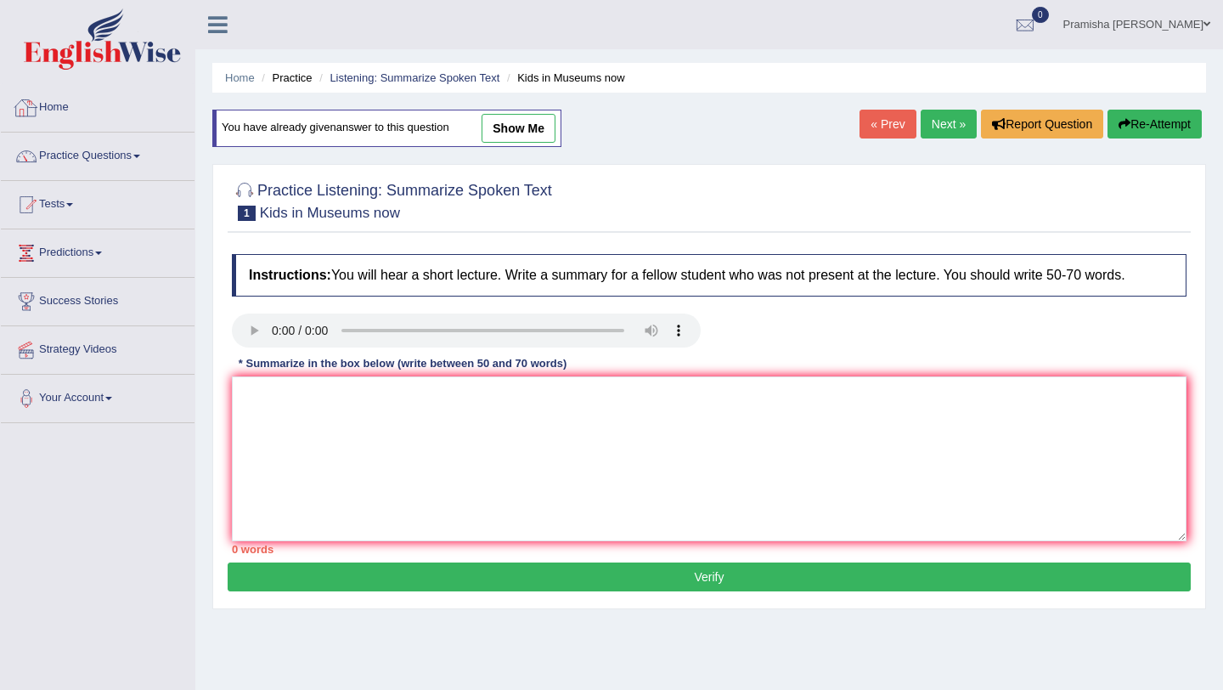
click at [54, 107] on link "Home" at bounding box center [98, 105] width 194 height 42
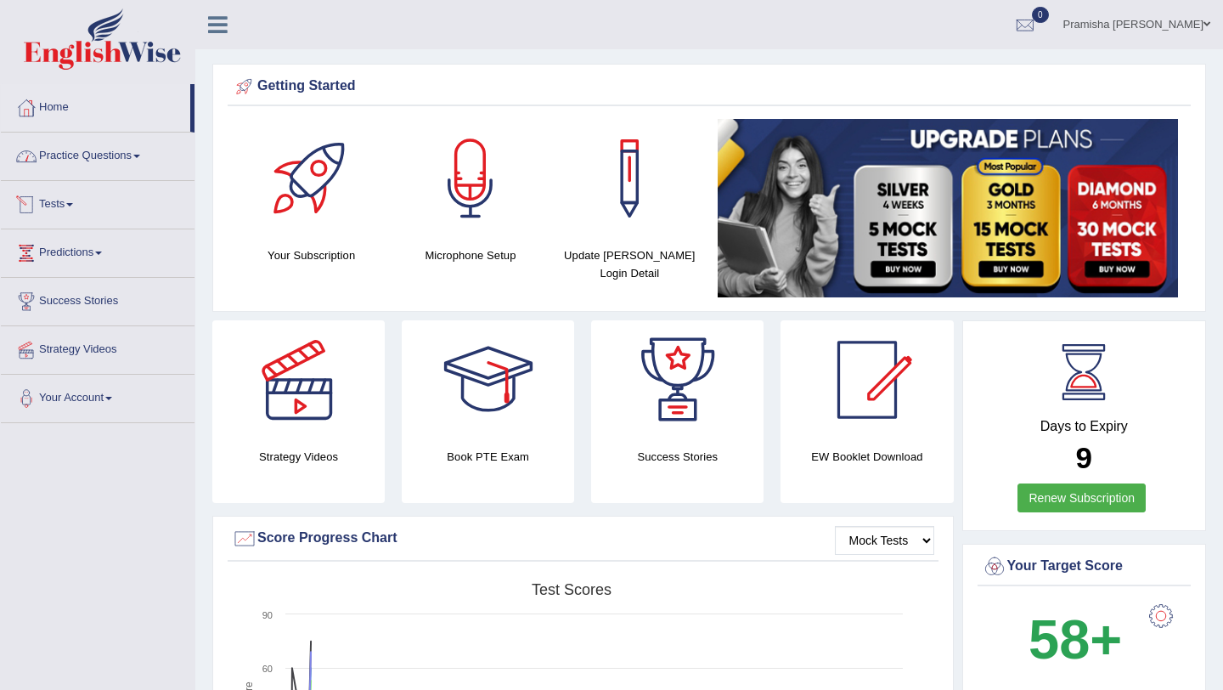
click at [87, 160] on link "Practice Questions" at bounding box center [98, 154] width 194 height 42
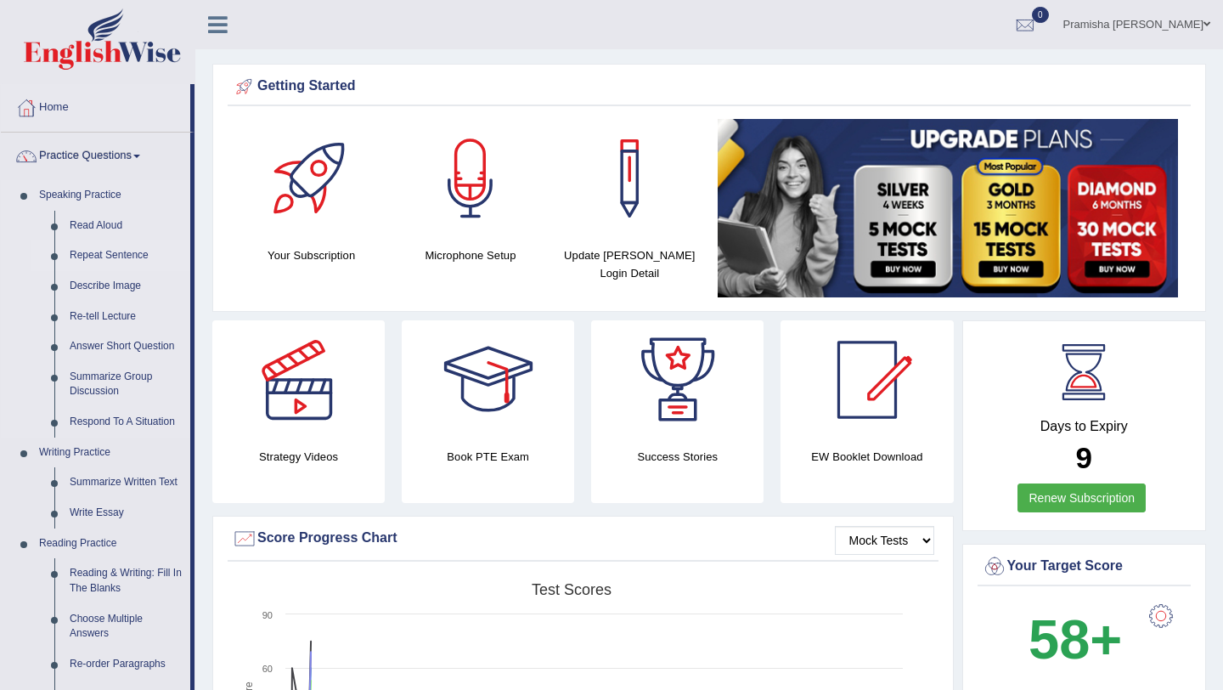
click at [97, 251] on link "Repeat Sentence" at bounding box center [126, 255] width 128 height 31
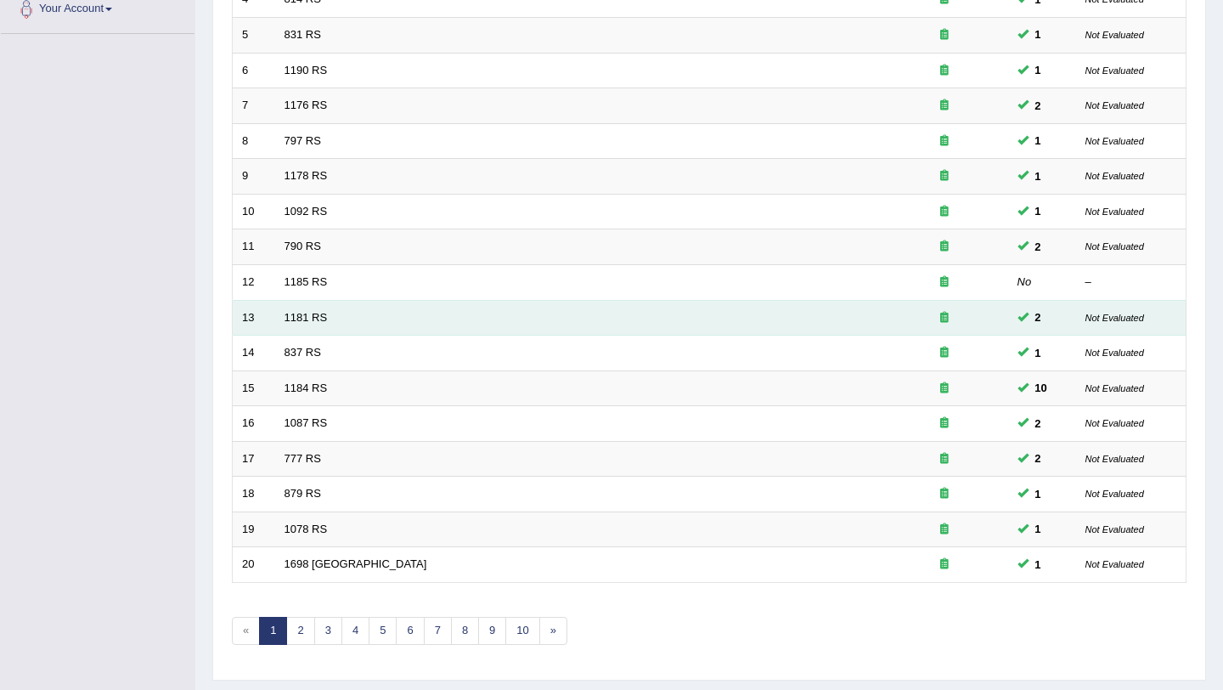
scroll to position [392, 0]
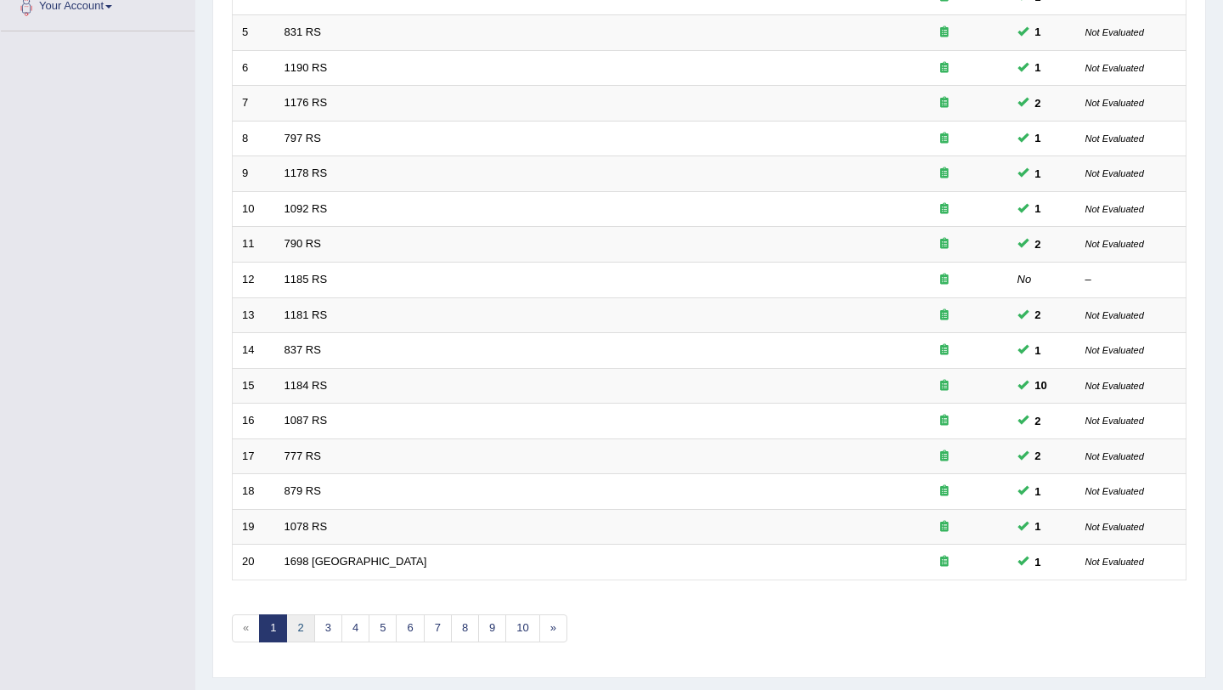
click at [295, 626] on link "2" at bounding box center [300, 628] width 28 height 28
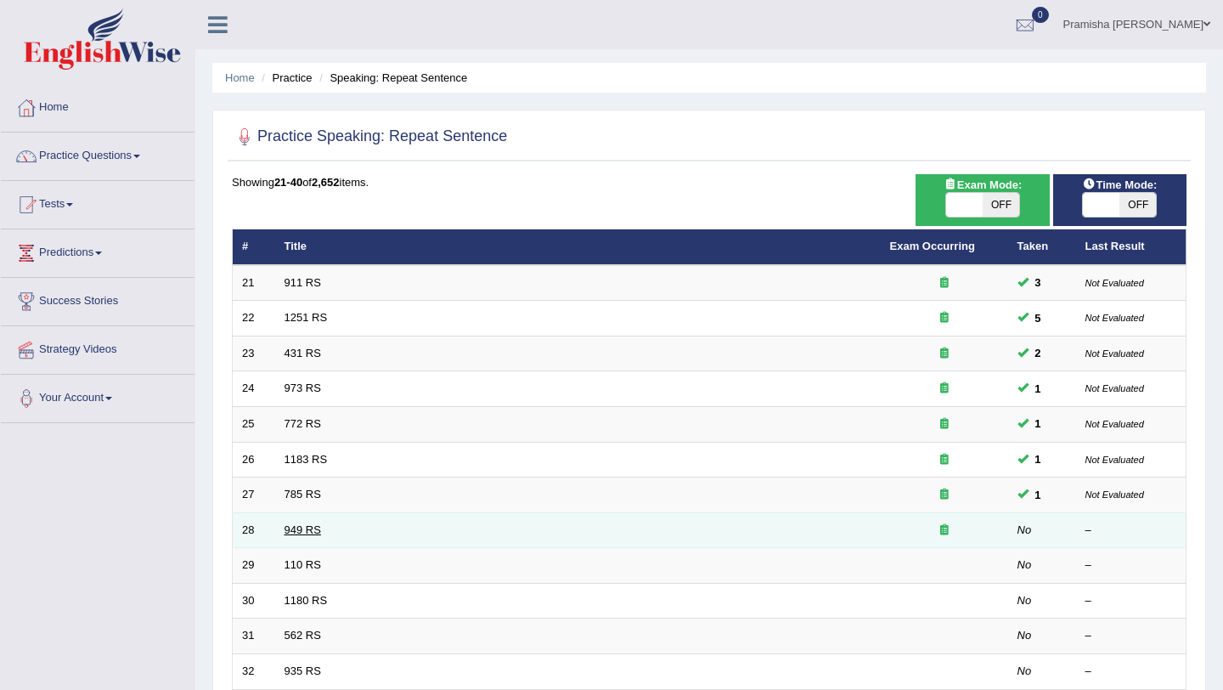
click at [299, 529] on link "949 RS" at bounding box center [303, 529] width 37 height 13
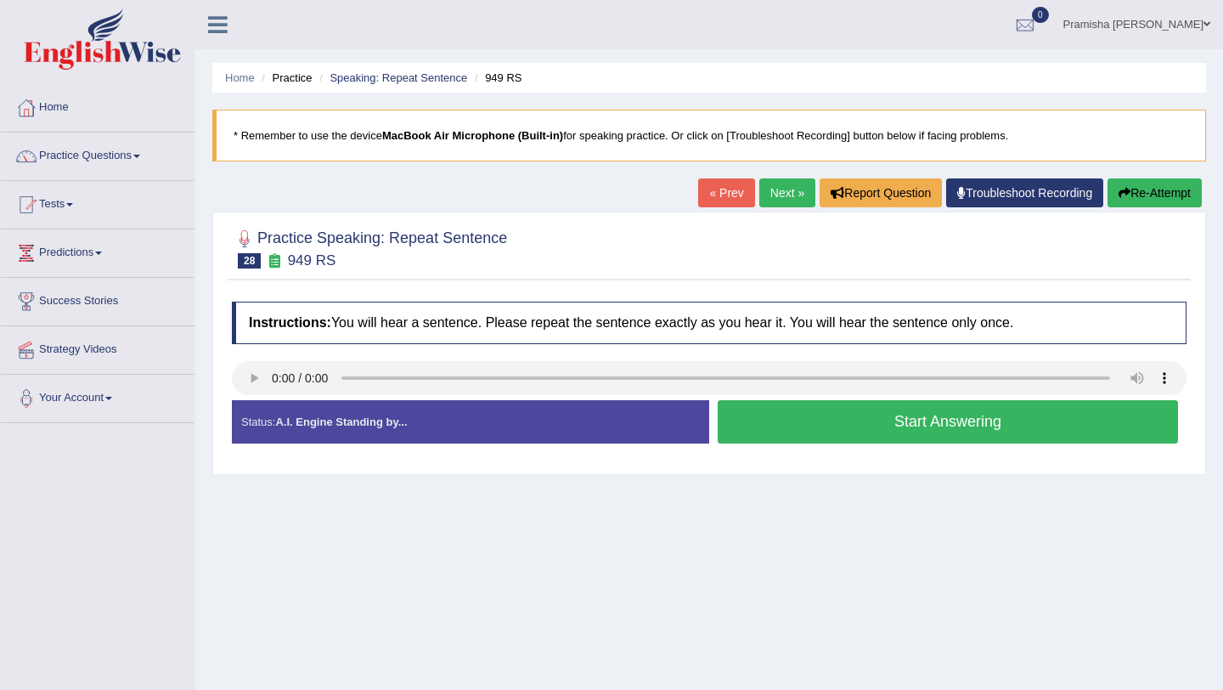
click at [781, 197] on link "Next »" at bounding box center [787, 192] width 56 height 29
click at [843, 442] on button "Start Answering" at bounding box center [948, 421] width 460 height 43
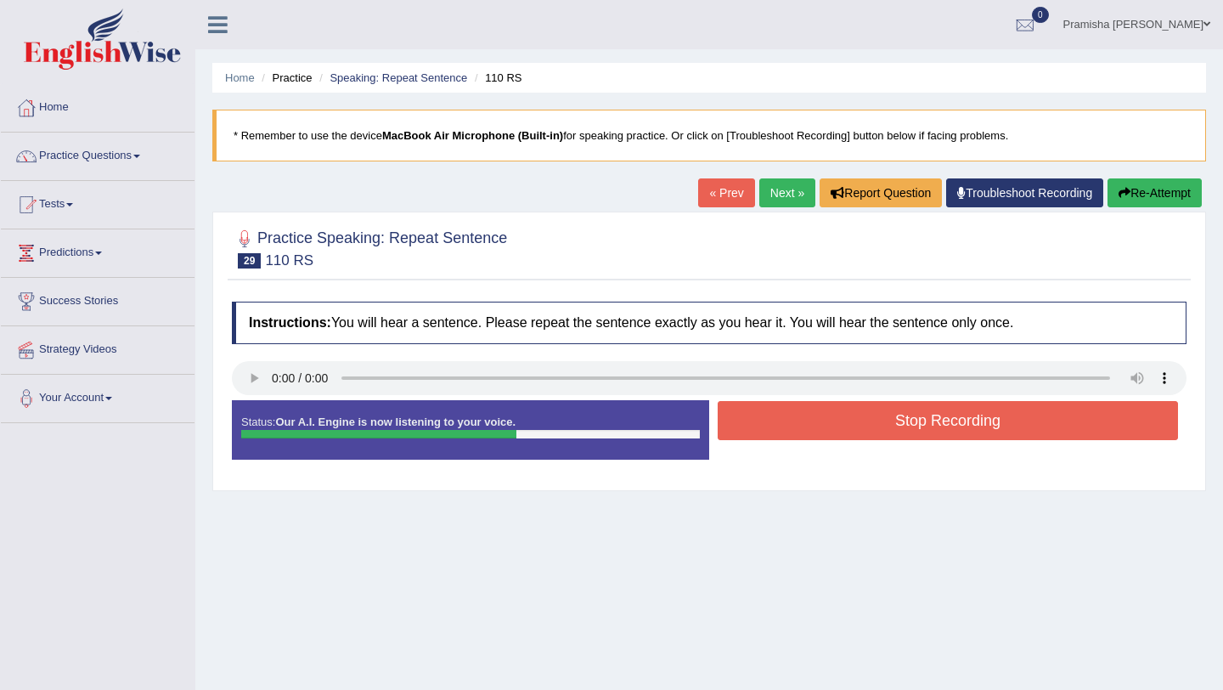
click at [851, 426] on button "Stop Recording" at bounding box center [948, 420] width 460 height 39
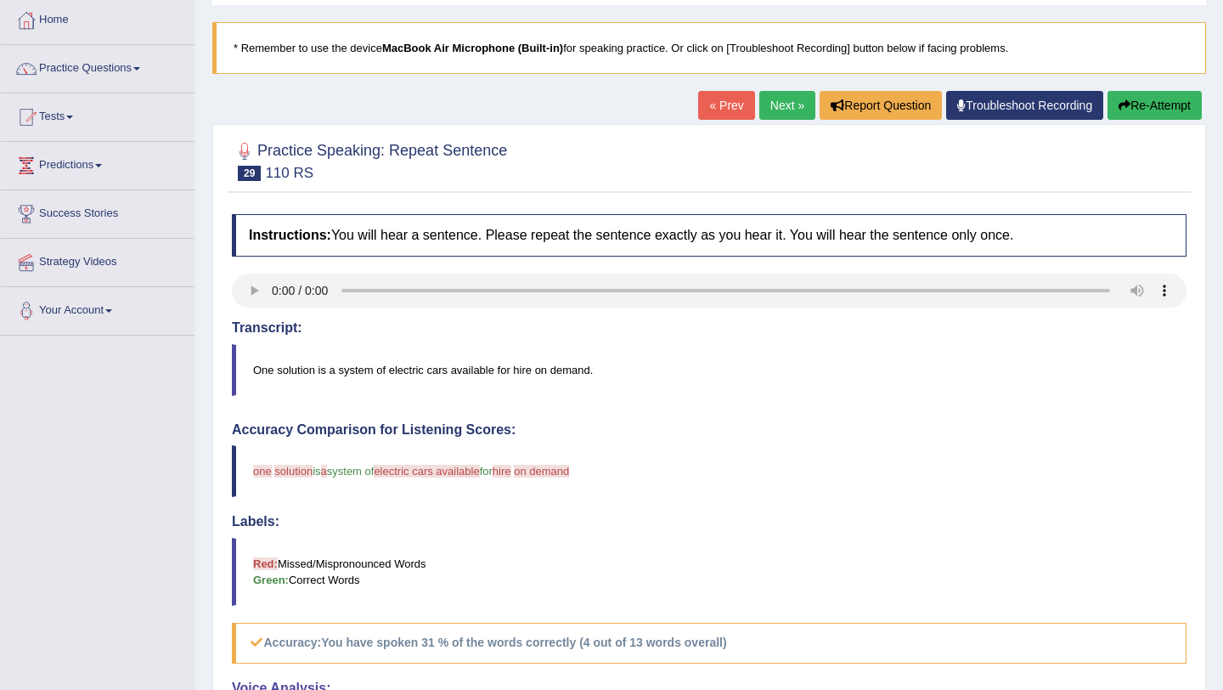
scroll to position [90, 0]
